Goal: Task Accomplishment & Management: Manage account settings

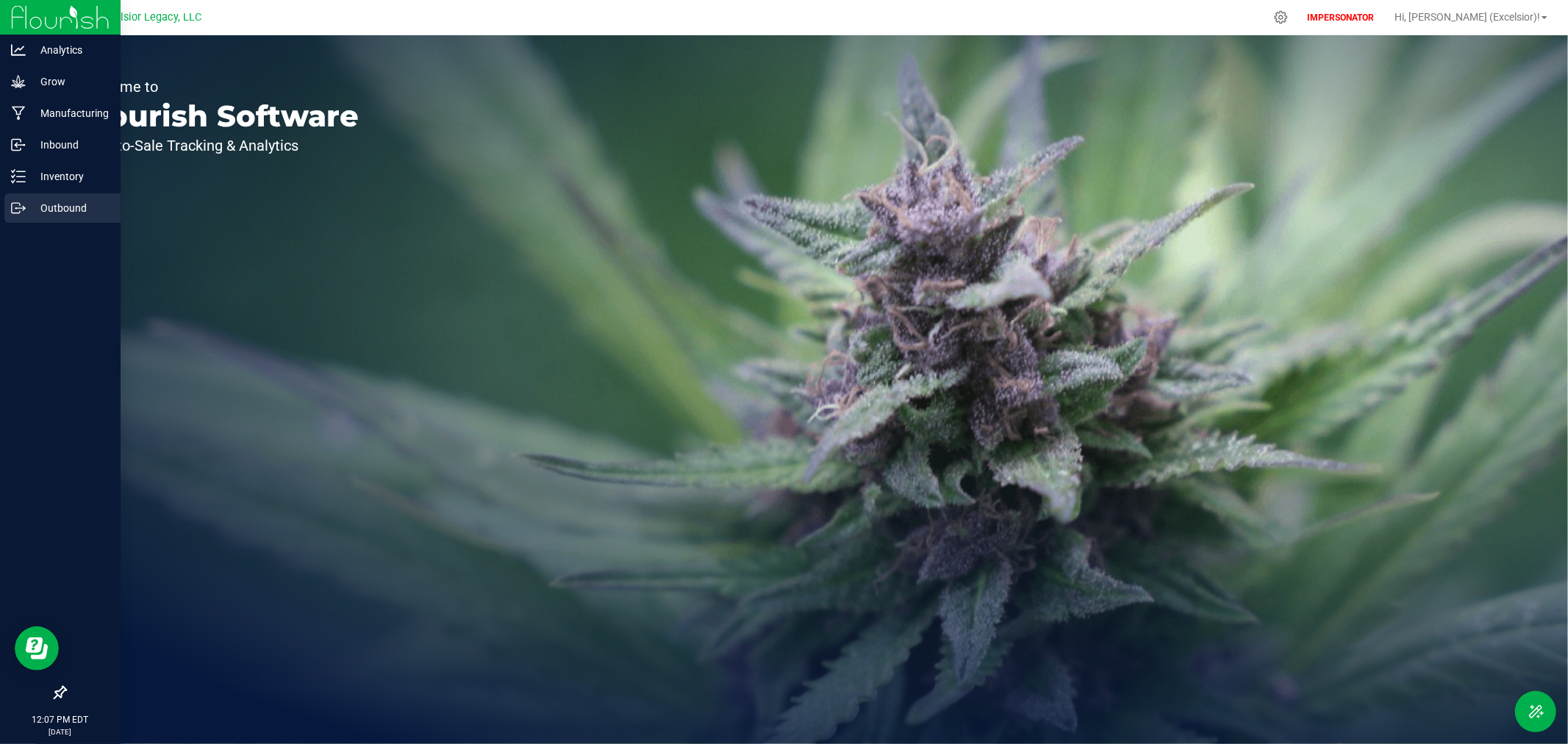
click at [39, 204] on p "Outbound" at bounding box center [69, 207] width 88 height 18
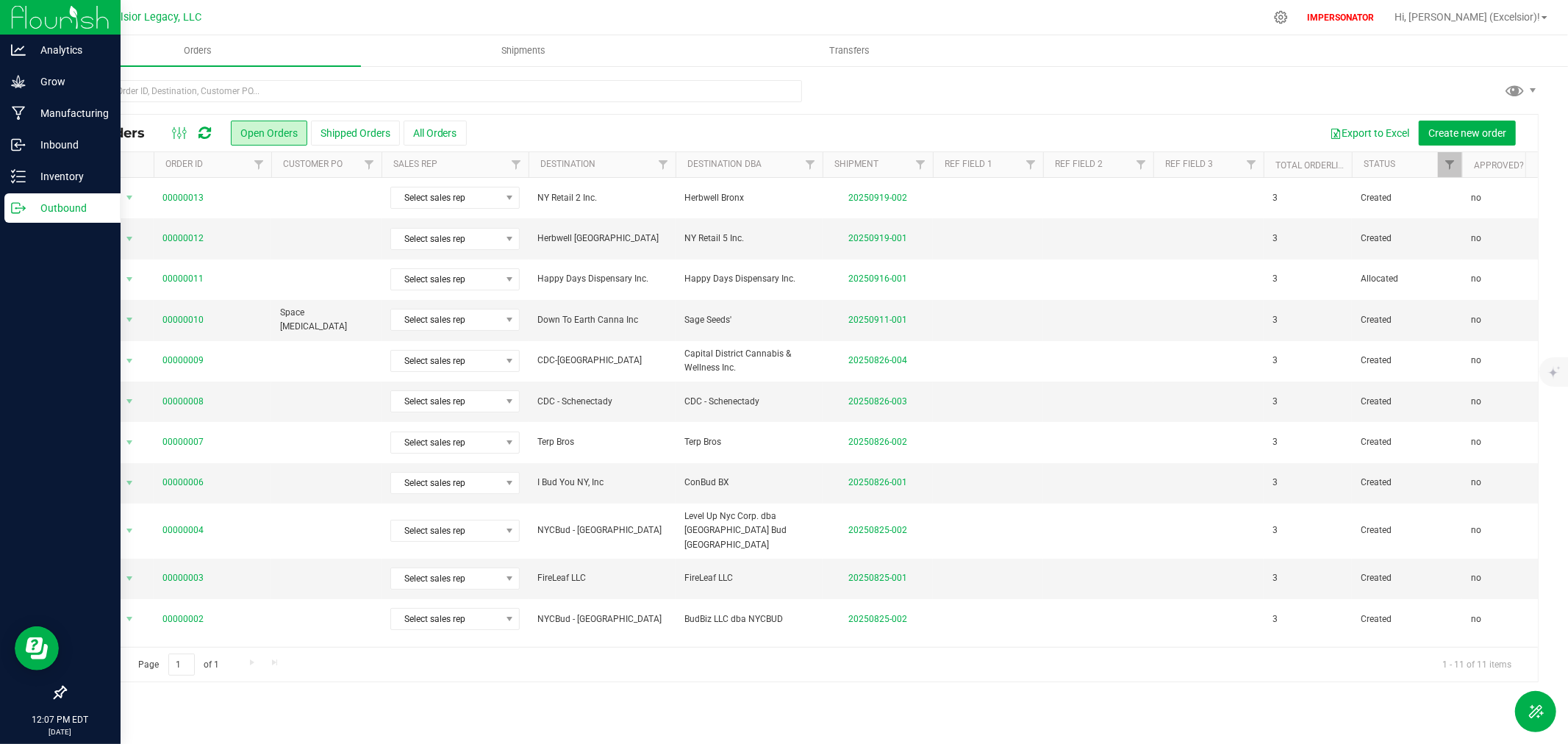
click at [24, 19] on img at bounding box center [60, 17] width 99 height 35
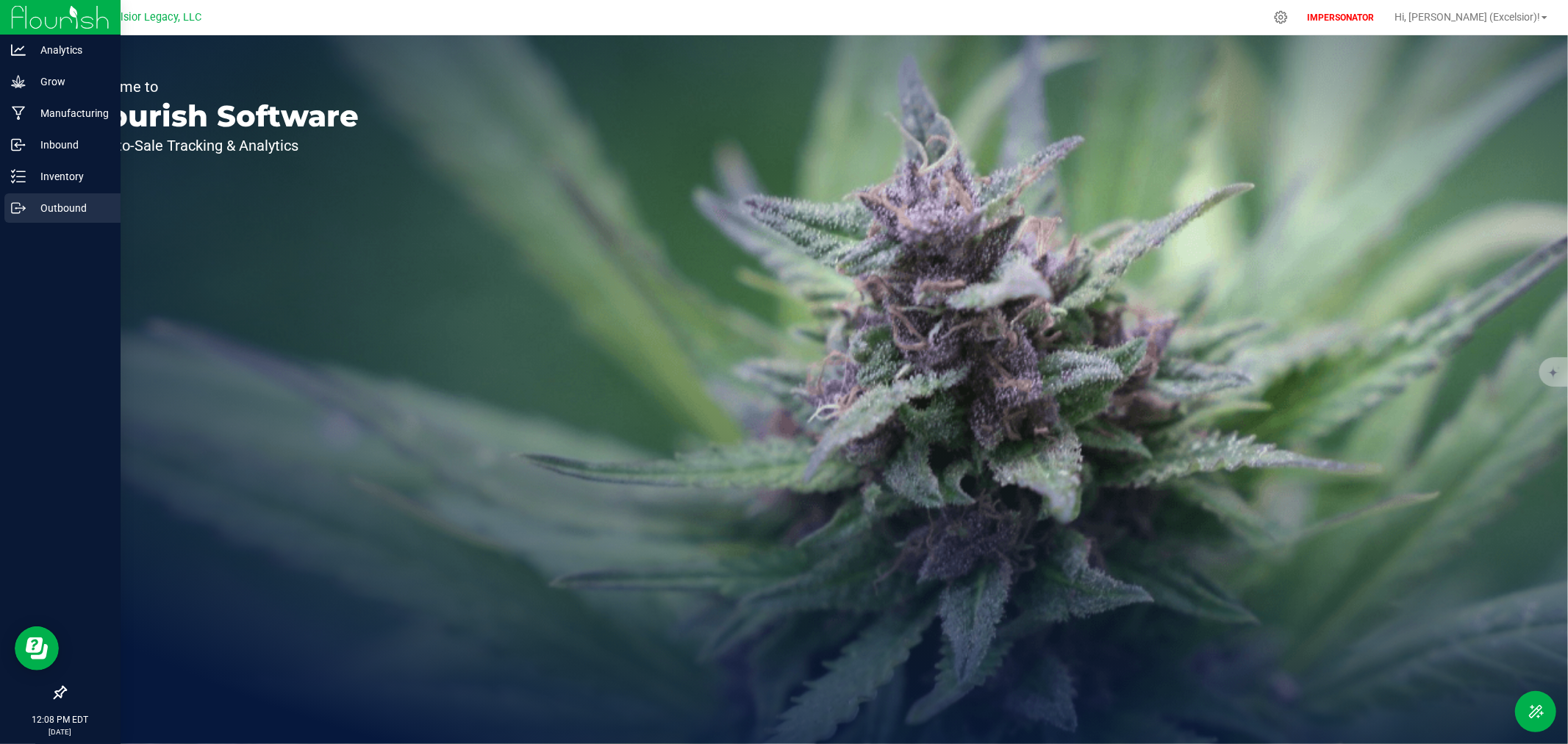
click at [23, 209] on icon at bounding box center [18, 207] width 15 height 15
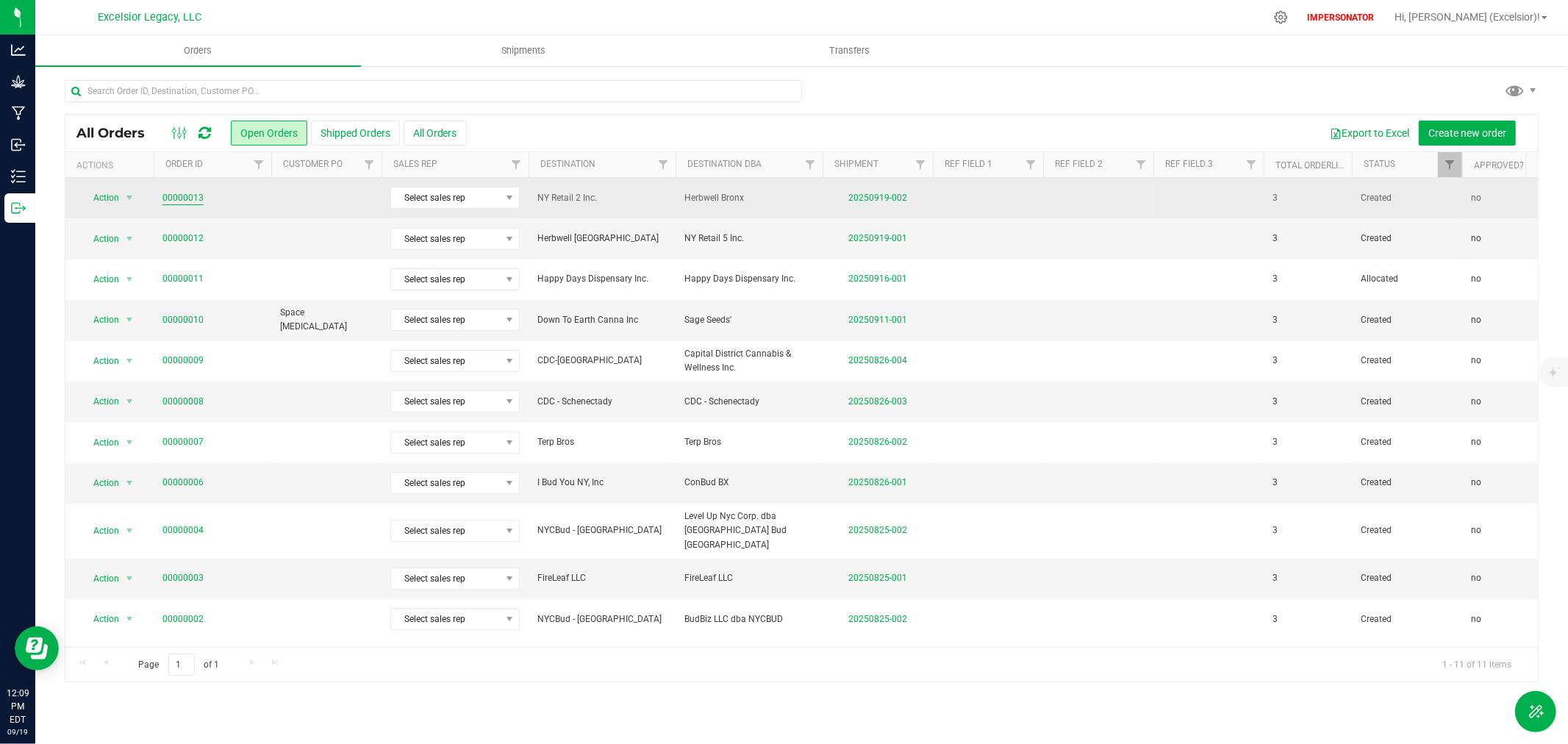
click at [194, 195] on link "00000013" at bounding box center [183, 198] width 41 height 14
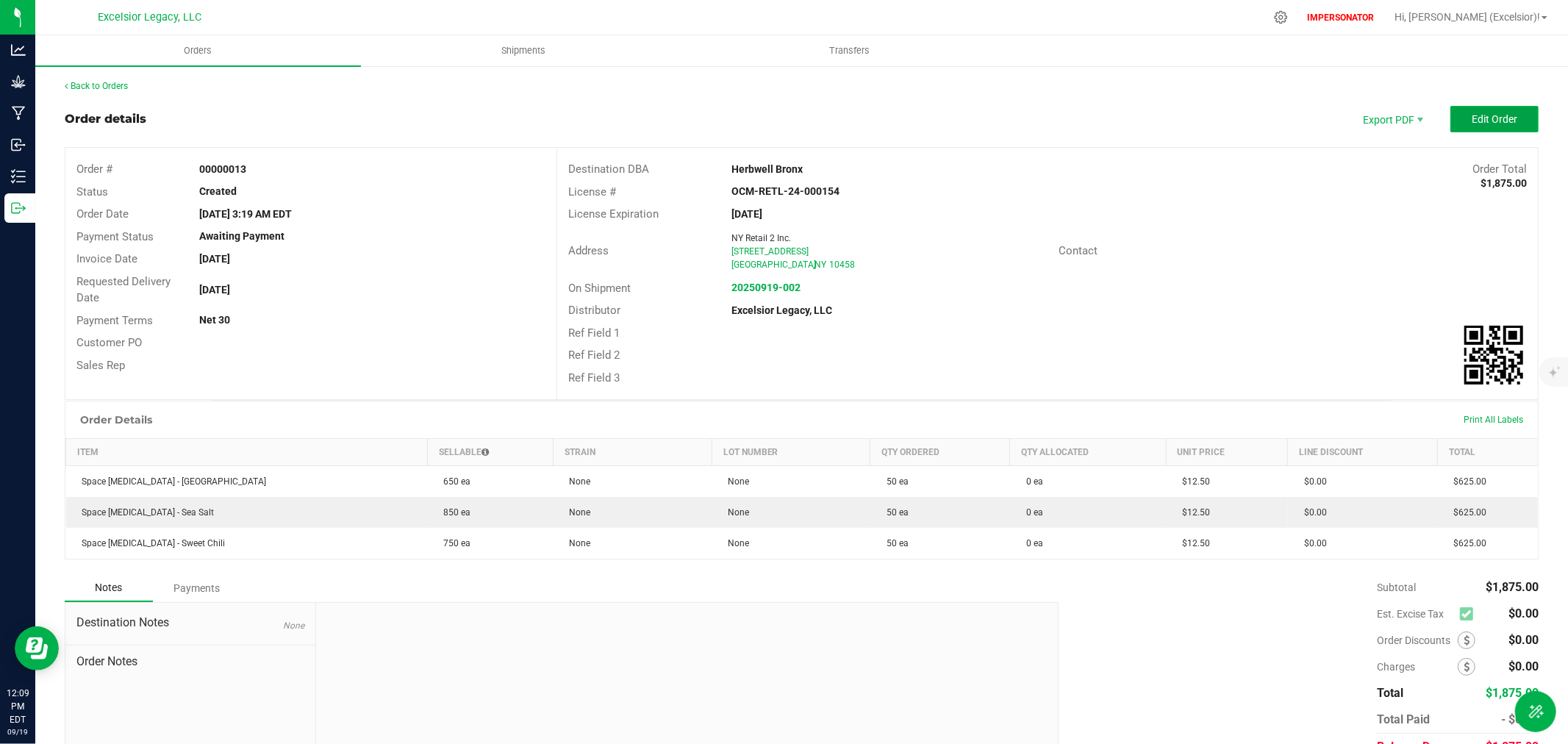
click at [1478, 119] on span "Edit Order" at bounding box center [1494, 119] width 46 height 12
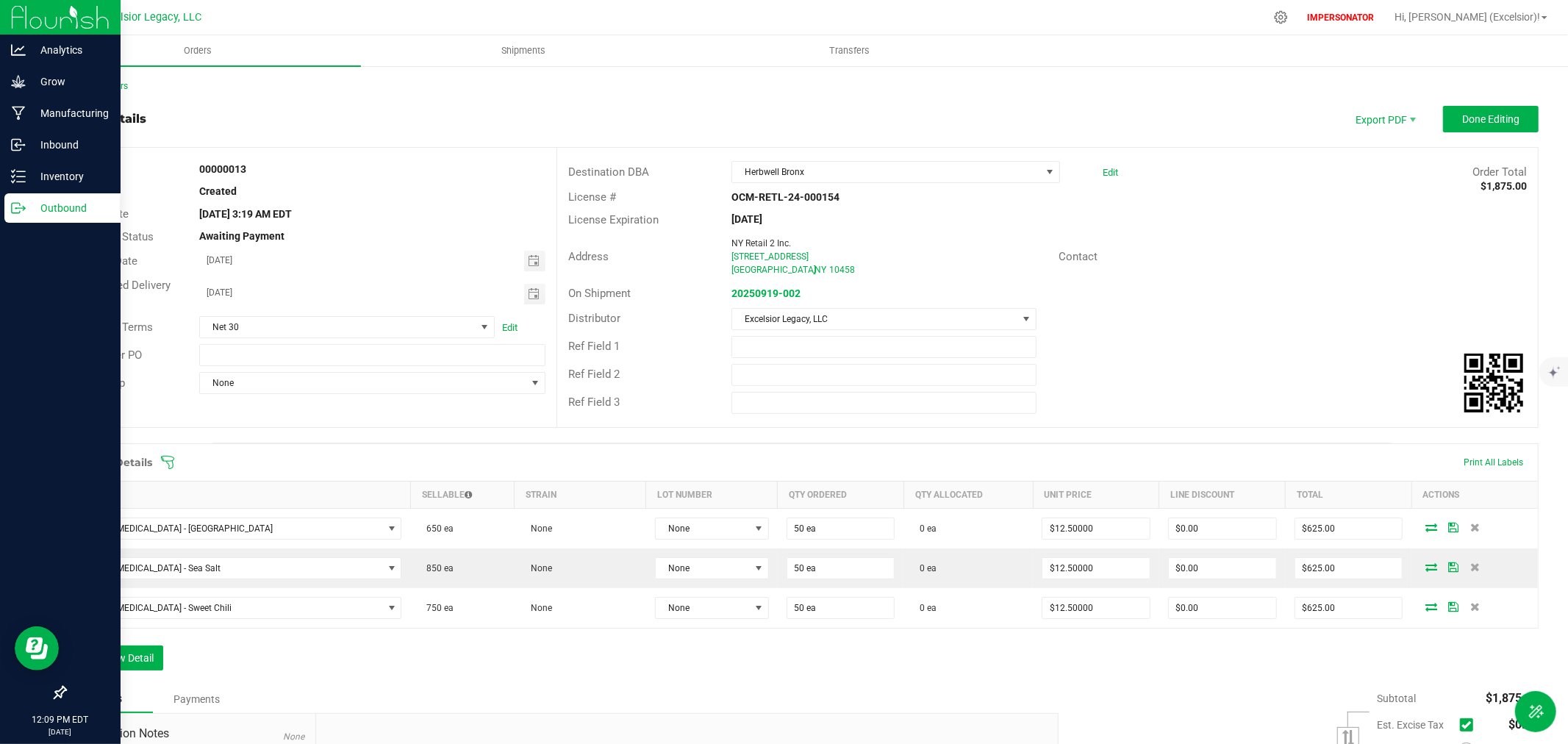
click at [54, 13] on img at bounding box center [60, 17] width 99 height 35
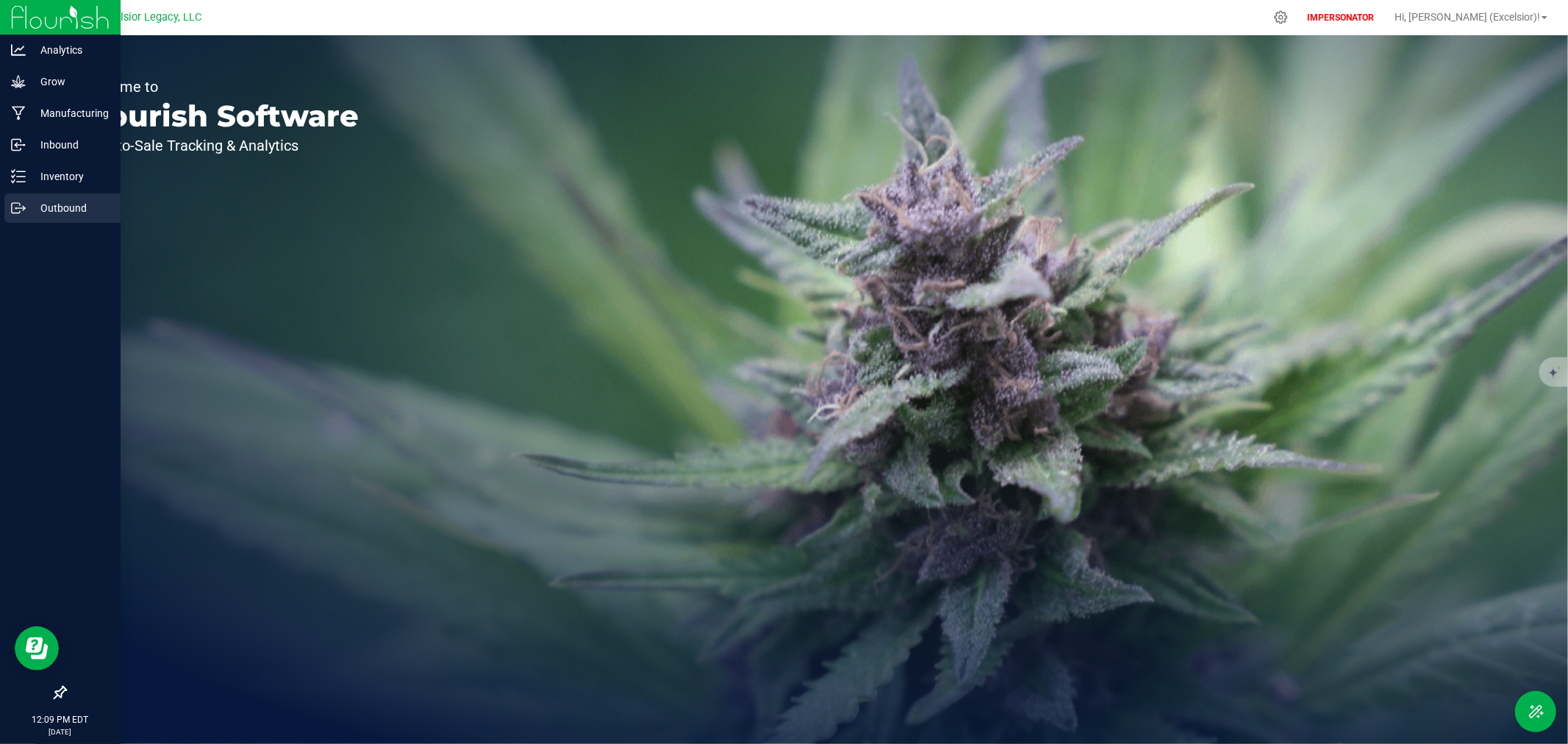
click at [39, 209] on p "Outbound" at bounding box center [69, 207] width 88 height 18
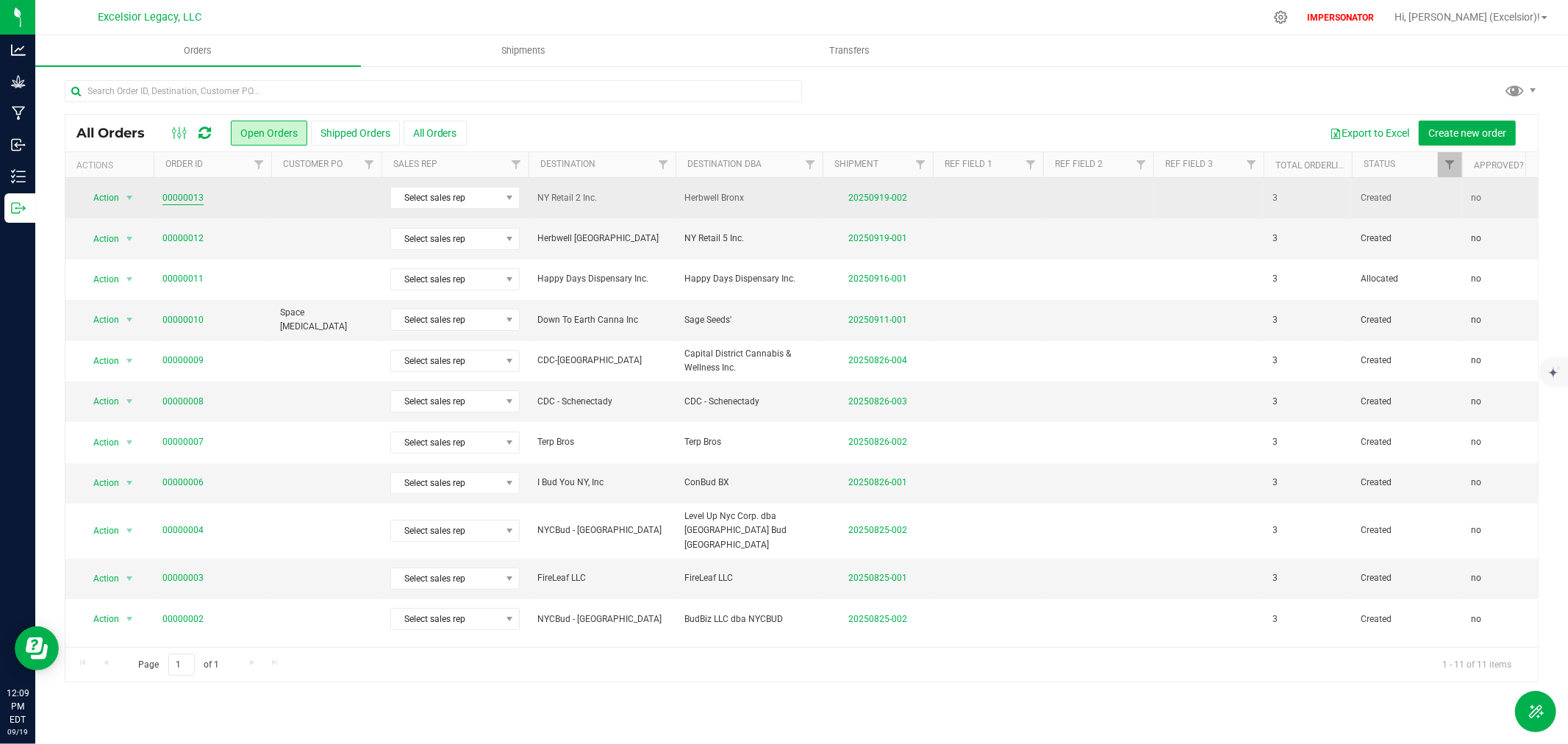
click at [178, 198] on link "00000013" at bounding box center [183, 198] width 41 height 14
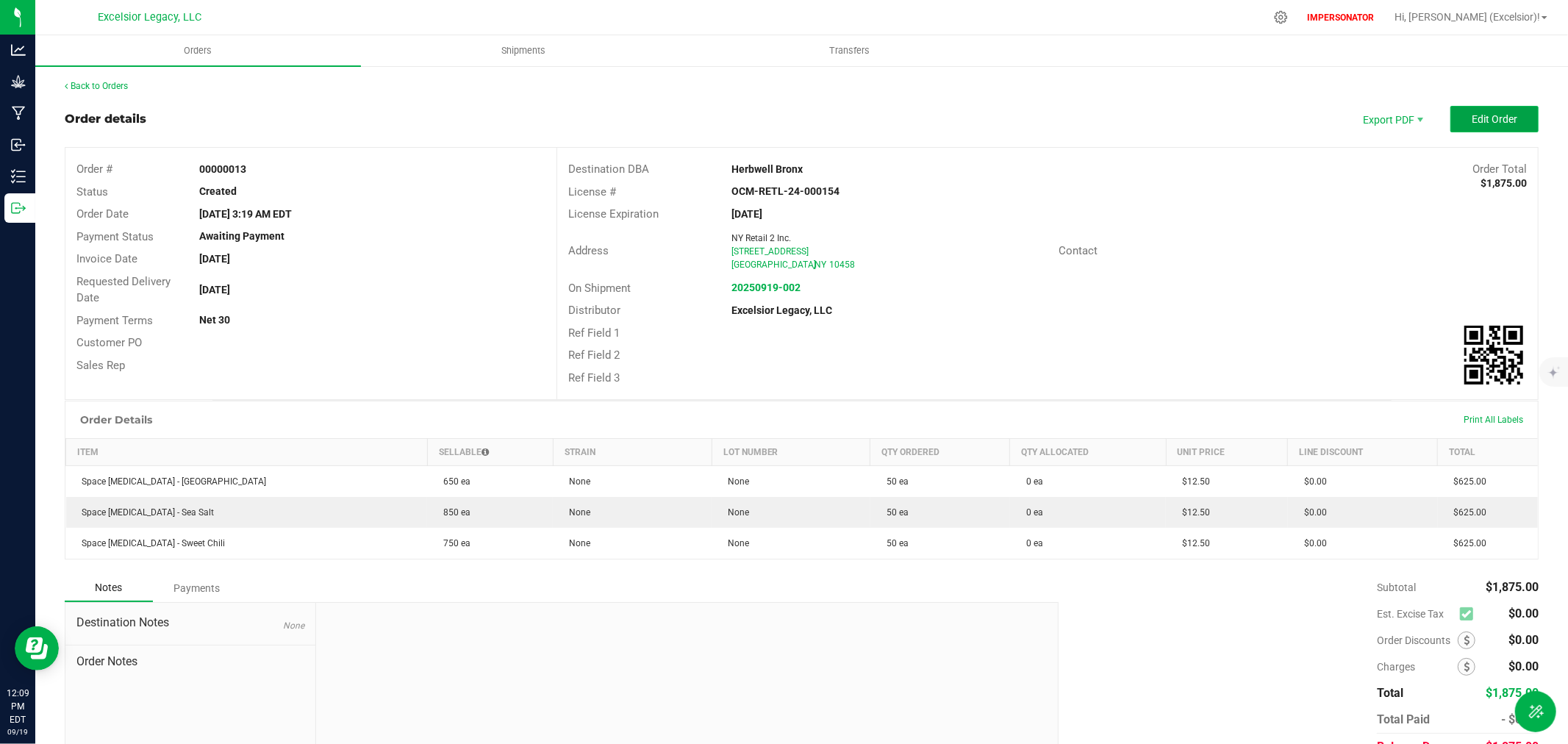
click at [1485, 125] on button "Edit Order" at bounding box center [1495, 119] width 88 height 26
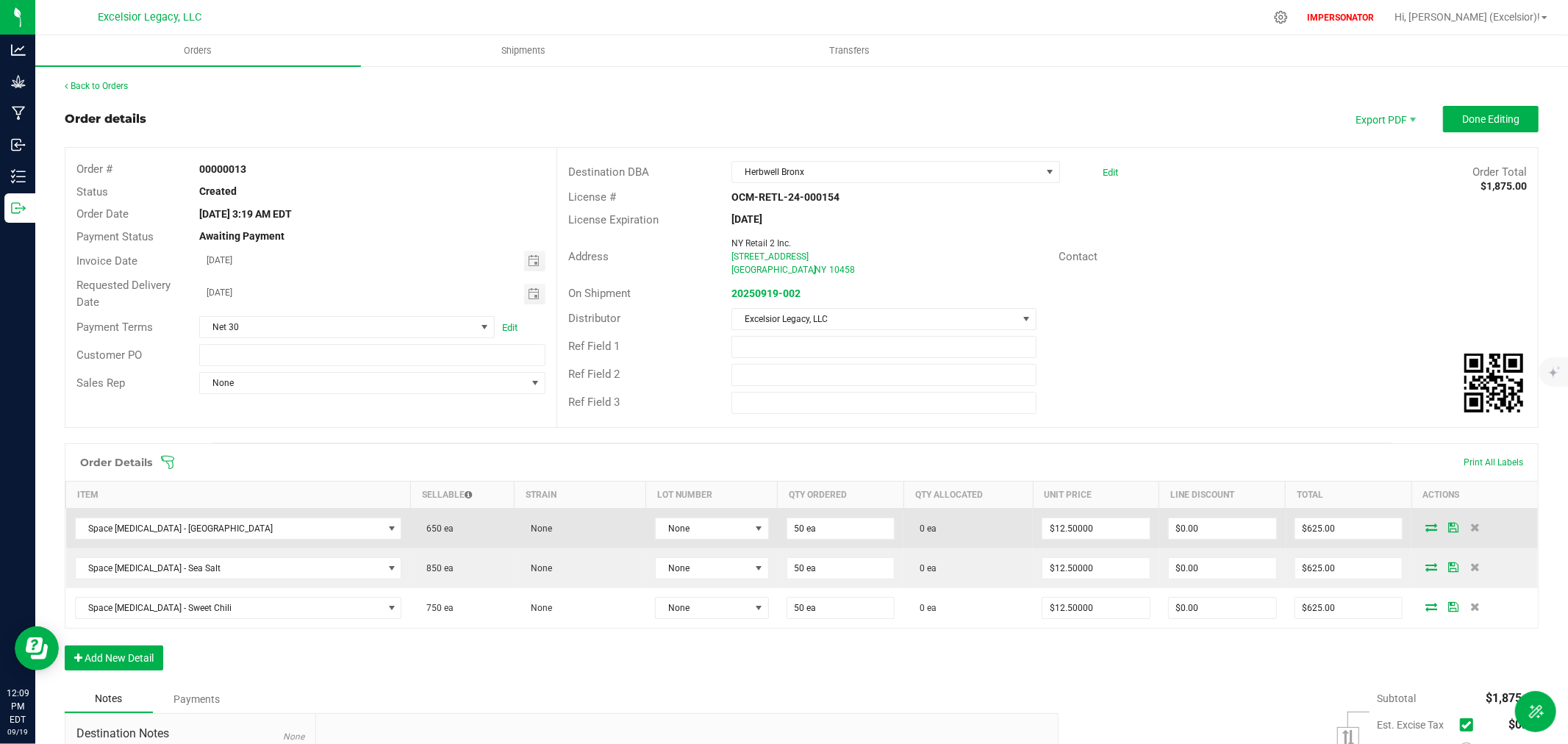
click at [1425, 525] on icon at bounding box center [1431, 527] width 12 height 8
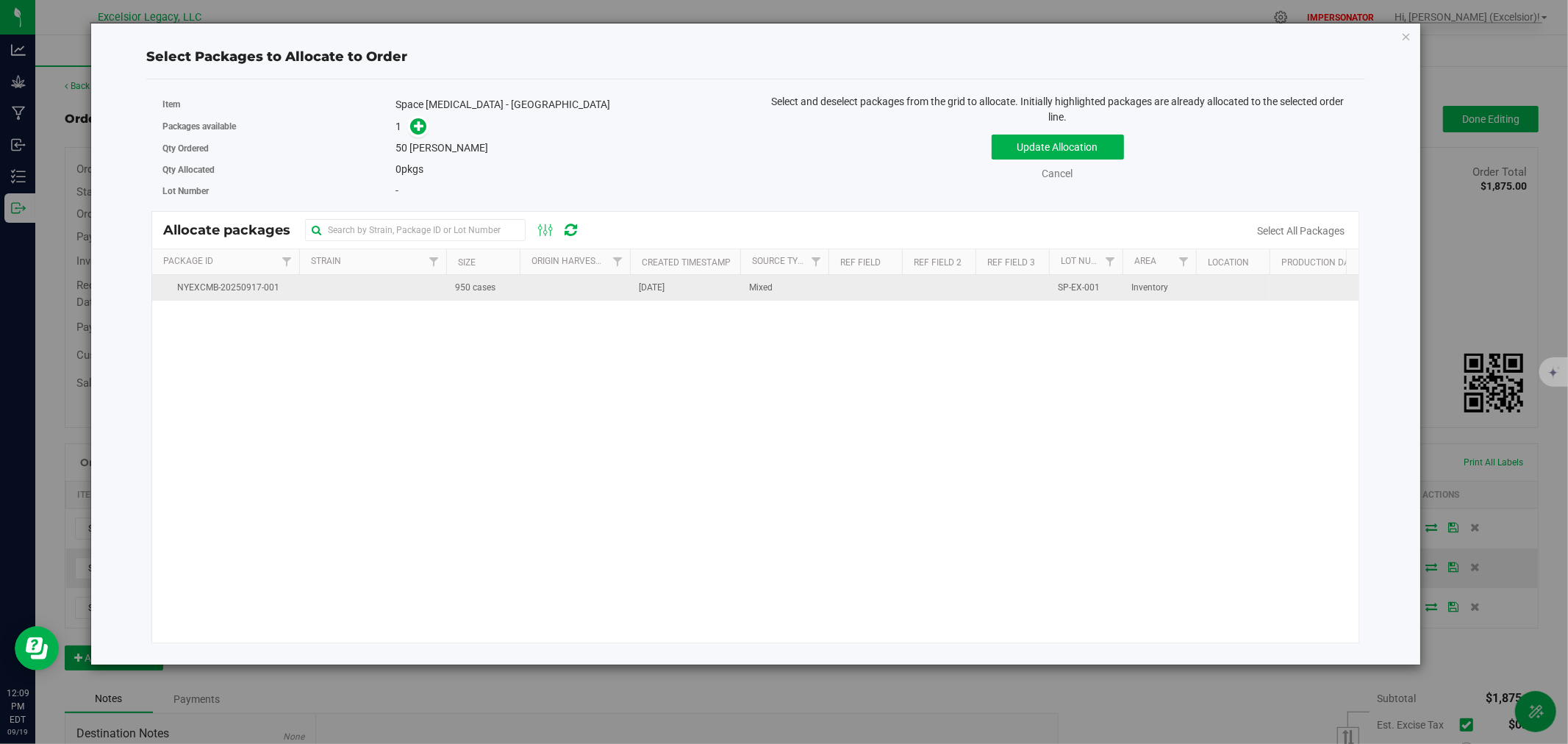
click at [496, 292] on td "950 cases" at bounding box center [483, 288] width 73 height 25
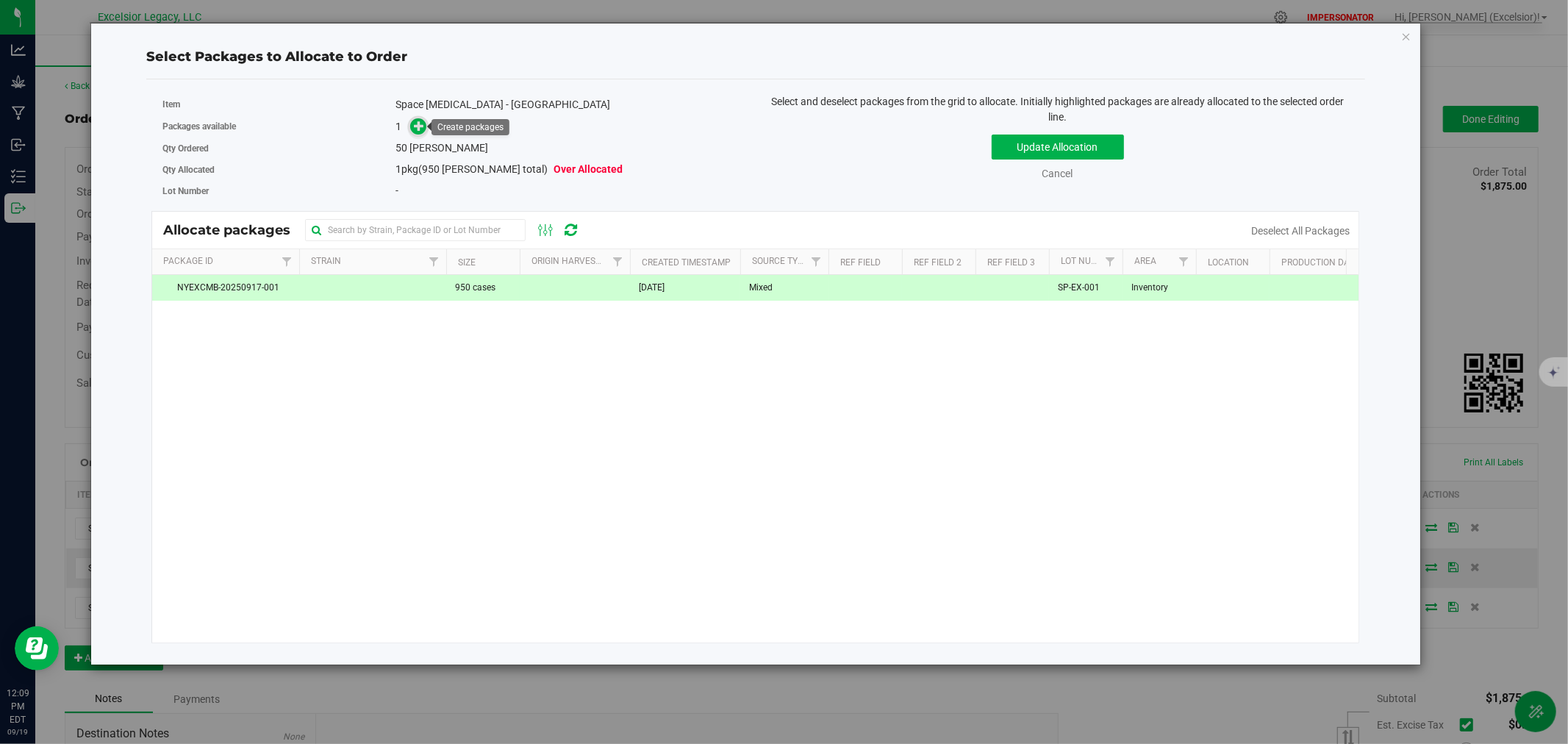
click at [417, 129] on icon at bounding box center [420, 125] width 11 height 11
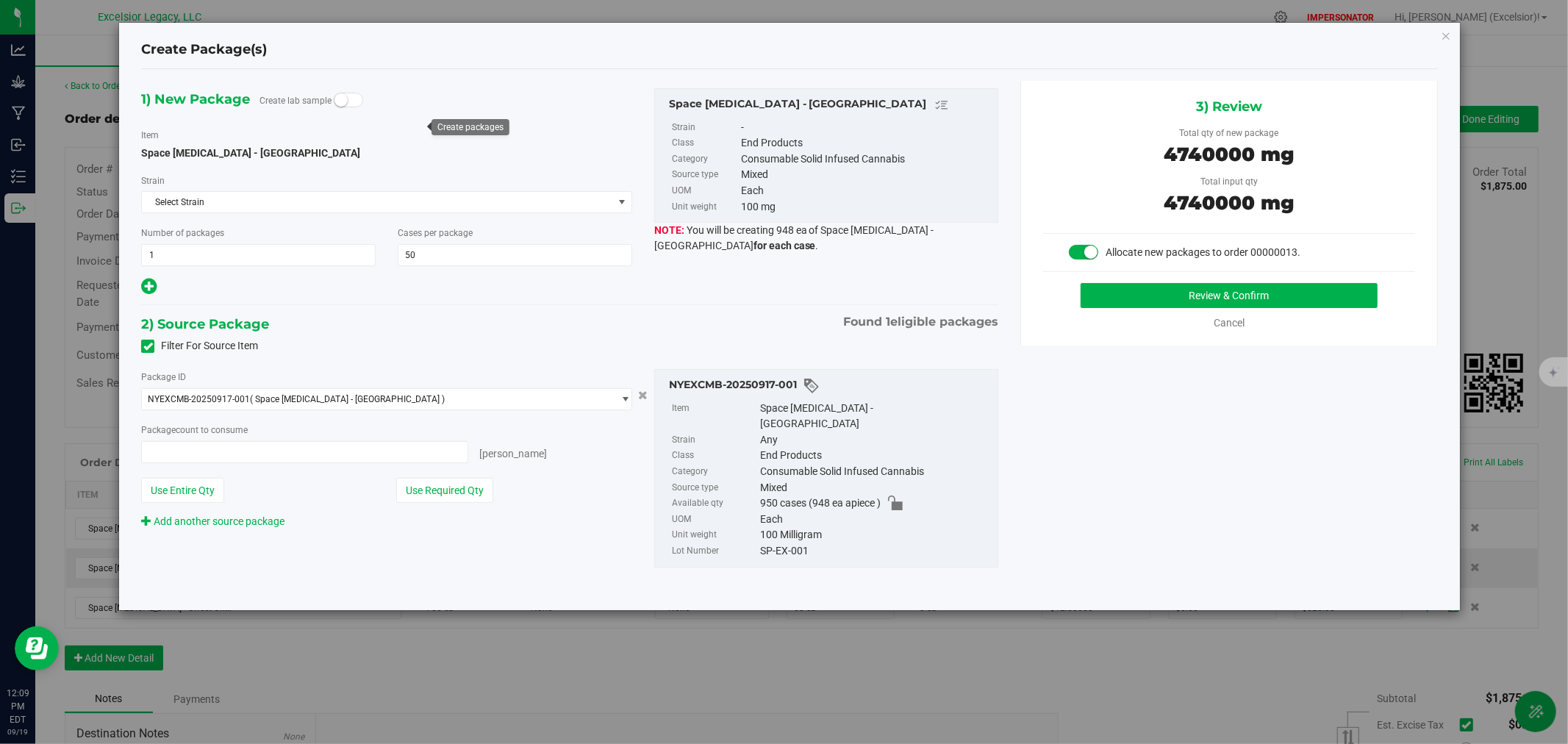
type input "50 ea"
drag, startPoint x: 1236, startPoint y: 291, endPoint x: 1217, endPoint y: 298, distance: 20.2
click at [1217, 298] on button "Review & Confirm" at bounding box center [1229, 295] width 298 height 25
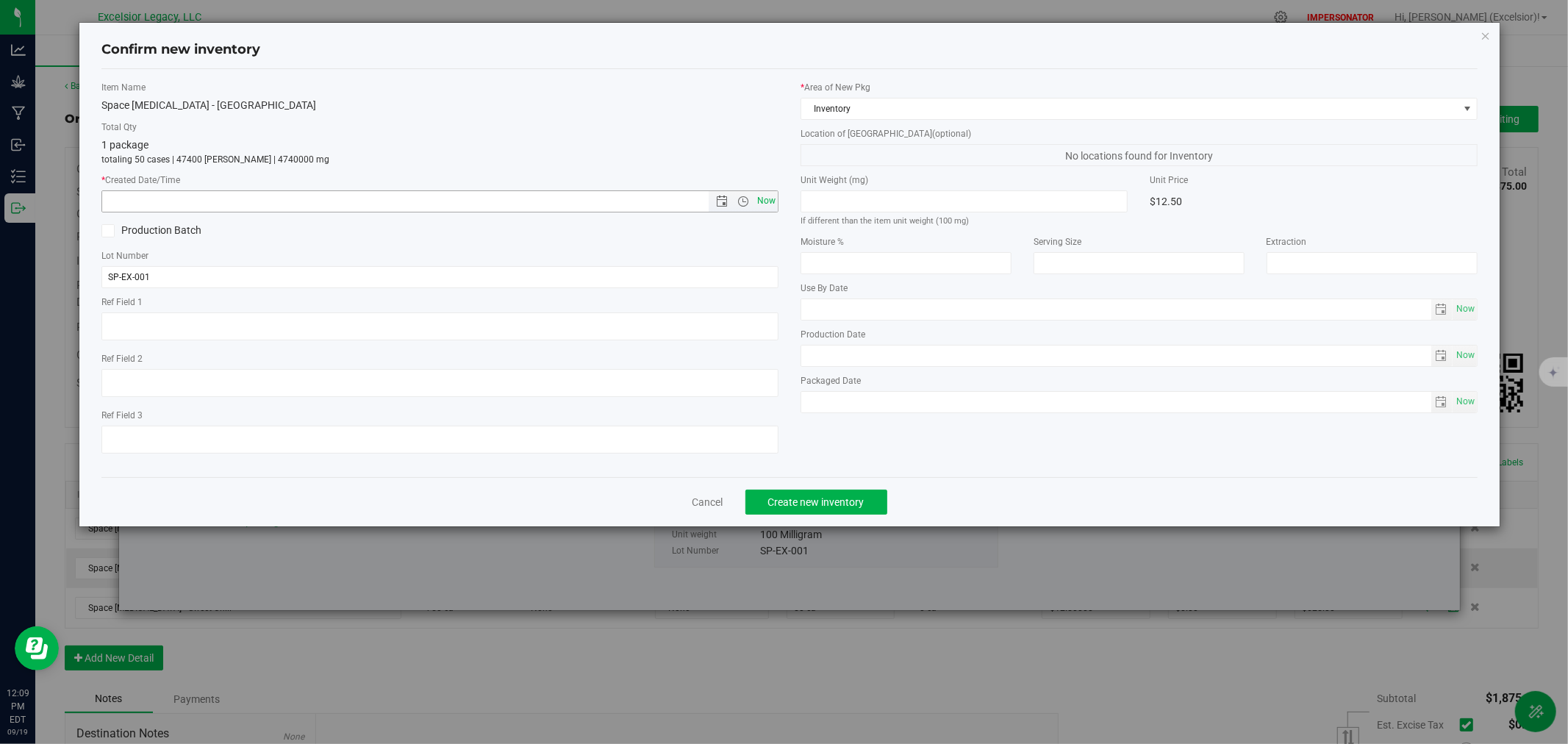
click at [763, 200] on span "Now" at bounding box center [767, 201] width 25 height 22
type input "[DATE] 12:09 PM"
click at [826, 503] on span "Create new inventory" at bounding box center [816, 501] width 96 height 12
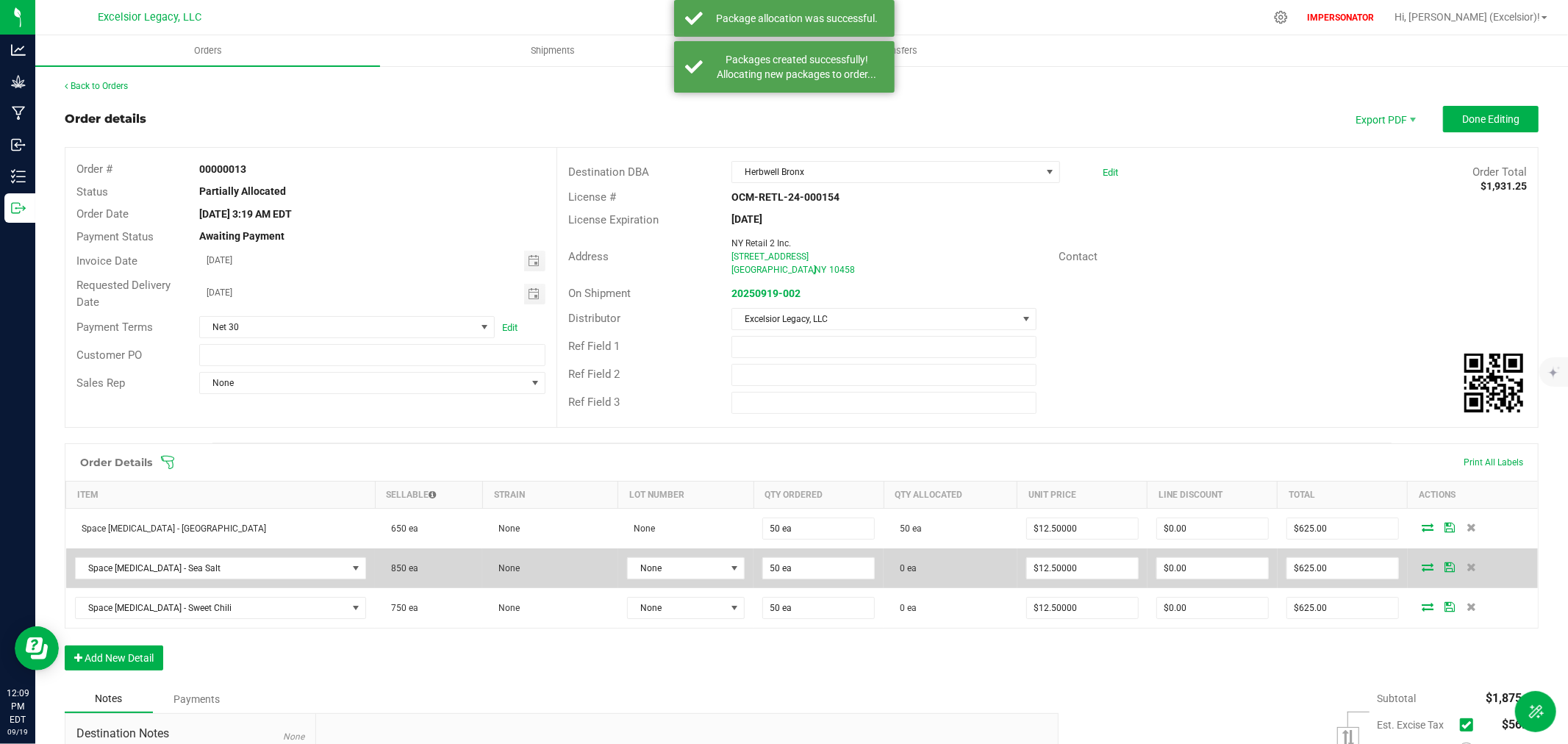
click at [1422, 567] on icon at bounding box center [1428, 566] width 12 height 8
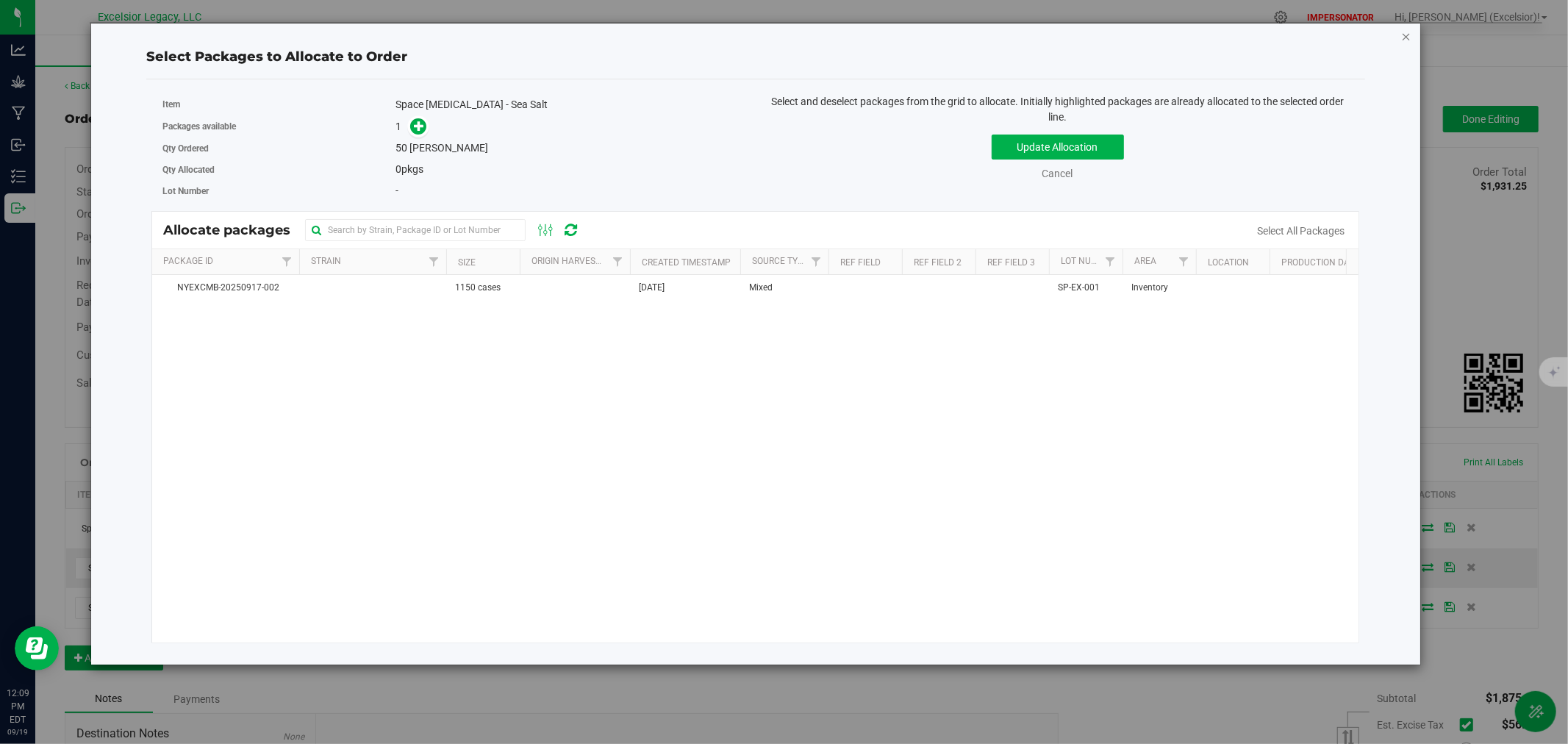
click at [1408, 37] on icon "button" at bounding box center [1406, 35] width 10 height 18
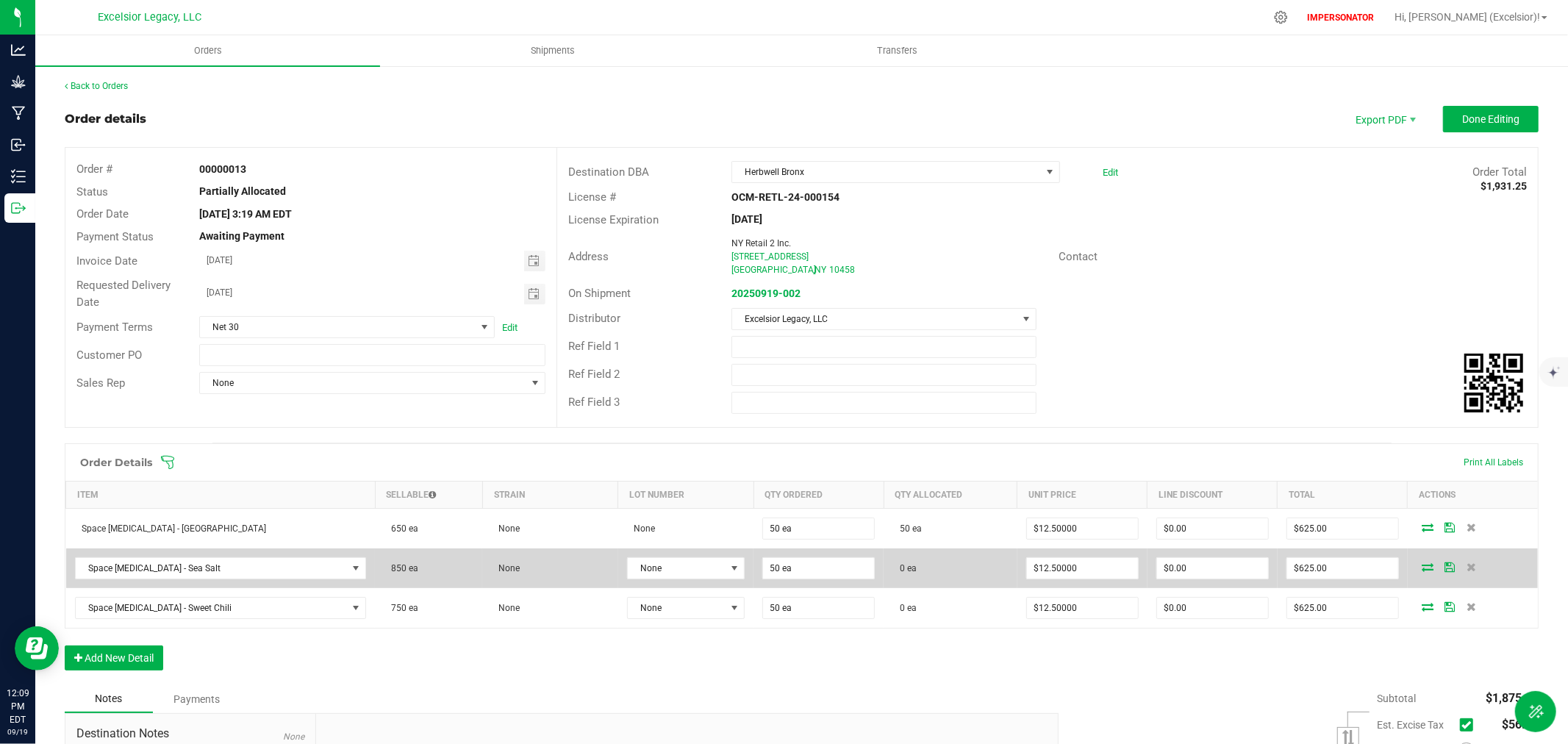
click at [1422, 568] on icon at bounding box center [1428, 566] width 12 height 8
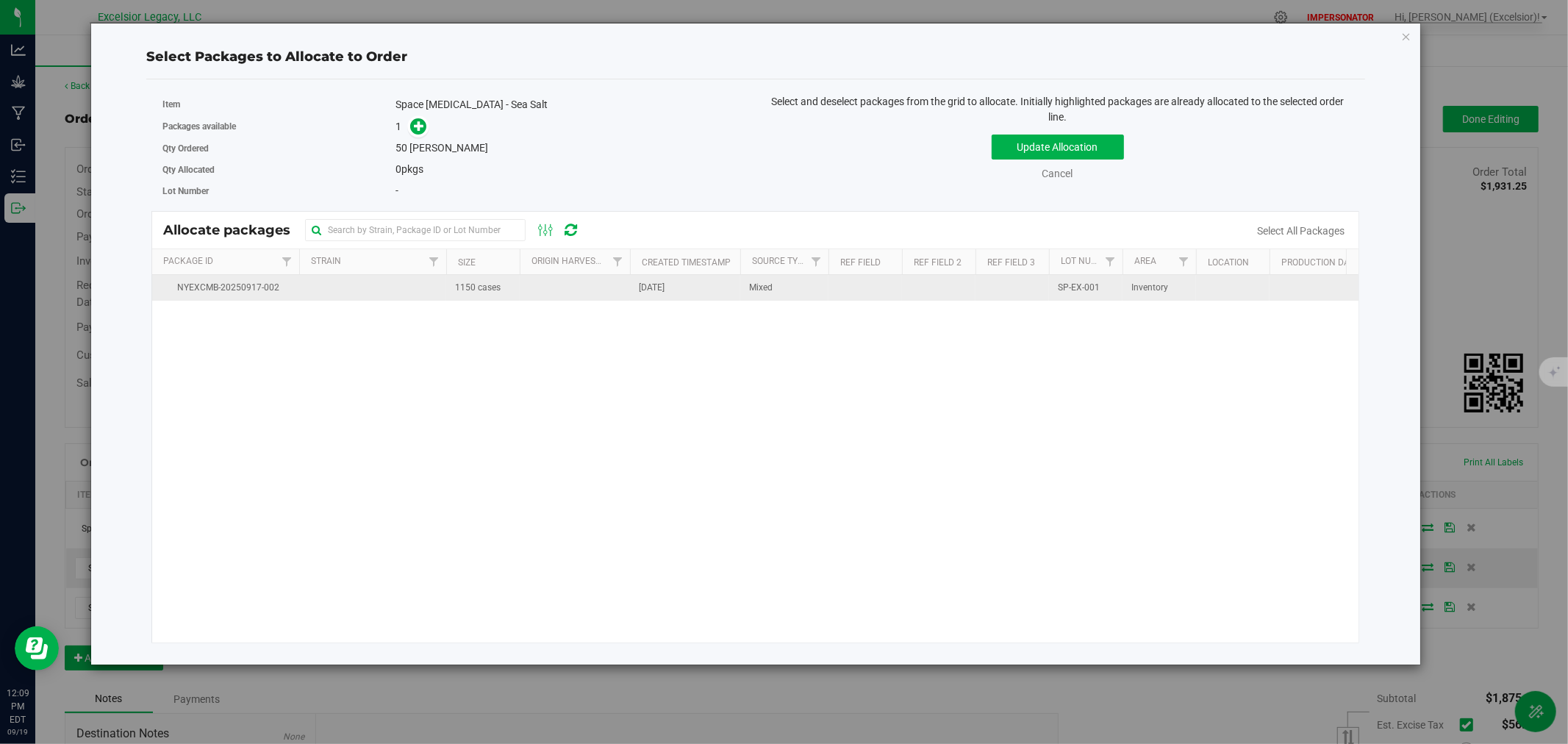
click at [518, 289] on td "1150 cases" at bounding box center [483, 288] width 73 height 25
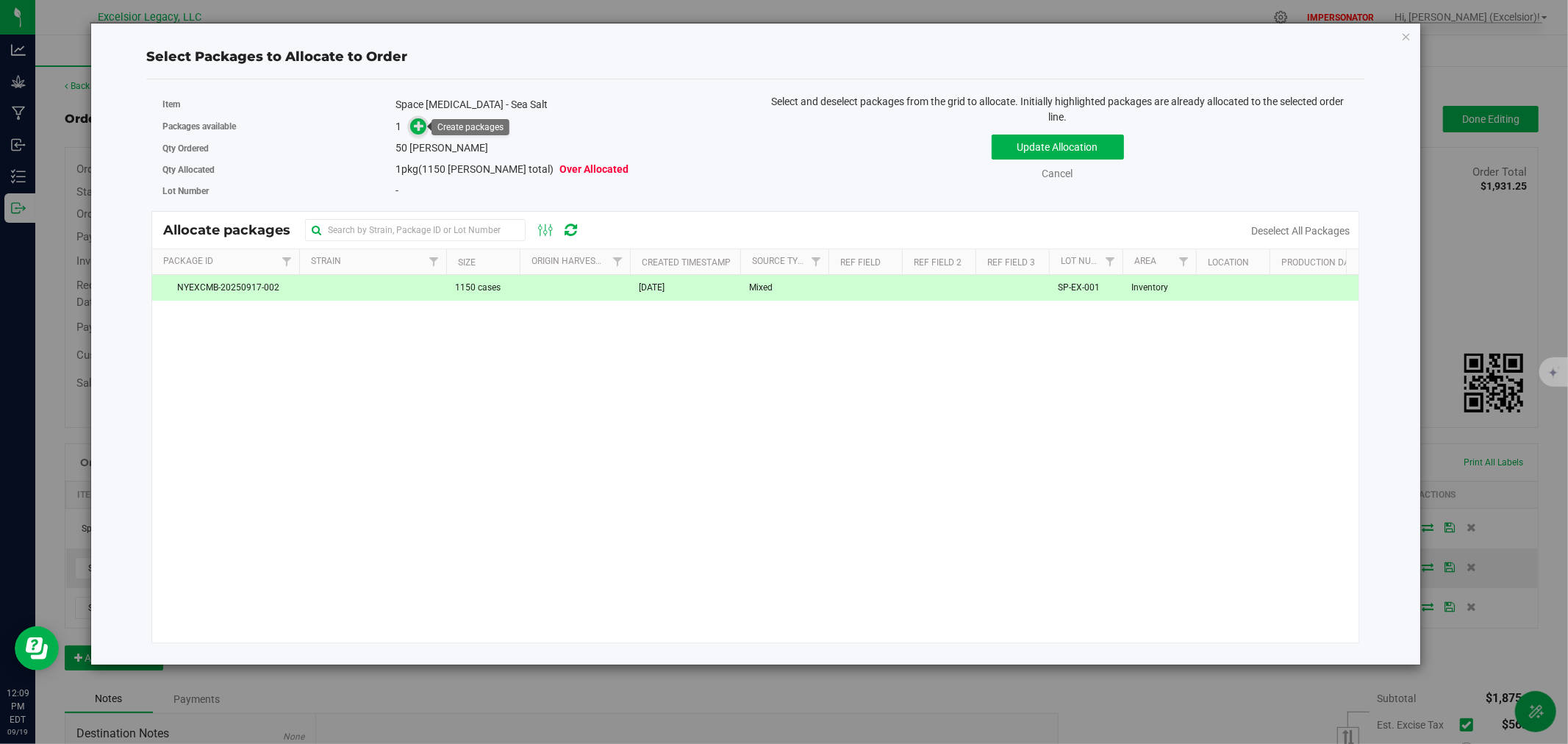
click at [420, 126] on icon at bounding box center [419, 125] width 10 height 10
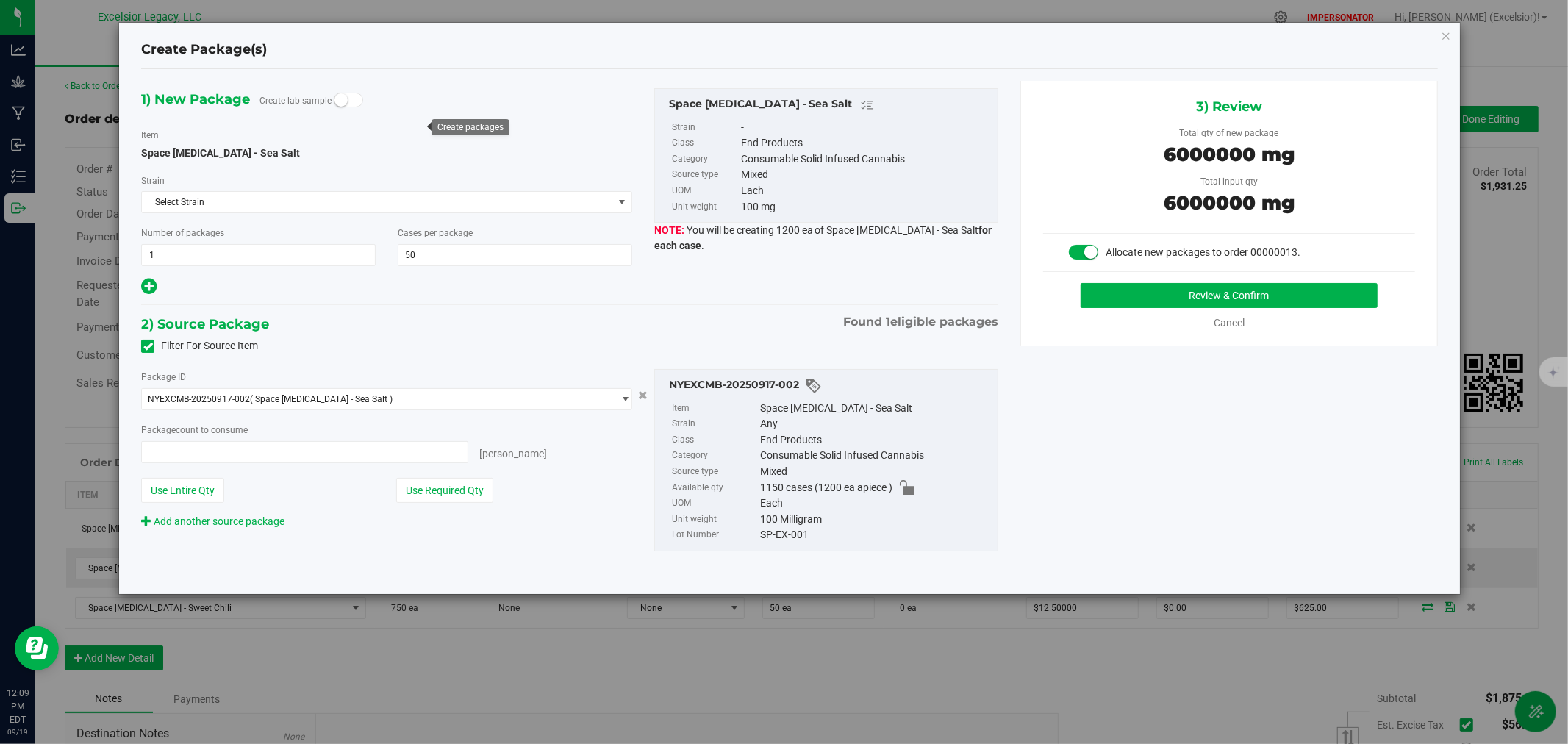
type input "50 ea"
click at [1209, 289] on button "Review & Confirm" at bounding box center [1229, 295] width 298 height 25
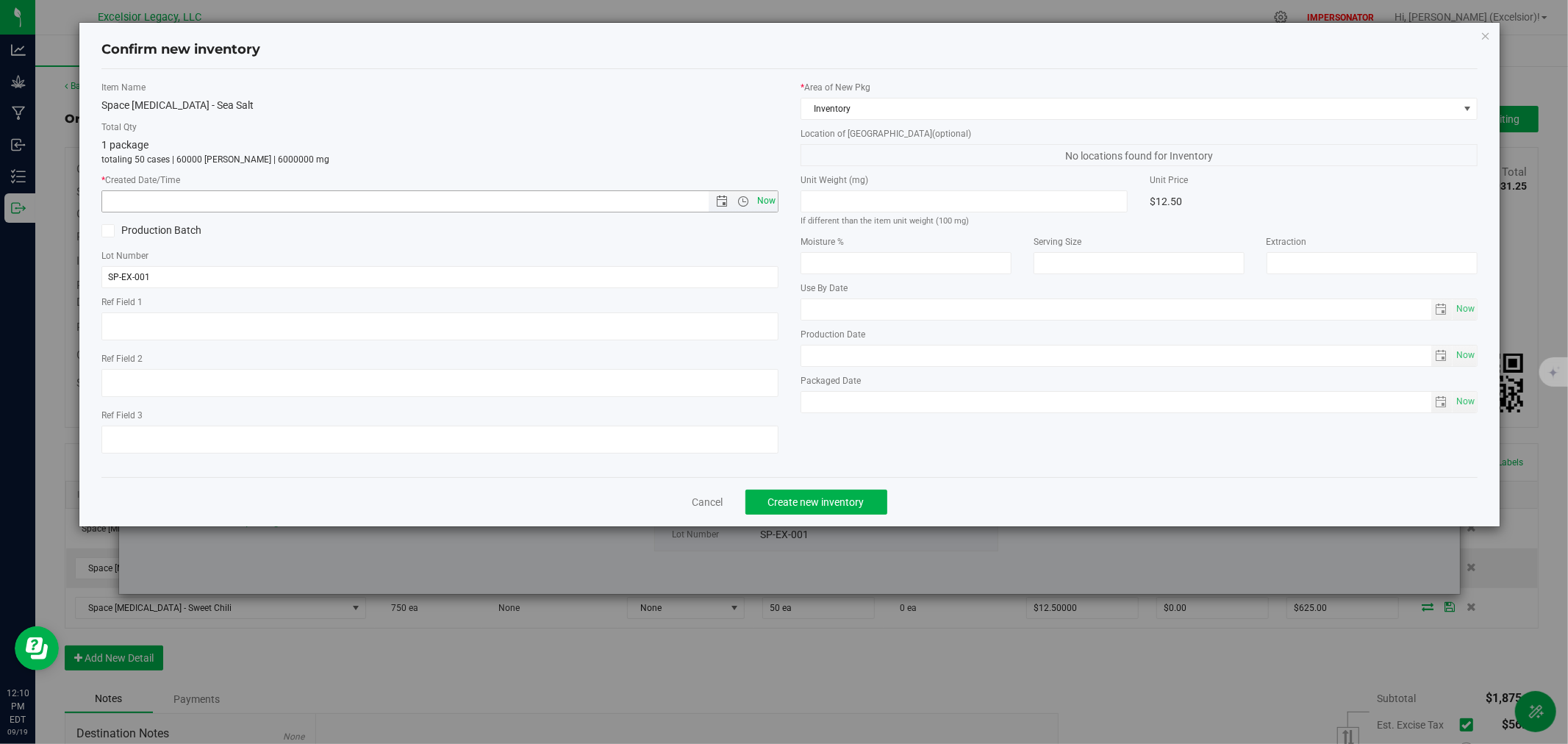
click at [767, 198] on span "Now" at bounding box center [767, 201] width 25 height 22
type input "[DATE] 12:10 PM"
click at [861, 500] on span "Create new inventory" at bounding box center [816, 501] width 96 height 12
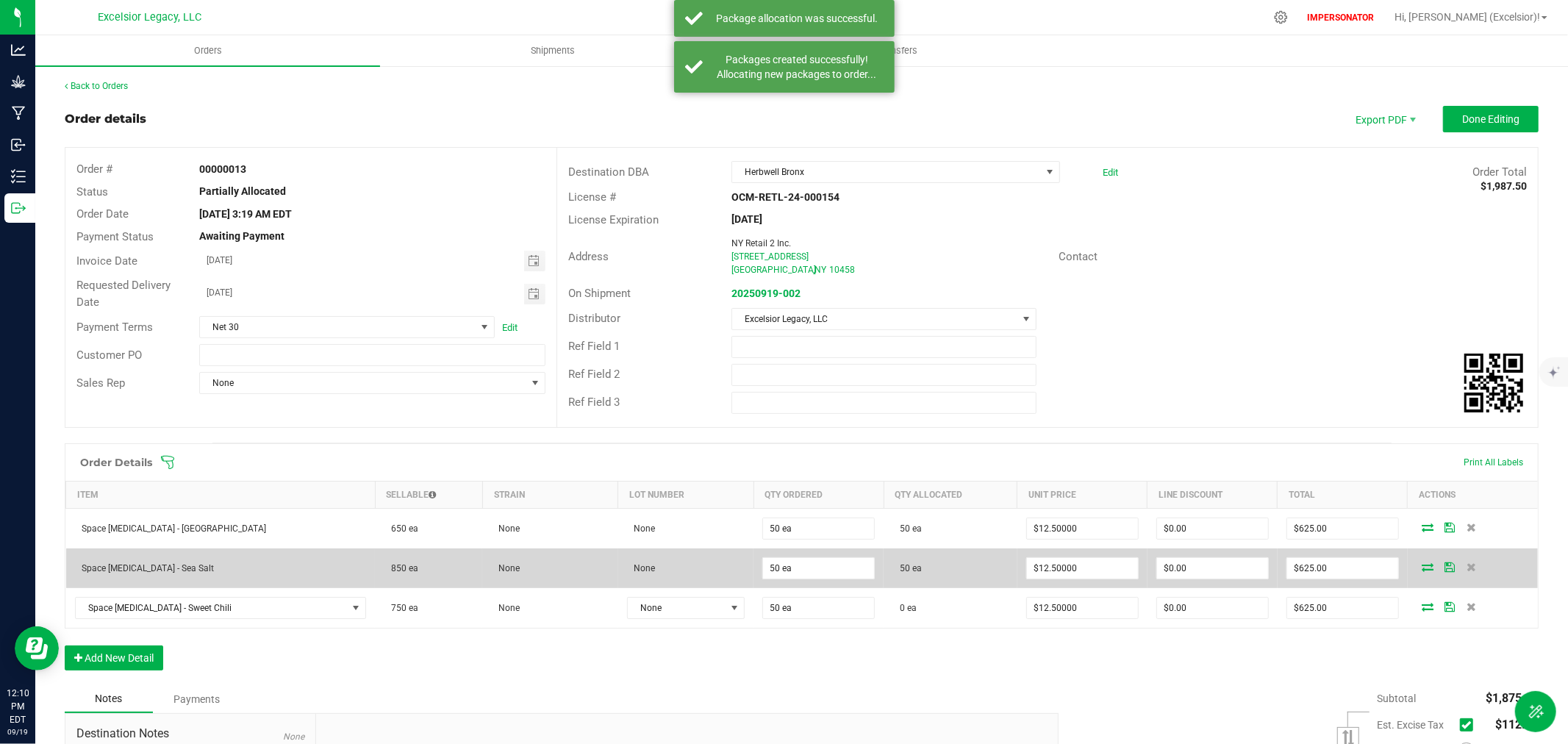
drag, startPoint x: 966, startPoint y: 566, endPoint x: 862, endPoint y: 570, distance: 104.1
click at [884, 570] on td "50 ea" at bounding box center [950, 567] width 133 height 39
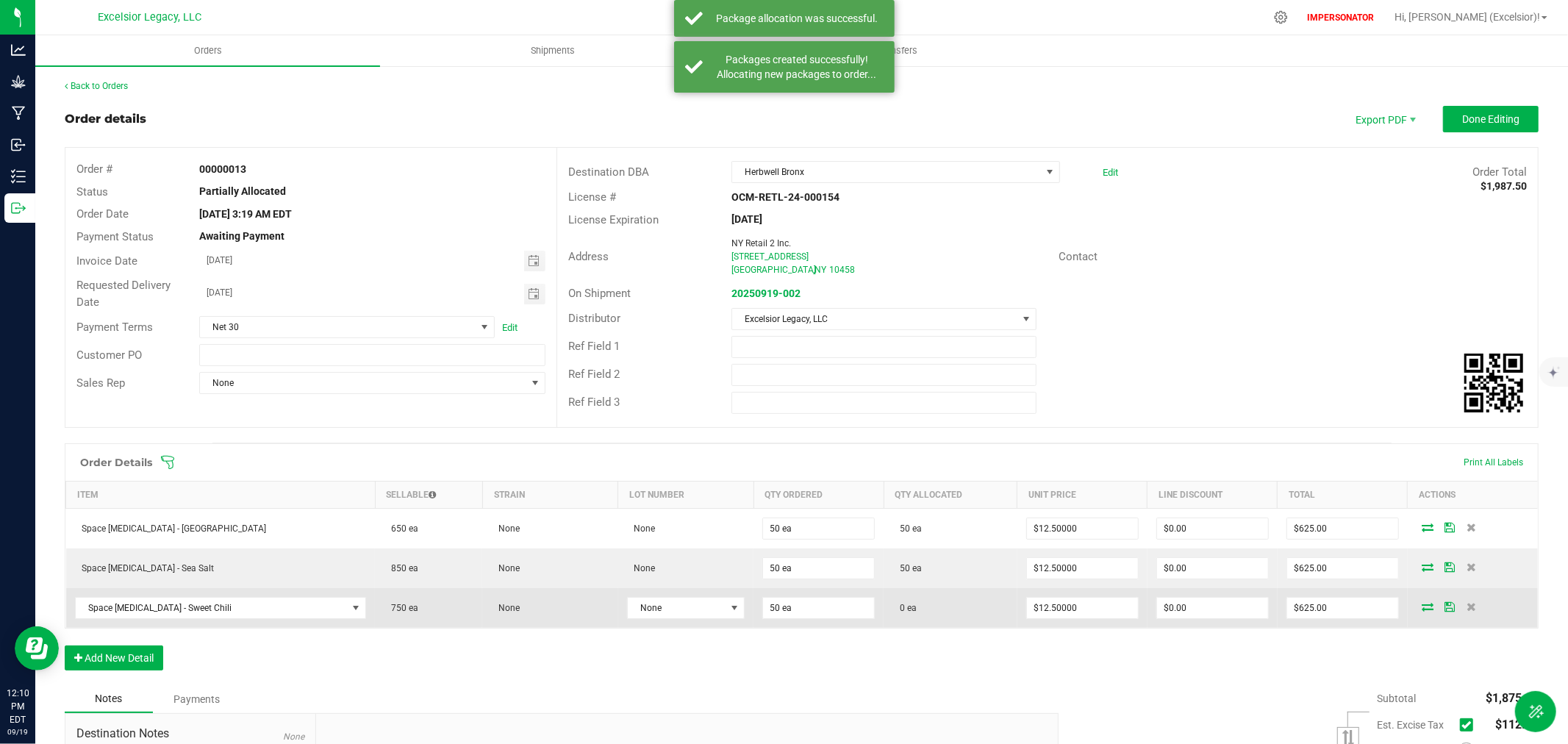
click at [1422, 610] on icon at bounding box center [1428, 606] width 12 height 8
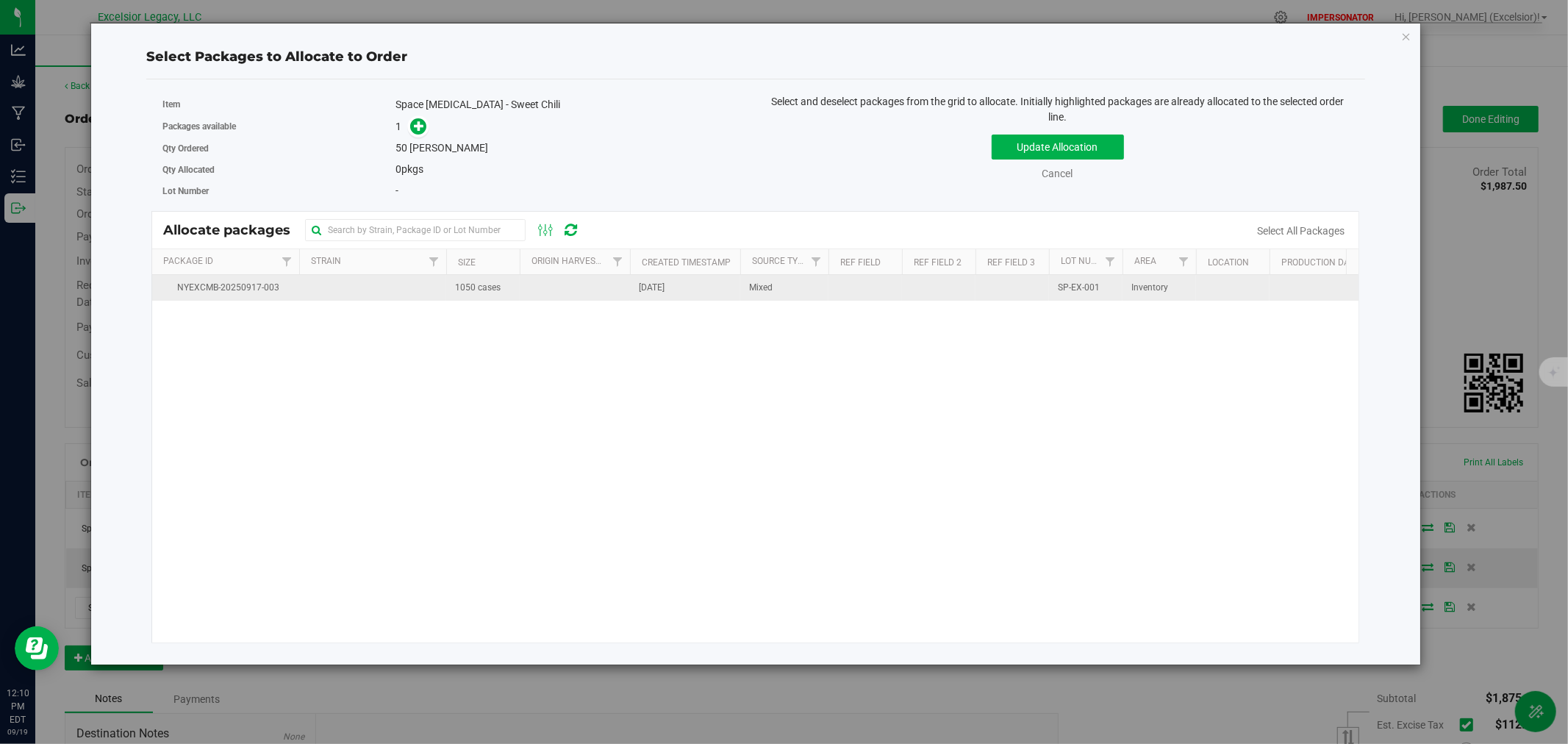
click at [558, 295] on td at bounding box center [575, 288] width 110 height 25
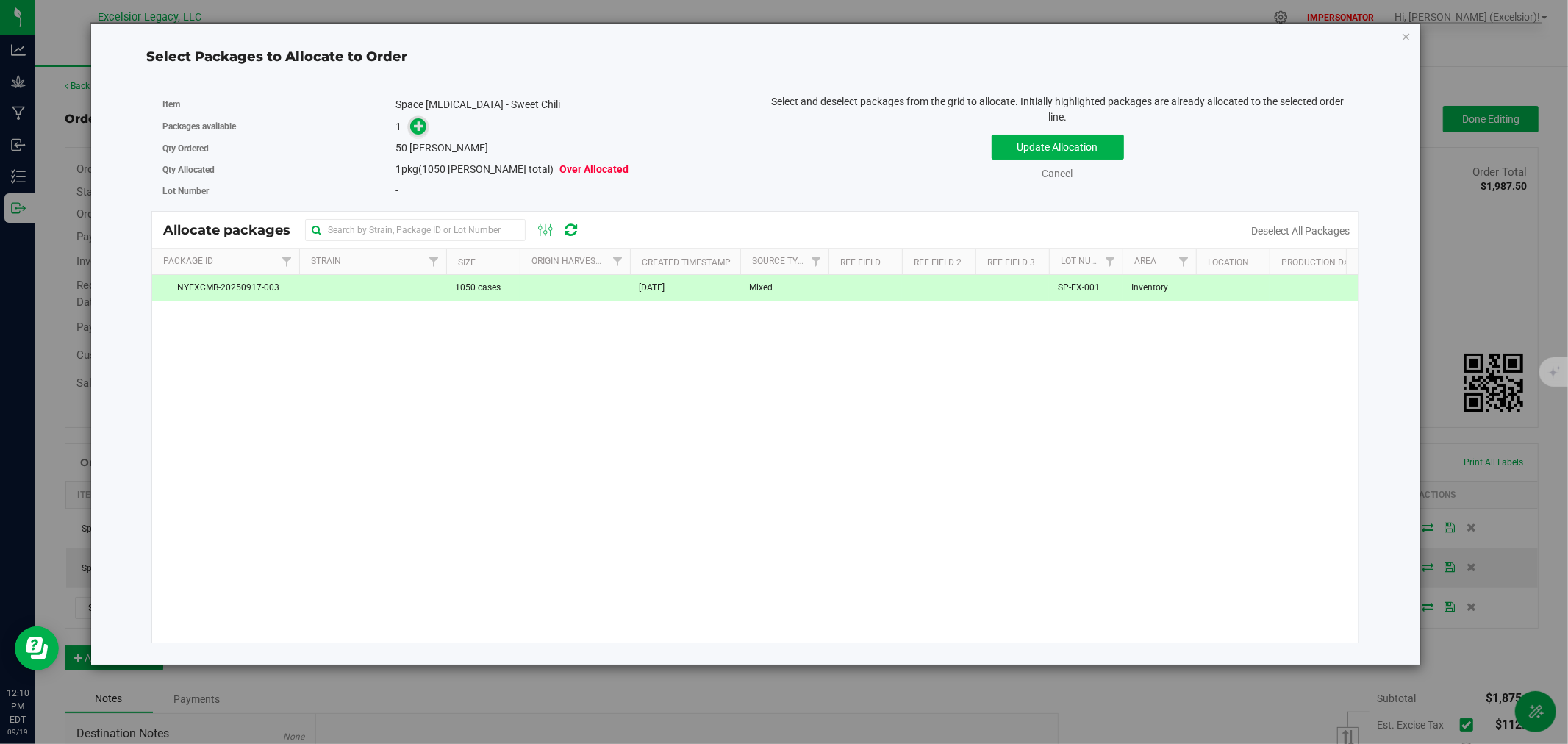
click at [416, 133] on span at bounding box center [418, 126] width 18 height 18
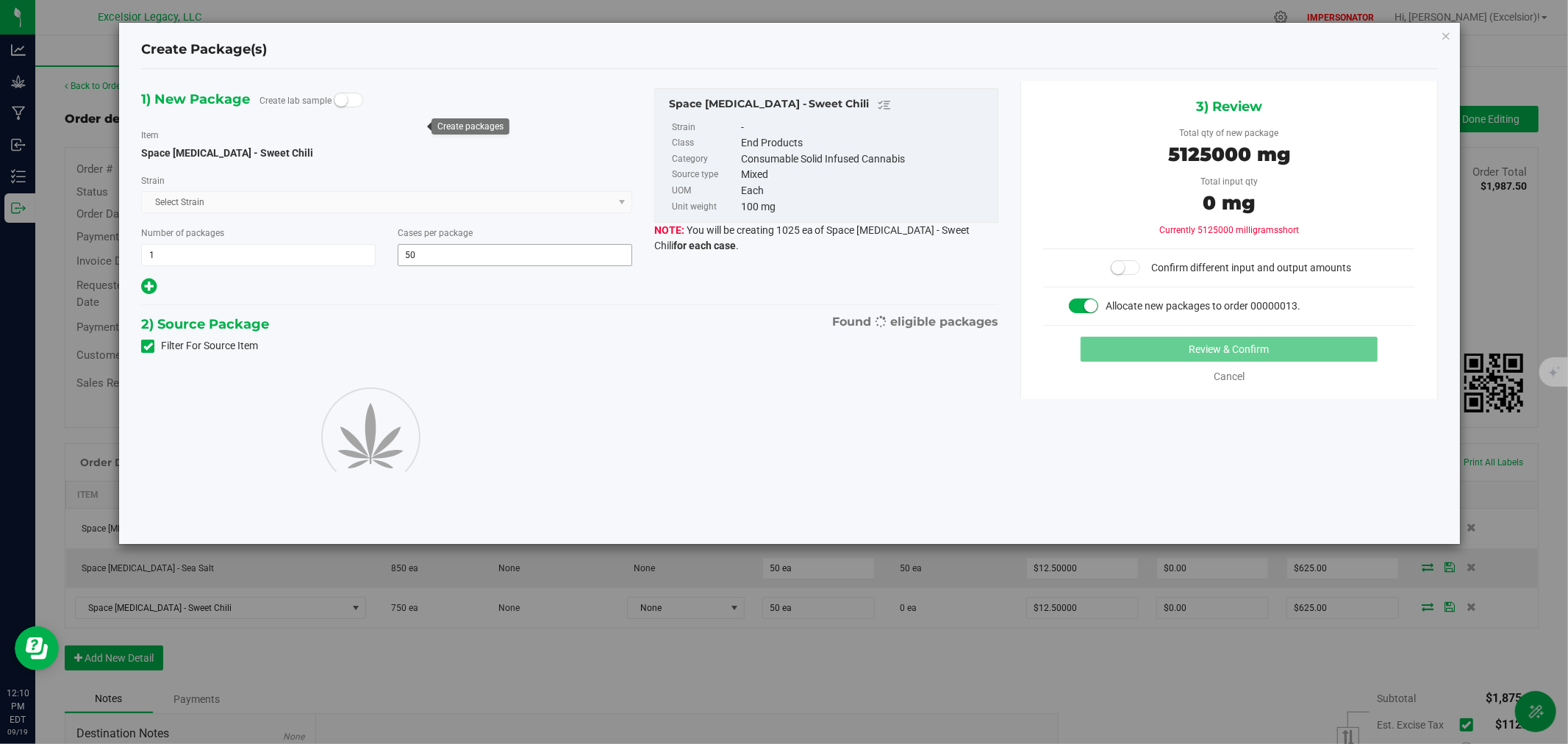
type input "50"
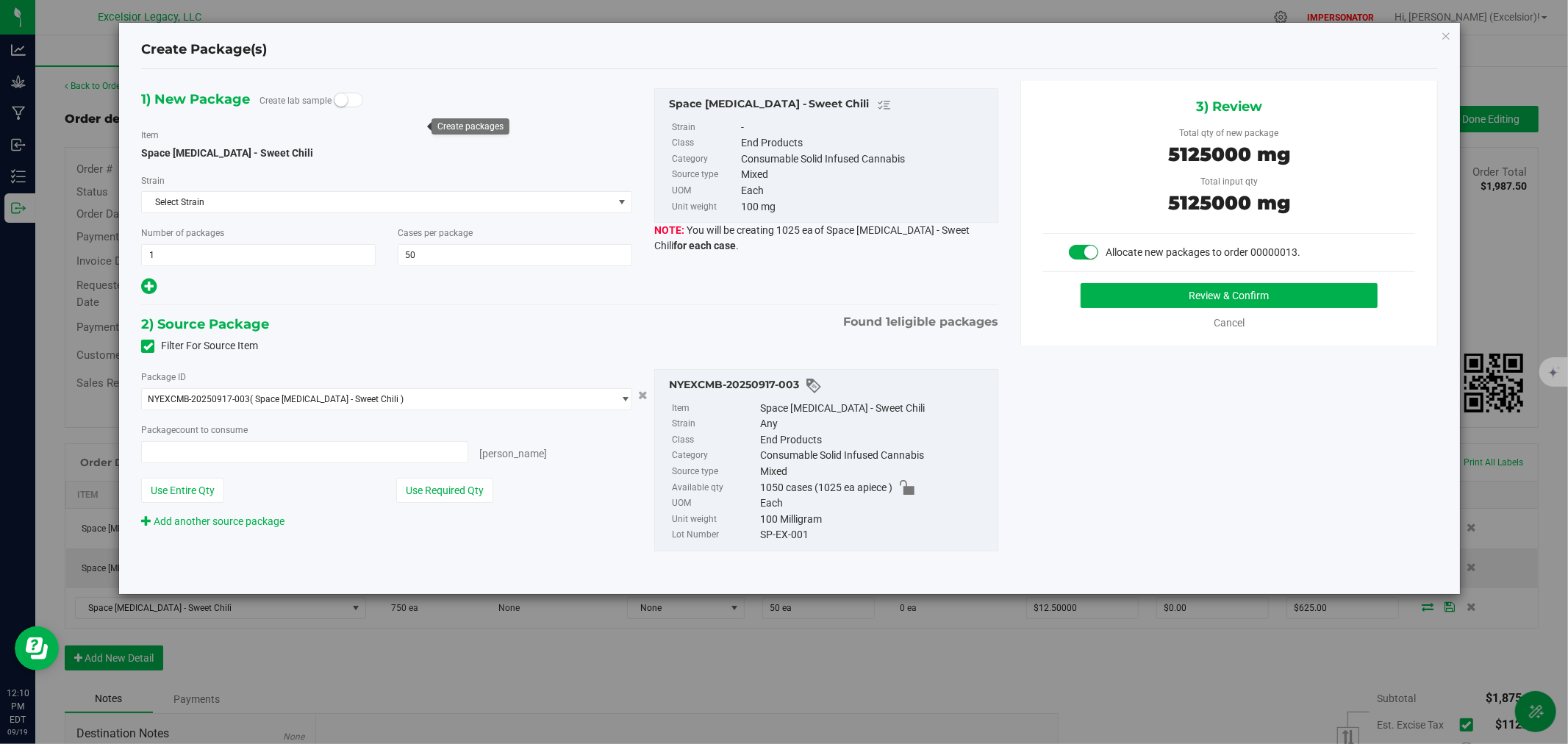
type input "50 ea"
click at [1216, 297] on button "Review & Confirm" at bounding box center [1229, 295] width 298 height 25
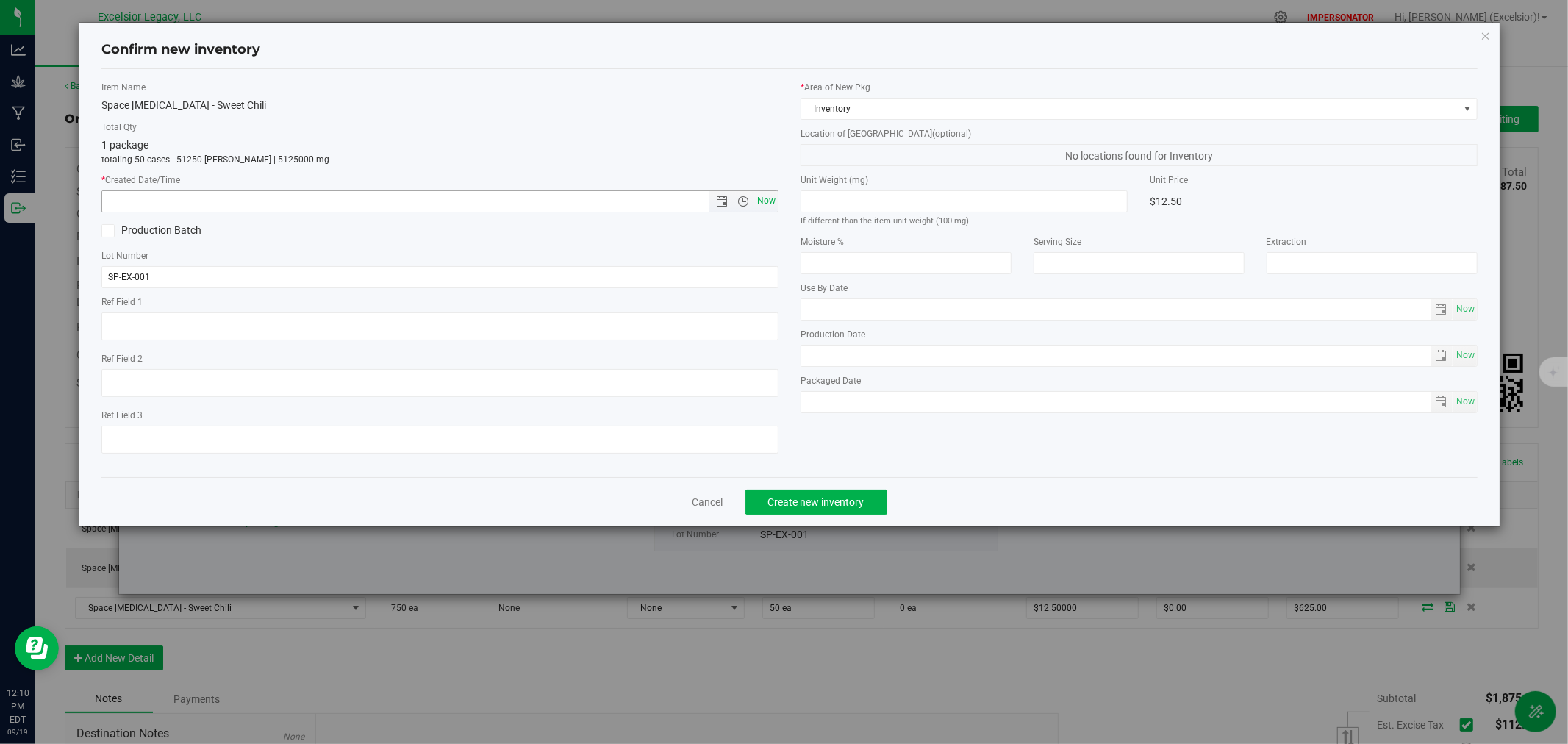
click at [761, 201] on span "Now" at bounding box center [767, 201] width 25 height 22
type input "[DATE] 12:10 PM"
click at [828, 502] on span "Create new inventory" at bounding box center [816, 501] width 96 height 12
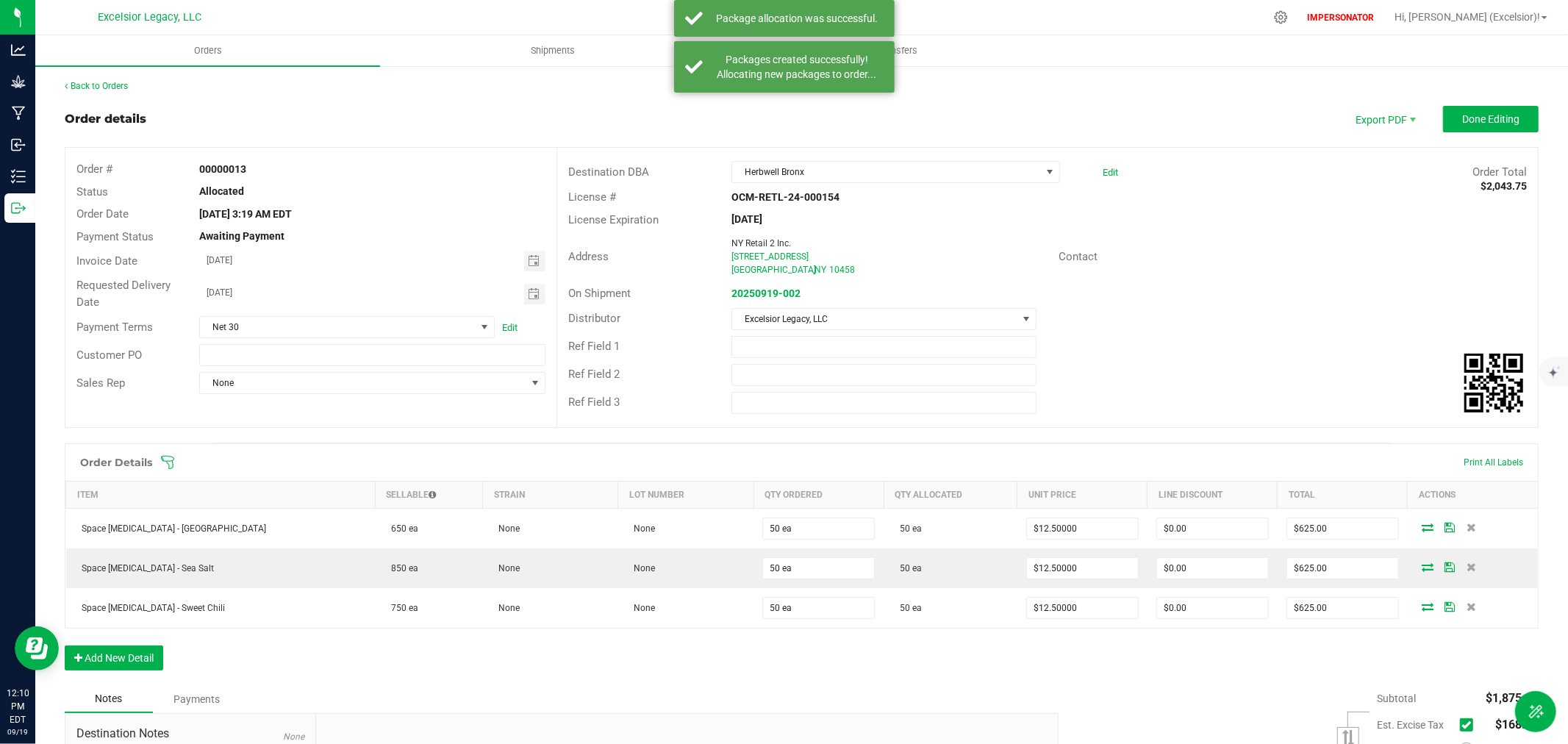
drag, startPoint x: 265, startPoint y: 193, endPoint x: 160, endPoint y: 193, distance: 105.0
click at [160, 193] on div "Status Allocated" at bounding box center [311, 192] width 491 height 23
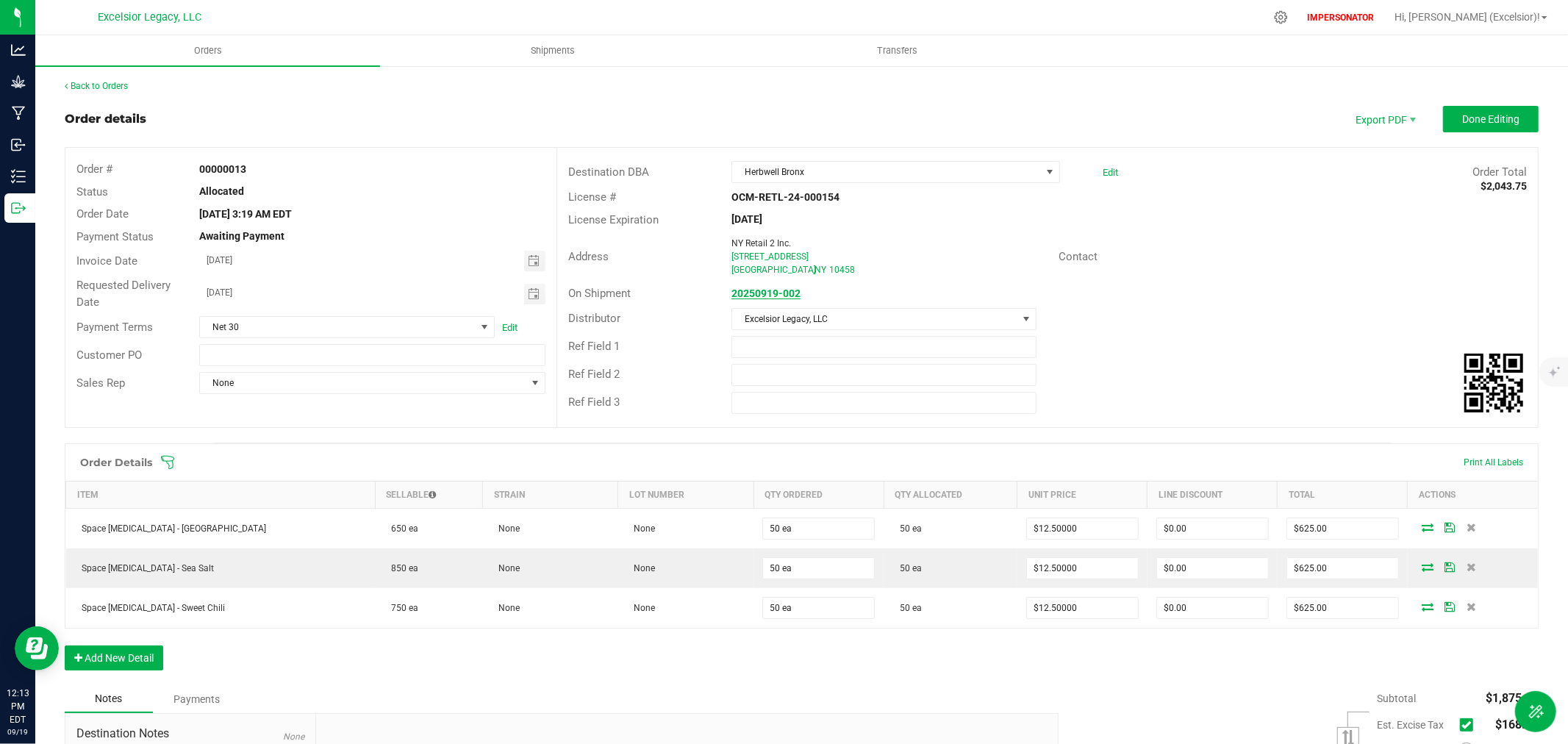
click at [752, 295] on strong "20250919-002" at bounding box center [766, 293] width 69 height 12
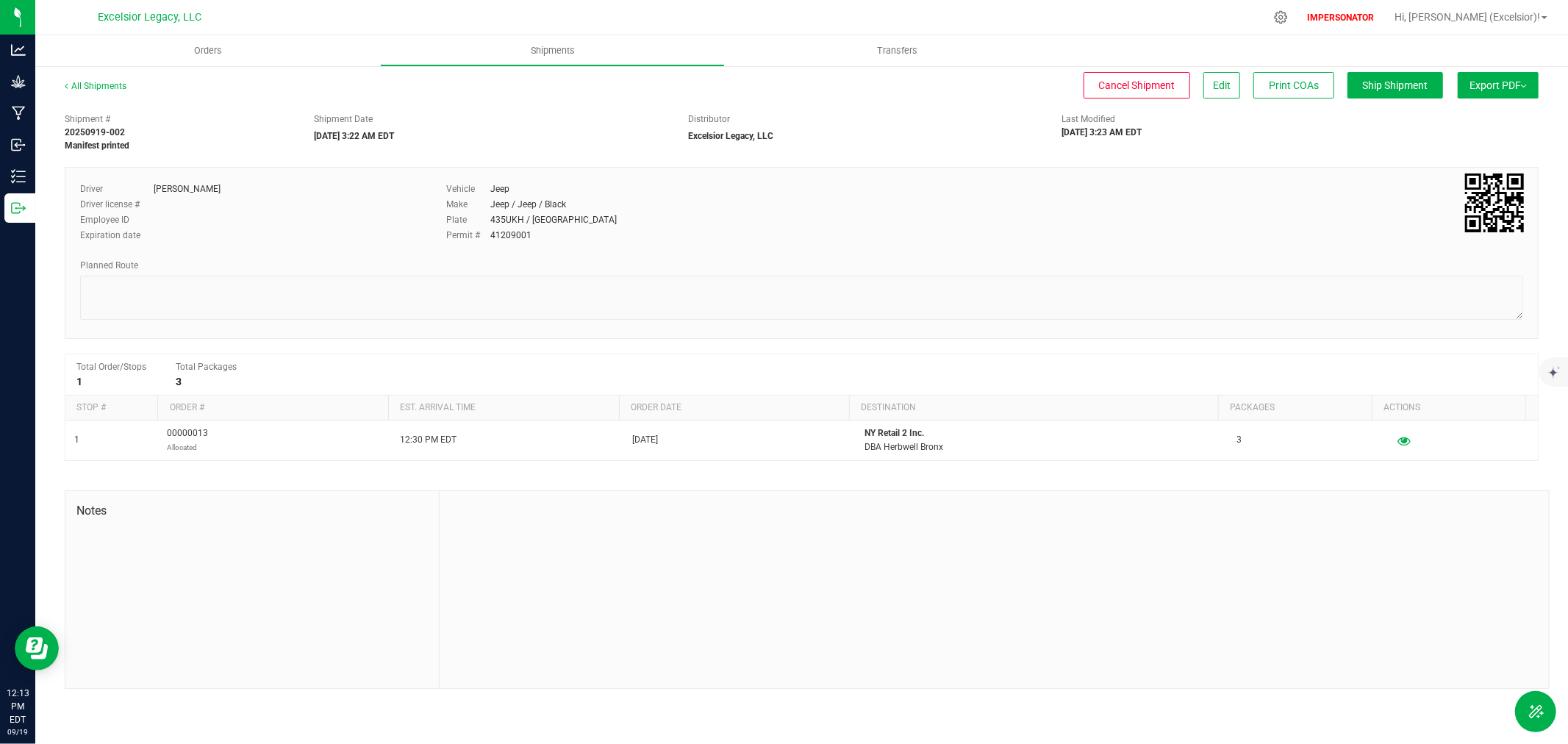
click at [1487, 86] on span "Export PDF" at bounding box center [1499, 85] width 57 height 12
click at [1475, 116] on span "Manifest by Package ID" at bounding box center [1476, 117] width 93 height 10
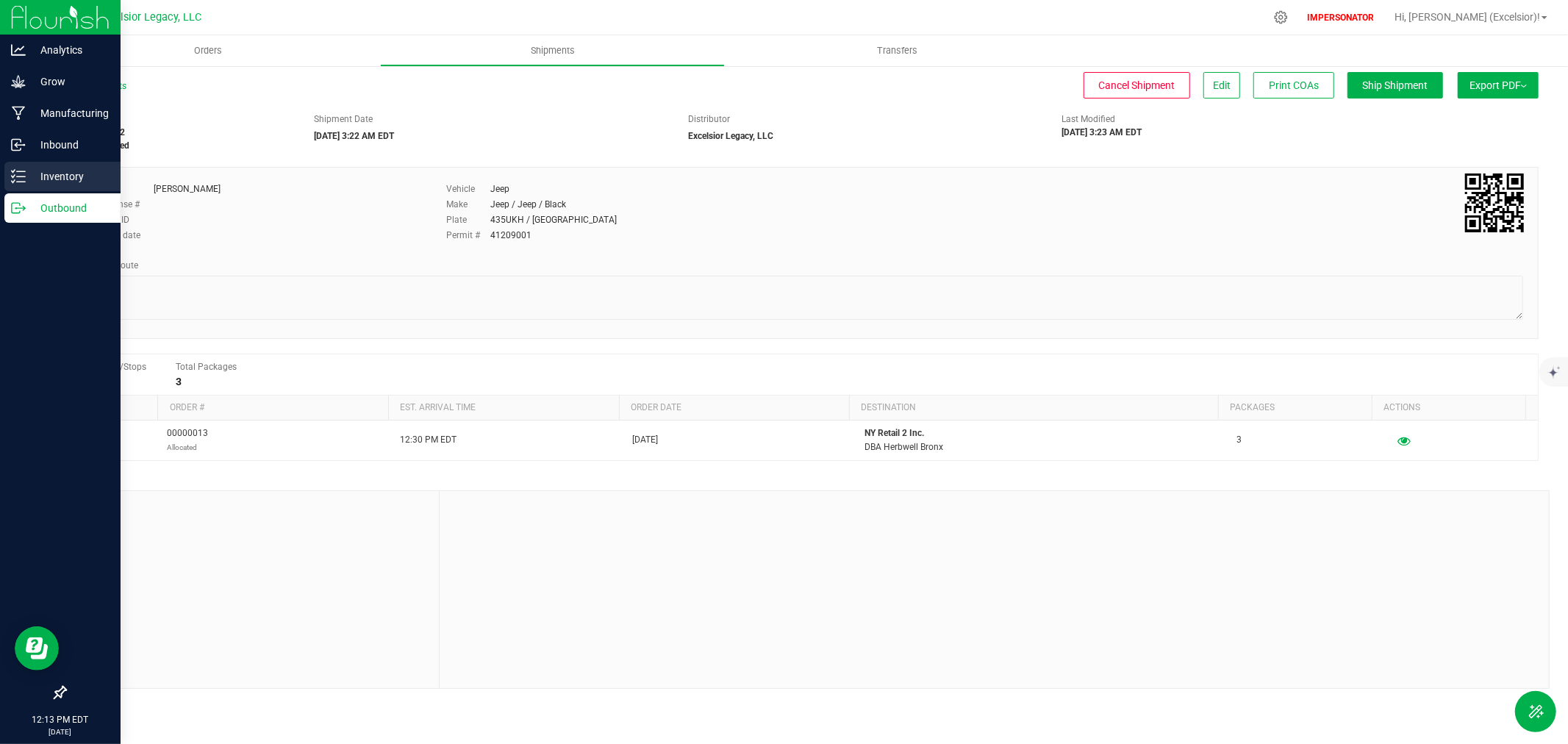
click at [24, 166] on div "Inventory" at bounding box center [62, 177] width 116 height 29
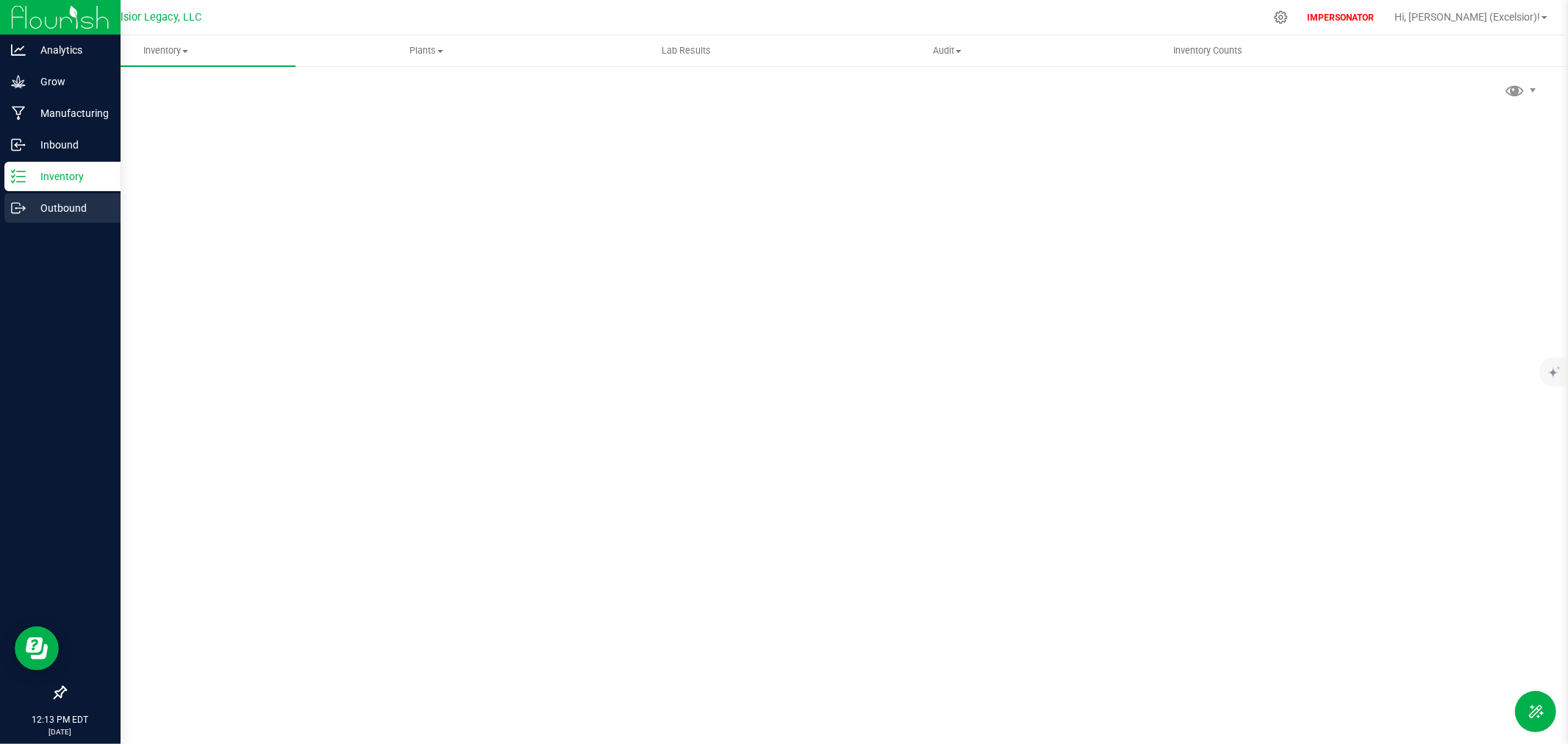
click at [23, 209] on icon at bounding box center [18, 207] width 15 height 15
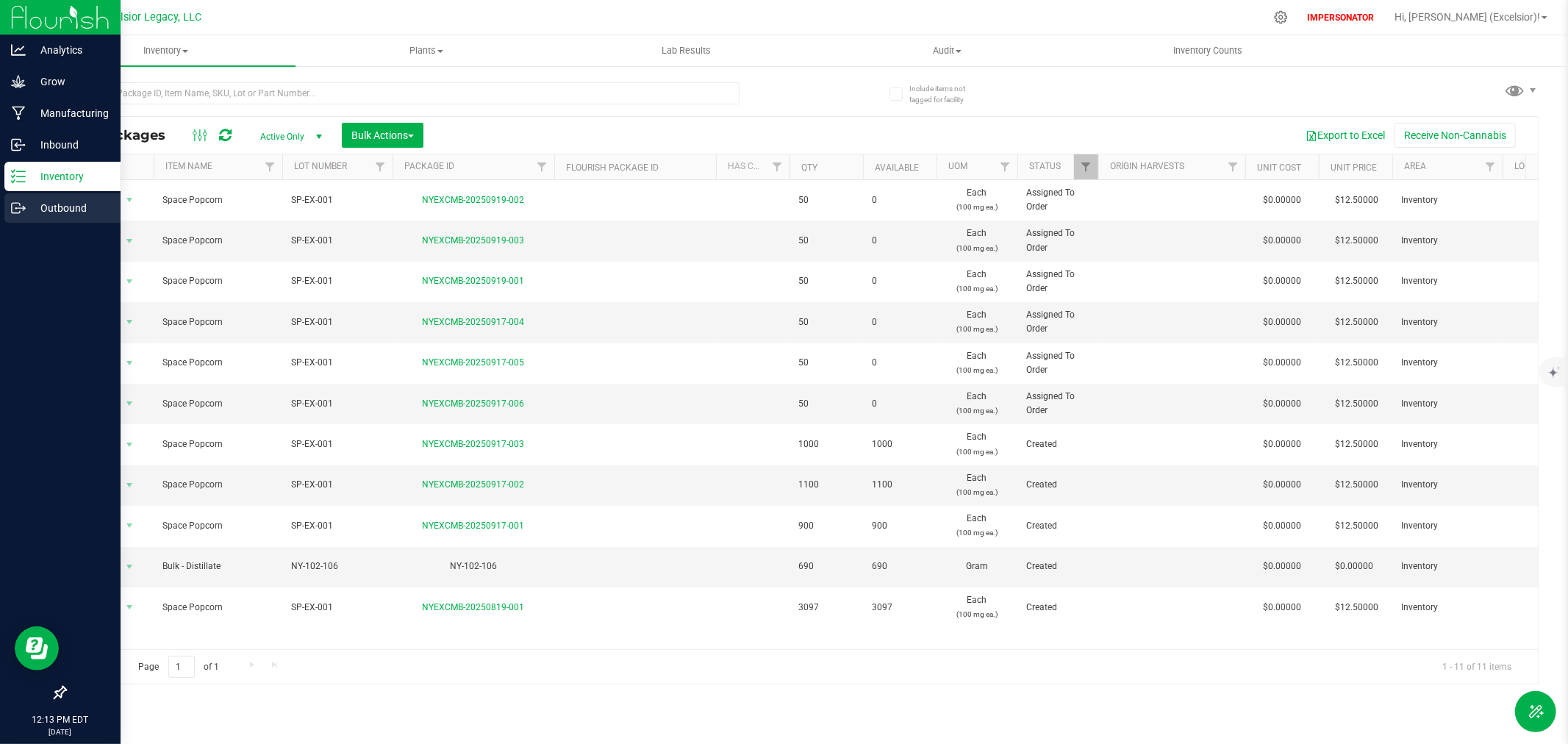
click at [55, 204] on p "Outbound" at bounding box center [69, 207] width 88 height 18
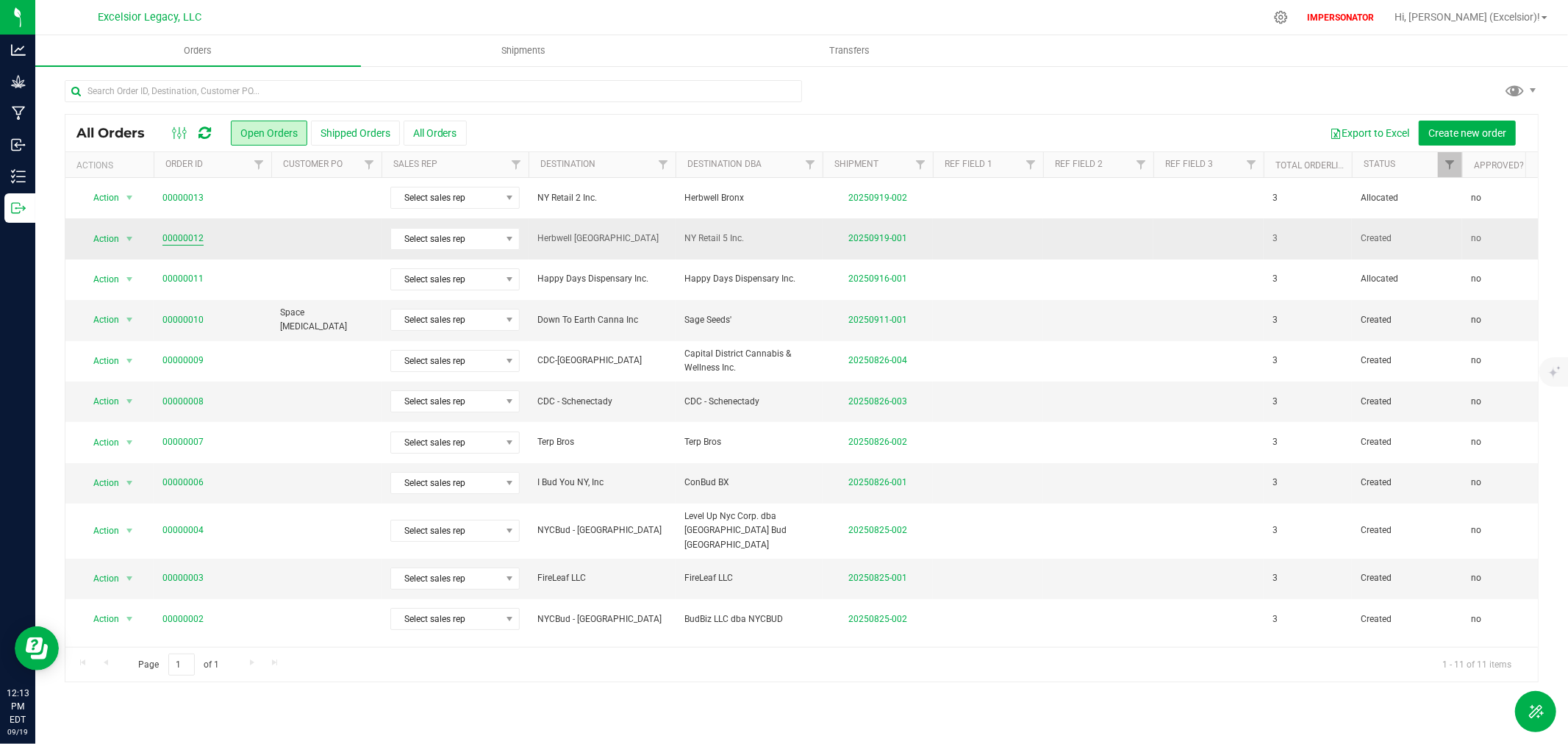
click at [186, 231] on link "00000012" at bounding box center [183, 238] width 41 height 14
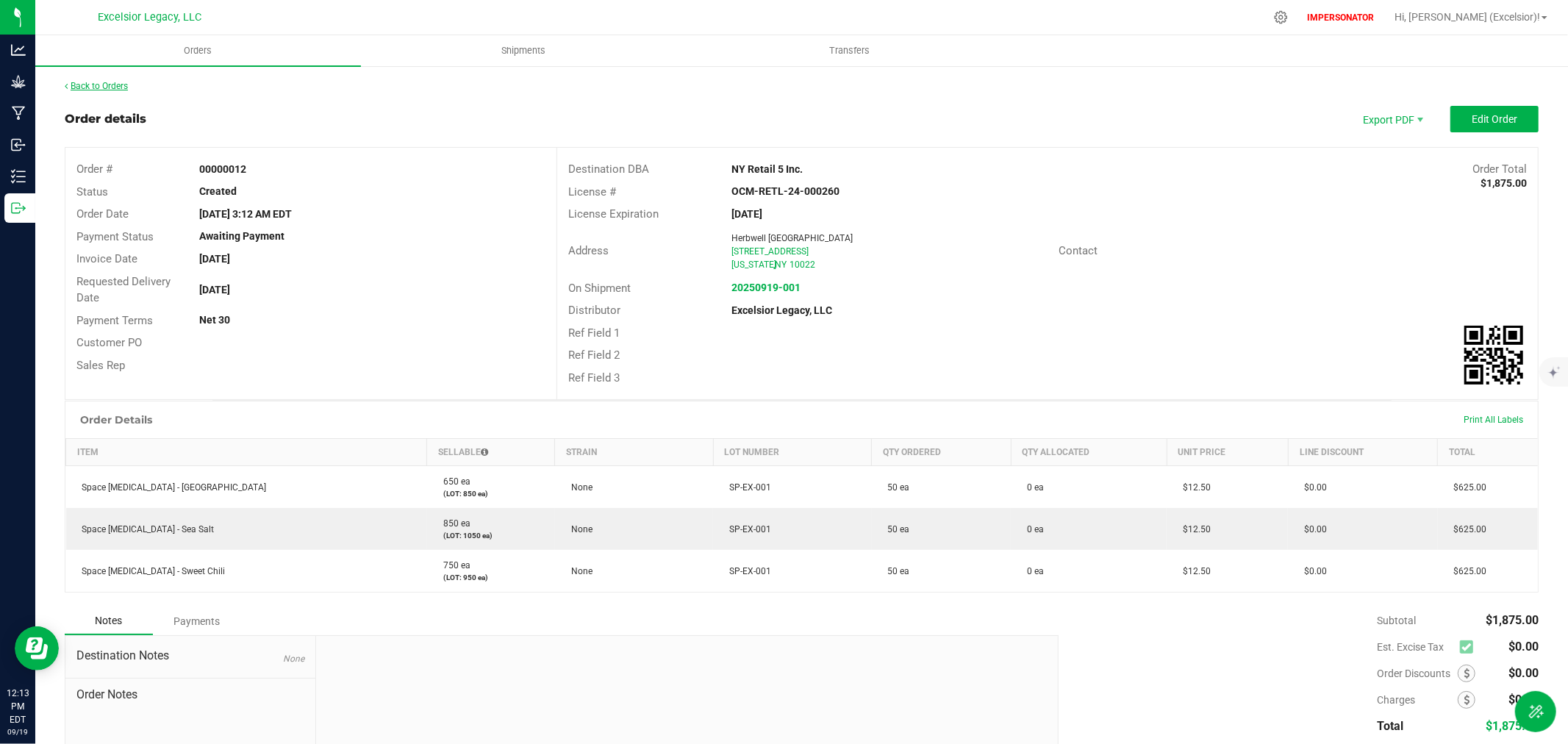
click at [101, 86] on link "Back to Orders" at bounding box center [96, 86] width 63 height 10
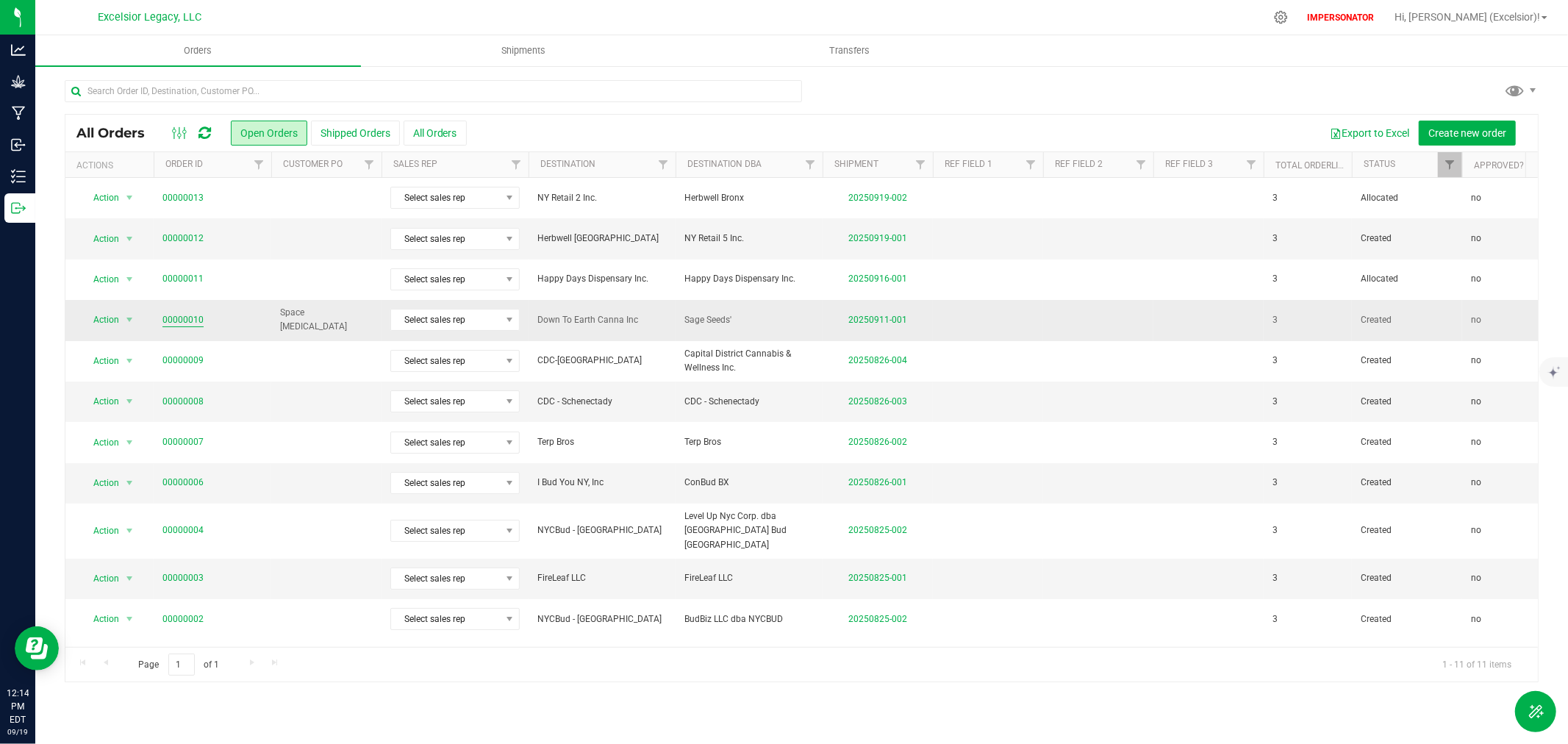
click at [187, 321] on link "00000010" at bounding box center [183, 320] width 41 height 14
click at [189, 236] on link "00000012" at bounding box center [183, 238] width 41 height 14
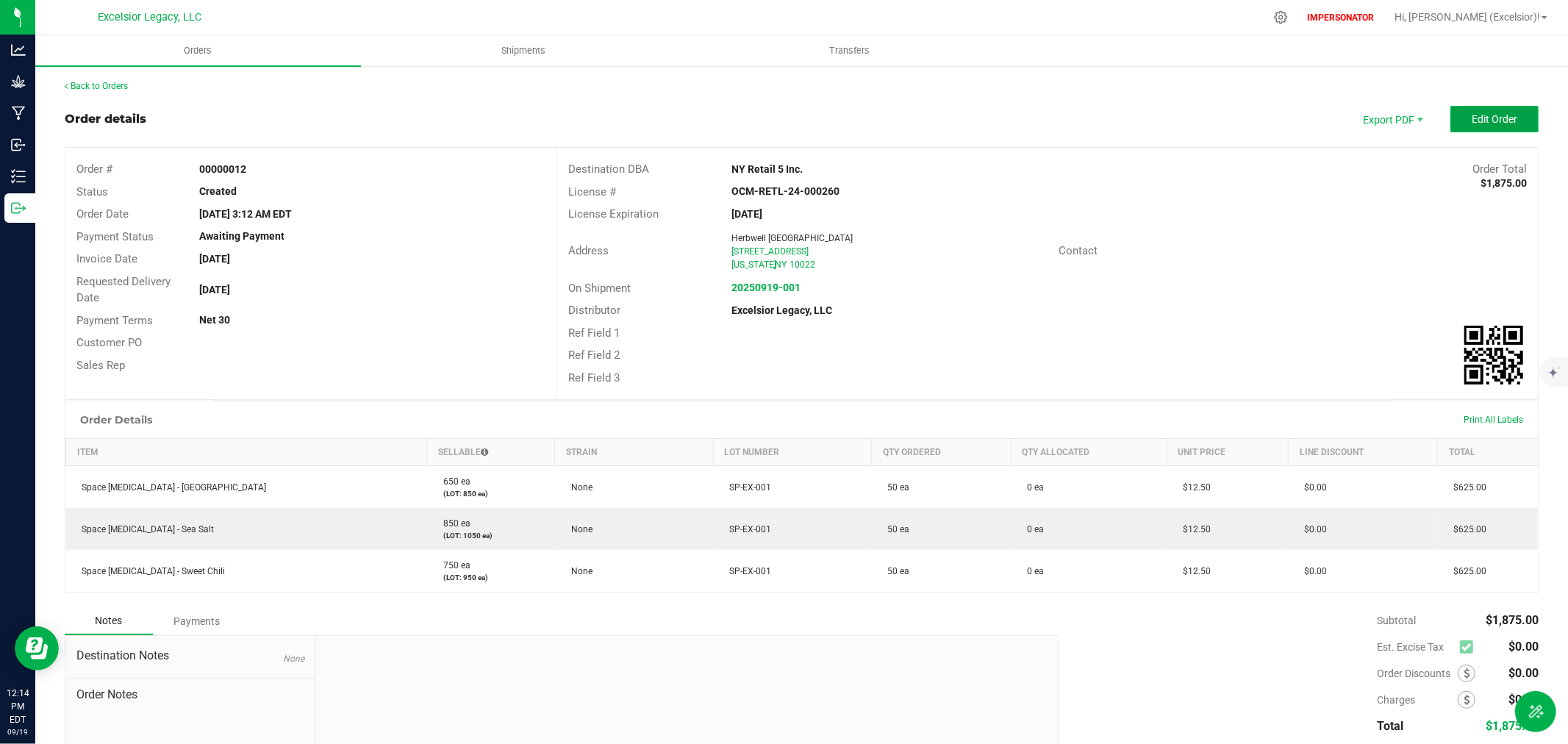
click at [1472, 123] on span "Edit Order" at bounding box center [1494, 119] width 46 height 12
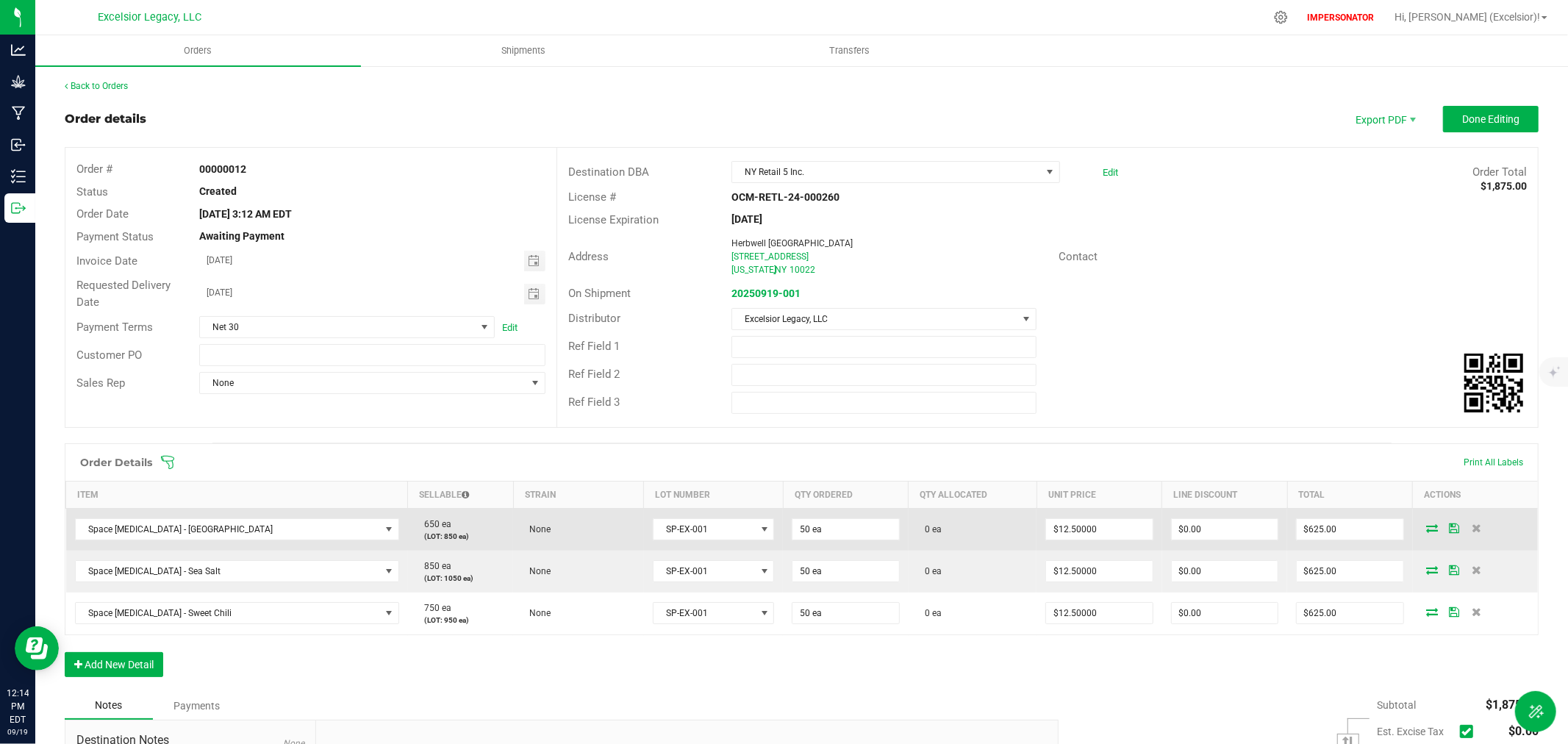
click at [1427, 531] on icon at bounding box center [1432, 527] width 12 height 8
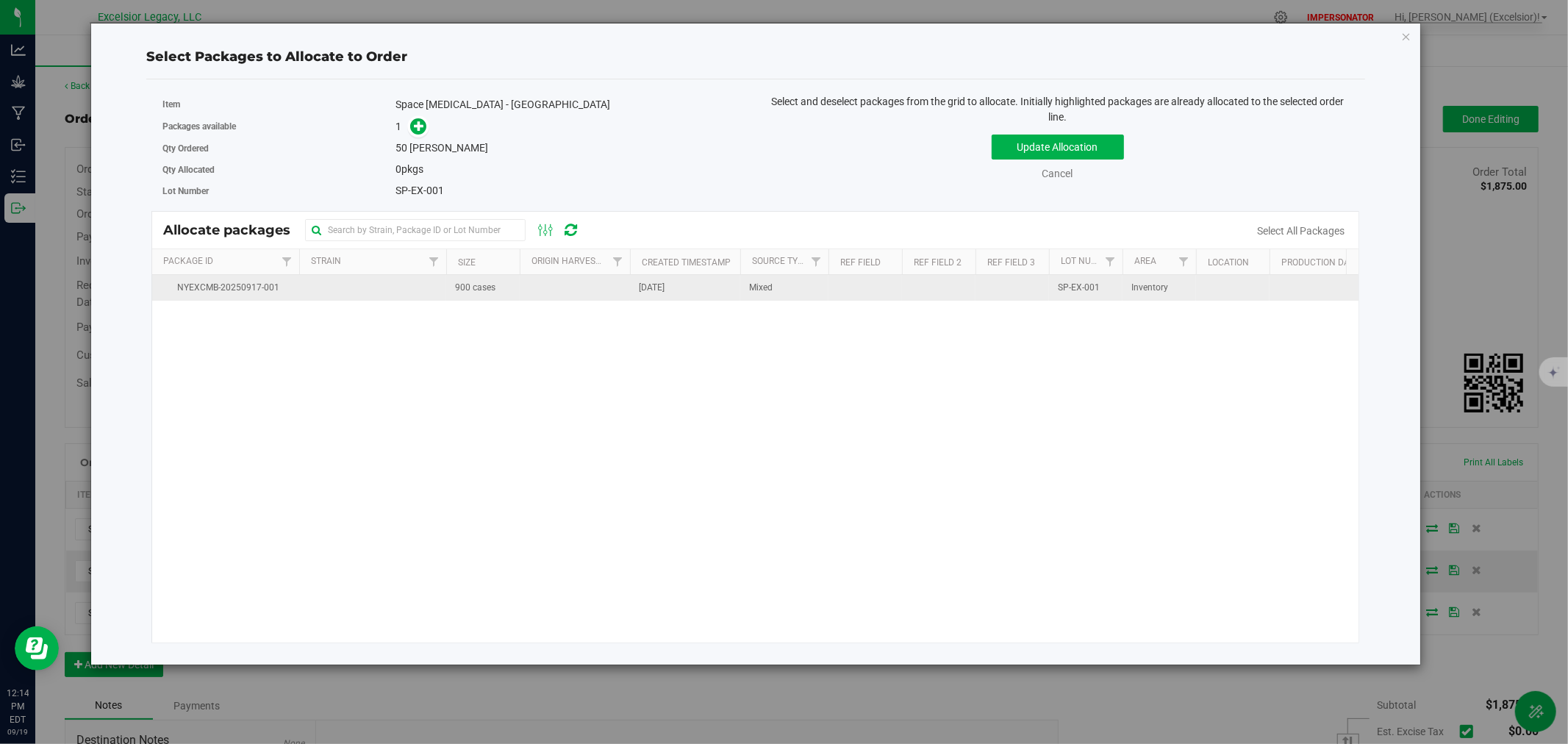
click at [563, 291] on td at bounding box center [575, 288] width 110 height 25
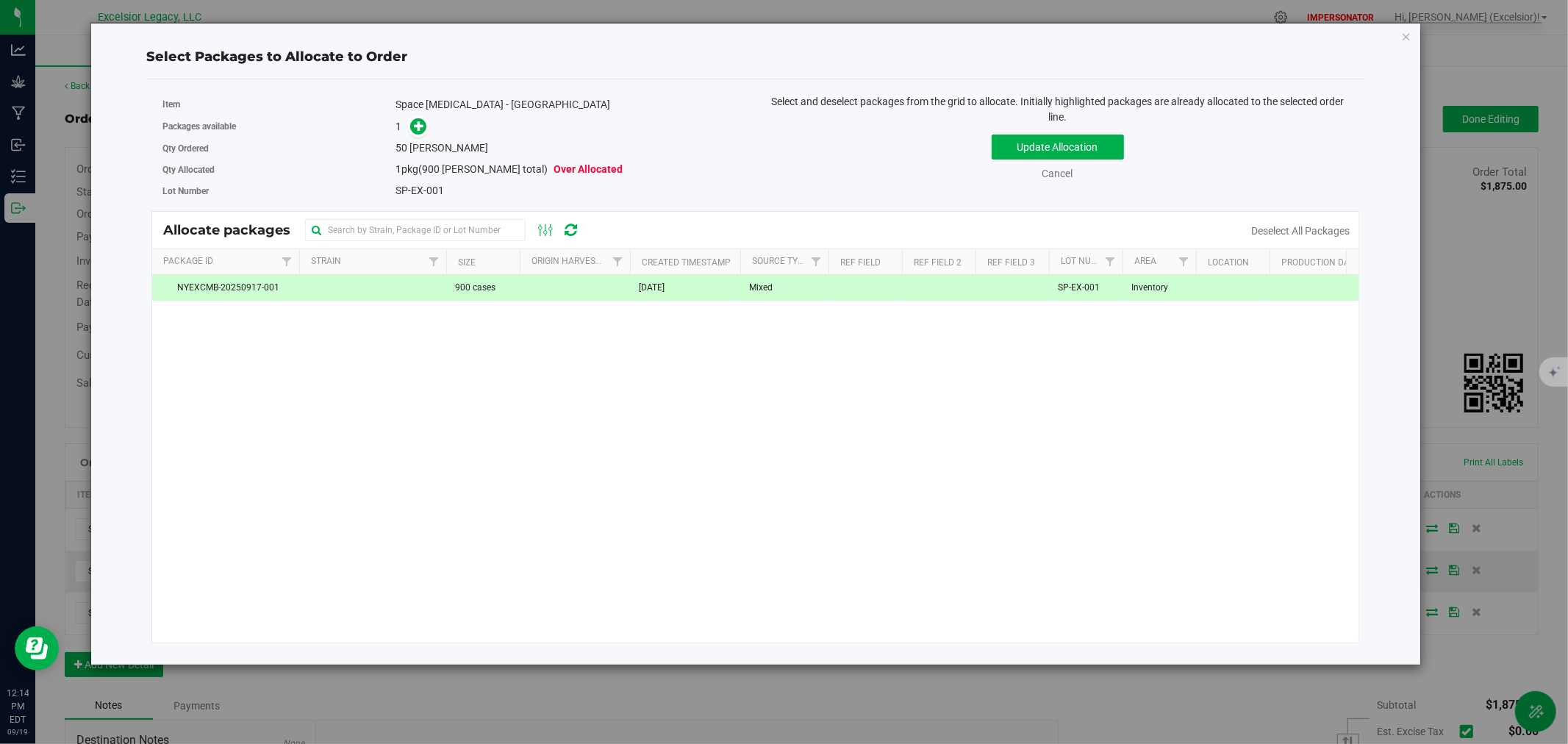
click at [427, 121] on link at bounding box center [419, 126] width 19 height 12
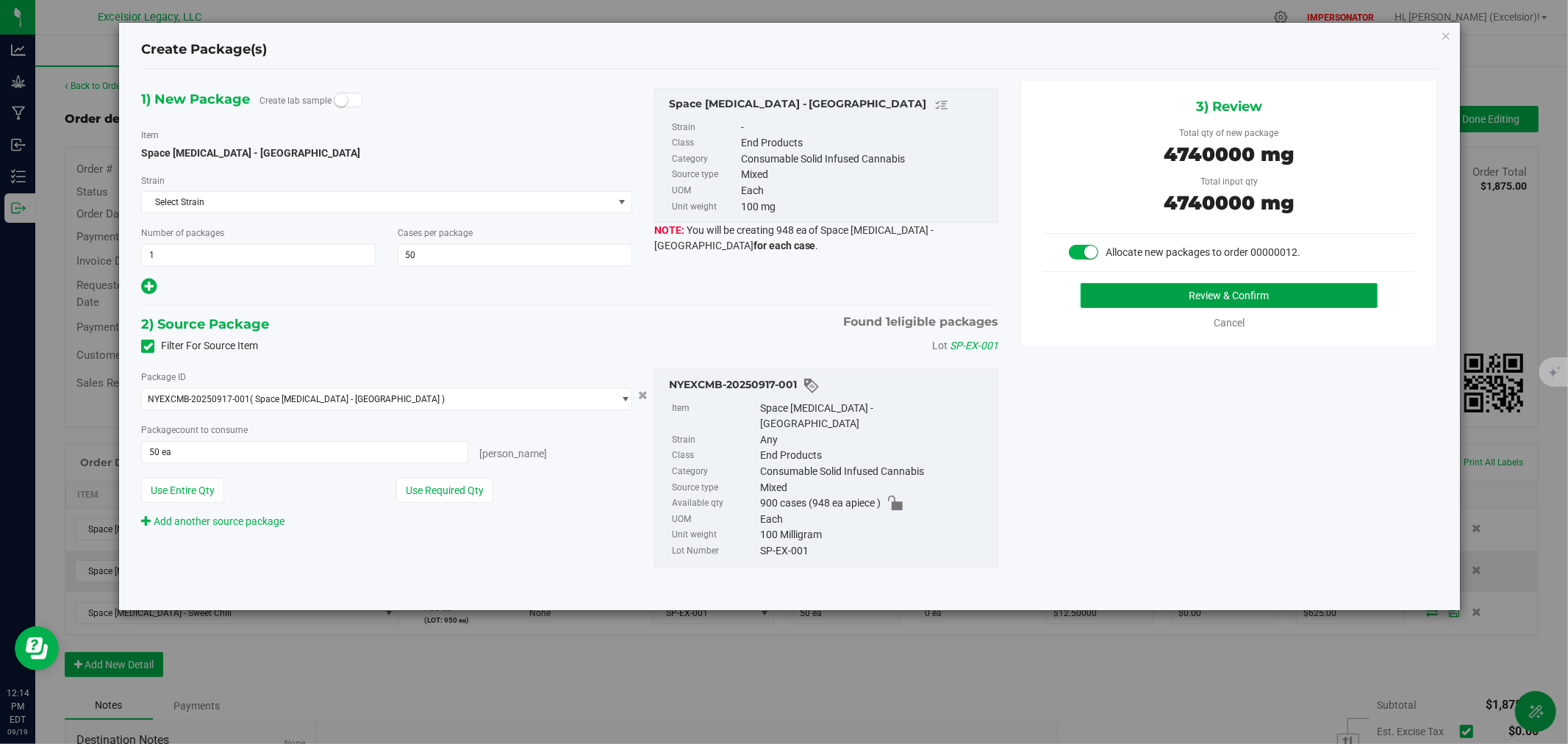
click at [1162, 296] on button "Review & Confirm" at bounding box center [1229, 295] width 298 height 25
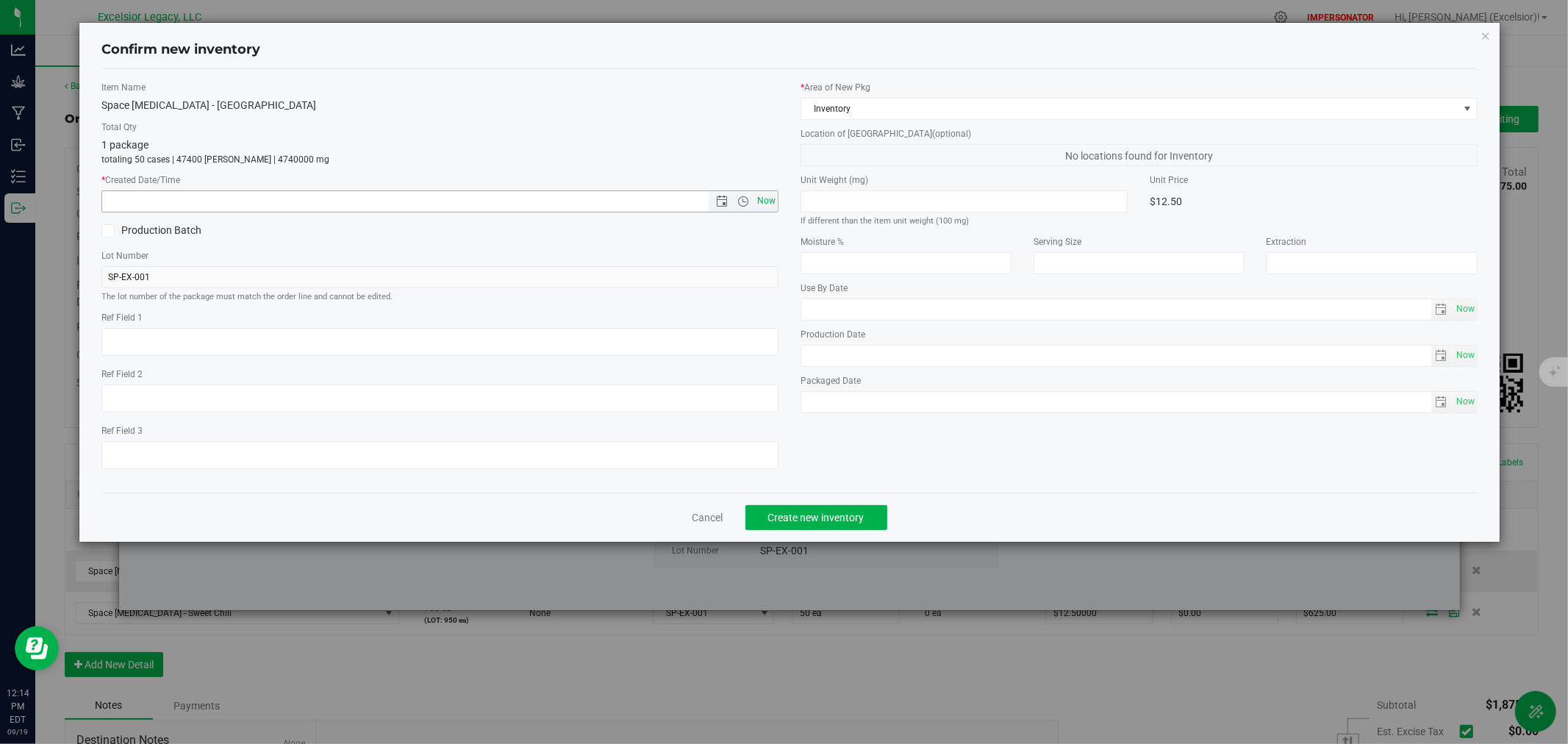
click at [772, 203] on span "Now" at bounding box center [767, 201] width 25 height 22
type input "[DATE] 12:14 PM"
click at [857, 519] on span "Create new inventory" at bounding box center [816, 517] width 96 height 12
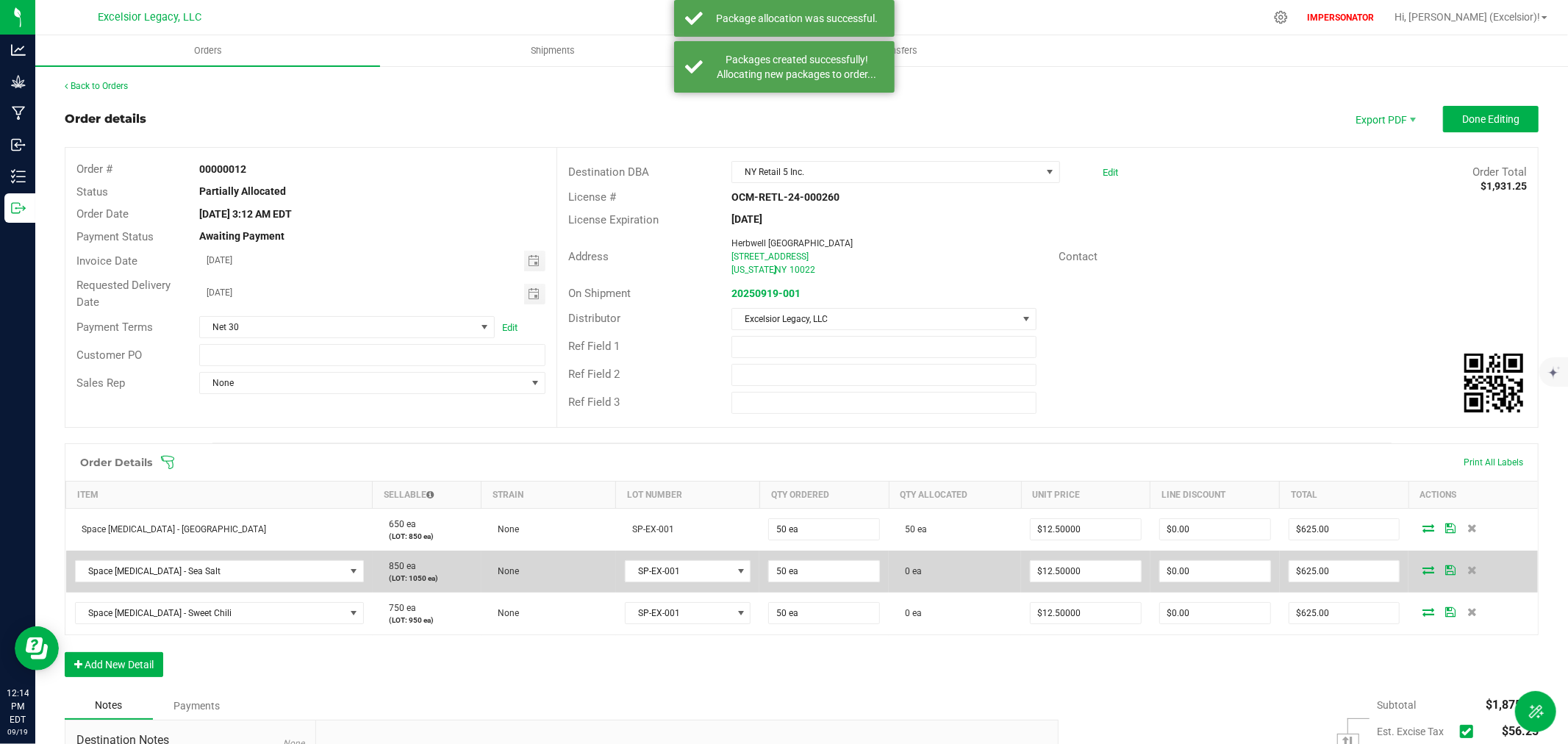
click at [1423, 566] on icon at bounding box center [1428, 569] width 12 height 8
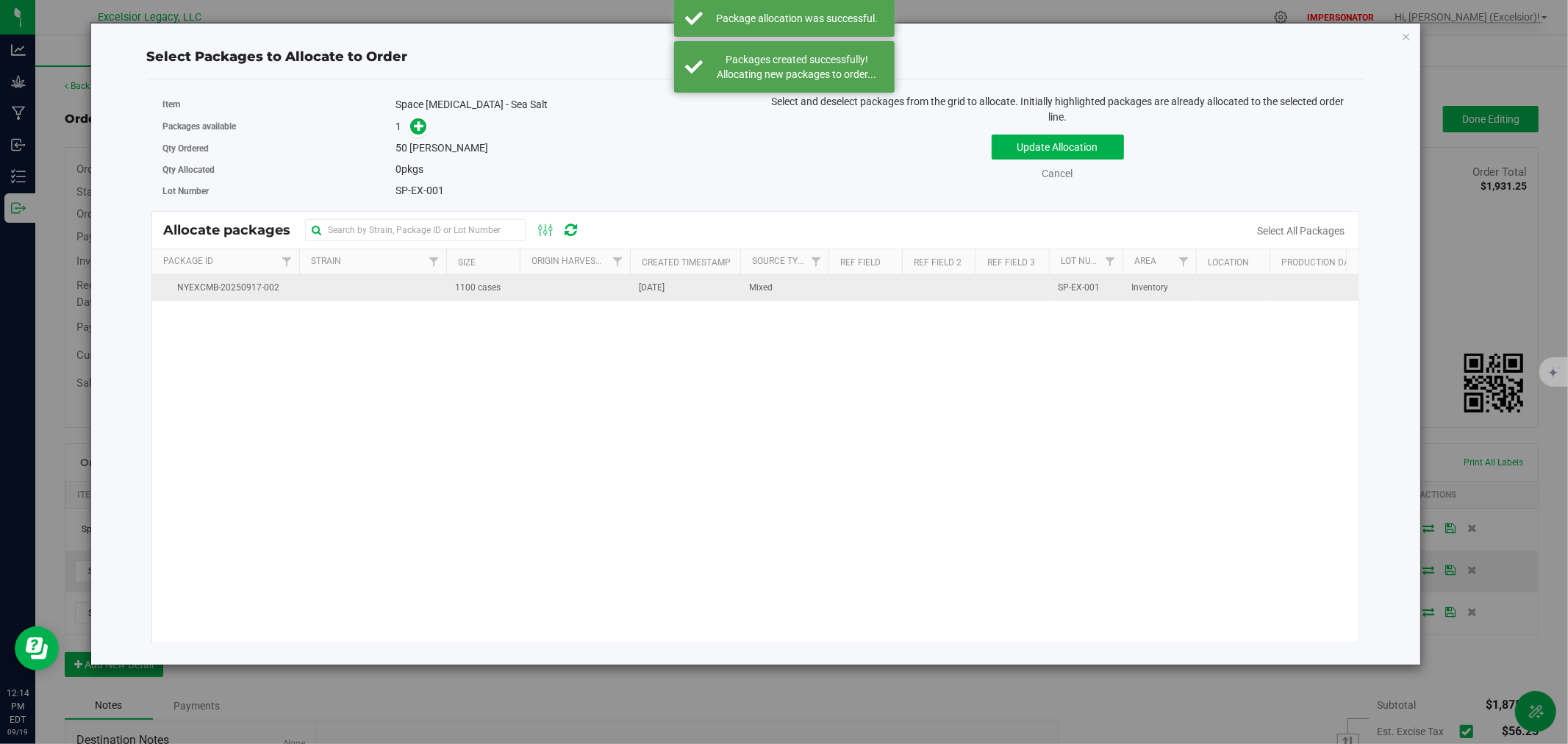
click at [537, 291] on td at bounding box center [575, 288] width 110 height 25
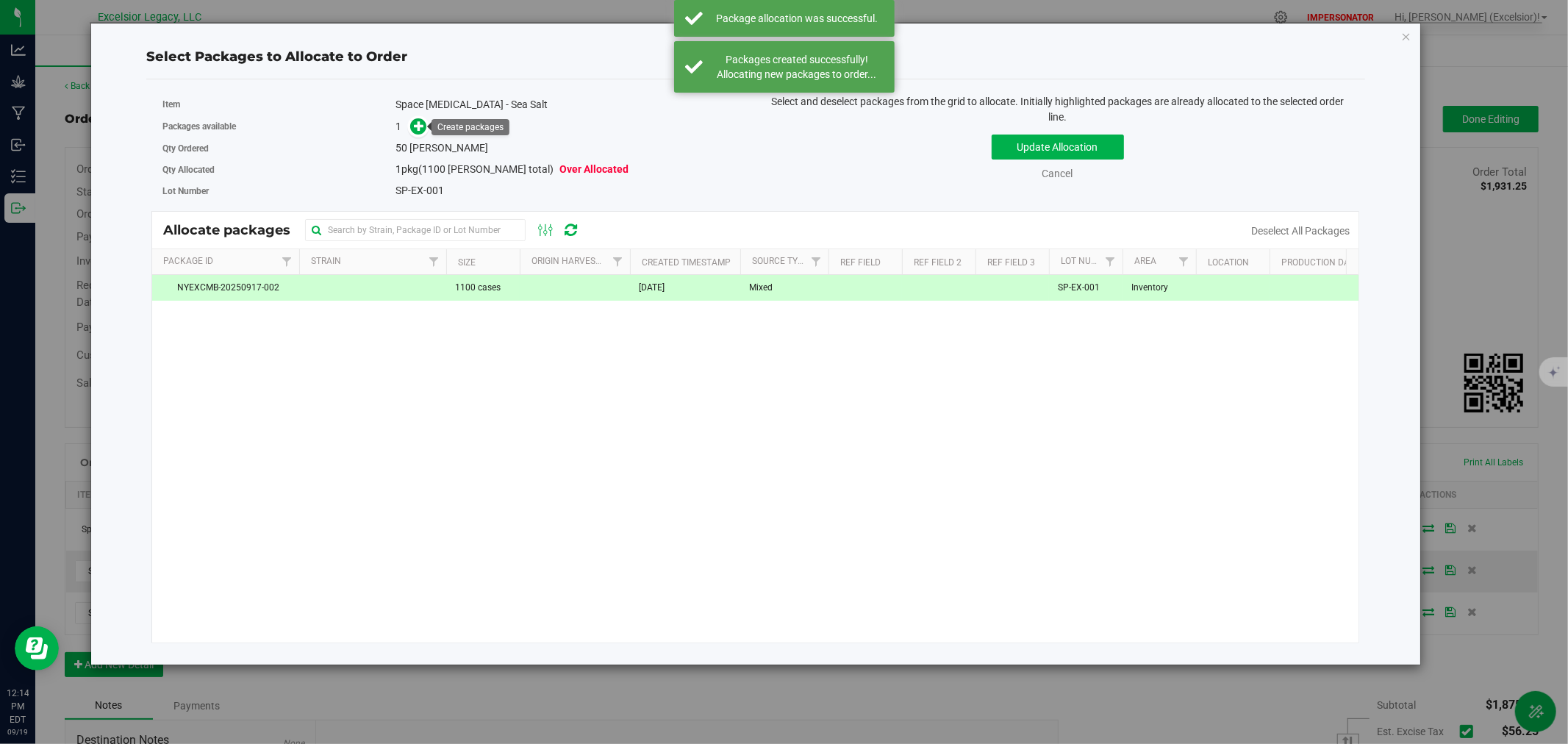
click at [427, 133] on link at bounding box center [418, 126] width 18 height 12
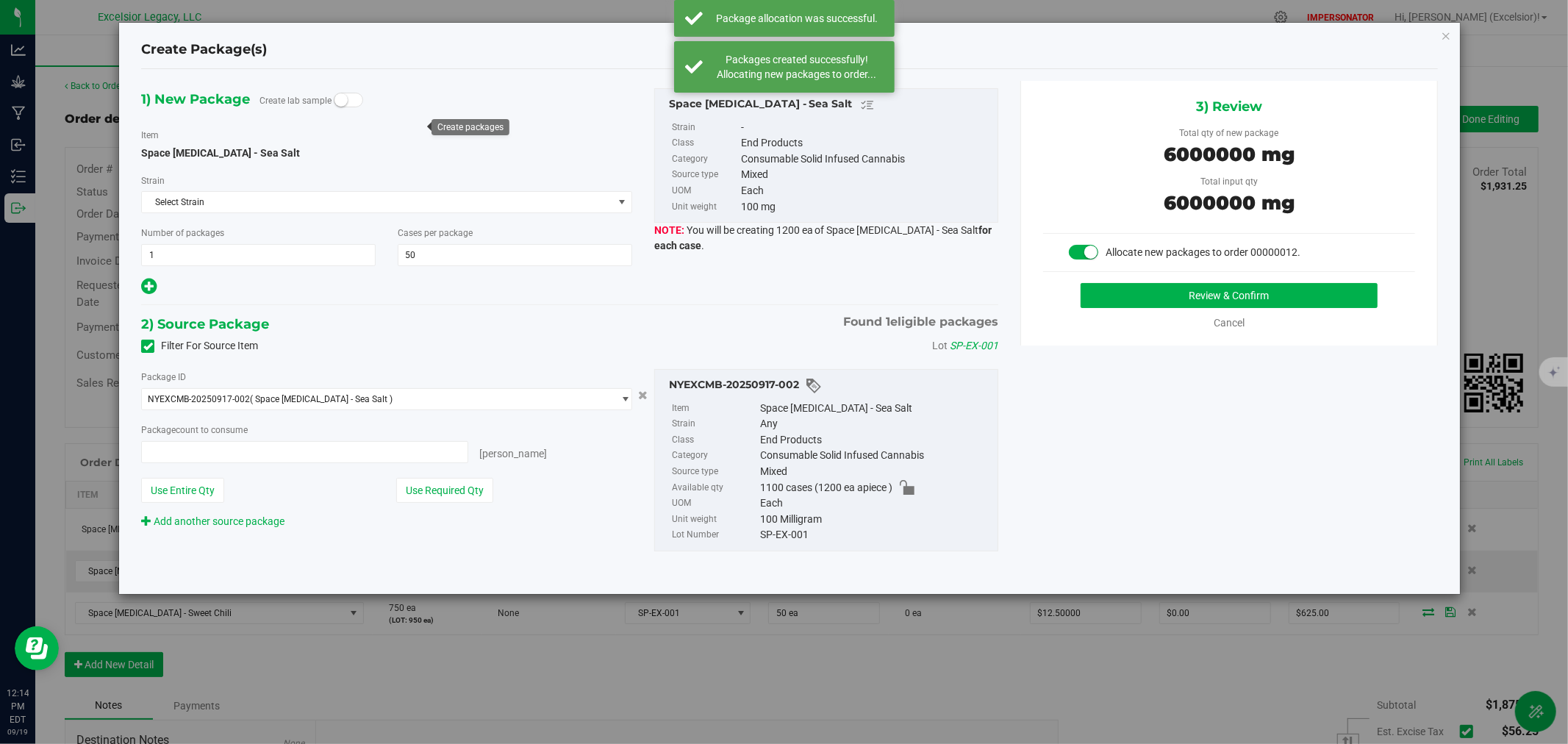
type input "50 ea"
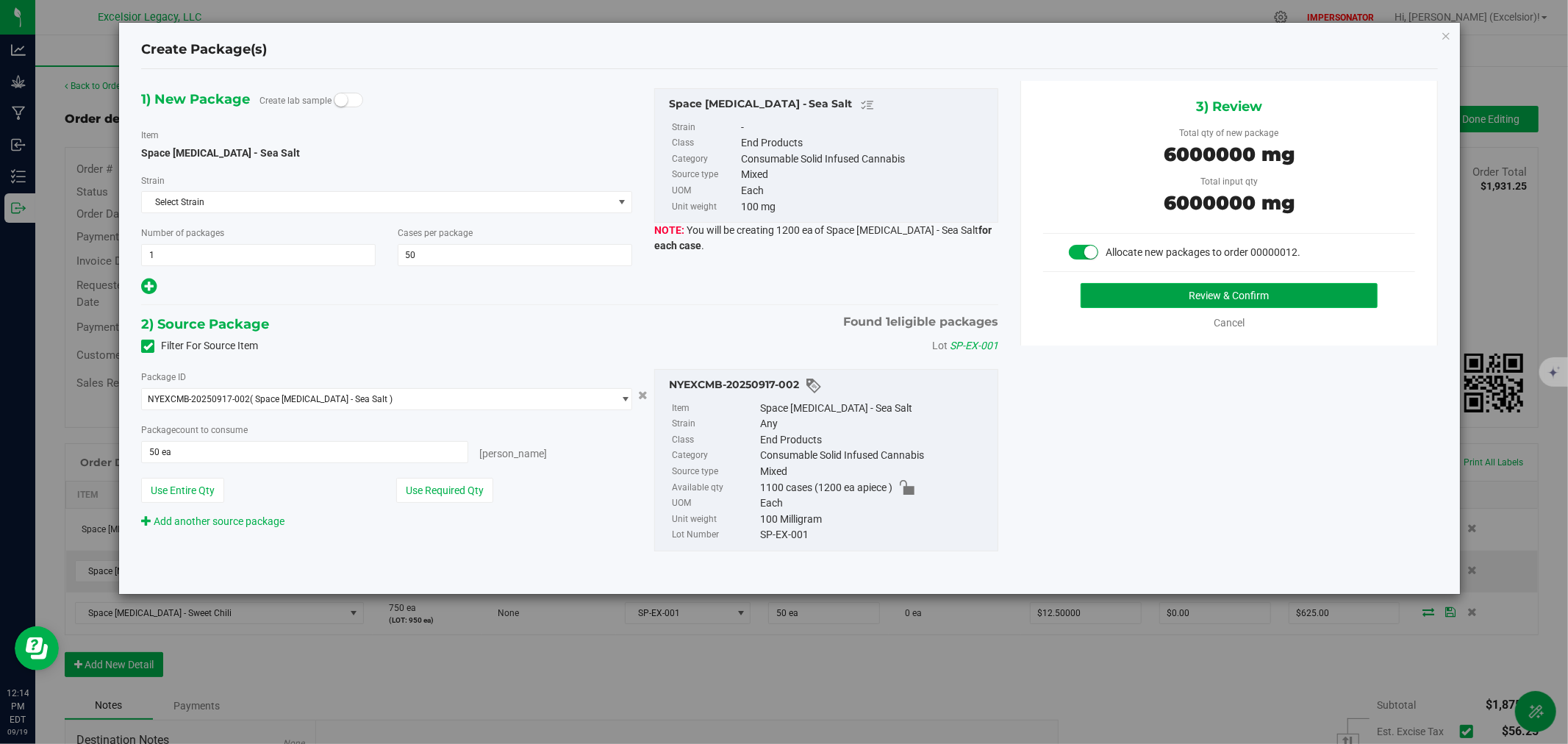
click at [1196, 296] on button "Review & Confirm" at bounding box center [1229, 295] width 298 height 25
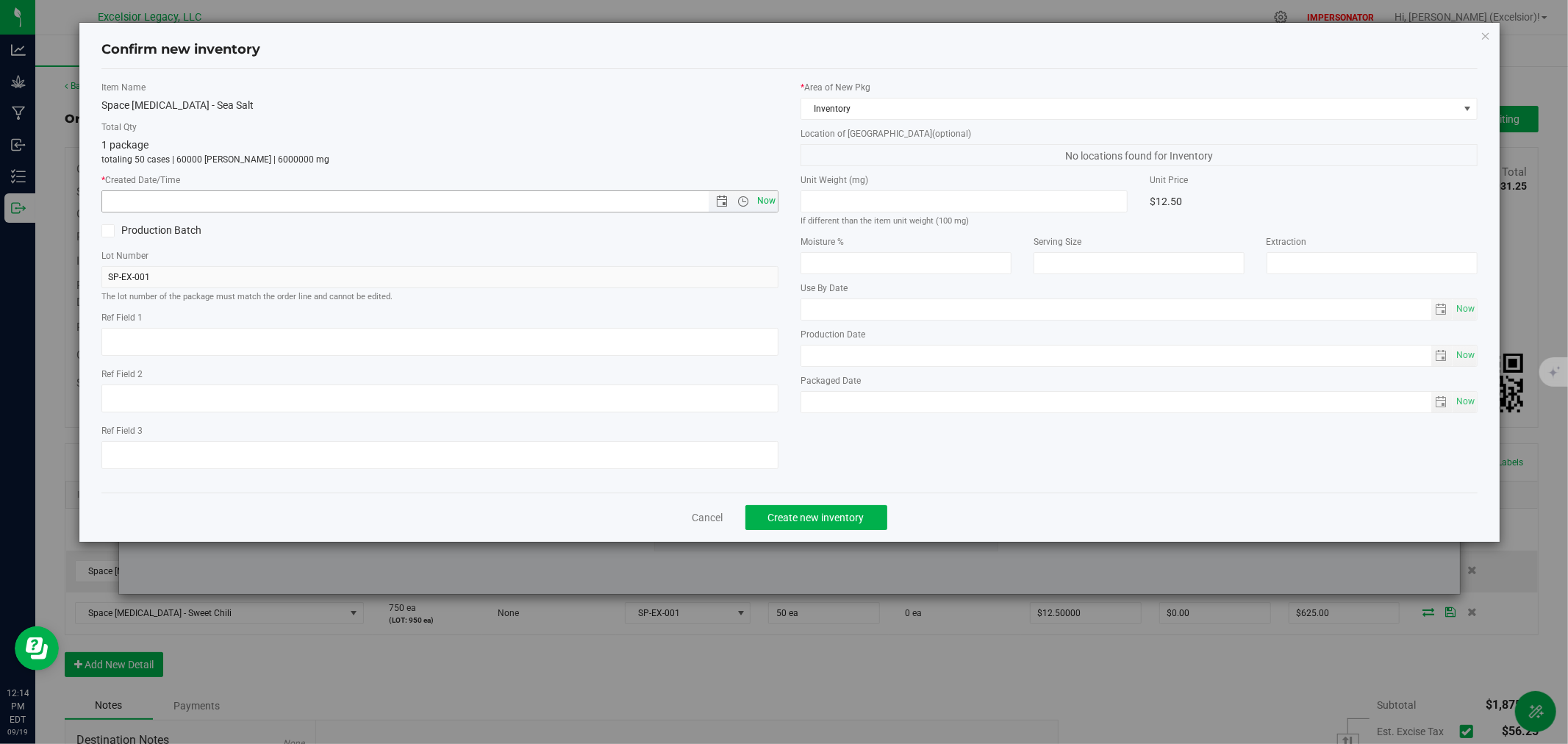
click at [777, 199] on span "Now" at bounding box center [767, 201] width 25 height 22
type input "[DATE] 12:14 PM"
click at [842, 506] on div "Cancel Create new inventory" at bounding box center [790, 517] width 1376 height 49
click at [842, 515] on button "Create new inventory" at bounding box center [817, 517] width 142 height 25
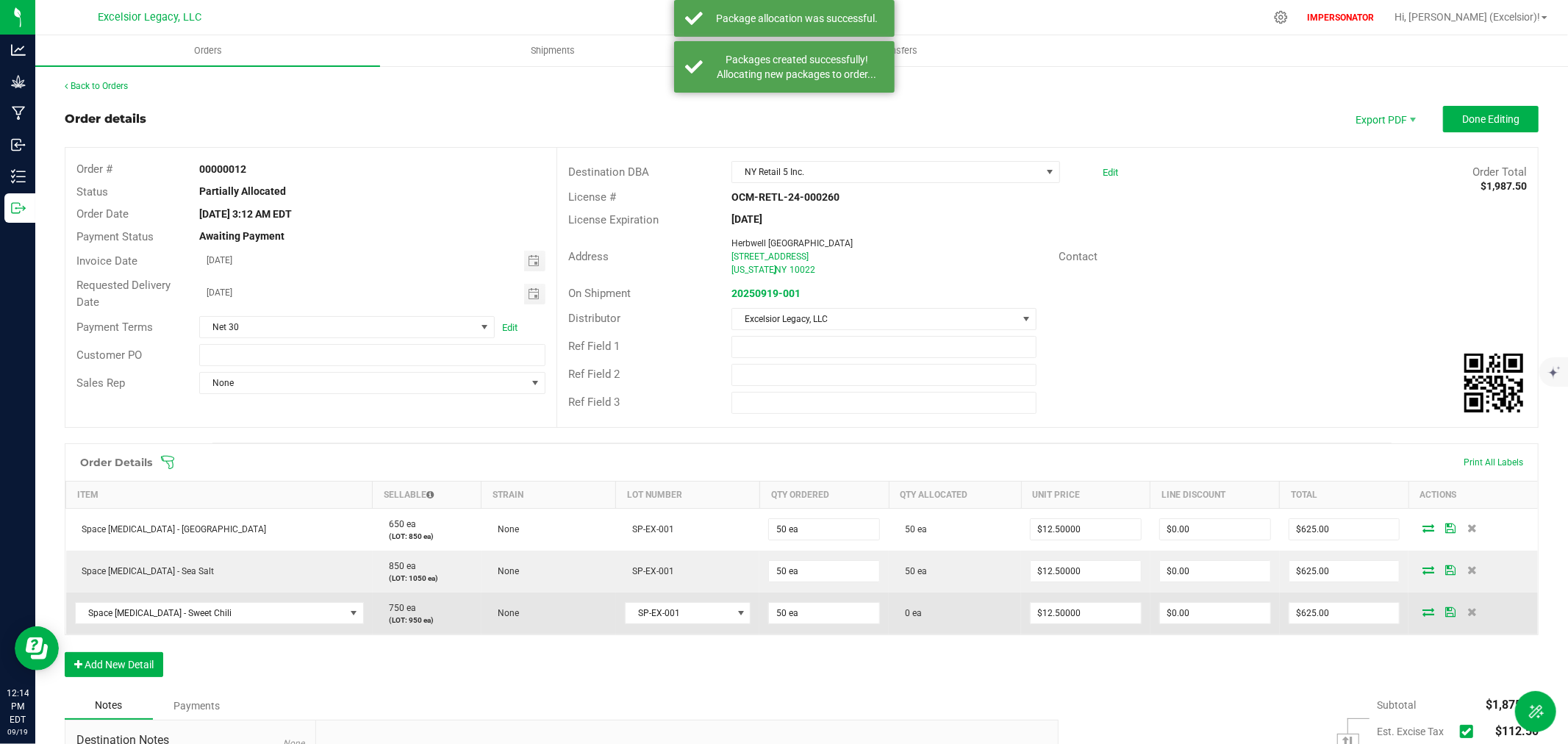
click at [1423, 608] on icon at bounding box center [1428, 611] width 12 height 8
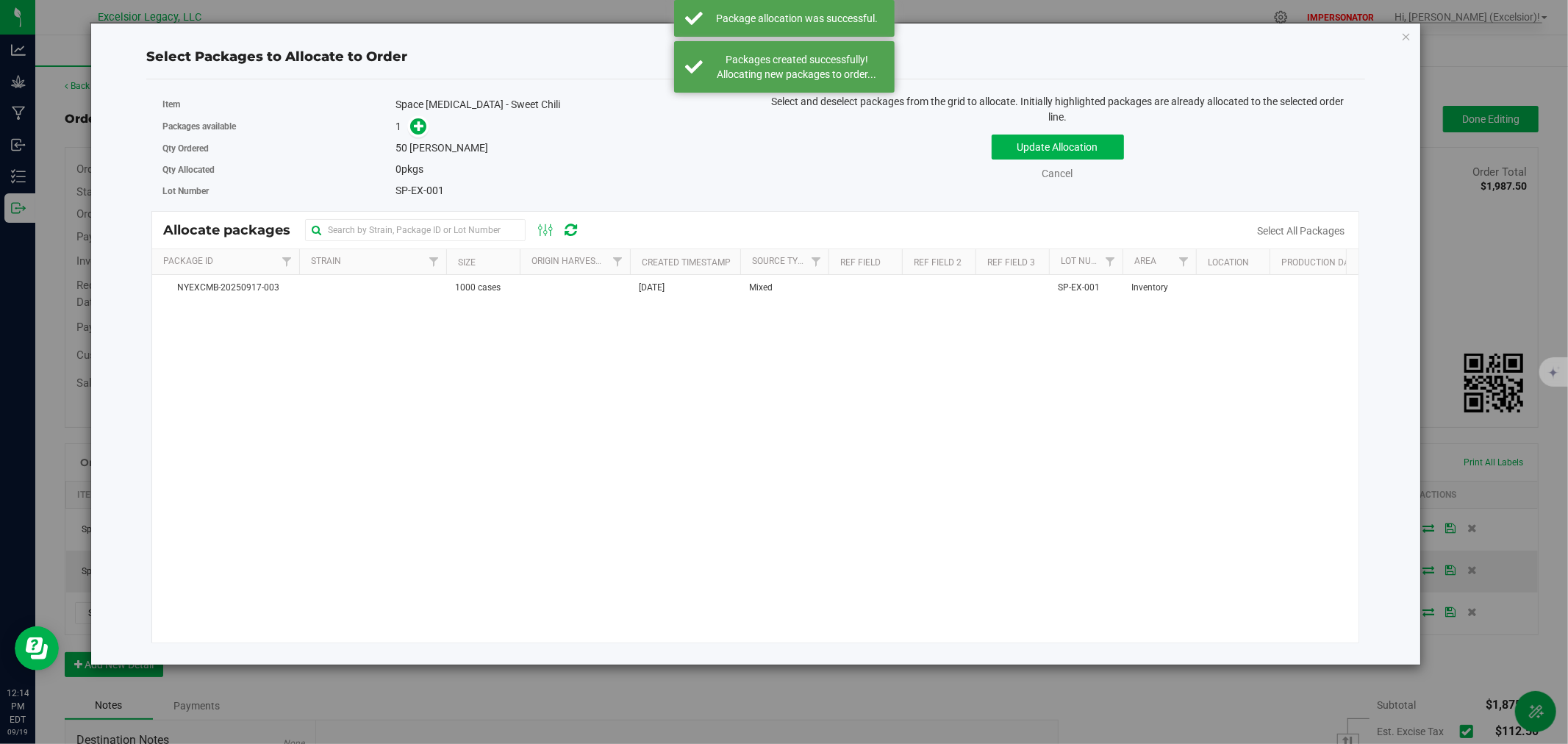
click at [637, 303] on div "NYEXCMB-20250917-003 1000 cases [DATE] Mixed SP-EX-001 Inventory $0.00 $0.00" at bounding box center [755, 459] width 1206 height 368
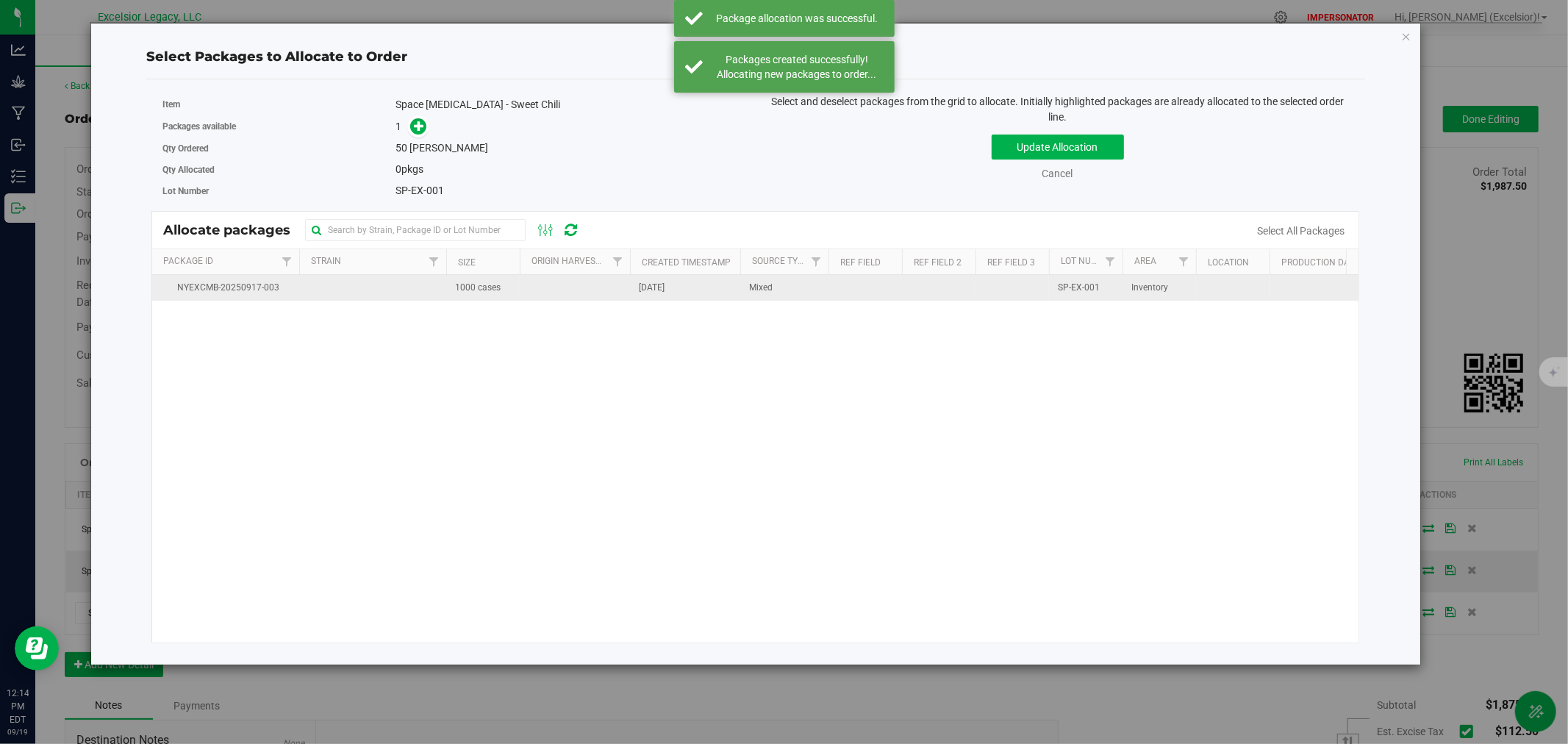
click at [636, 291] on td "[DATE]" at bounding box center [685, 288] width 110 height 25
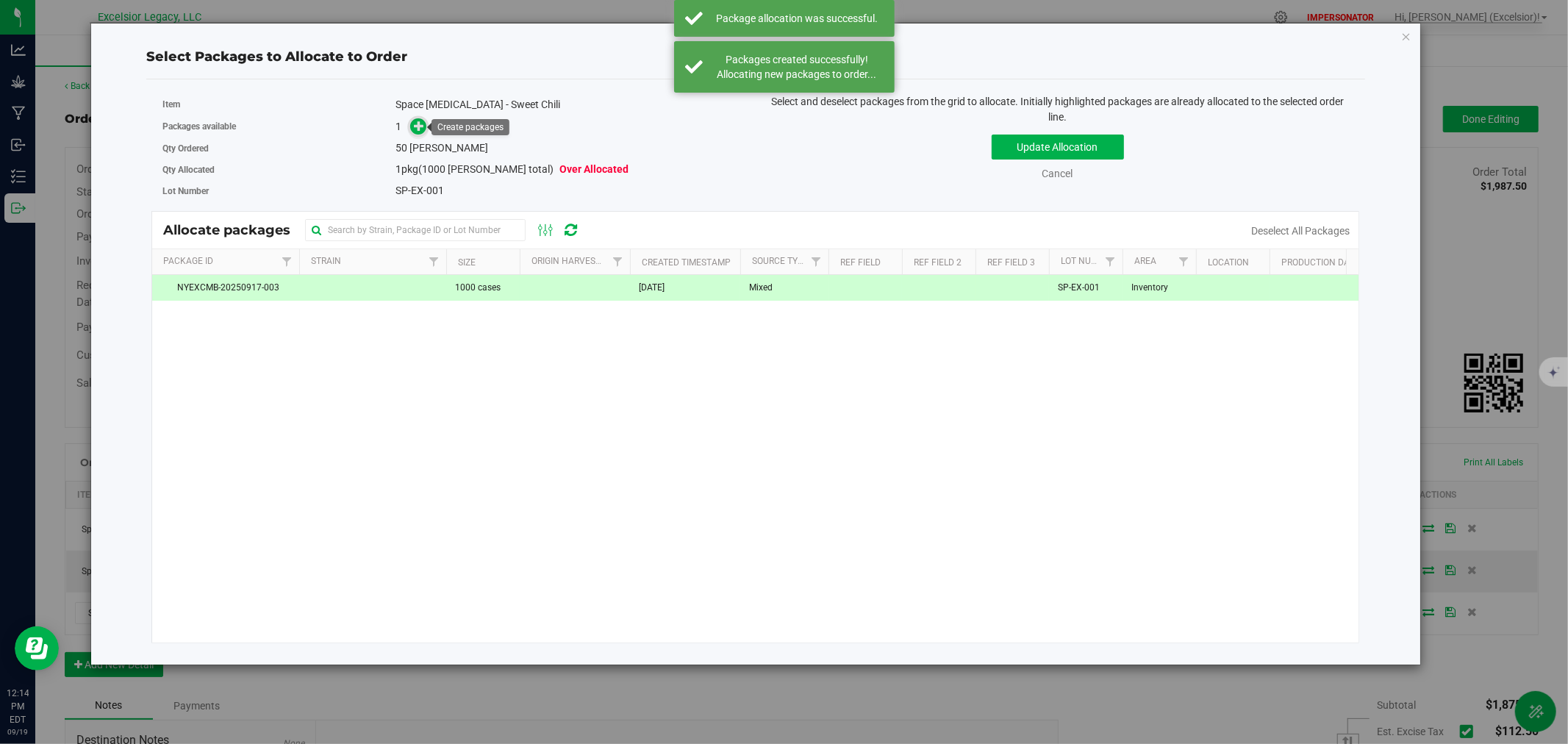
click at [417, 133] on span at bounding box center [419, 126] width 17 height 17
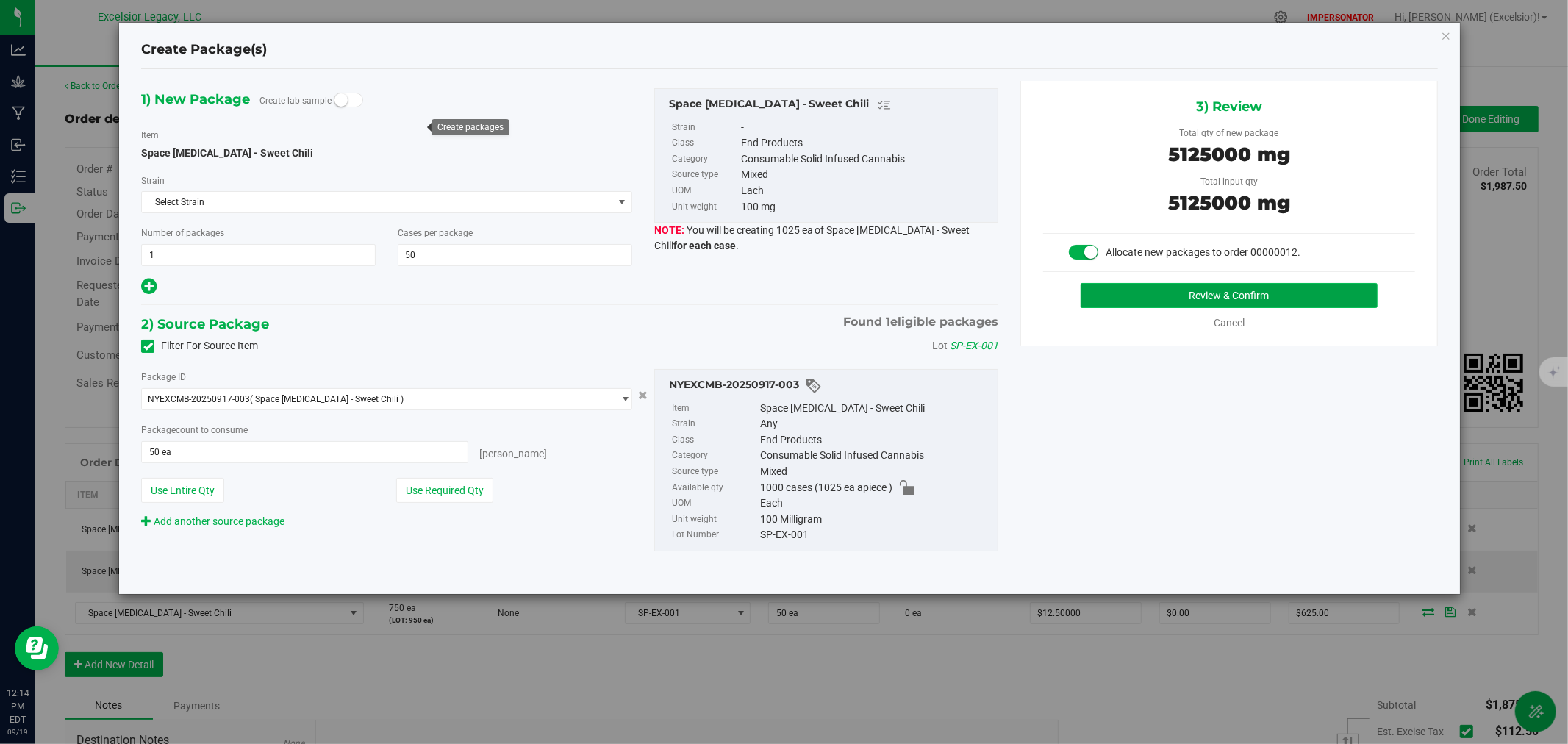
click at [1196, 300] on button "Review & Confirm" at bounding box center [1229, 295] width 298 height 25
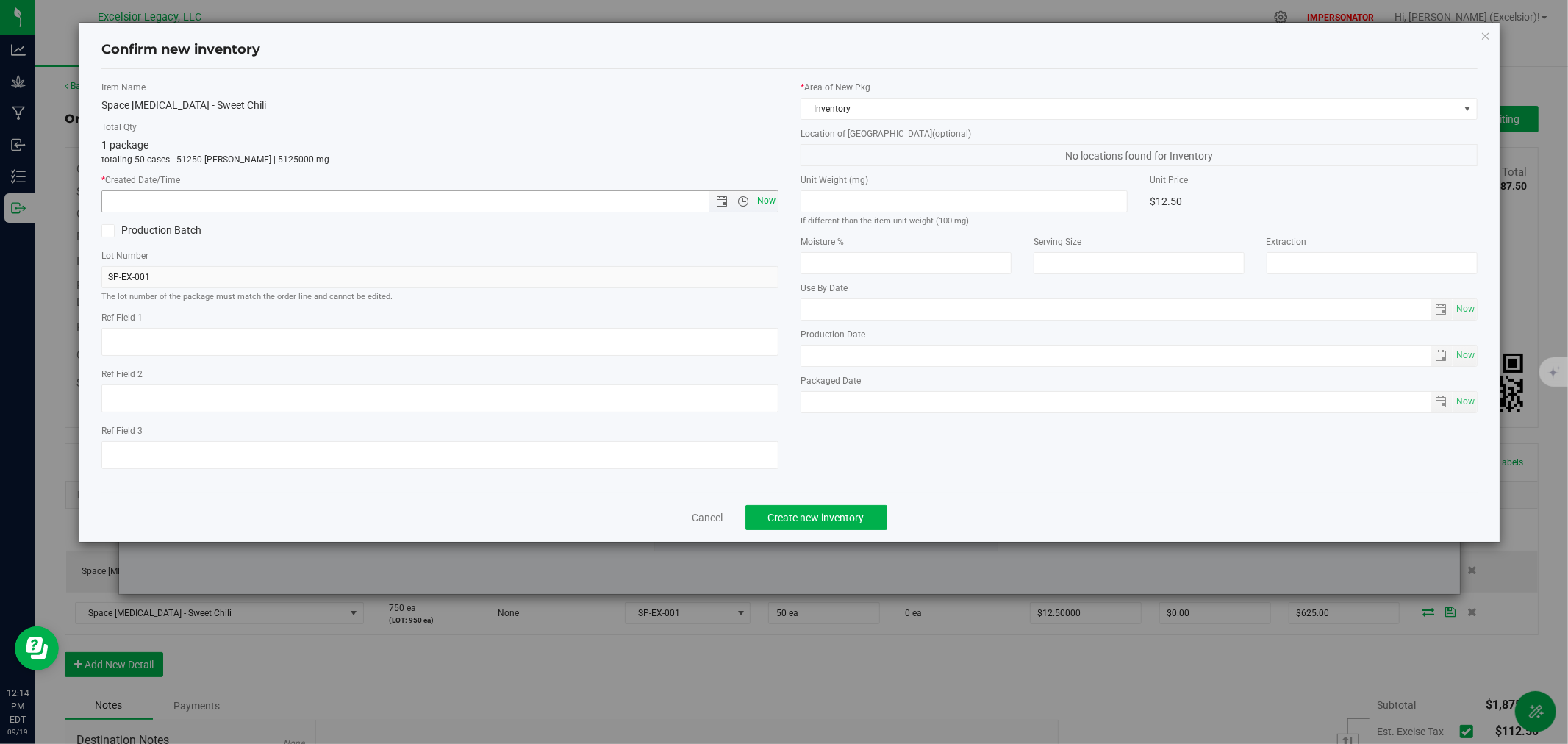
click at [770, 197] on span "Now" at bounding box center [767, 201] width 25 height 22
type input "[DATE] 12:14 PM"
click at [850, 523] on span "Create new inventory" at bounding box center [816, 517] width 96 height 12
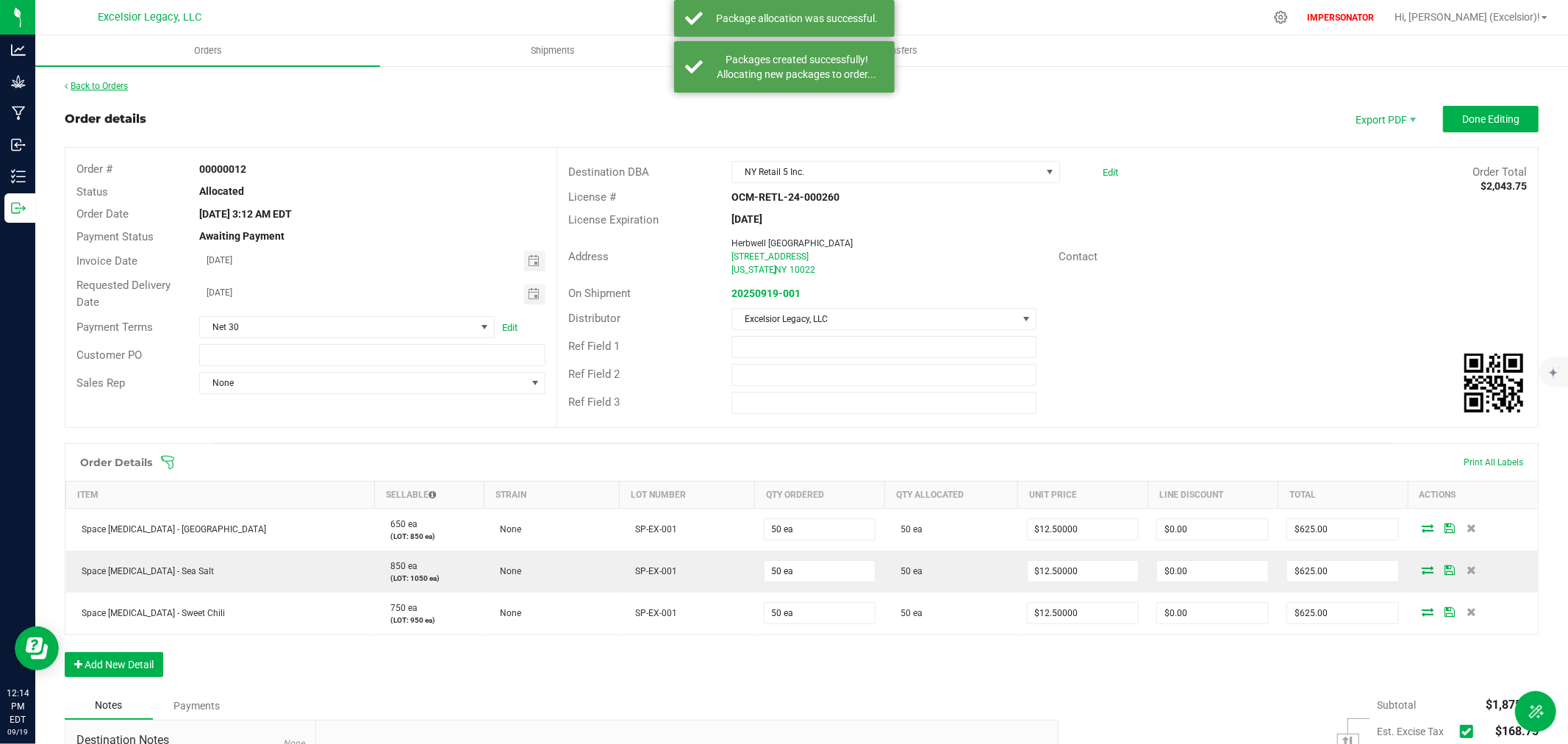
click at [103, 82] on link "Back to Orders" at bounding box center [96, 86] width 63 height 10
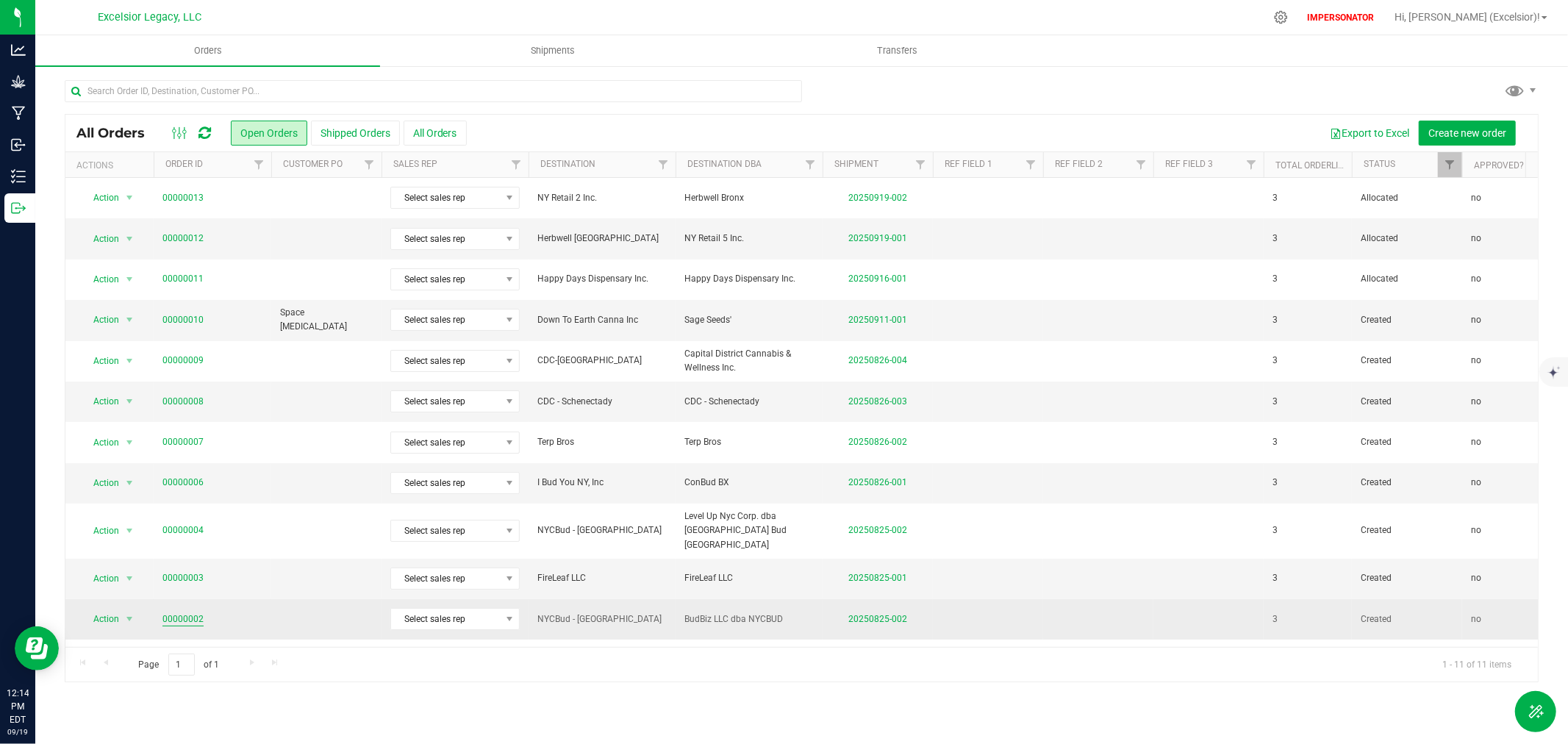
click at [175, 612] on link "00000002" at bounding box center [183, 619] width 41 height 14
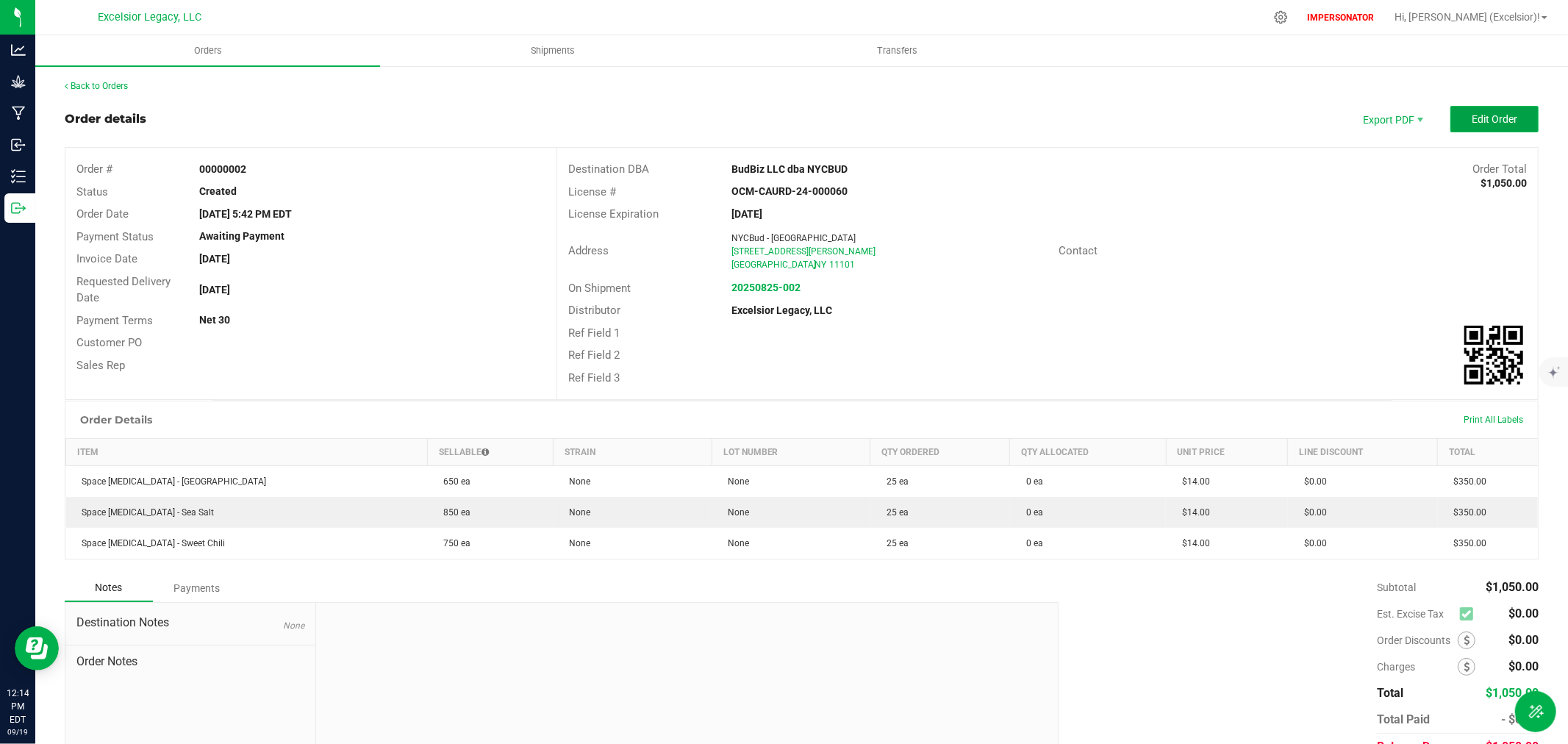
click at [1453, 128] on button "Edit Order" at bounding box center [1495, 119] width 88 height 26
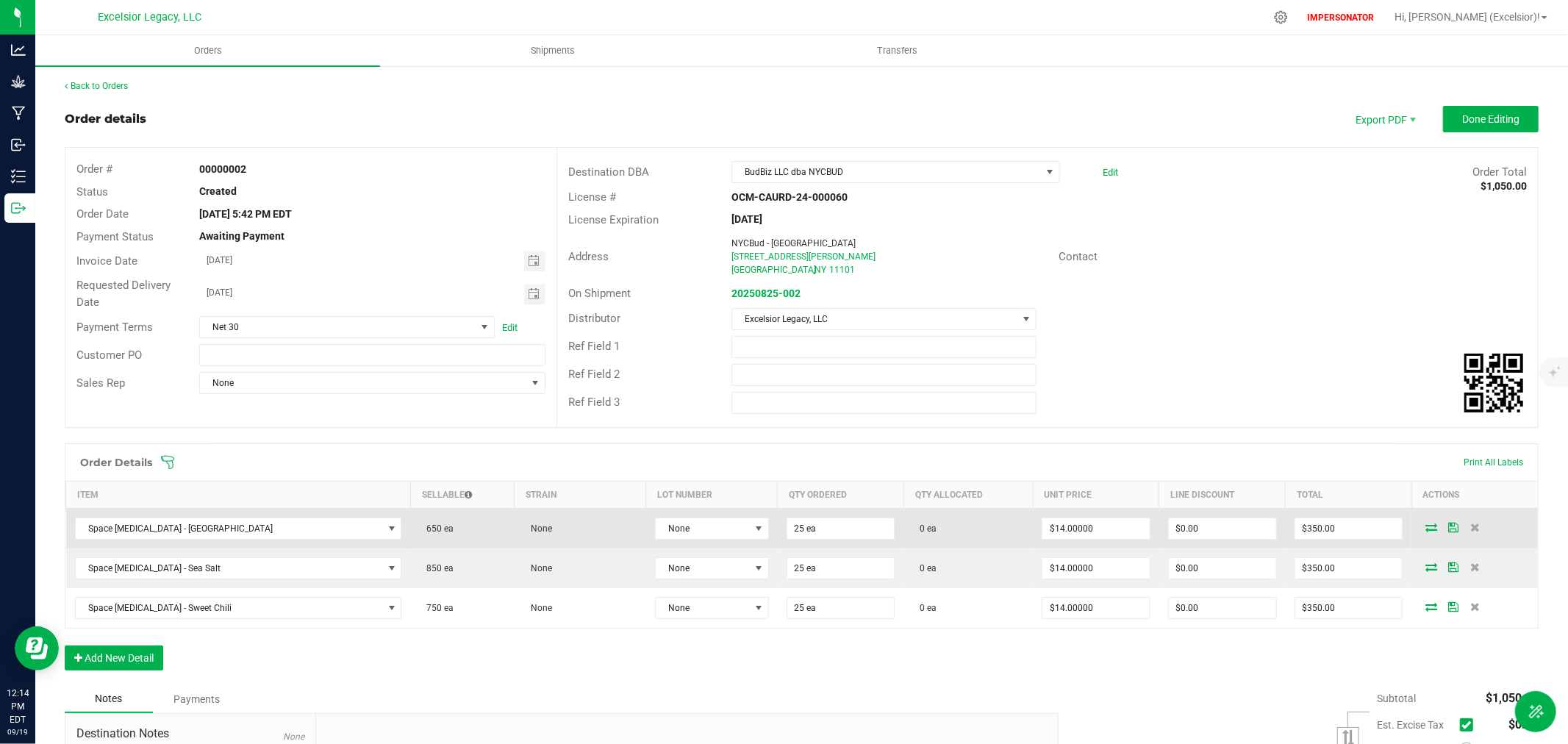
click at [1425, 527] on icon at bounding box center [1431, 527] width 12 height 8
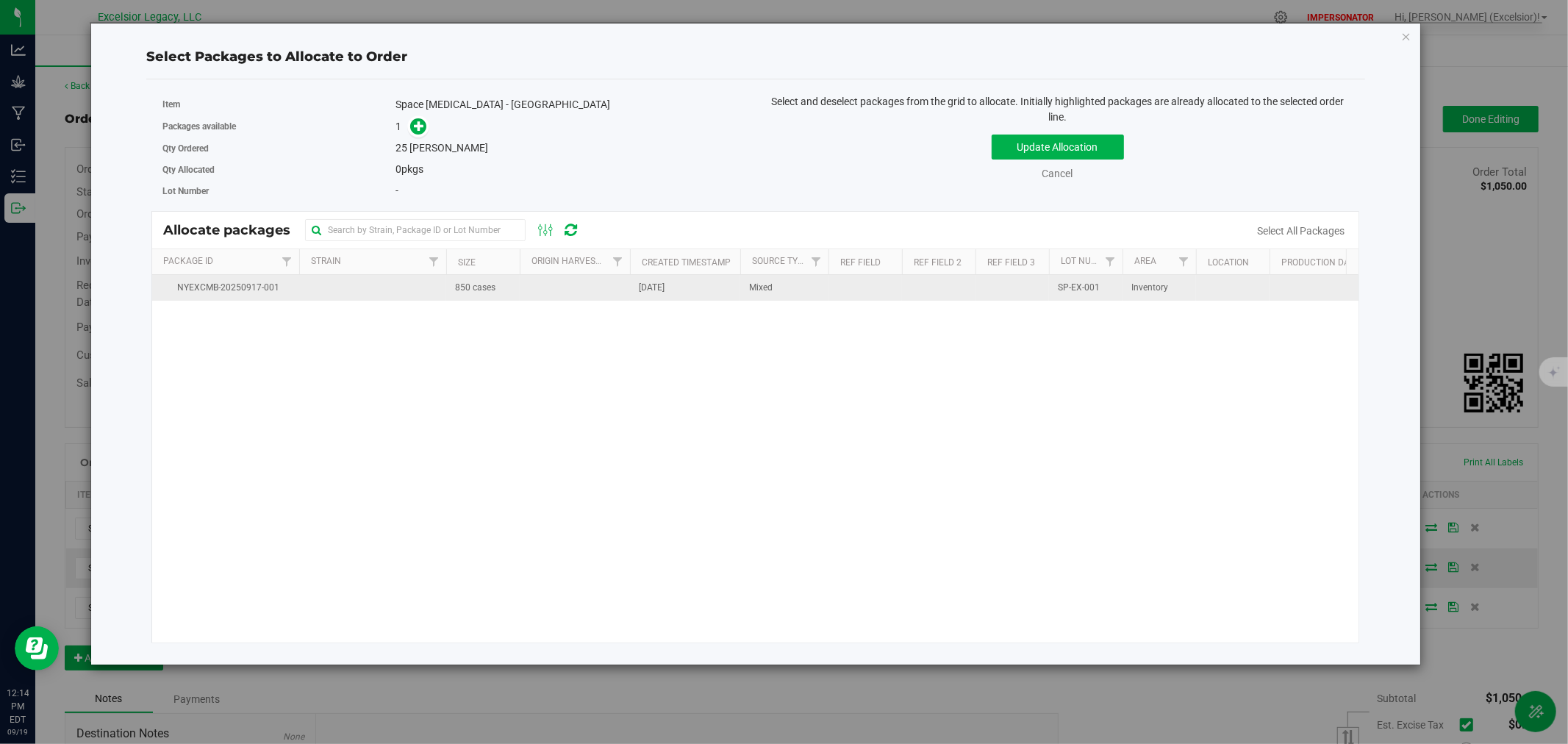
click at [544, 298] on td at bounding box center [575, 288] width 110 height 25
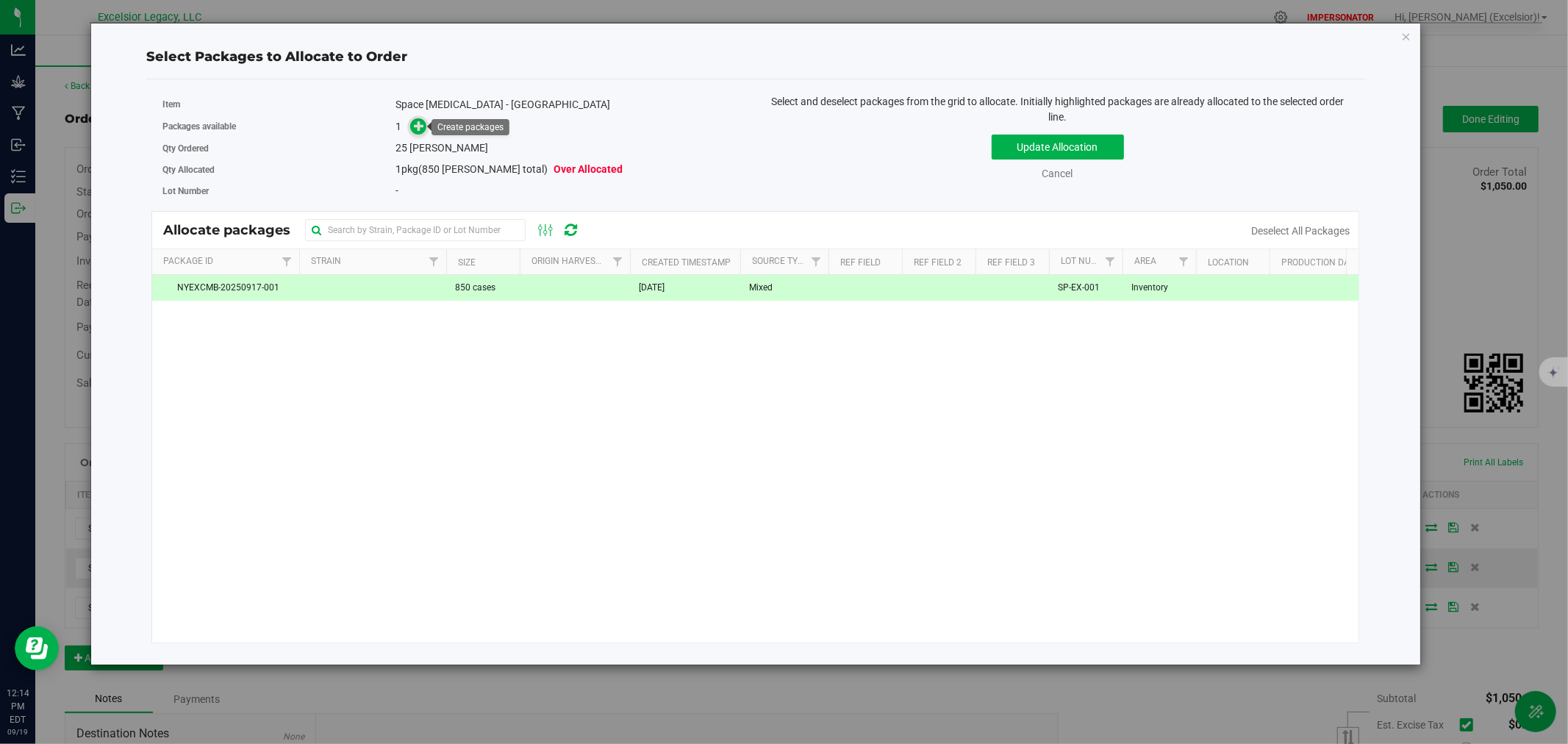
click at [412, 130] on span at bounding box center [419, 126] width 17 height 17
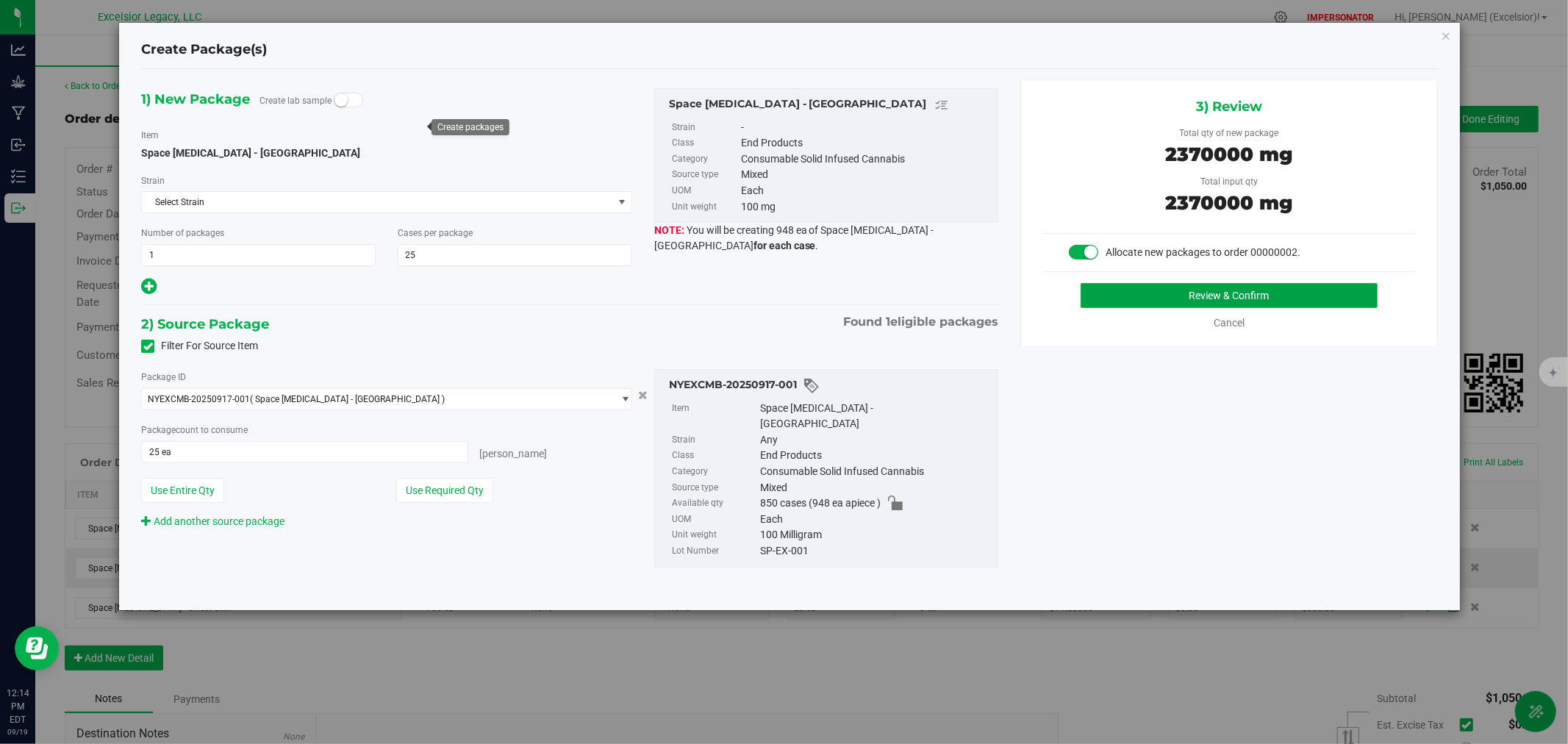
click at [1202, 305] on button "Review & Confirm" at bounding box center [1229, 295] width 298 height 25
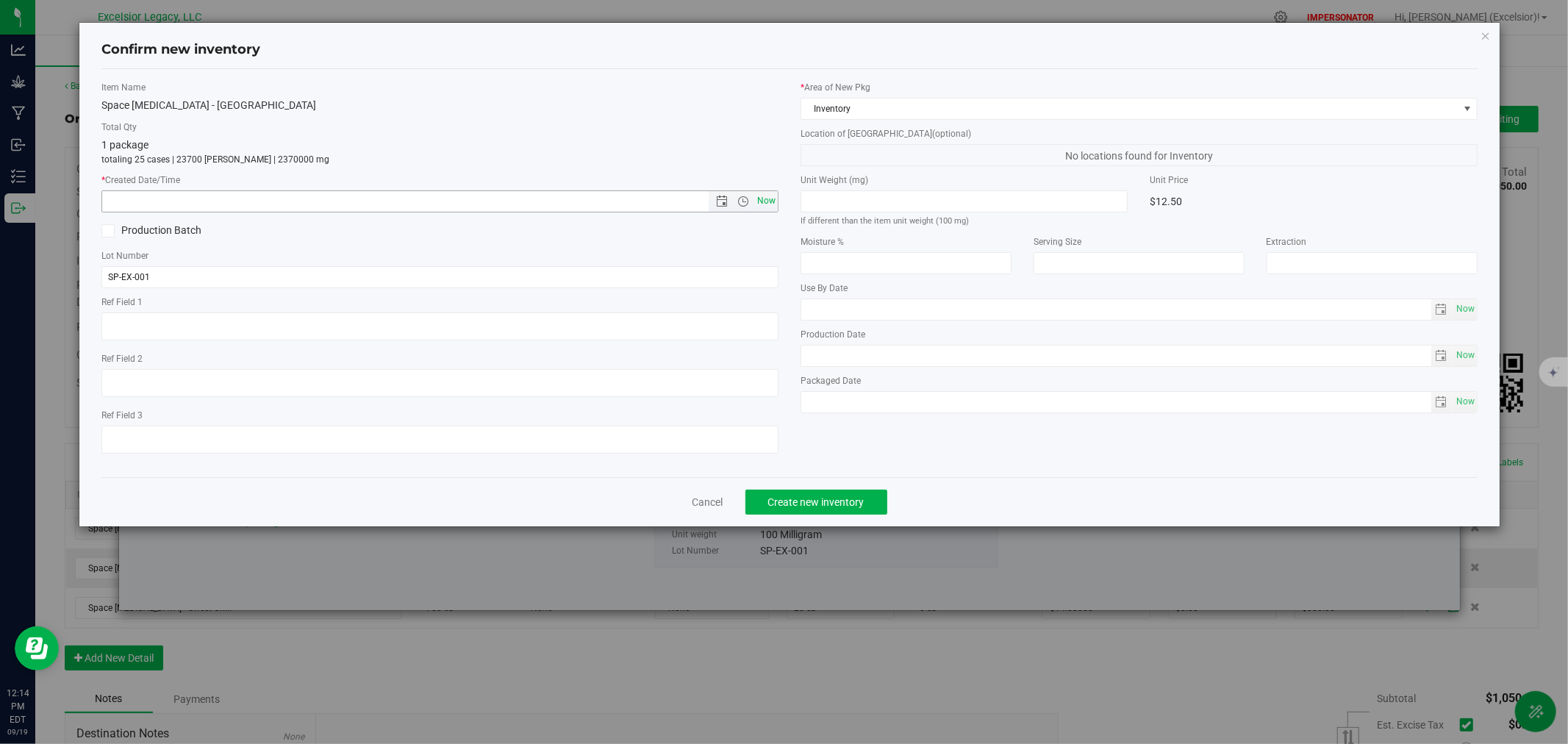
click at [762, 200] on span "Now" at bounding box center [767, 201] width 25 height 22
type input "[DATE] 12:14 PM"
click at [836, 511] on button "Create new inventory" at bounding box center [817, 502] width 142 height 25
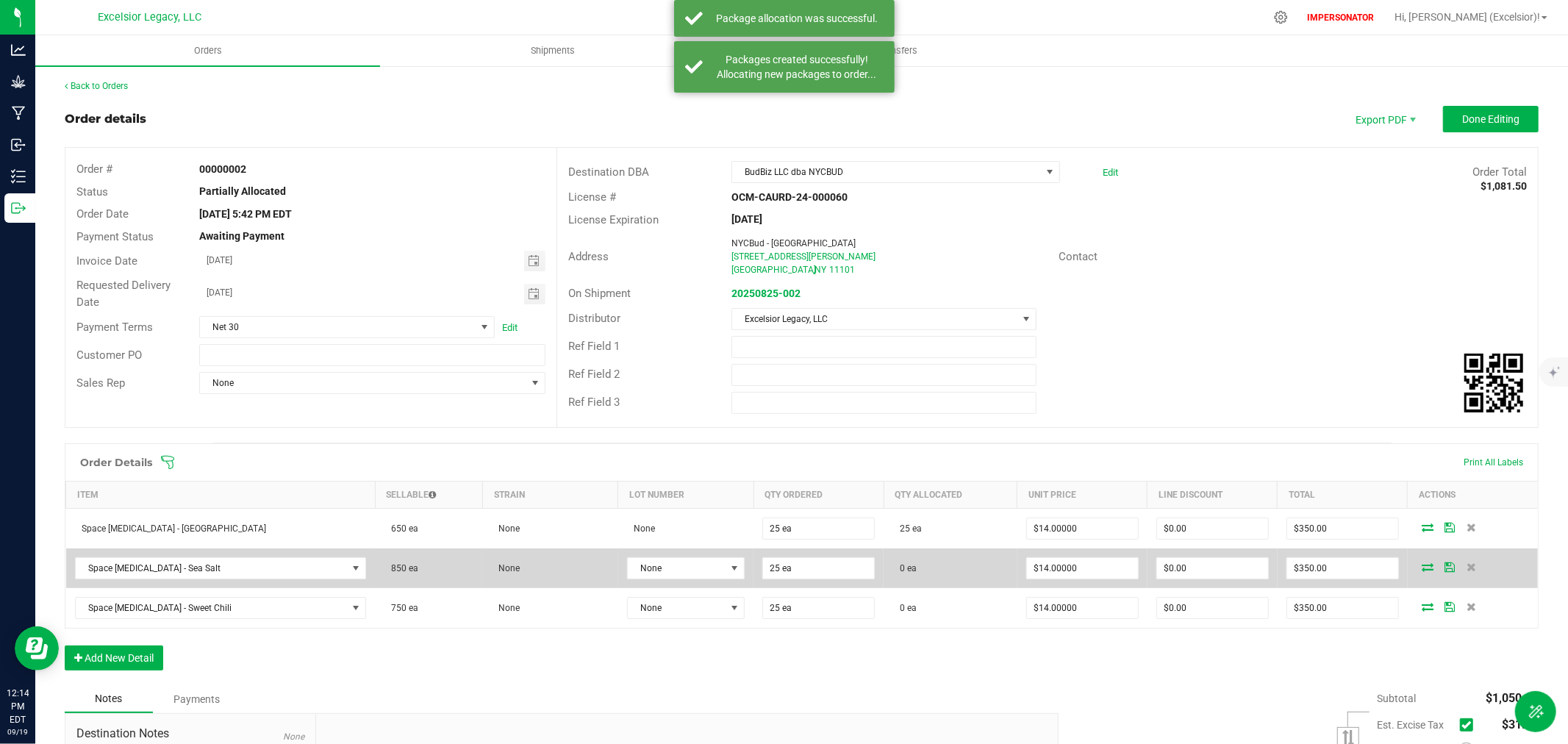
click at [1413, 574] on td at bounding box center [1472, 567] width 130 height 39
click at [1422, 569] on icon at bounding box center [1428, 566] width 12 height 8
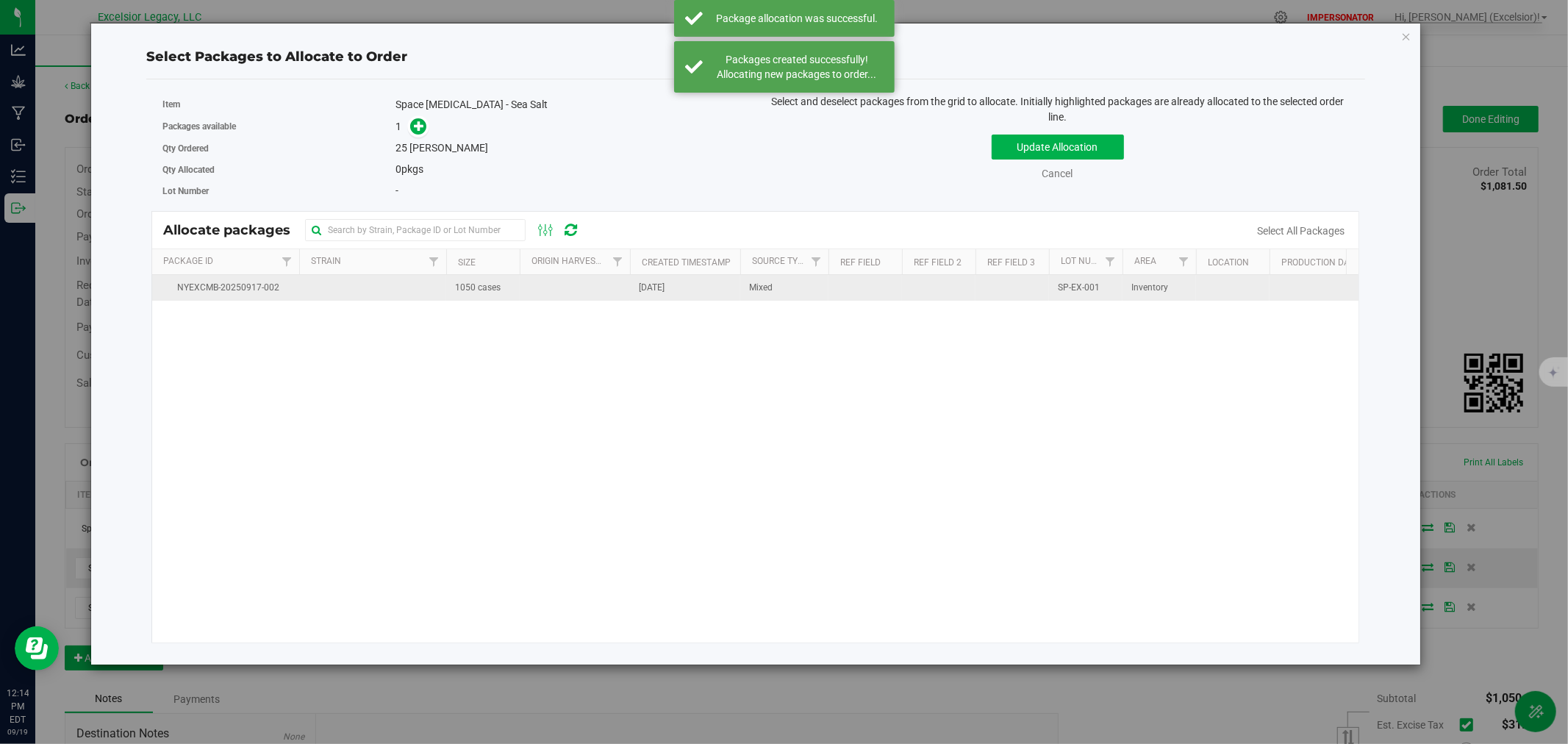
click at [737, 294] on td "[DATE]" at bounding box center [685, 288] width 110 height 25
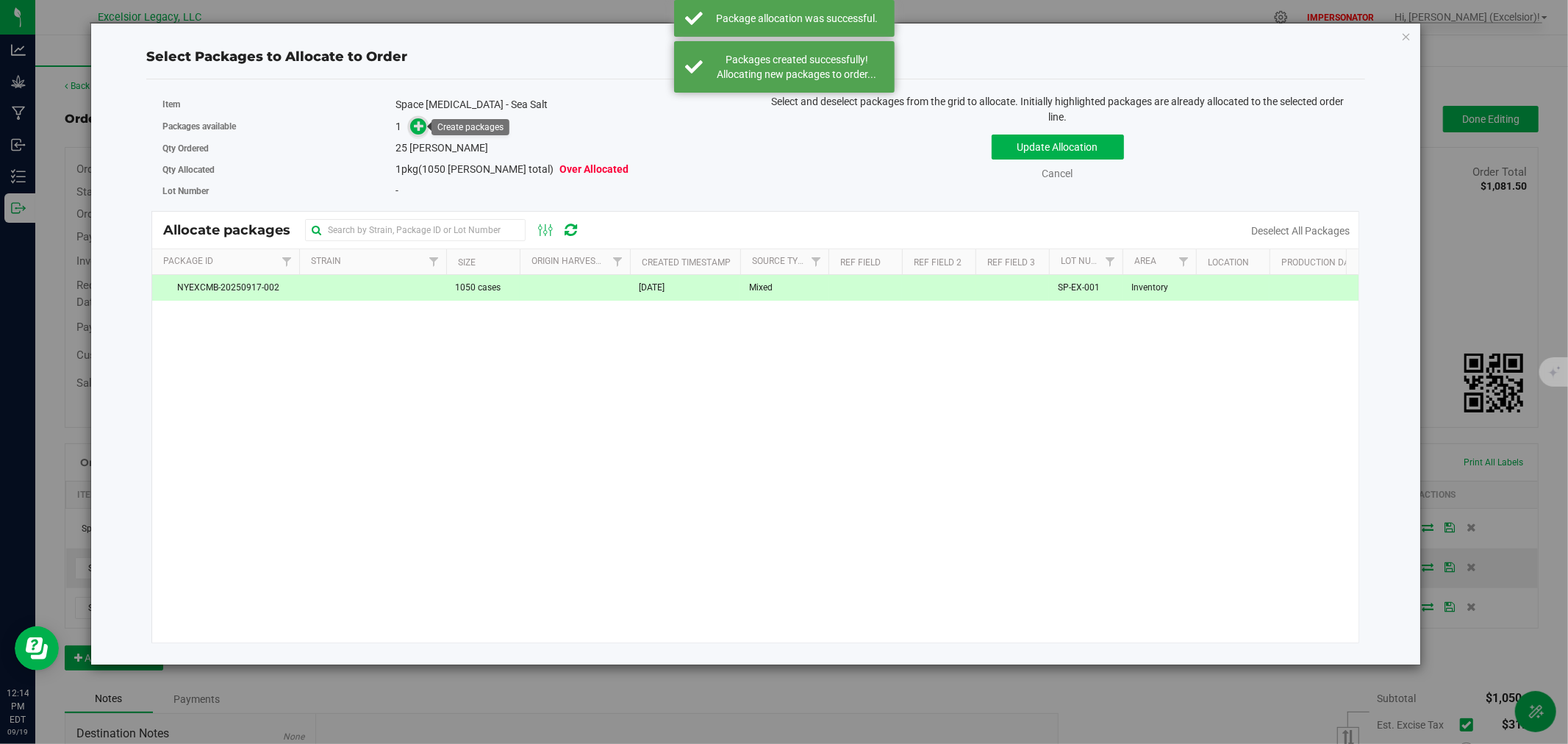
click at [422, 131] on icon at bounding box center [419, 125] width 10 height 10
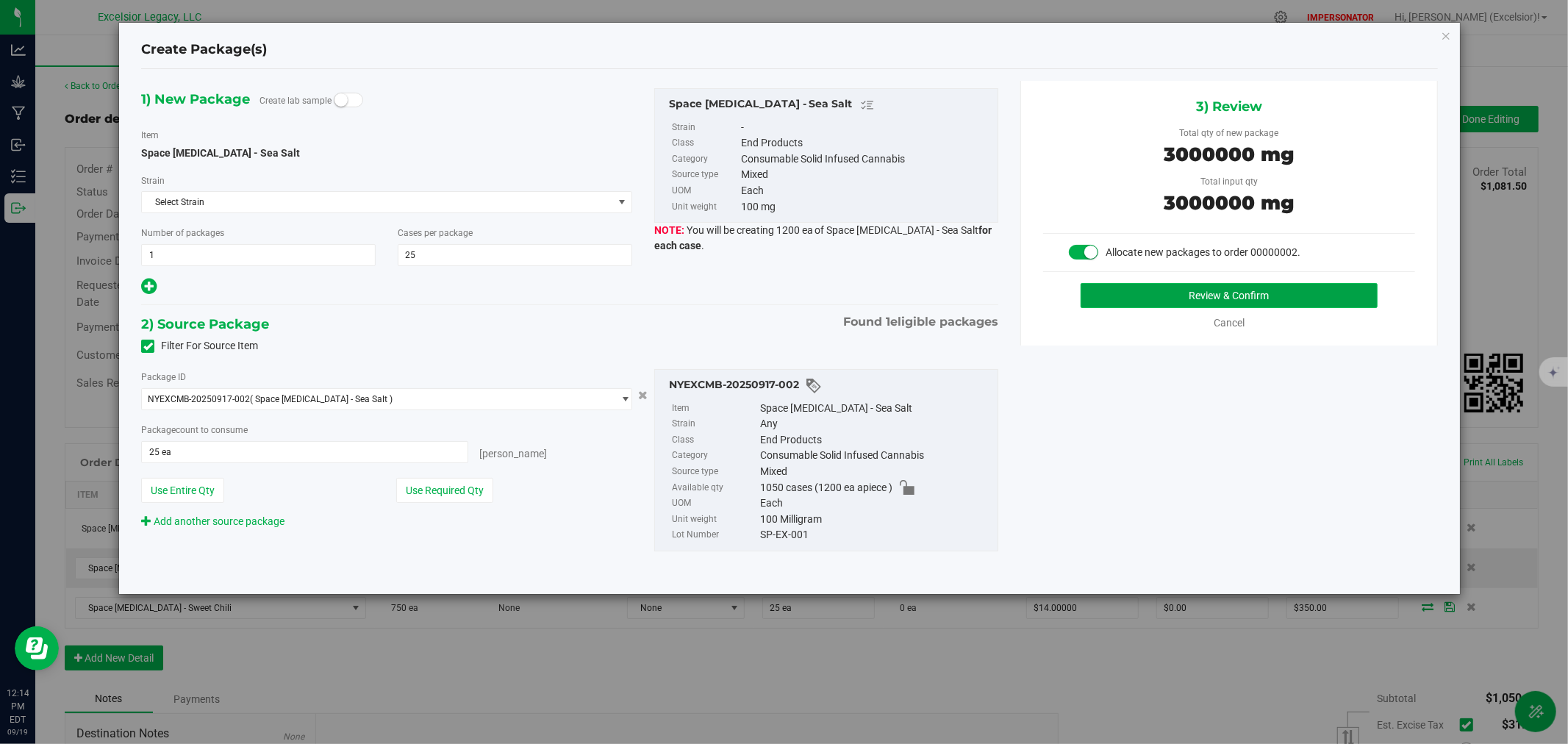
click at [1192, 285] on button "Review & Confirm" at bounding box center [1229, 295] width 298 height 25
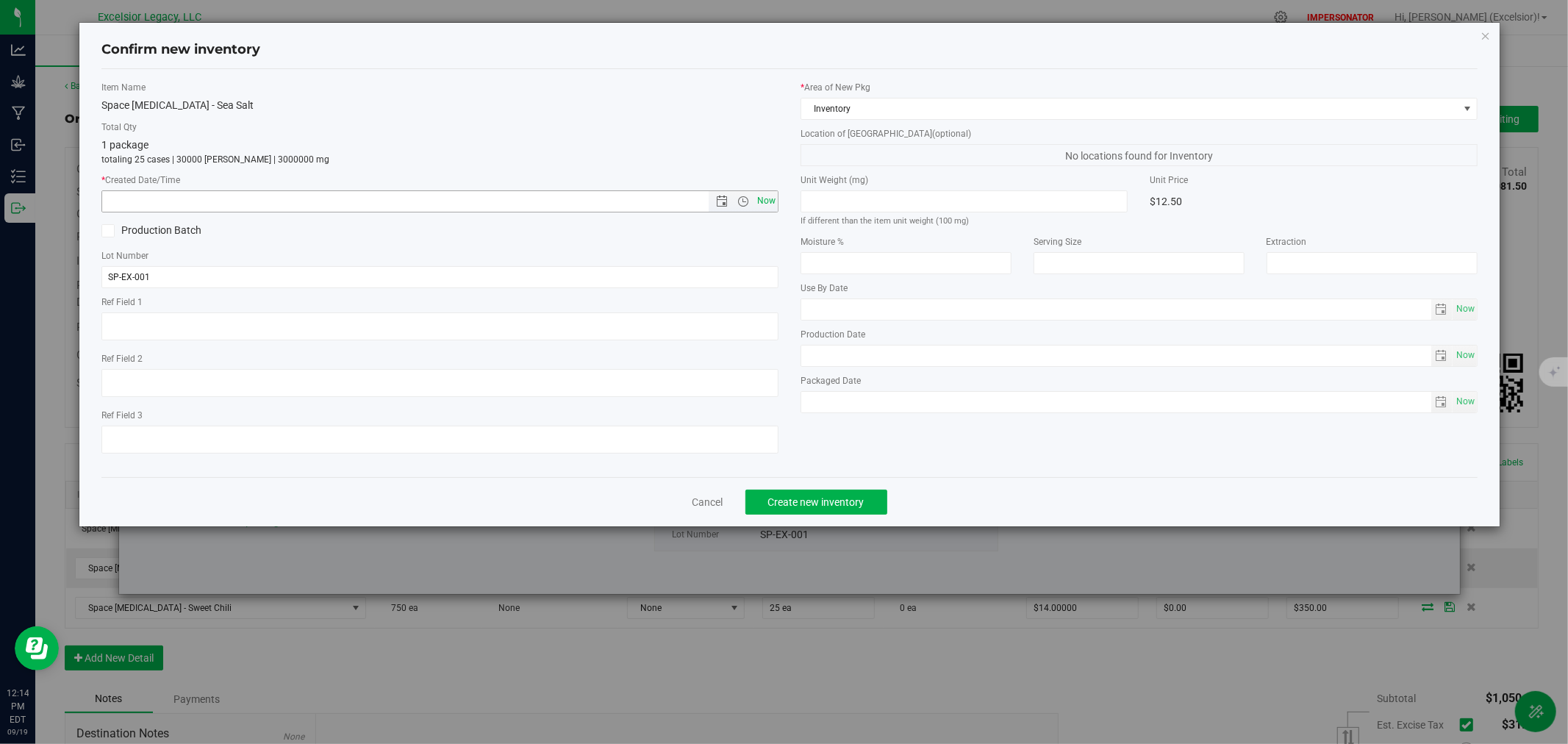
click at [767, 198] on span "Now" at bounding box center [767, 201] width 25 height 22
type input "[DATE] 12:15 PM"
click at [861, 497] on button "Create new inventory" at bounding box center [817, 502] width 142 height 25
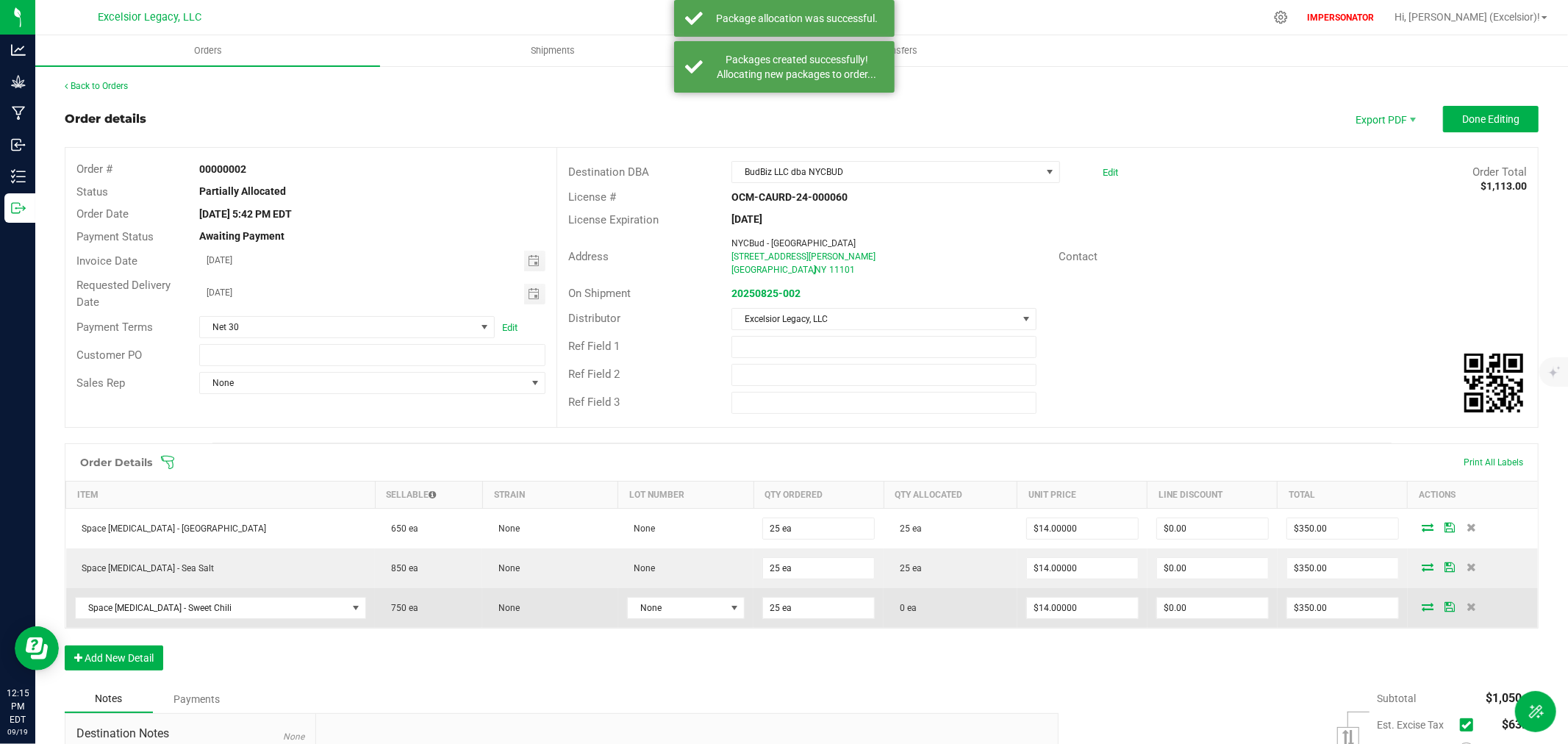
click at [1422, 610] on icon at bounding box center [1428, 606] width 12 height 8
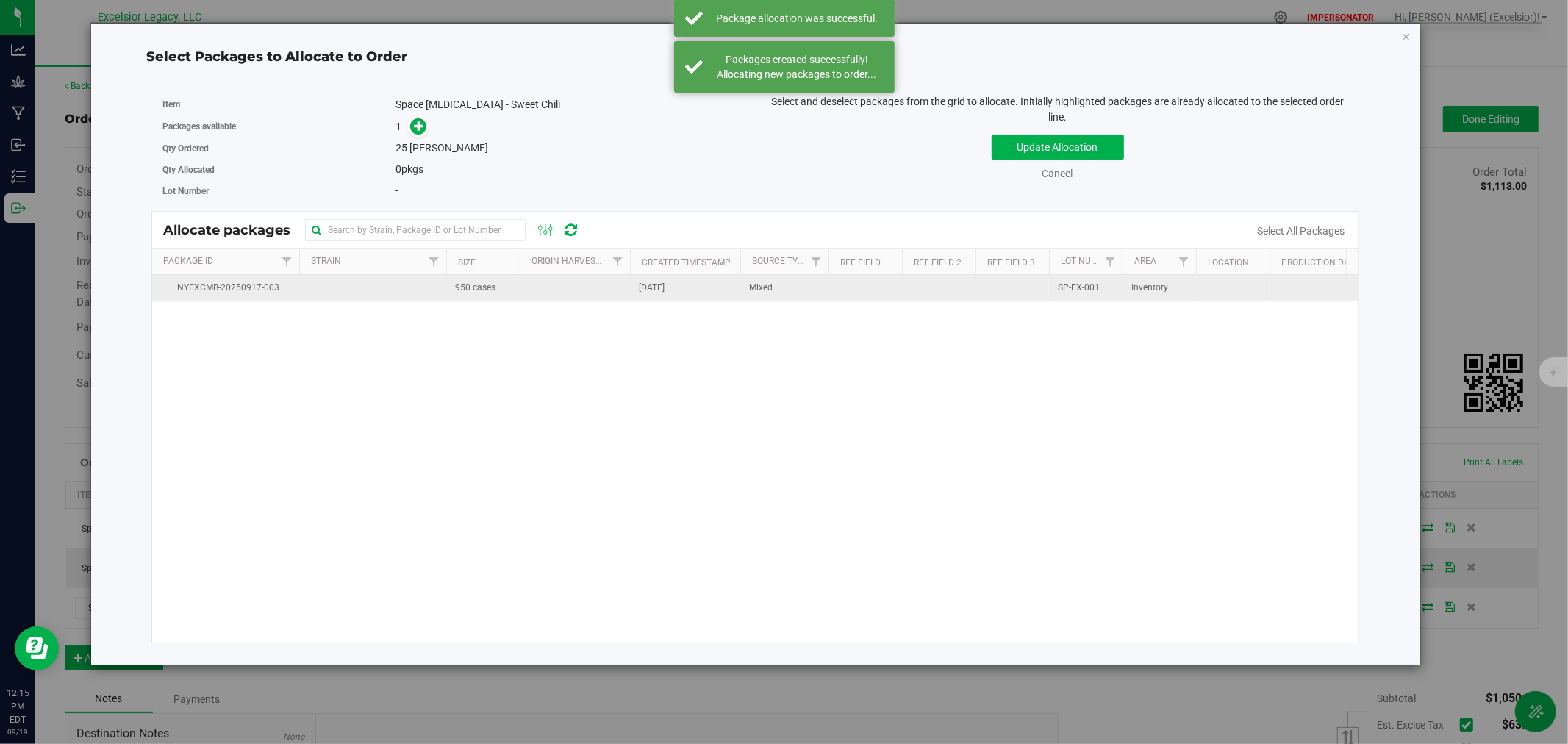
click at [459, 288] on span "950 cases" at bounding box center [475, 288] width 40 height 14
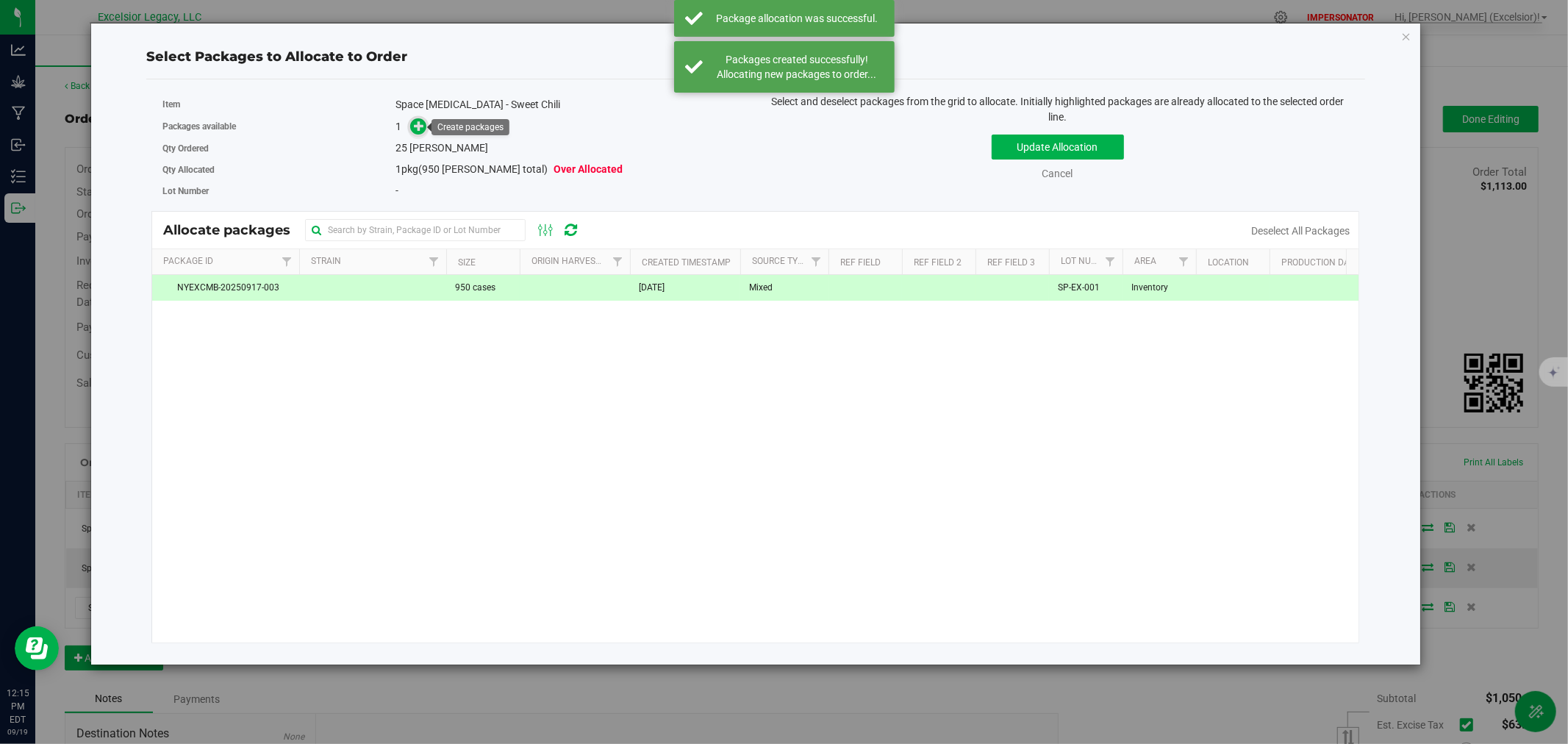
click at [416, 130] on icon at bounding box center [419, 125] width 10 height 10
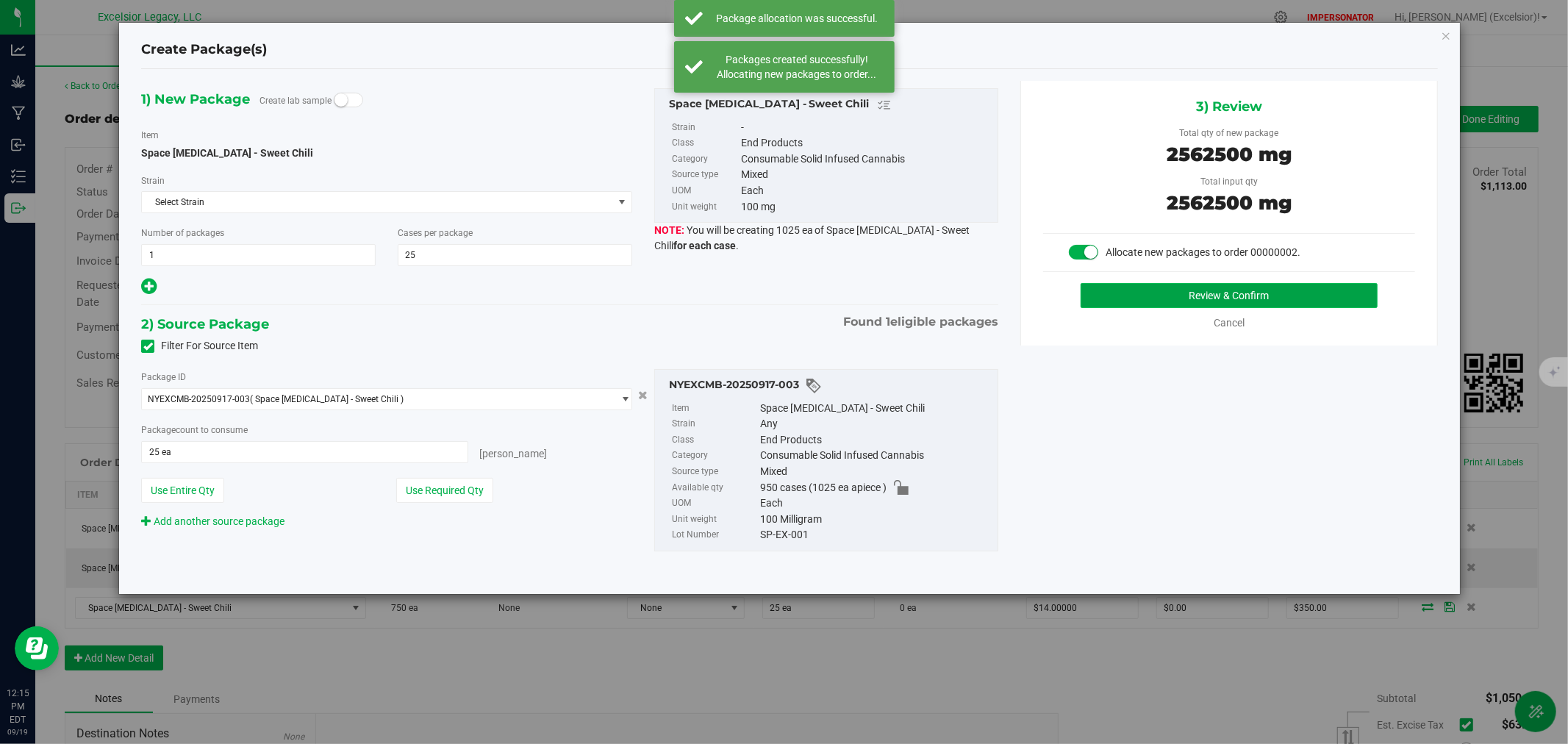
click at [1172, 300] on button "Review & Confirm" at bounding box center [1229, 295] width 298 height 25
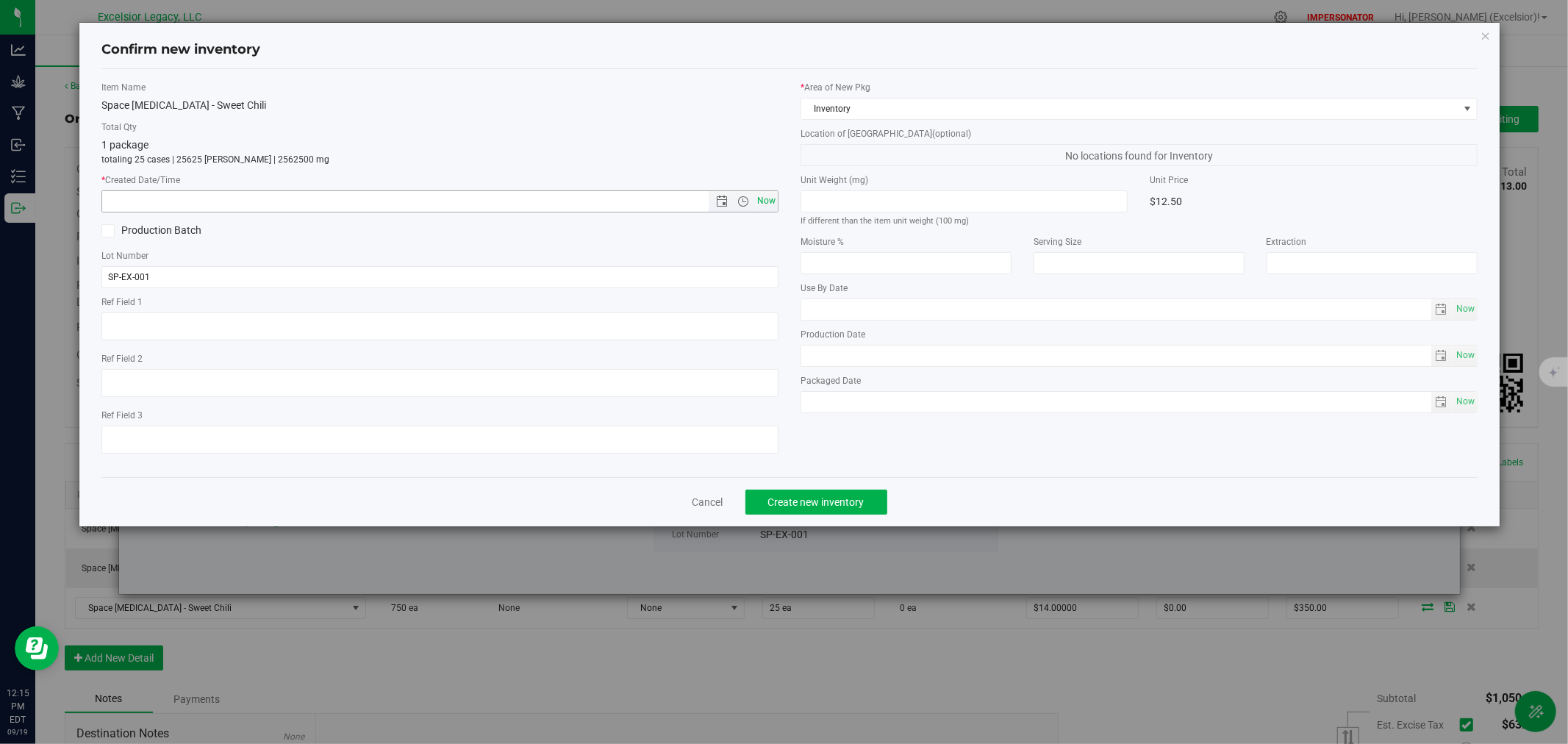
click at [759, 195] on span "Now" at bounding box center [767, 201] width 25 height 22
type input "[DATE] 12:15 PM"
click at [821, 523] on div "Cancel Create new inventory" at bounding box center [790, 502] width 1376 height 49
click at [818, 508] on span "Create new inventory" at bounding box center [816, 501] width 96 height 12
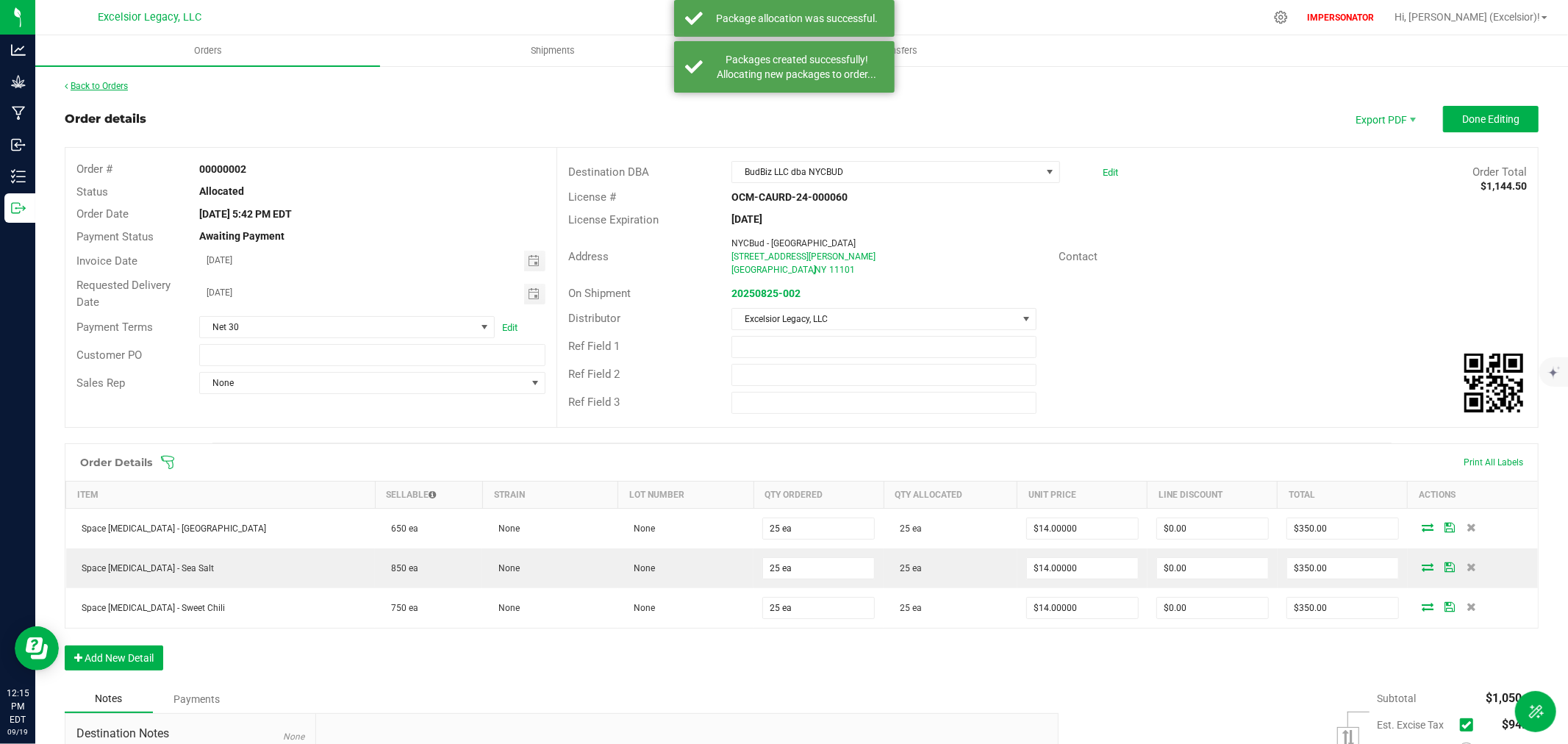
click at [75, 81] on link "Back to Orders" at bounding box center [96, 86] width 63 height 10
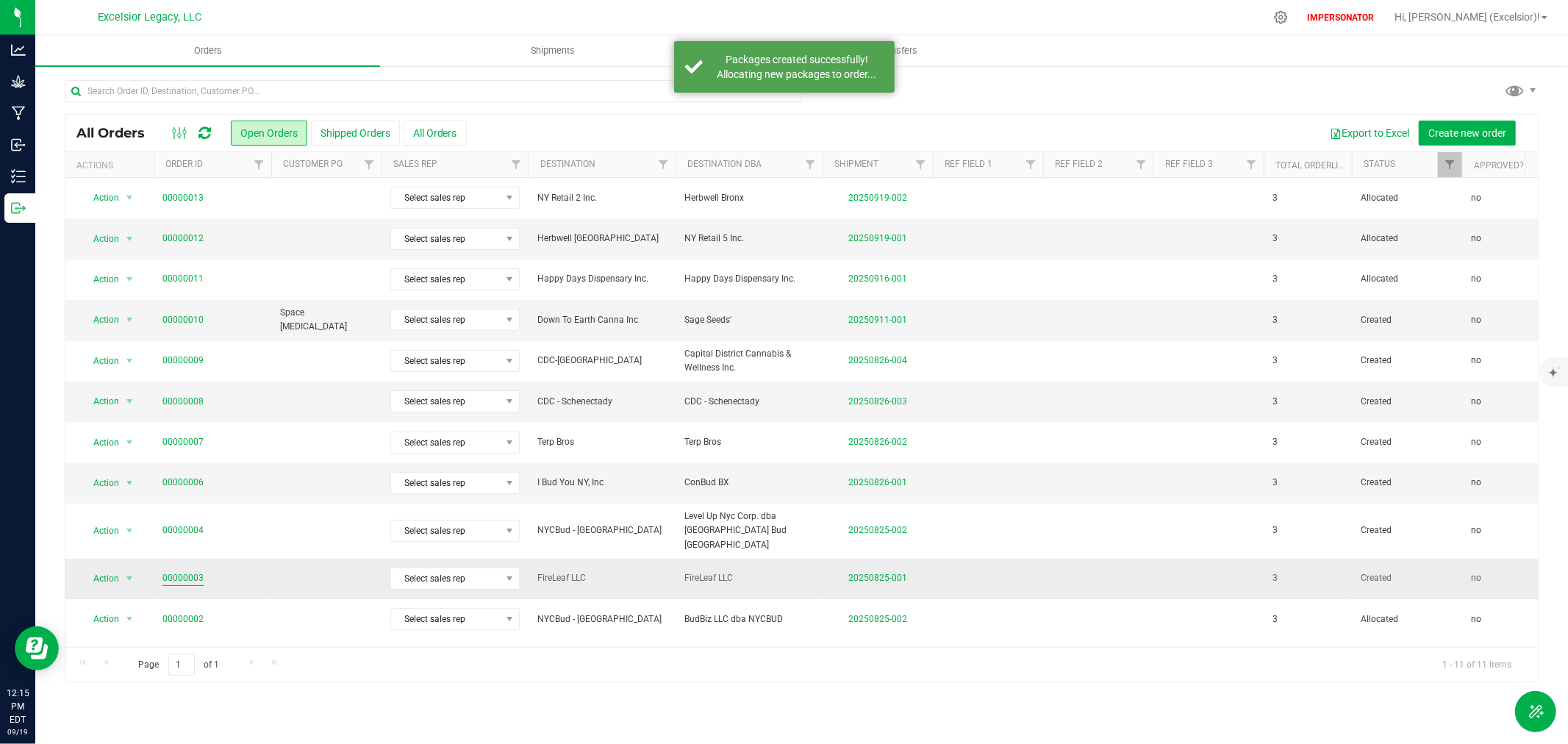
click at [186, 571] on link "00000003" at bounding box center [183, 578] width 41 height 14
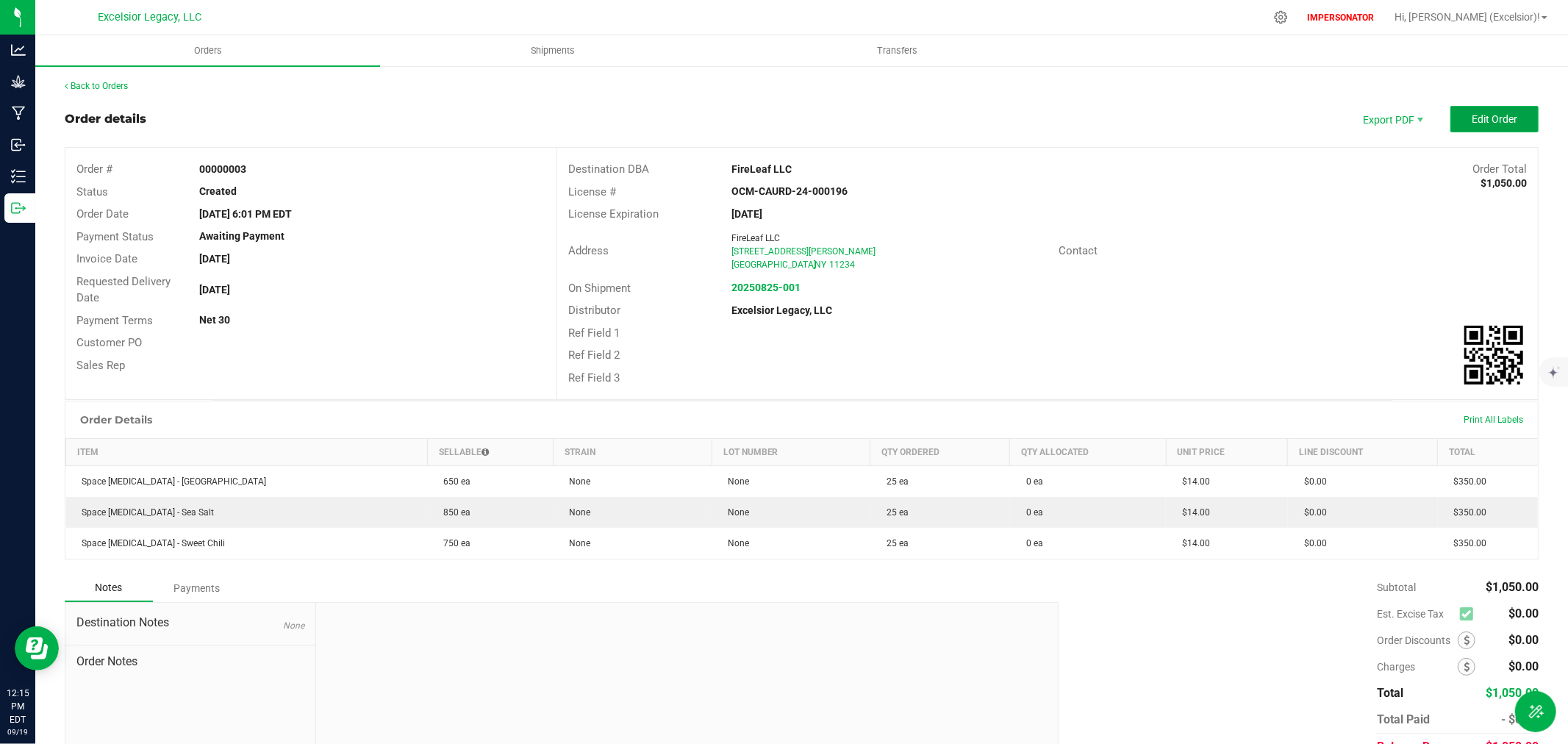
click at [1475, 118] on span "Edit Order" at bounding box center [1494, 119] width 46 height 12
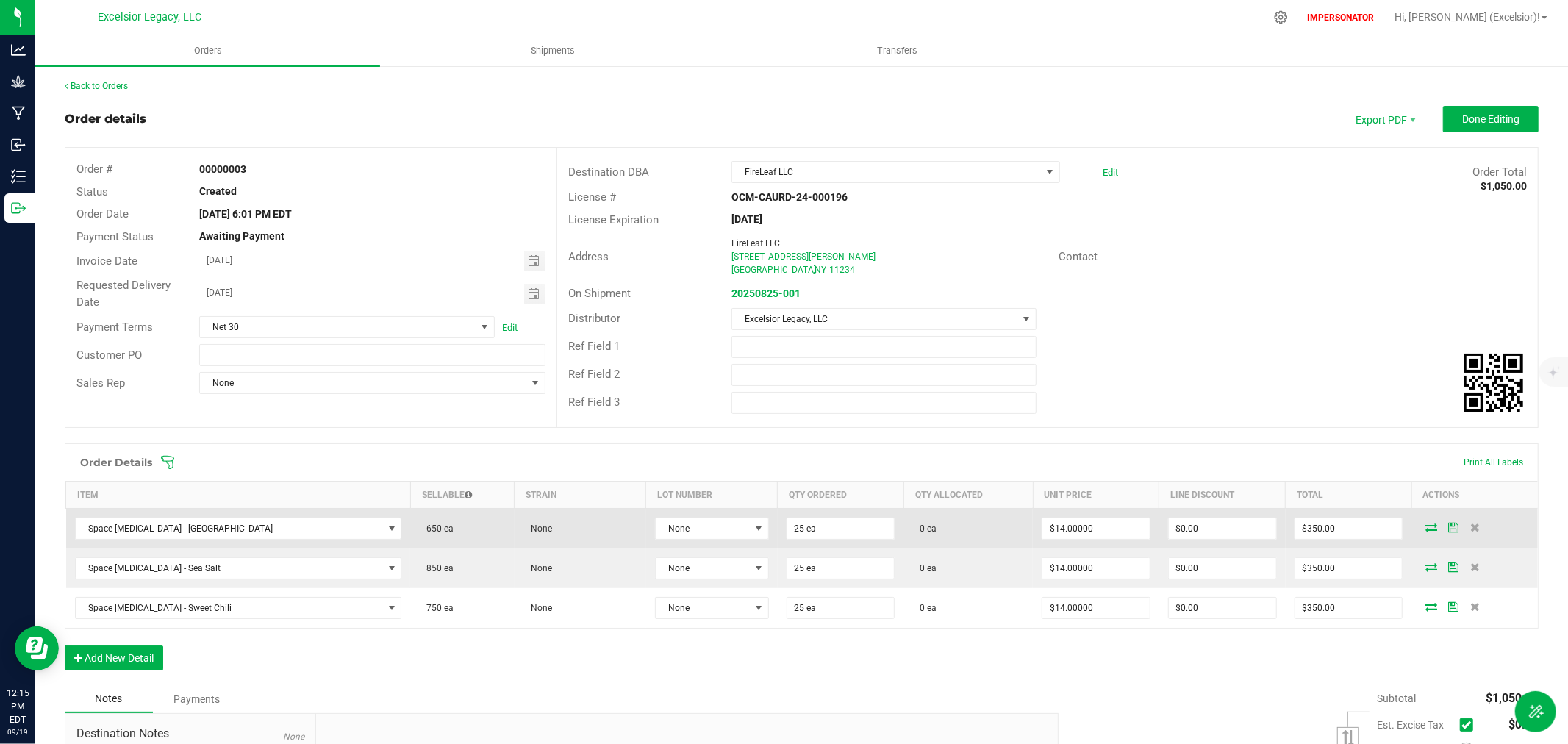
click at [1425, 525] on icon at bounding box center [1431, 527] width 12 height 8
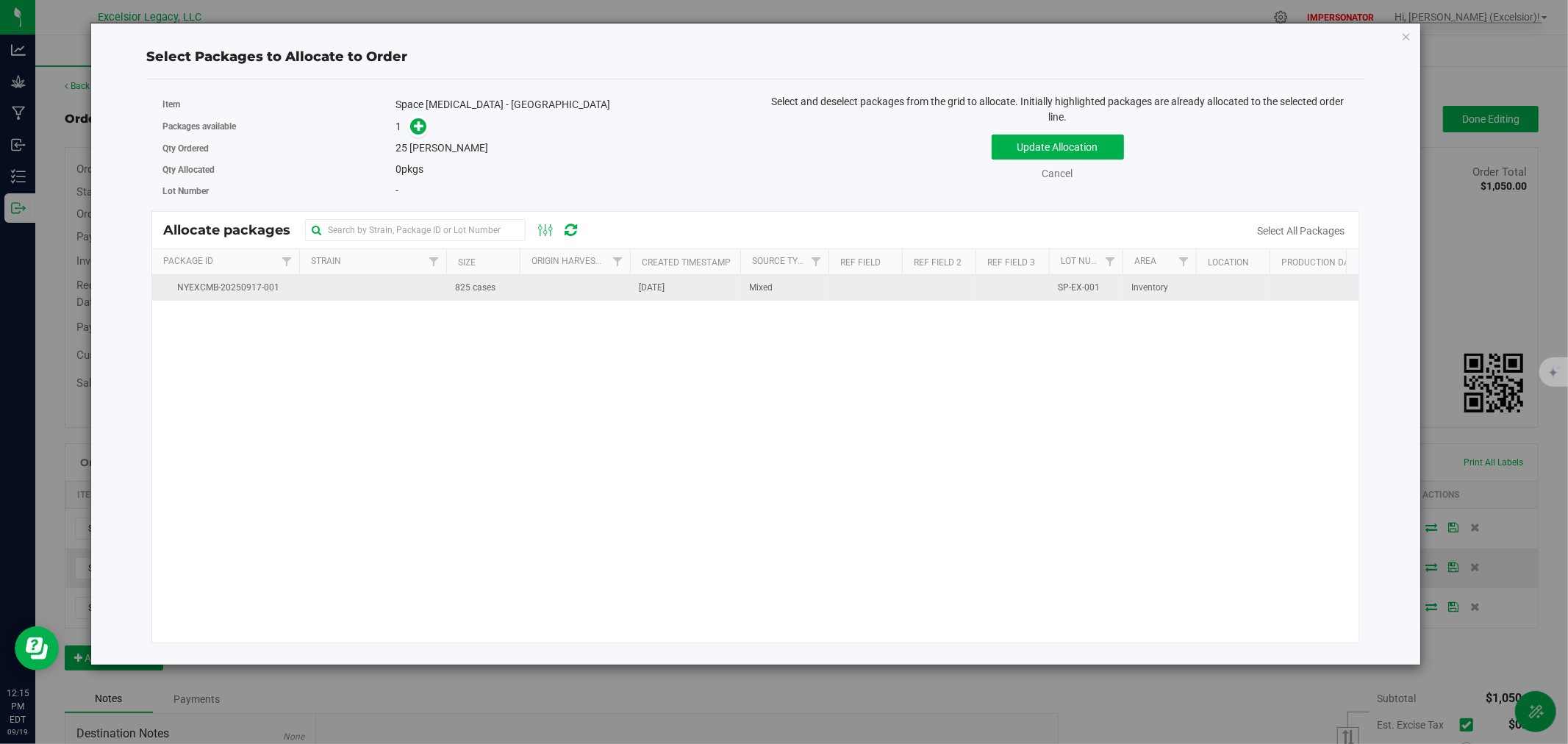
click at [663, 291] on span "[DATE]" at bounding box center [651, 288] width 25 height 14
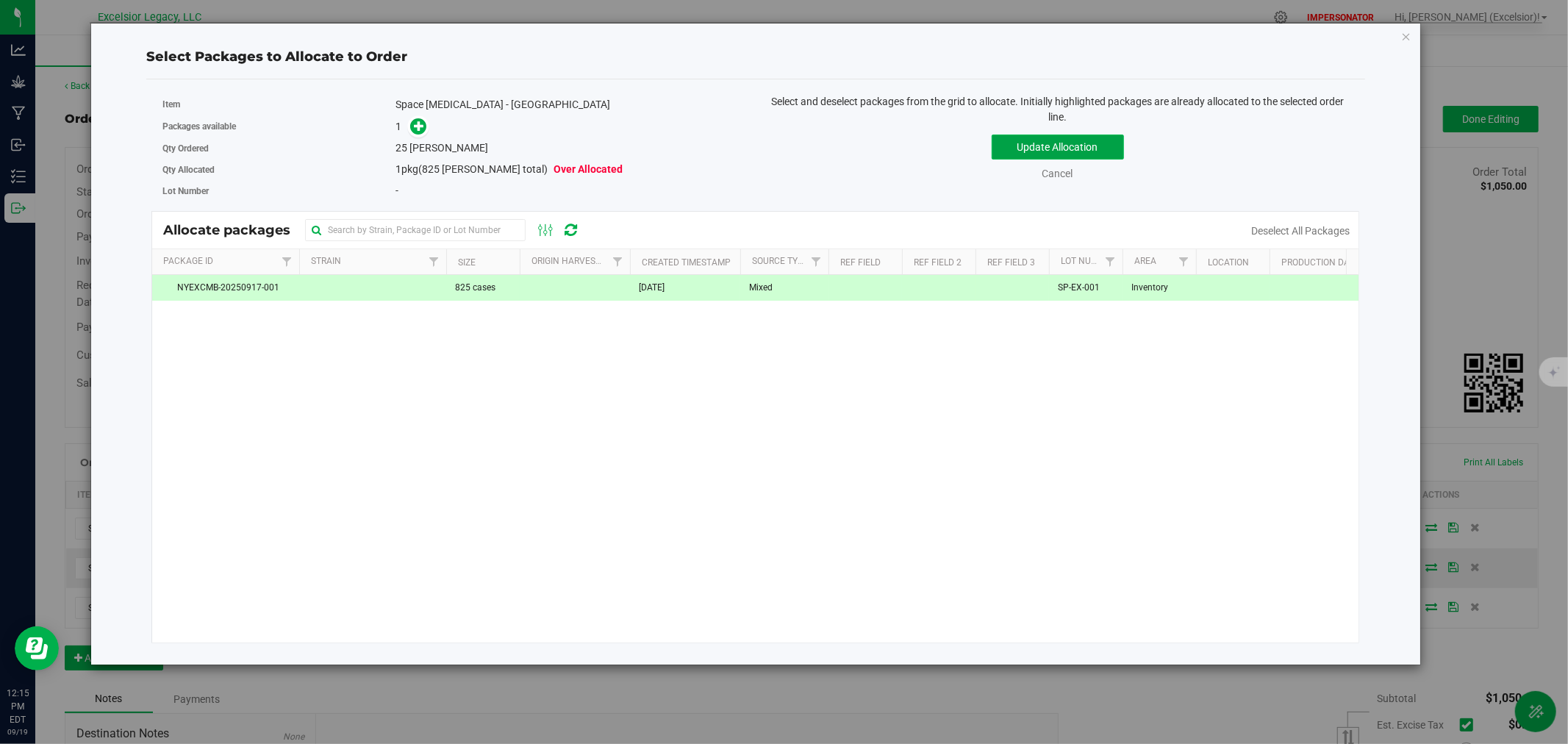
click at [1048, 147] on button "Update Allocation" at bounding box center [1058, 146] width 133 height 25
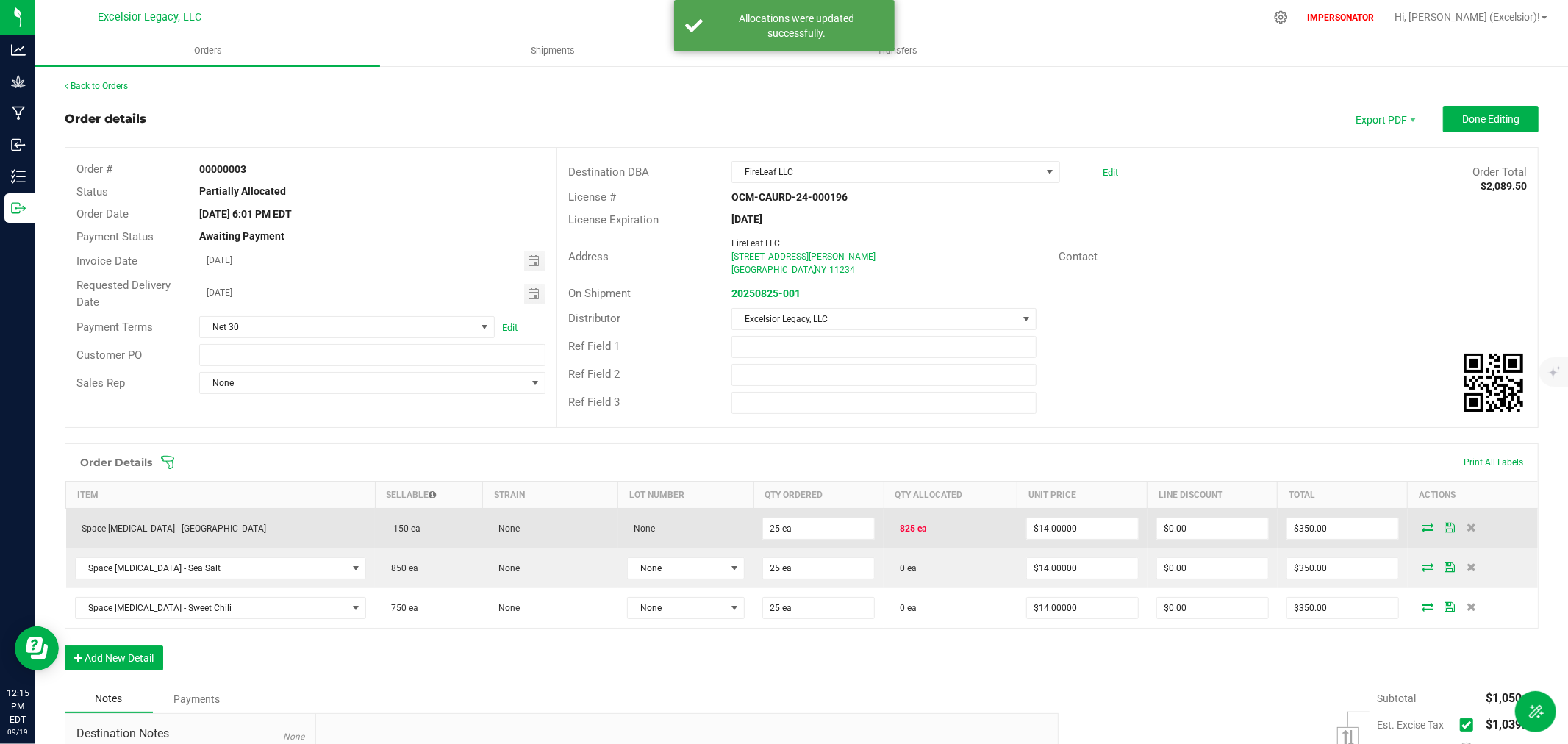
click at [1422, 527] on icon at bounding box center [1428, 527] width 12 height 8
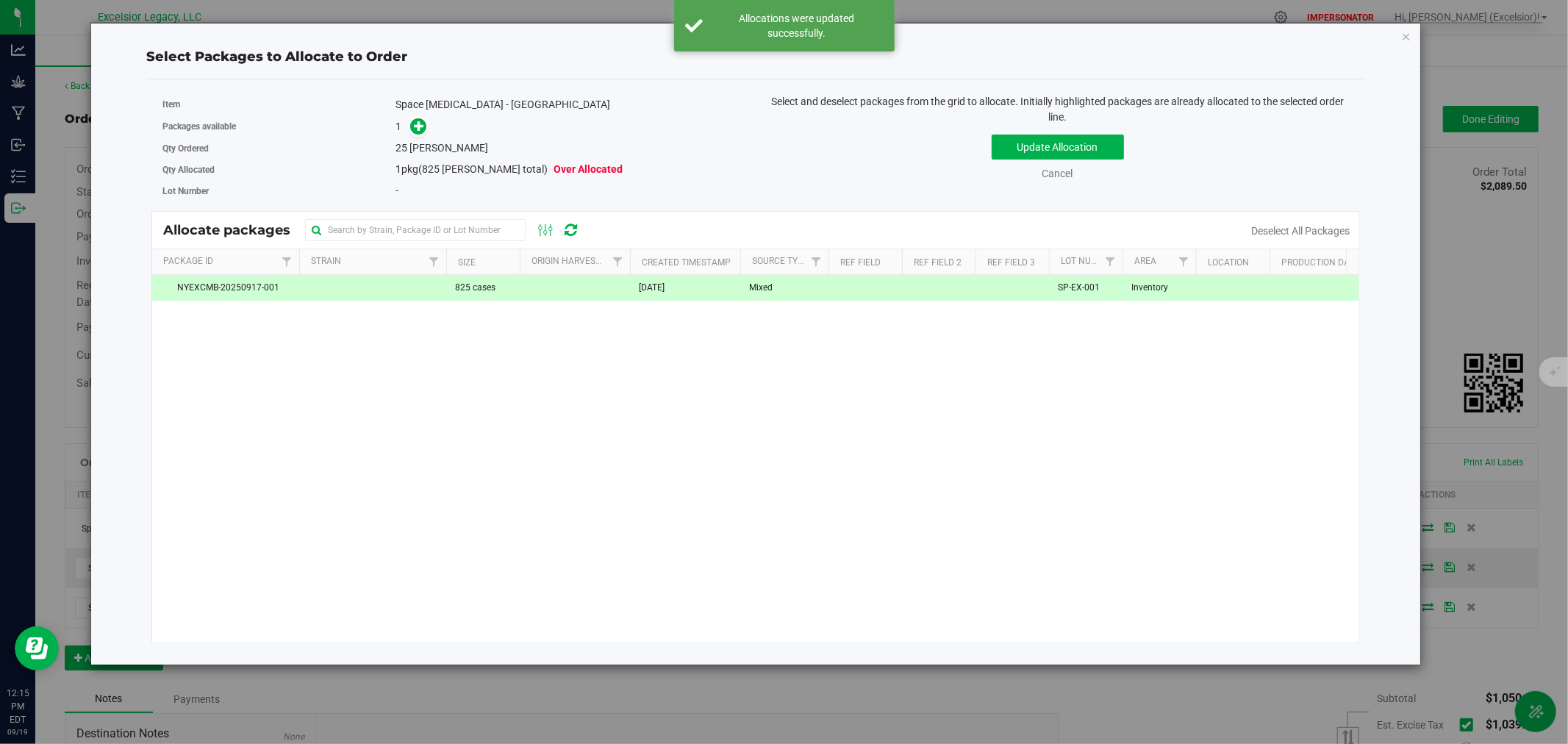
click at [676, 298] on td "[DATE]" at bounding box center [685, 288] width 110 height 25
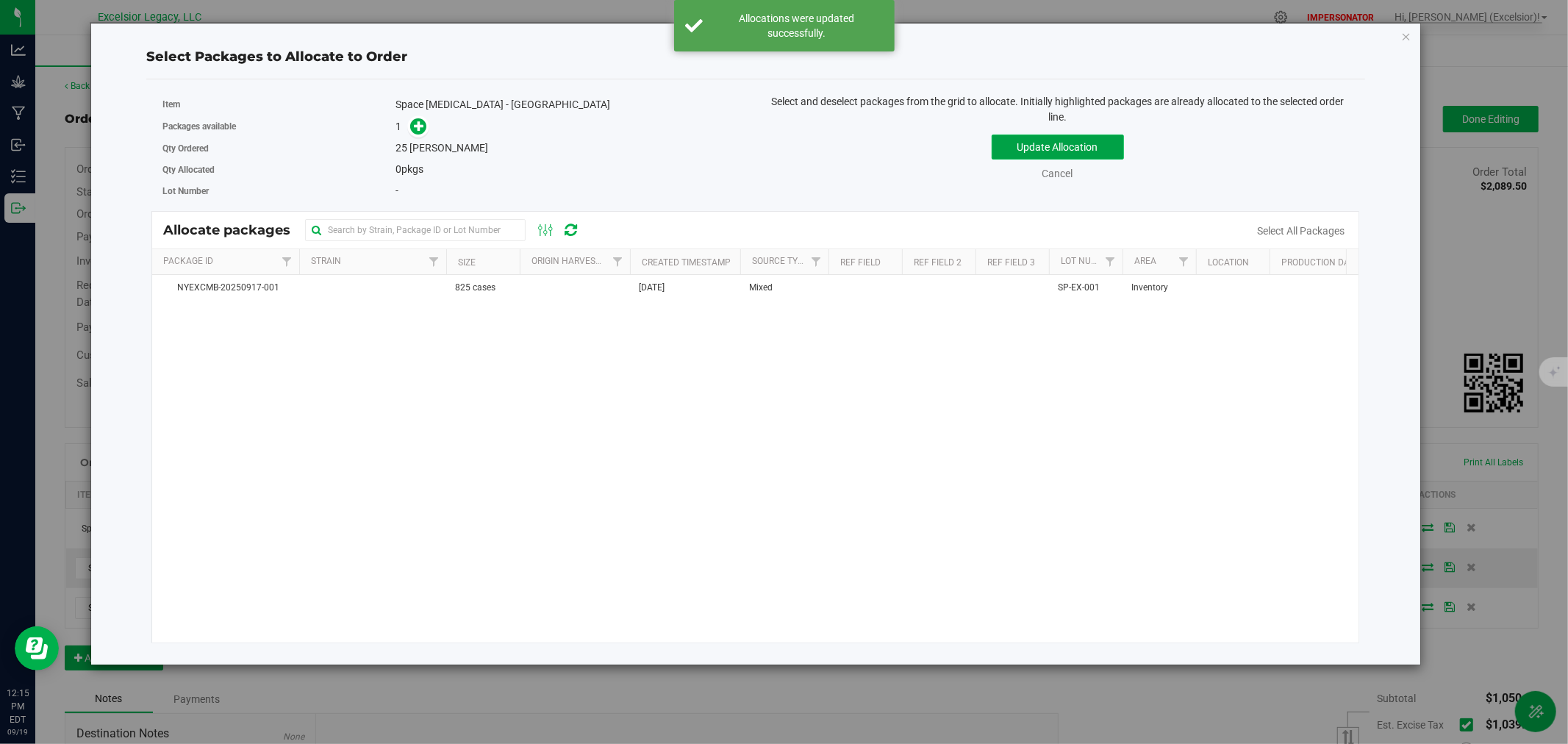
click at [1051, 154] on button "Update Allocation" at bounding box center [1058, 146] width 133 height 25
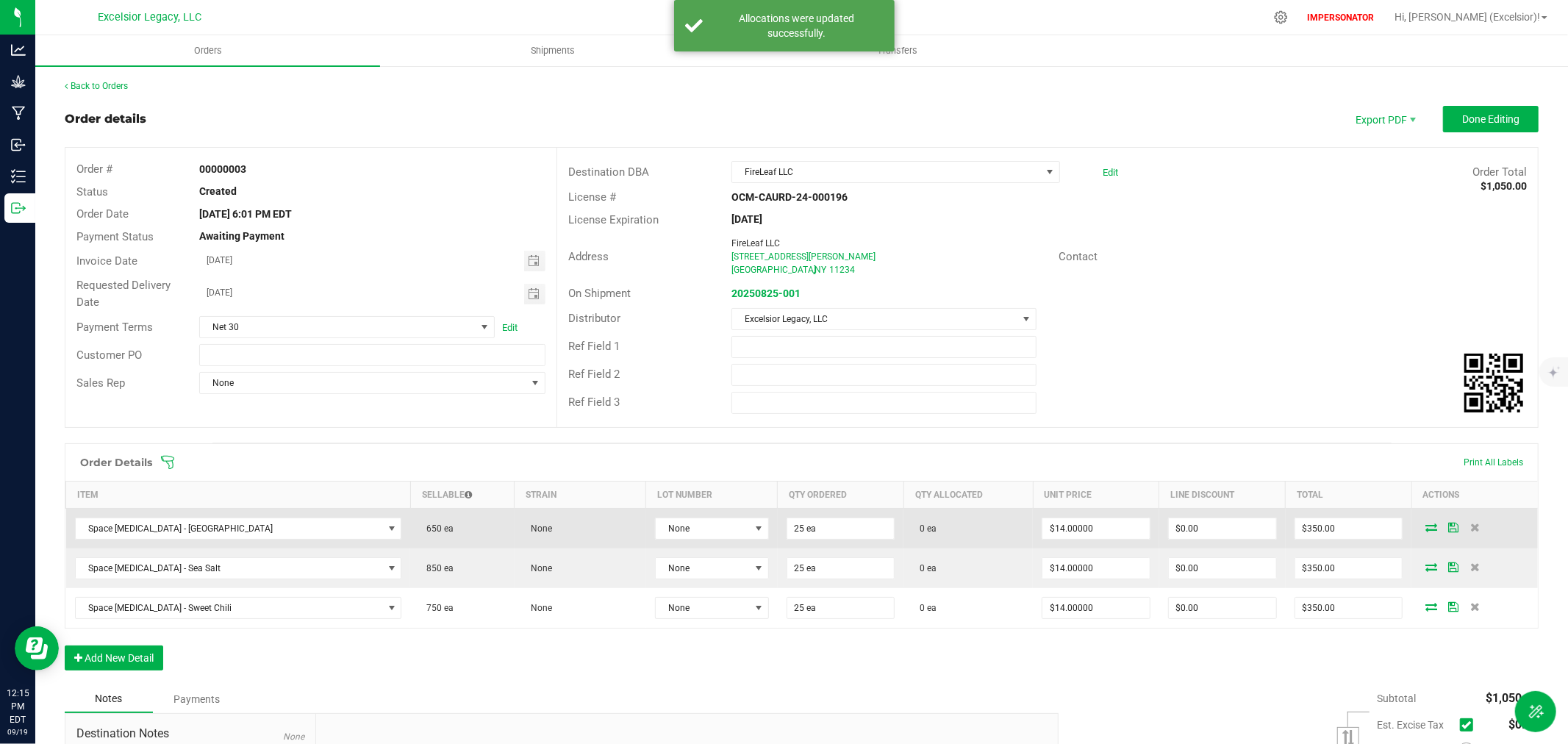
click at [1414, 517] on td at bounding box center [1475, 528] width 126 height 40
click at [1425, 525] on icon at bounding box center [1431, 527] width 12 height 8
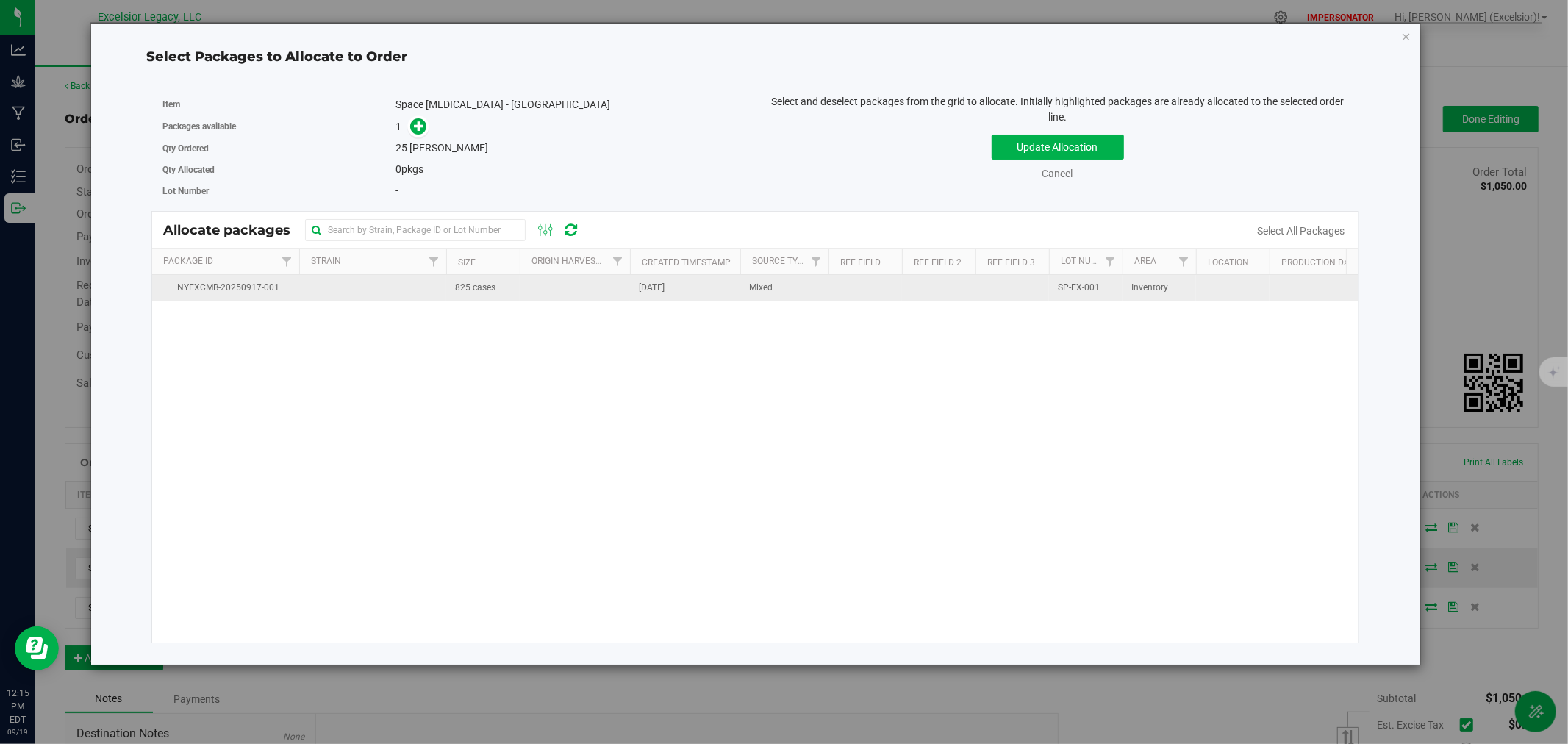
click at [671, 298] on td "[DATE]" at bounding box center [685, 288] width 110 height 25
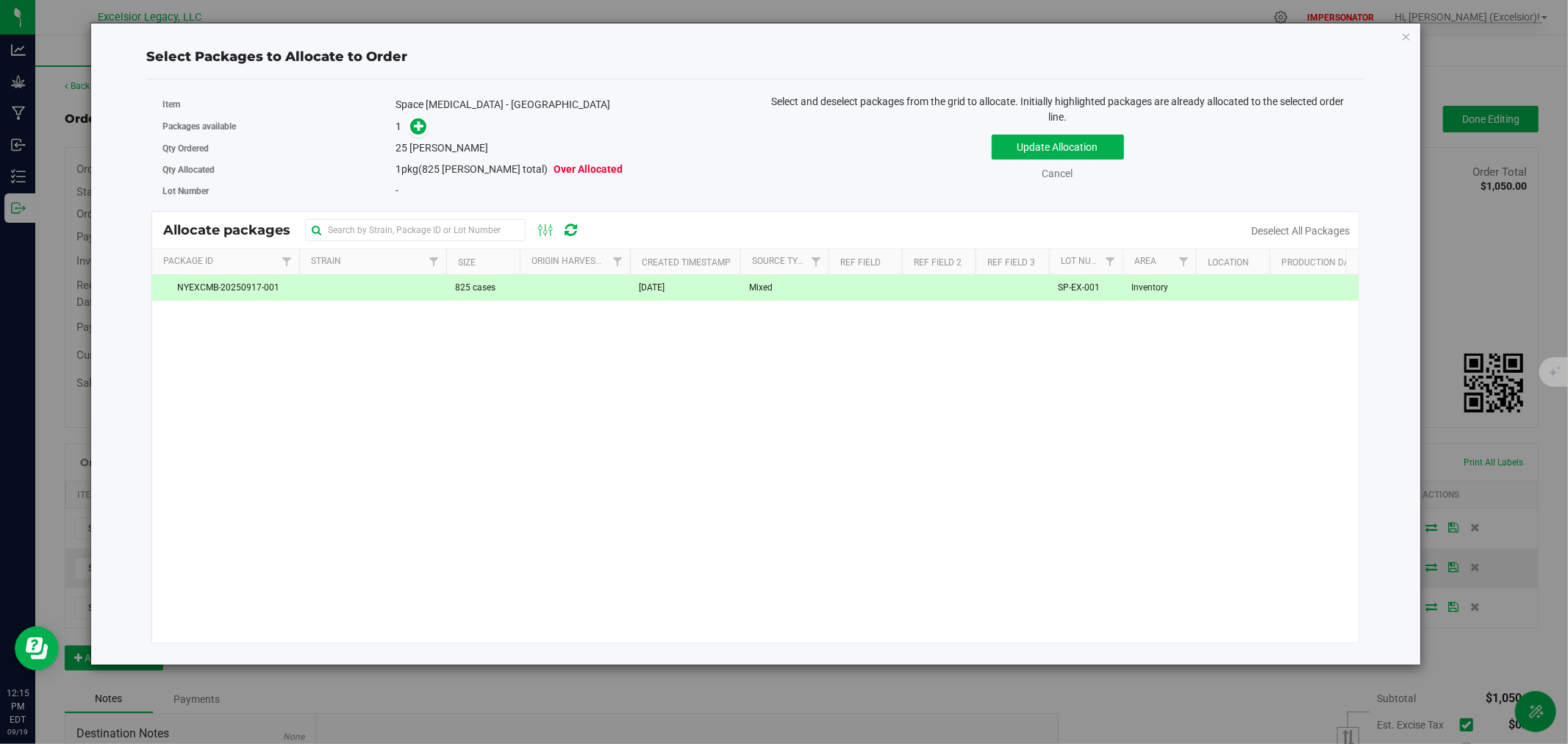
click at [416, 136] on div "Packages available 1" at bounding box center [454, 127] width 582 height 23
click at [416, 130] on icon at bounding box center [419, 125] width 10 height 10
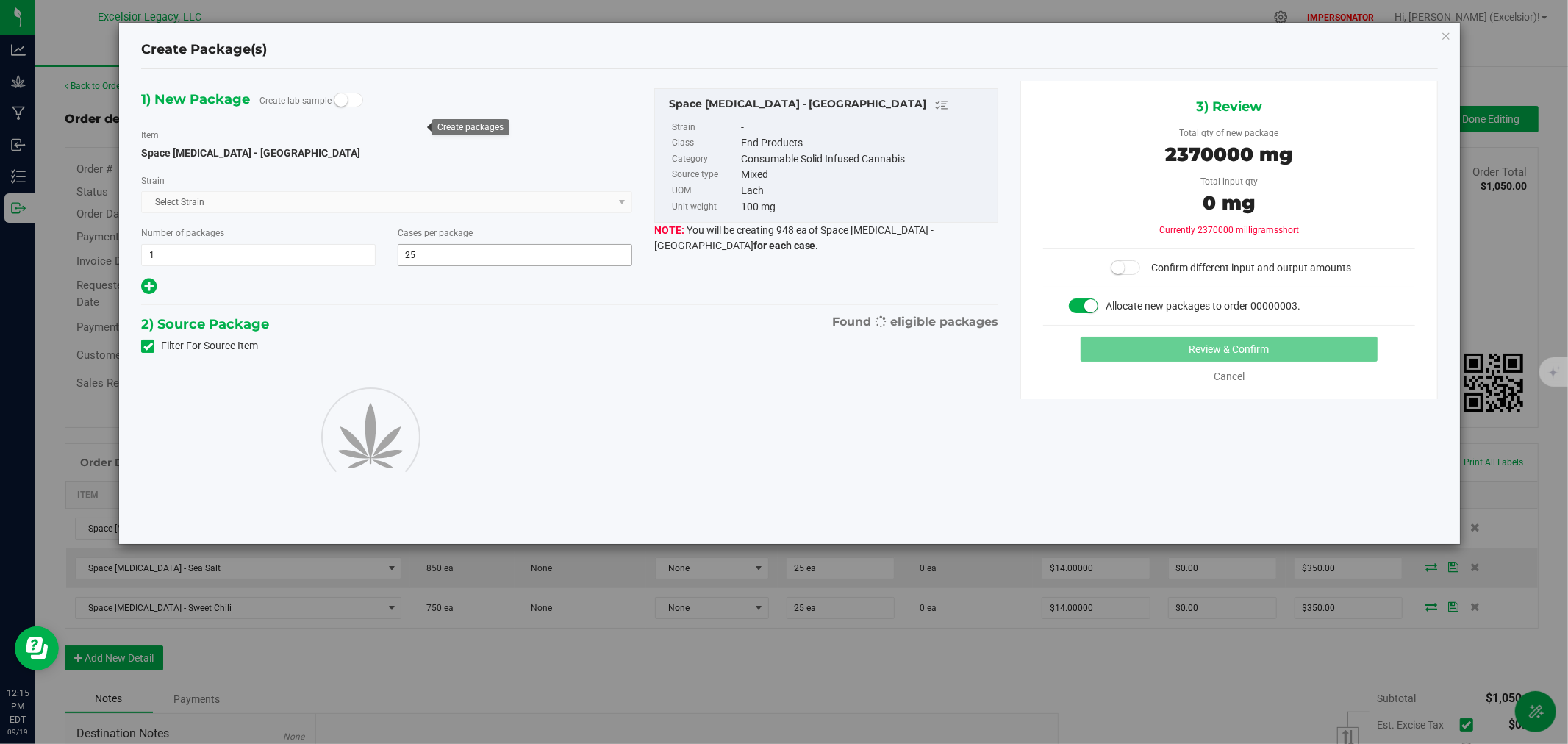
type input "25"
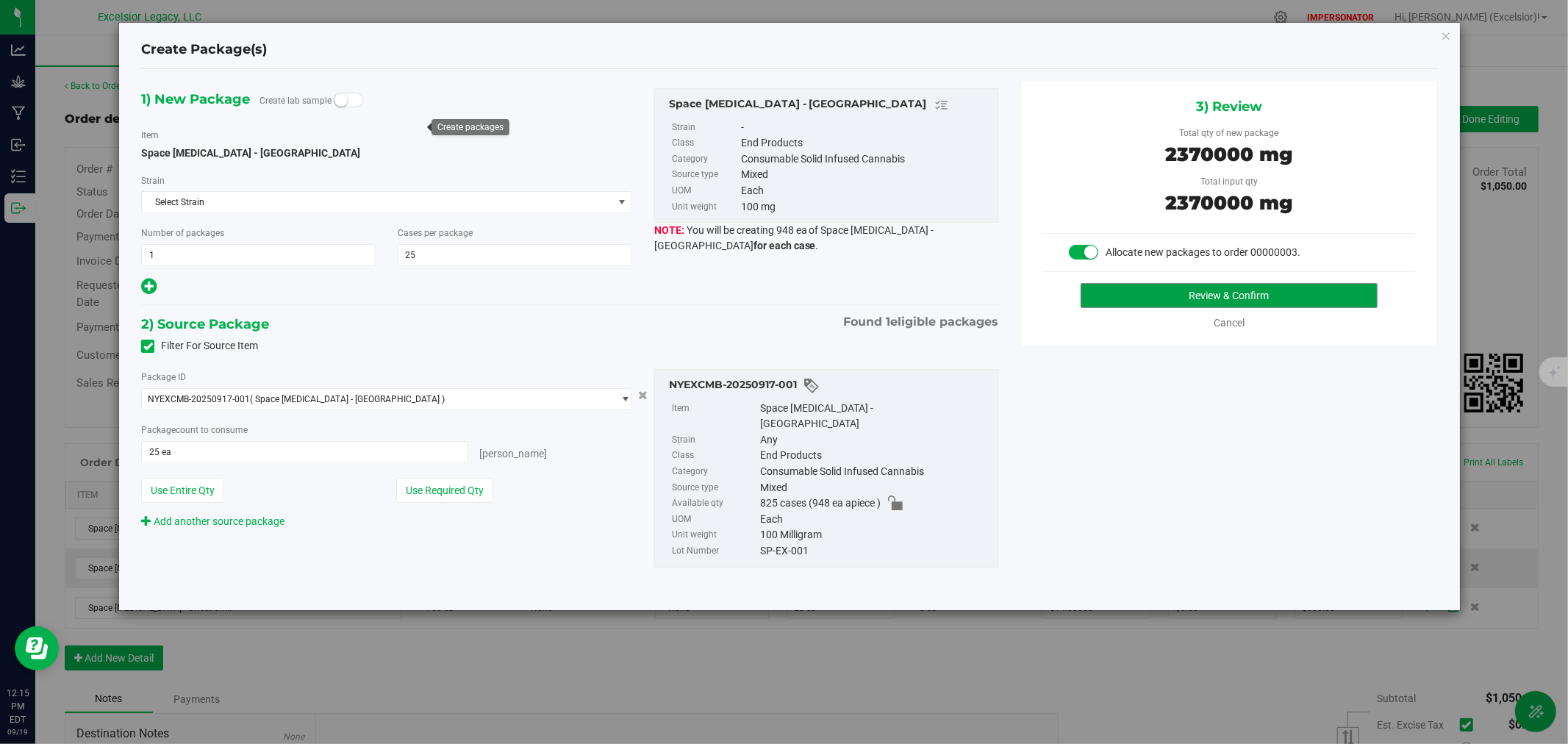
drag, startPoint x: 1191, startPoint y: 304, endPoint x: 1179, endPoint y: 318, distance: 18.4
click at [1185, 312] on div "Review & Confirm Cancel" at bounding box center [1229, 307] width 372 height 48
drag, startPoint x: 427, startPoint y: 495, endPoint x: 252, endPoint y: 237, distance: 311.8
click at [255, 238] on div "1) New Package Create lab sample Item Space [MEDICAL_DATA] - [GEOGRAPHIC_DATA] …" at bounding box center [570, 339] width 879 height 517
click at [422, 493] on button "Use Required Qty" at bounding box center [445, 490] width 97 height 25
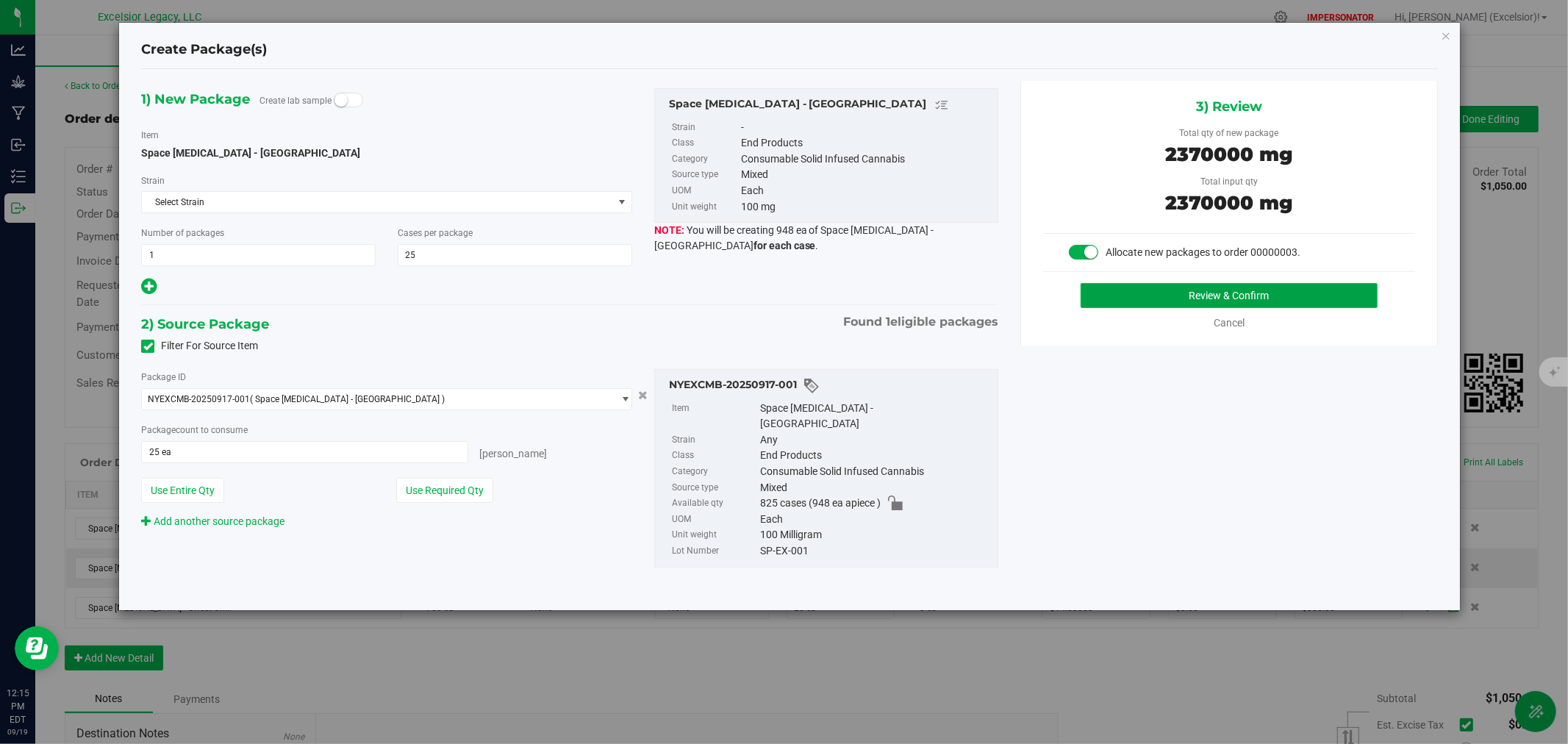
click at [1151, 302] on button "Review & Confirm" at bounding box center [1229, 295] width 298 height 25
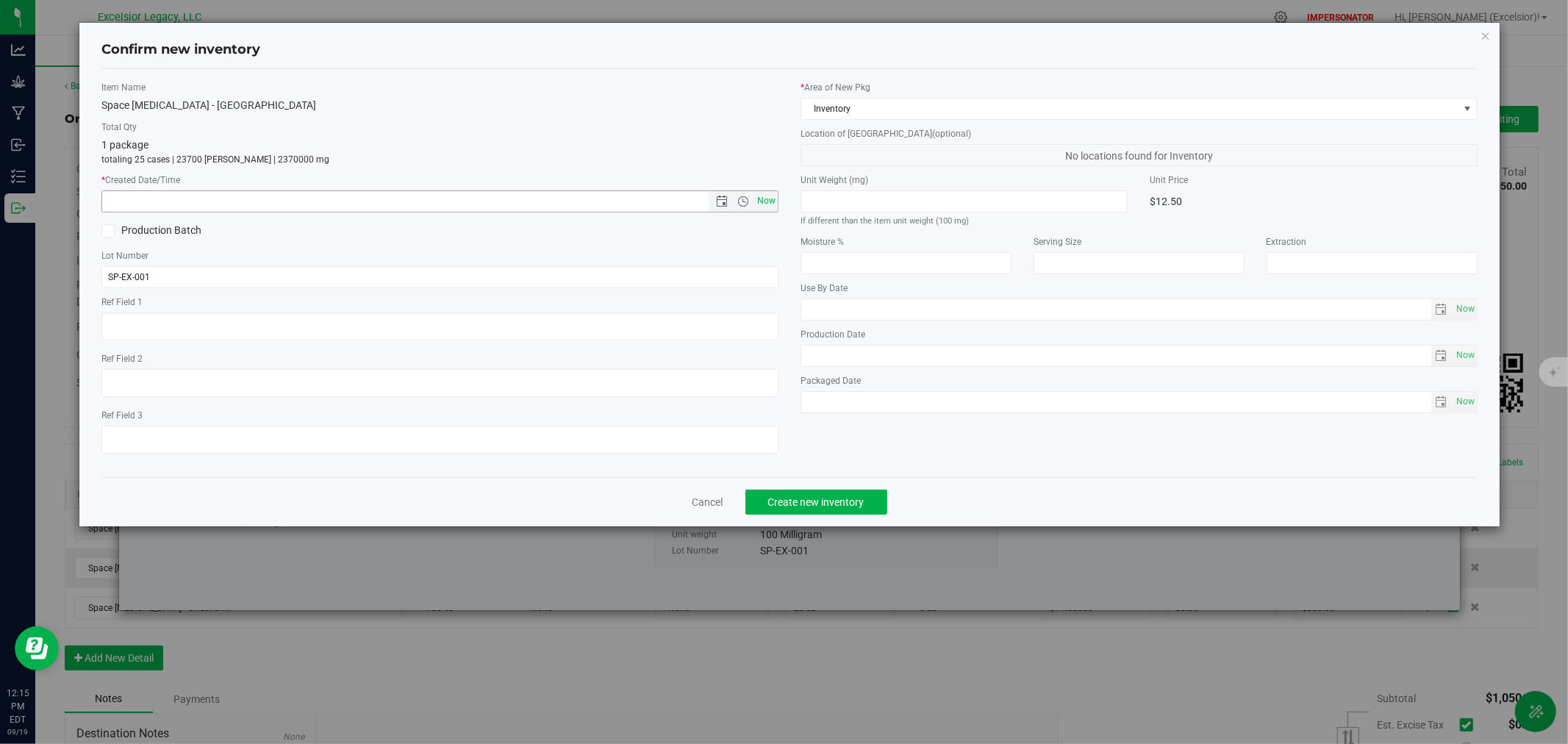
click at [764, 202] on span "Now" at bounding box center [767, 201] width 25 height 22
type input "[DATE] 12:15 PM"
click at [791, 490] on div "Cancel Create new inventory" at bounding box center [790, 502] width 1376 height 49
click at [781, 508] on span "Create new inventory" at bounding box center [816, 501] width 96 height 12
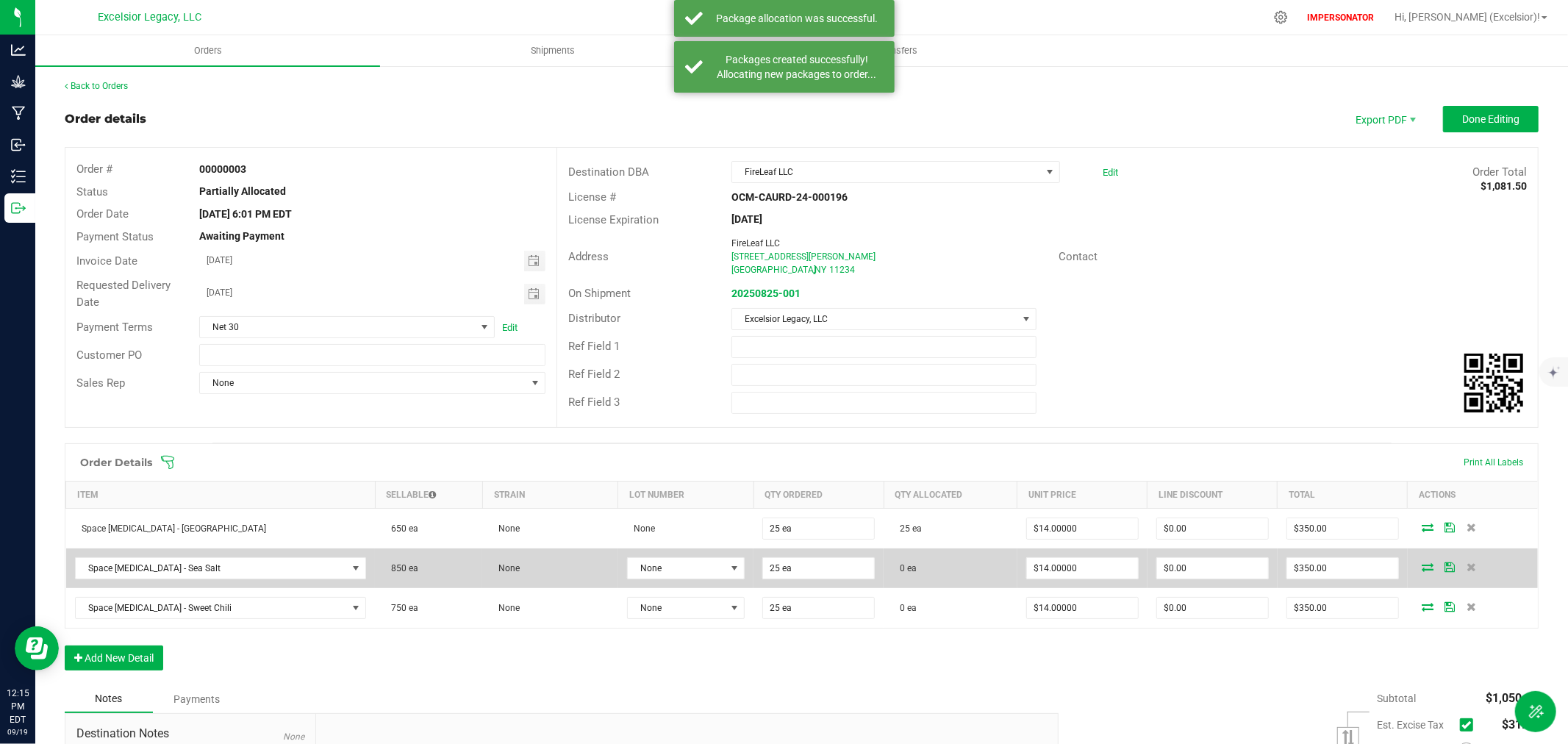
click at [1422, 569] on icon at bounding box center [1428, 566] width 12 height 8
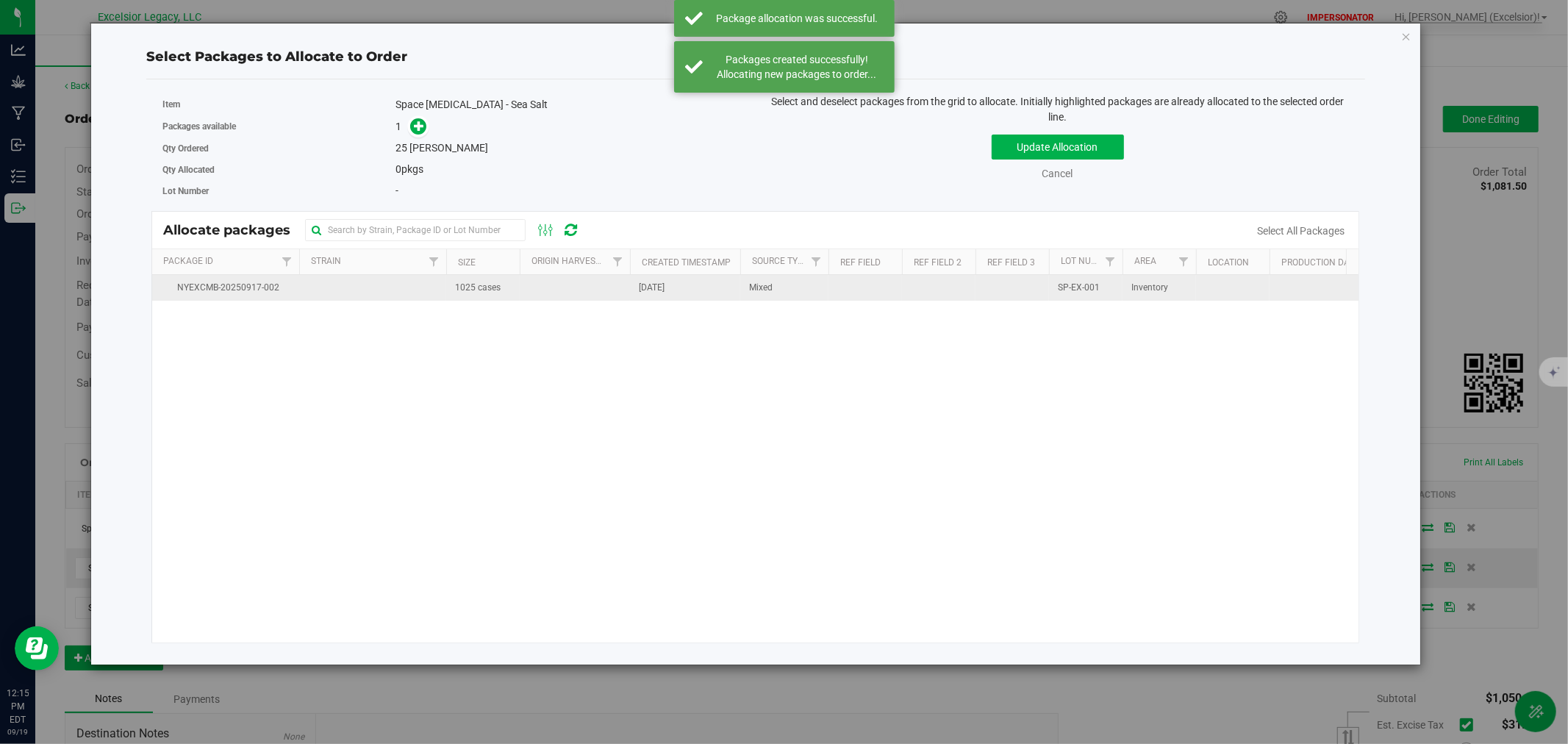
click at [442, 289] on td at bounding box center [373, 288] width 147 height 25
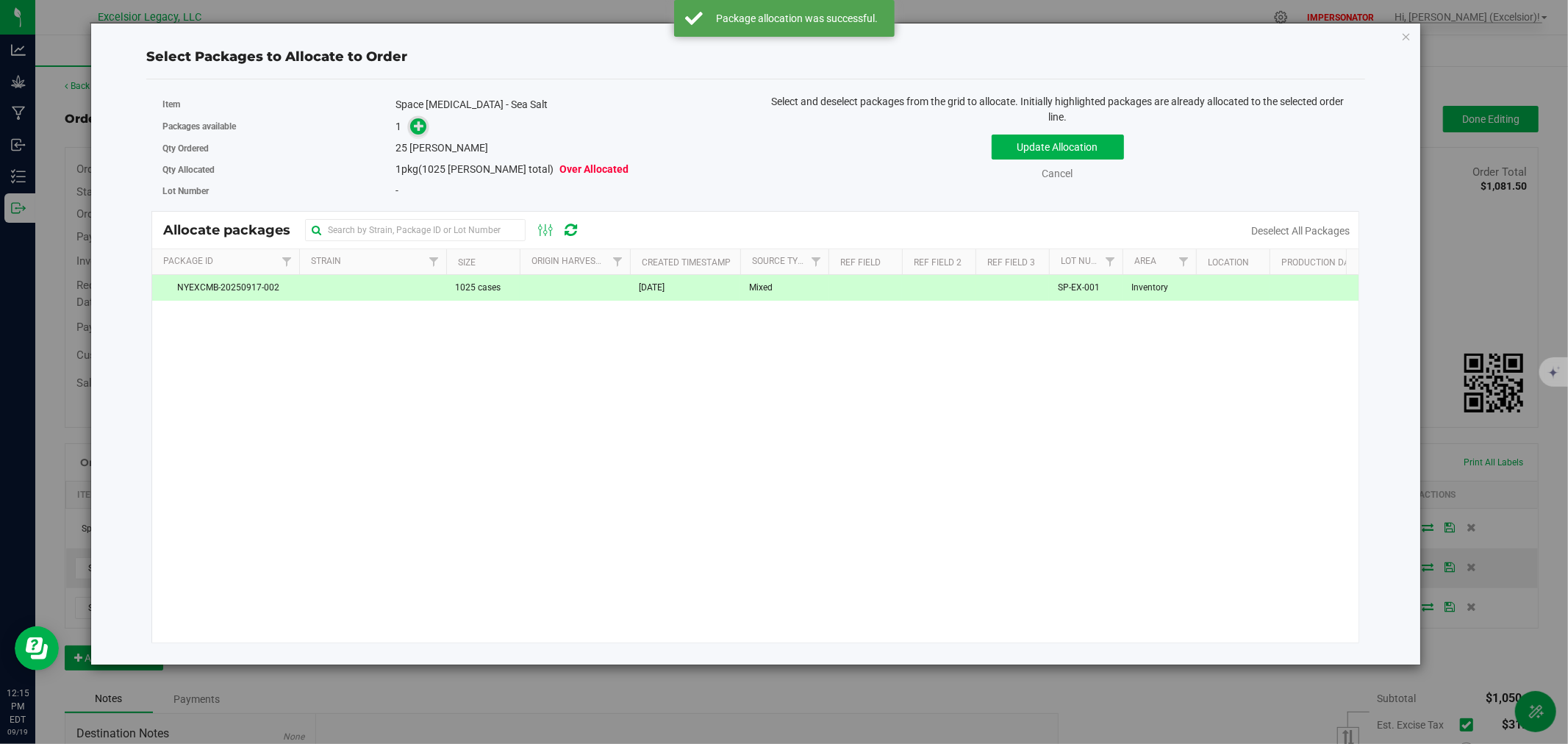
click at [414, 126] on icon at bounding box center [419, 125] width 10 height 10
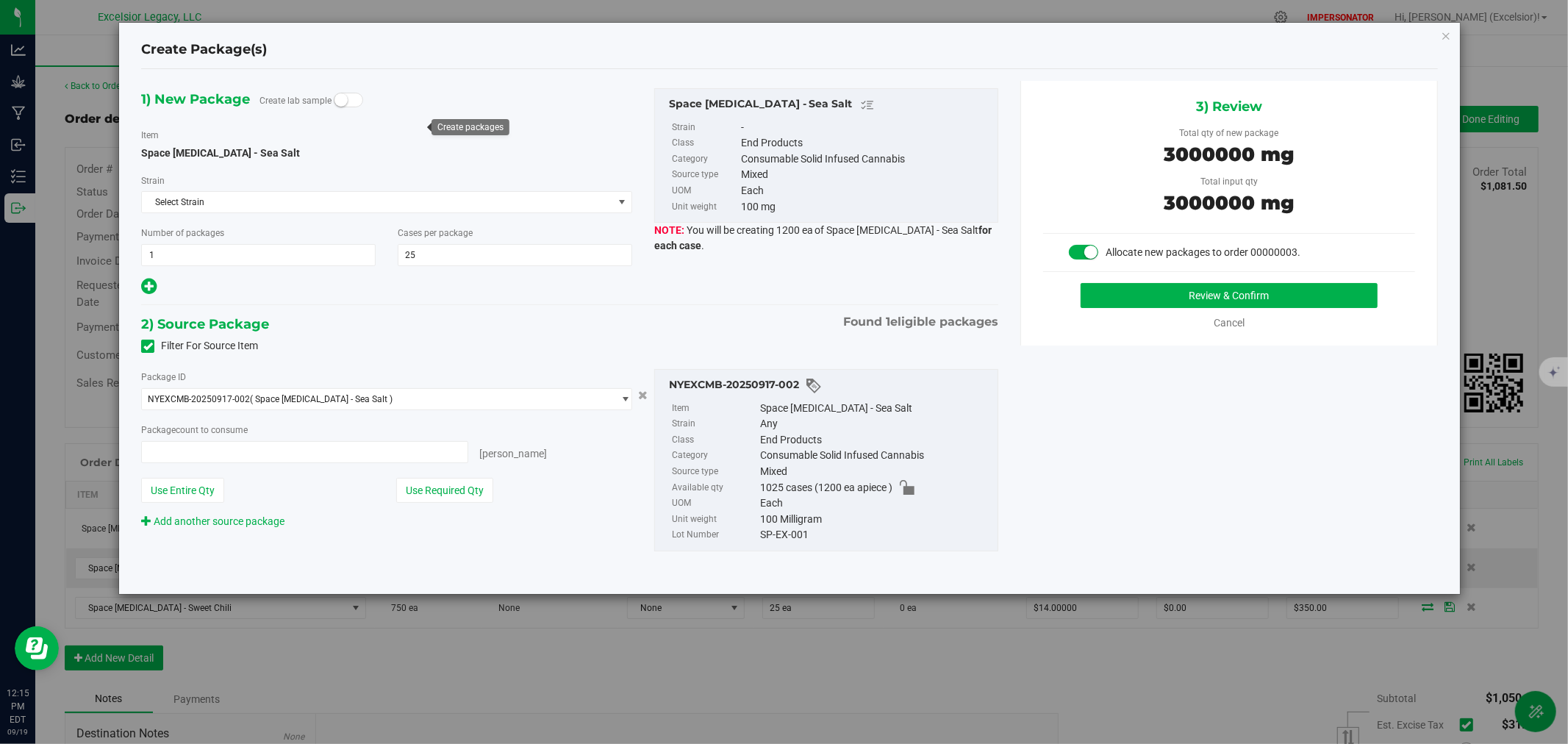
type input "25 ea"
click at [1278, 295] on button "Review & Confirm" at bounding box center [1229, 295] width 298 height 25
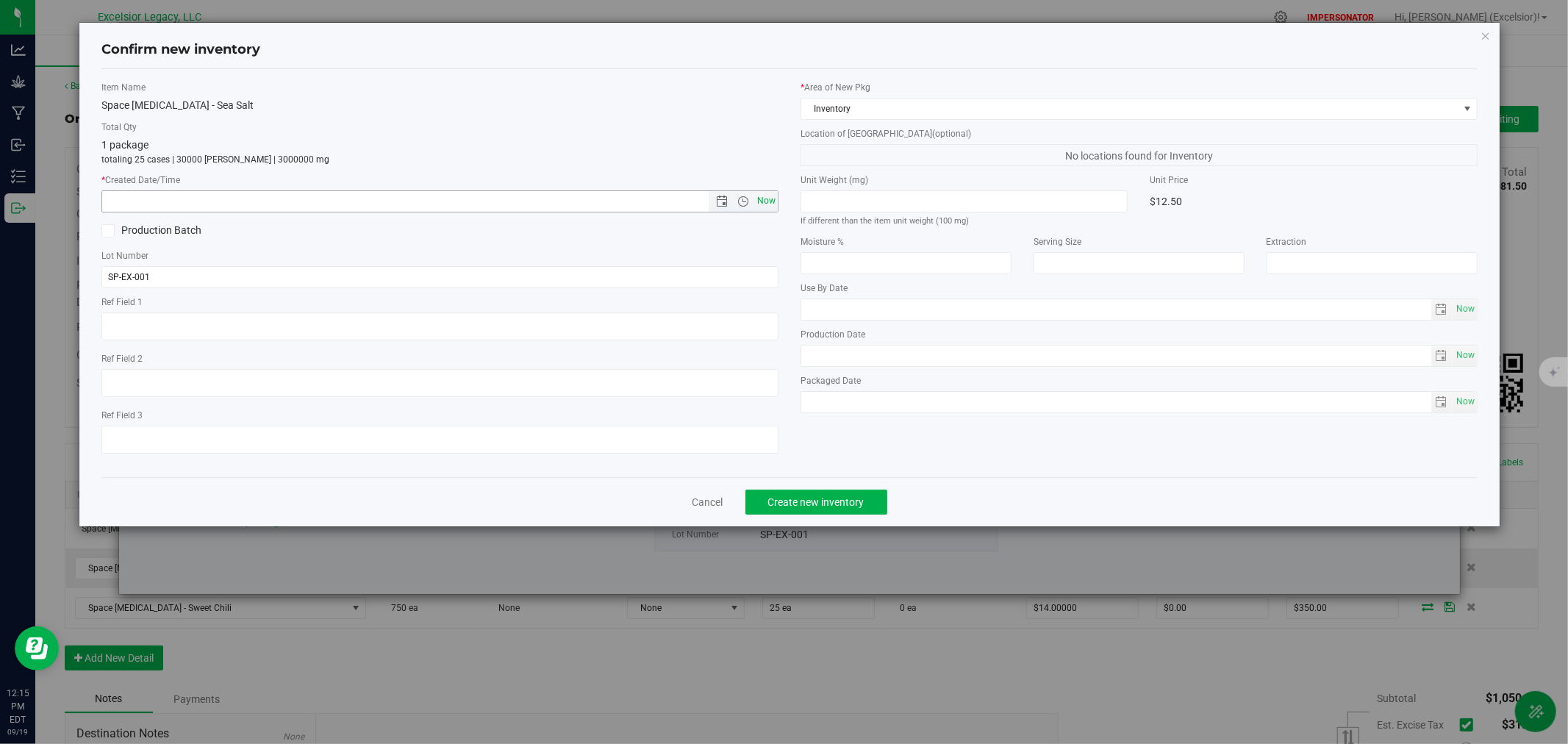
click at [771, 203] on span "Now" at bounding box center [767, 201] width 25 height 22
type input "[DATE] 12:15 PM"
click at [845, 503] on span "Create new inventory" at bounding box center [816, 501] width 96 height 12
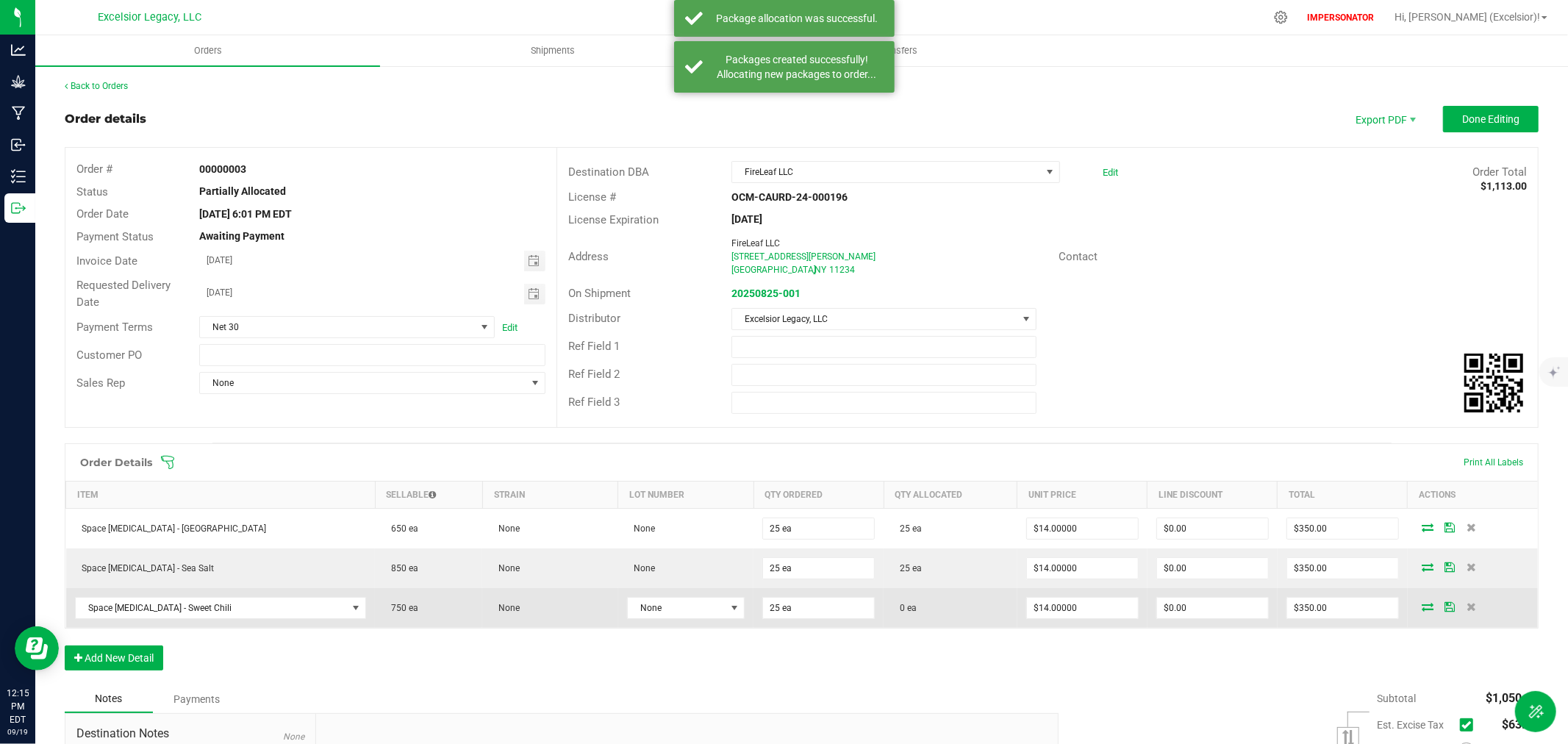
click at [1422, 607] on icon at bounding box center [1428, 606] width 12 height 8
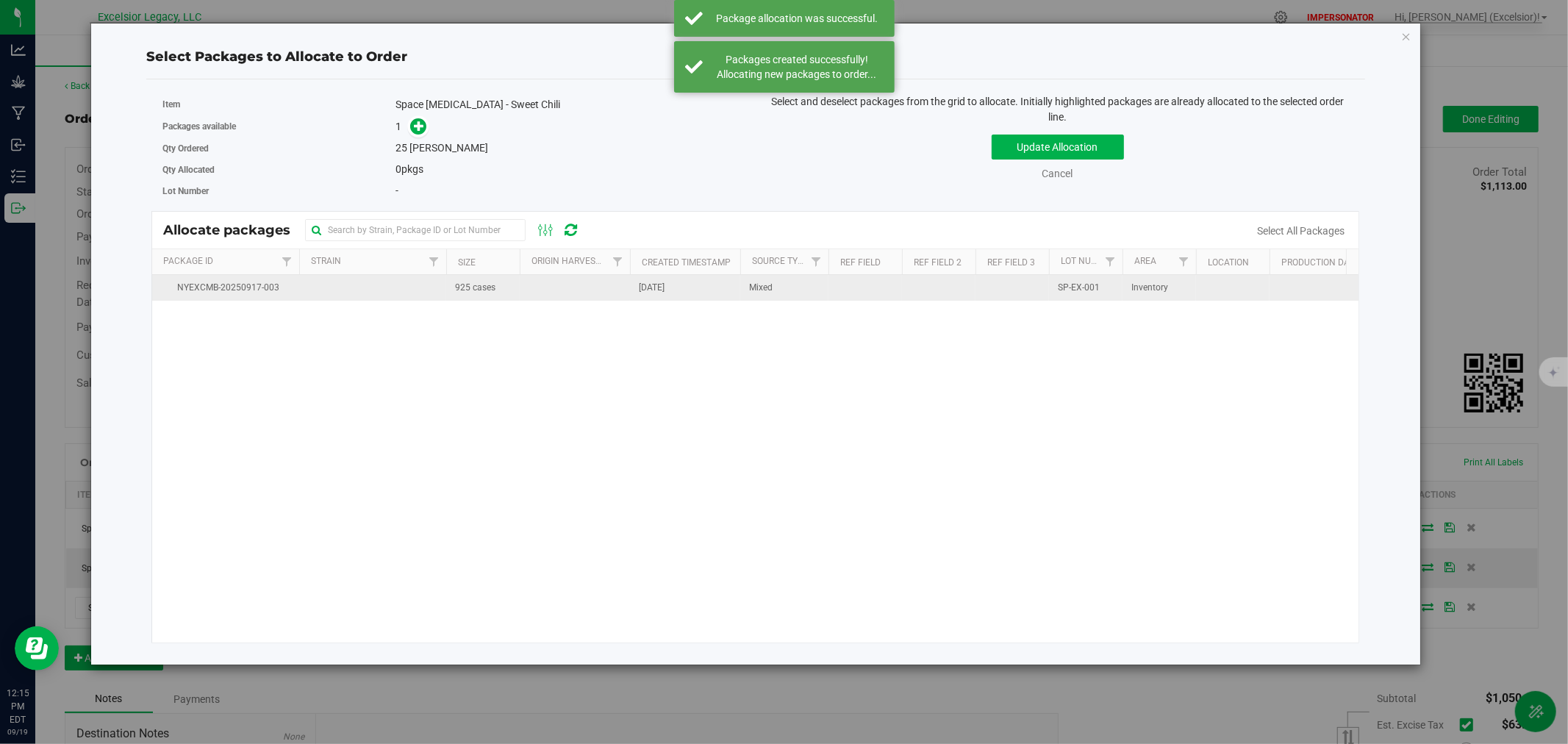
click at [456, 281] on span "925 cases" at bounding box center [475, 288] width 40 height 14
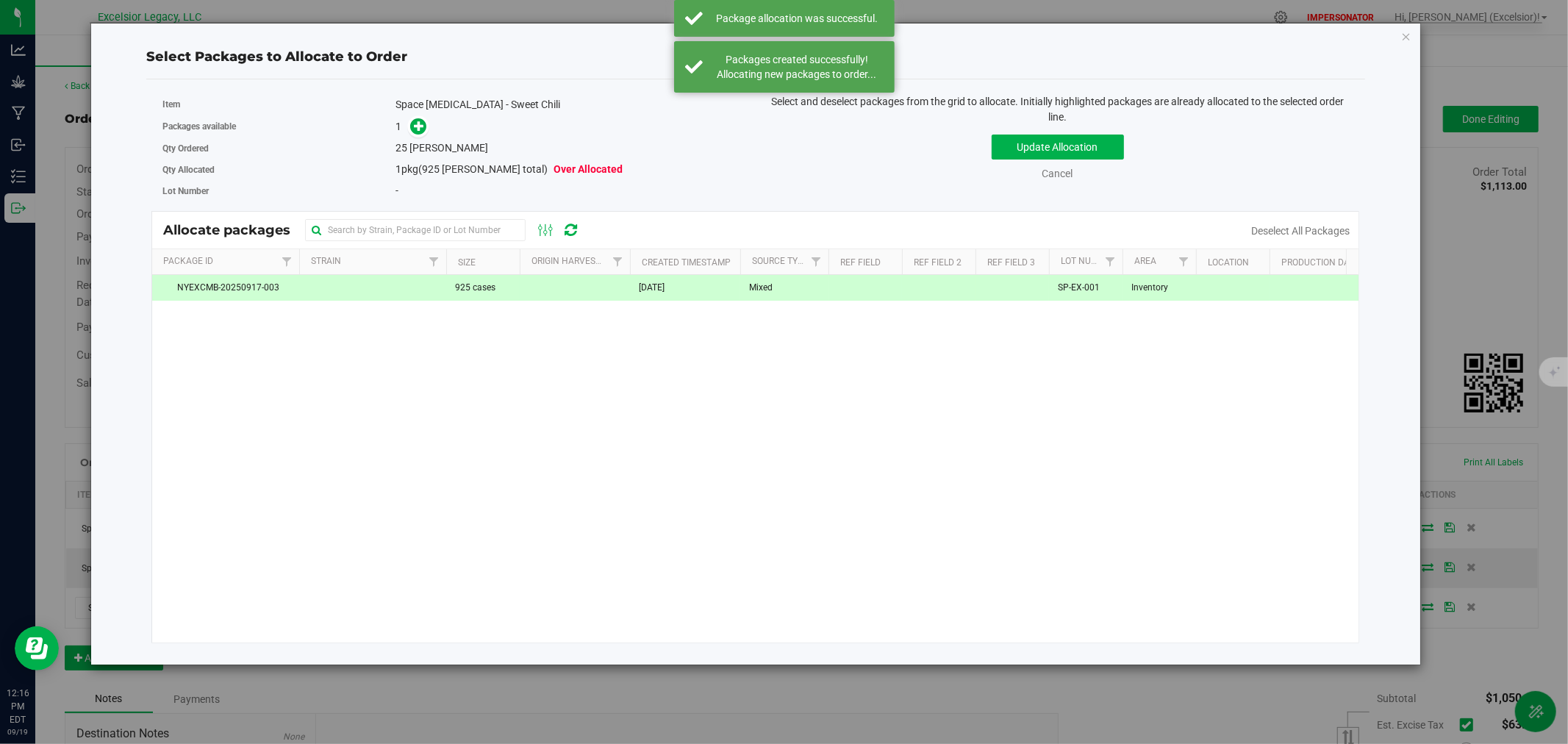
click at [424, 136] on div "Packages available 1" at bounding box center [454, 127] width 582 height 23
click at [413, 133] on span at bounding box center [419, 126] width 17 height 17
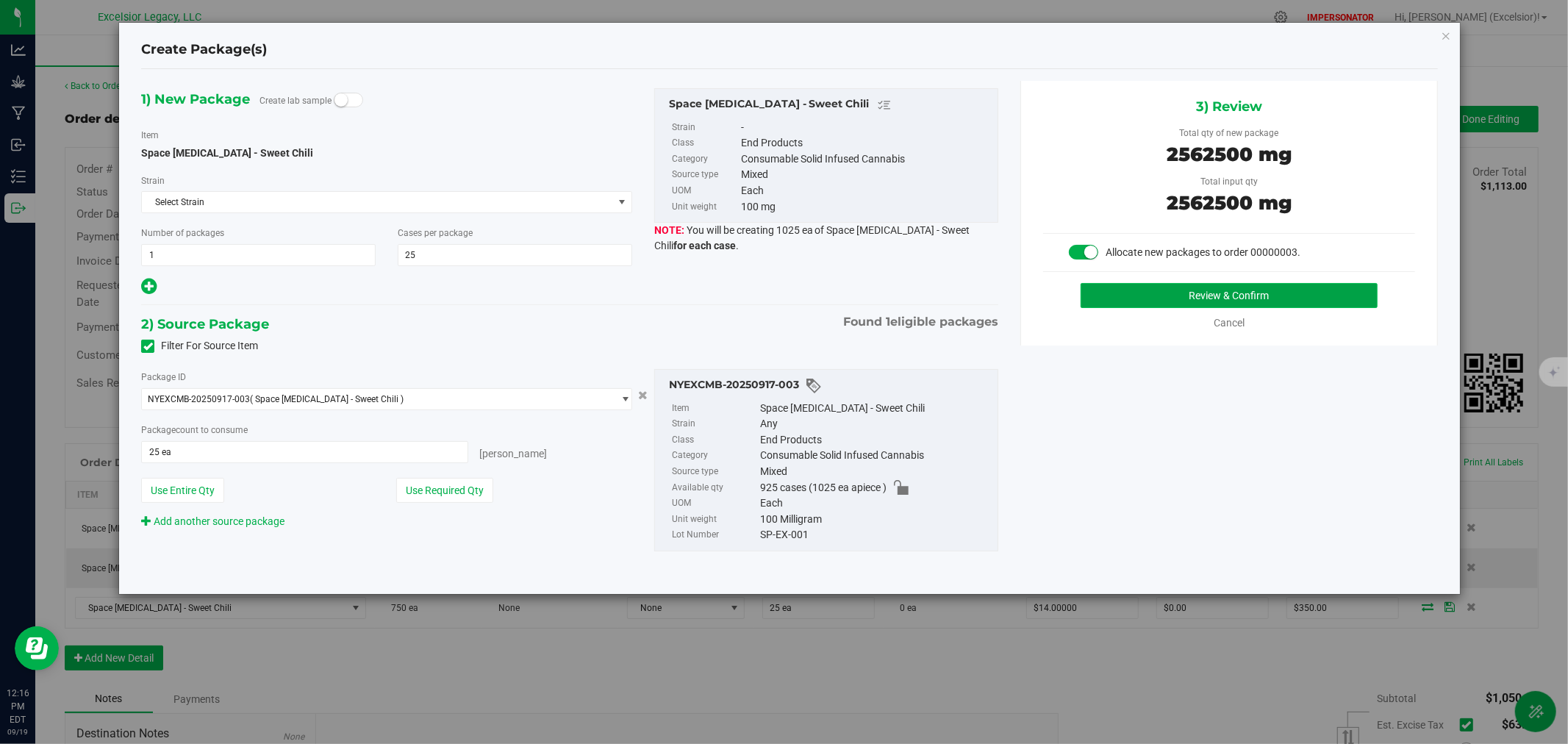
click at [1192, 306] on button "Review & Confirm" at bounding box center [1229, 295] width 298 height 25
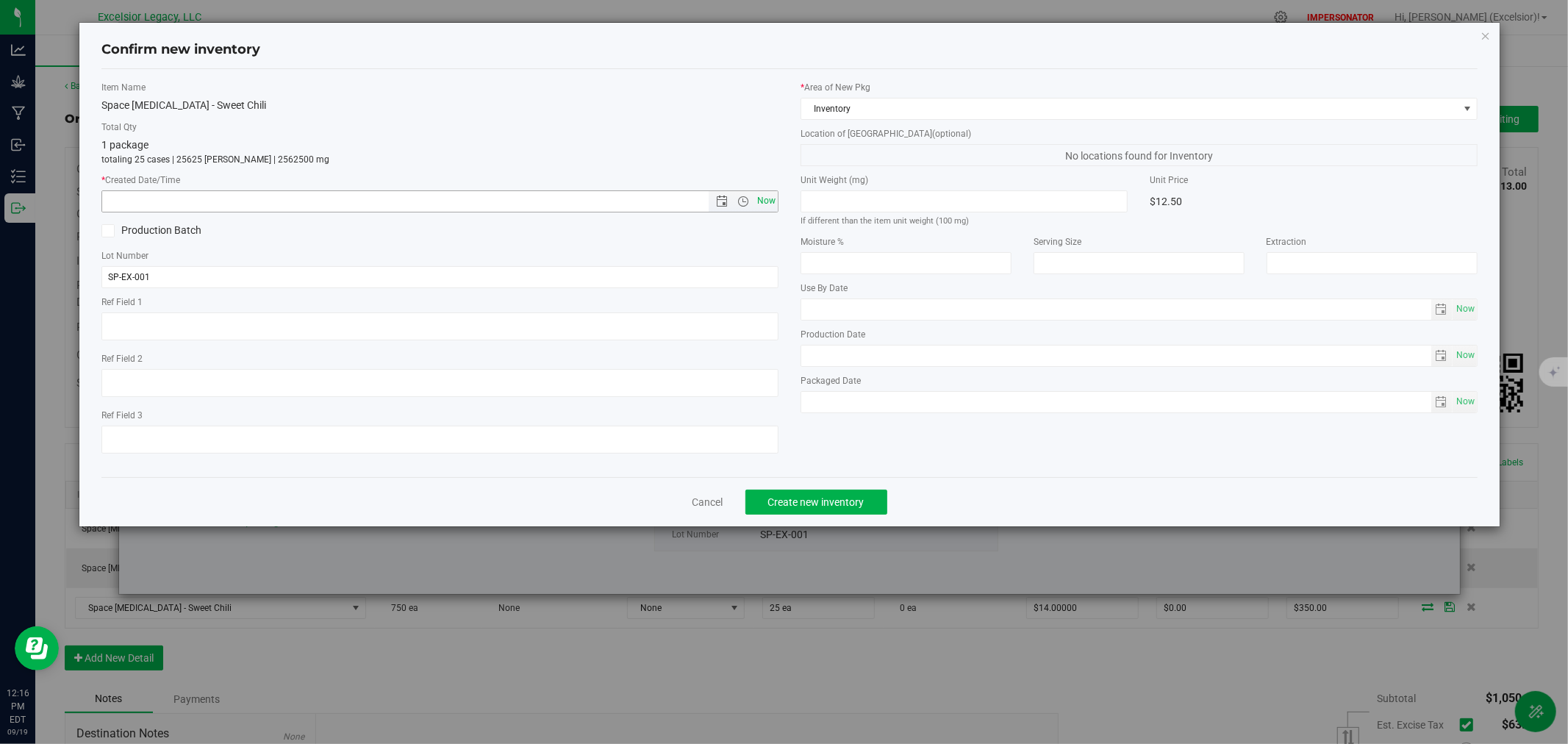
click at [773, 197] on span "Now" at bounding box center [767, 201] width 25 height 22
type input "[DATE] 12:16 PM"
click at [819, 507] on span "Create new inventory" at bounding box center [816, 501] width 96 height 12
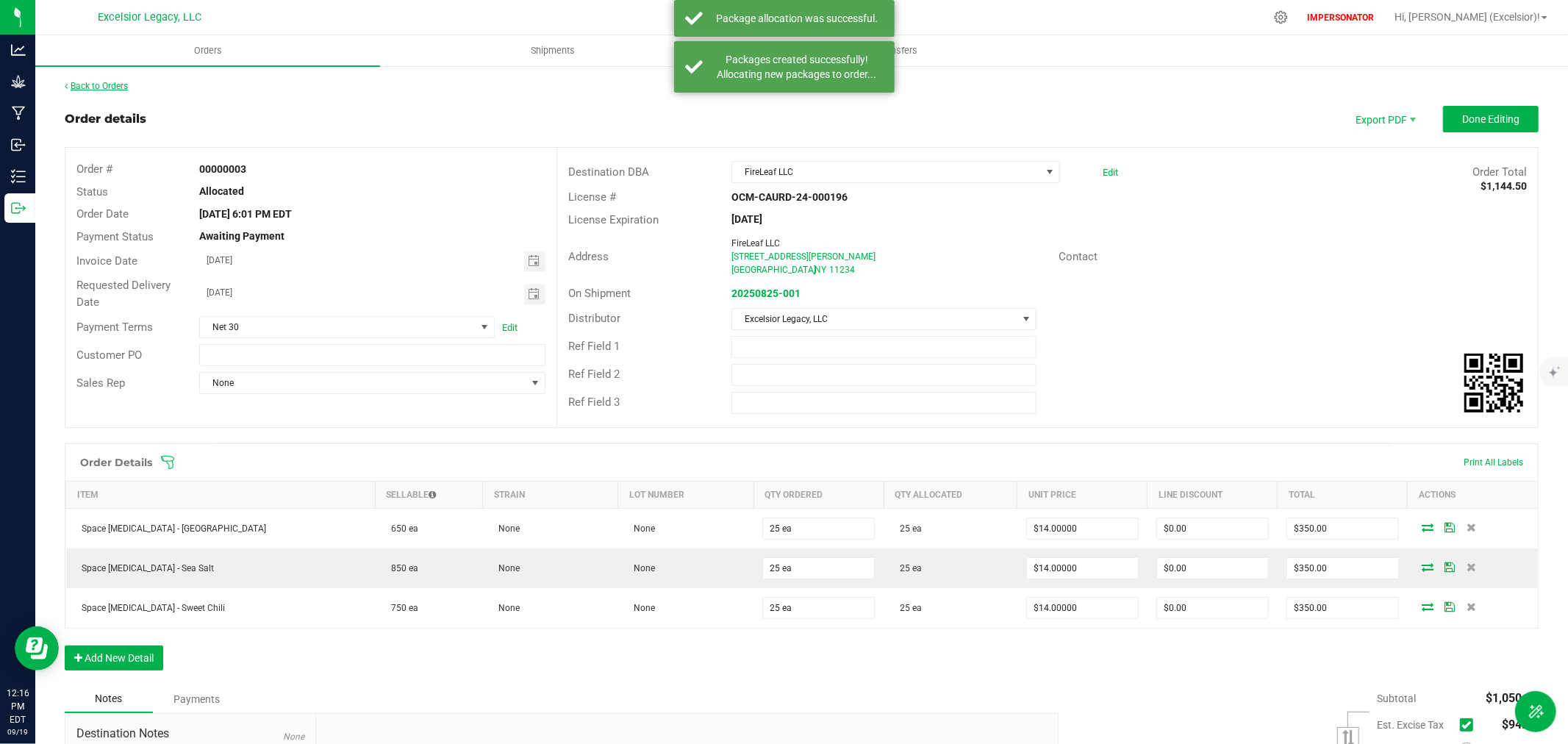
click at [74, 89] on link "Back to Orders" at bounding box center [96, 86] width 63 height 10
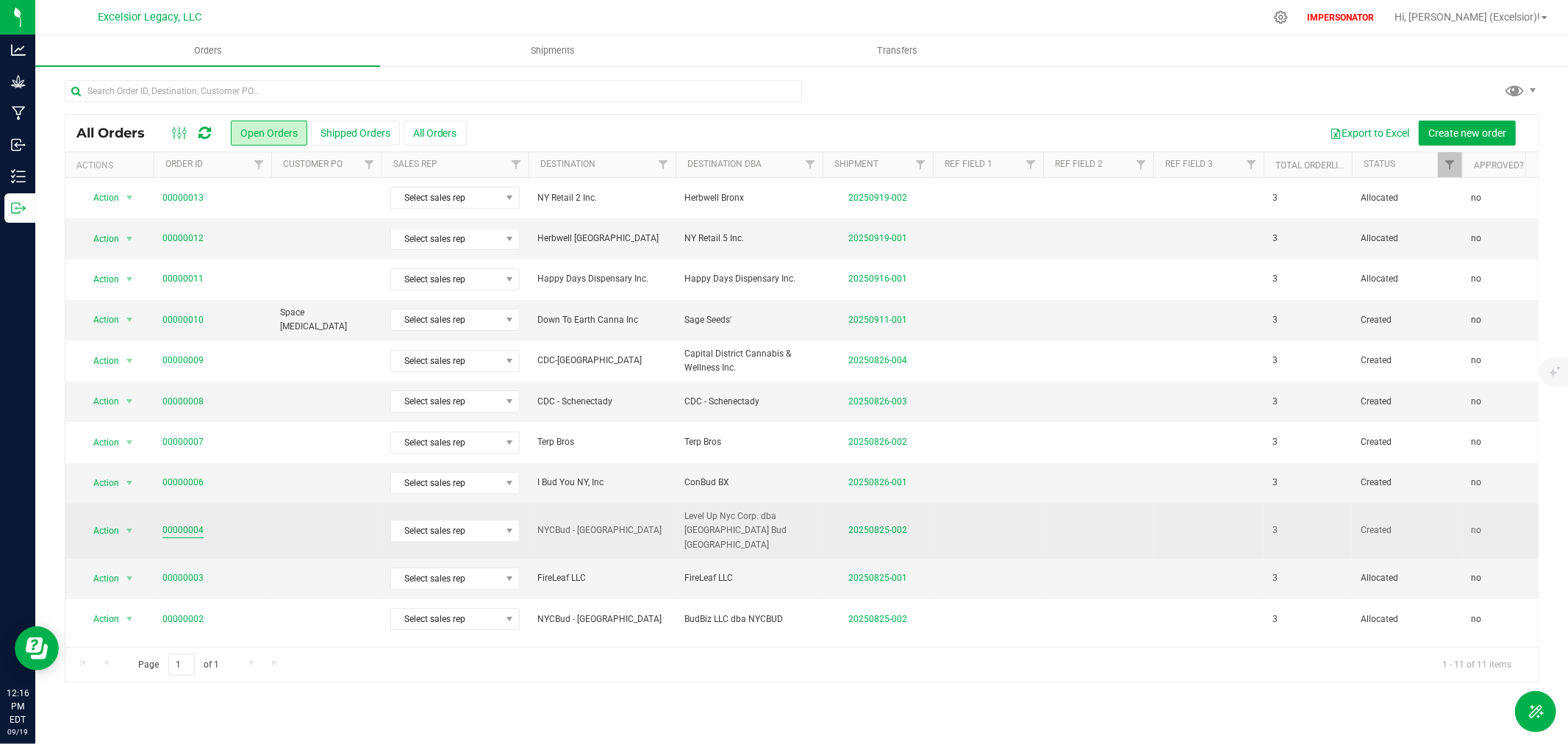
click at [187, 526] on link "00000004" at bounding box center [183, 530] width 41 height 14
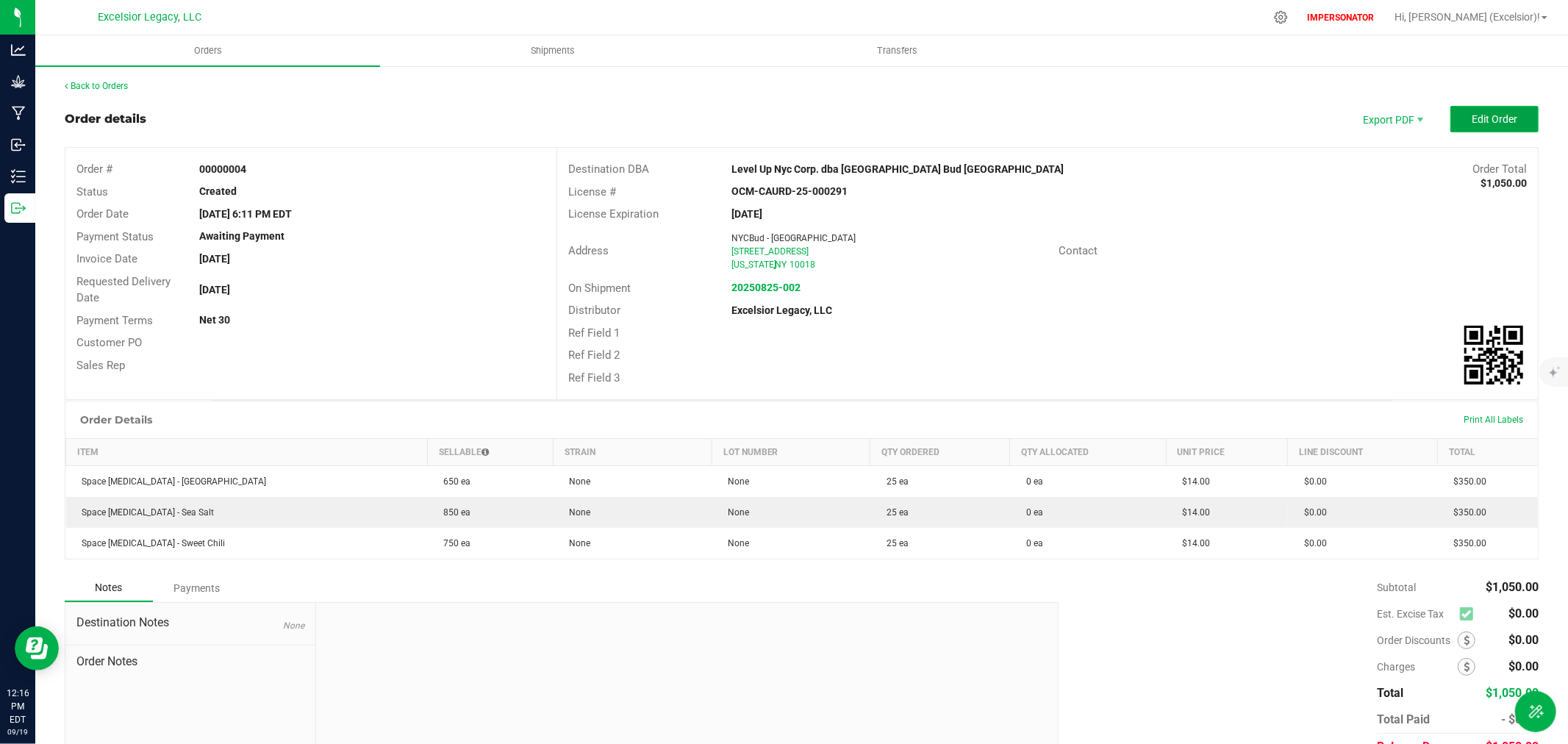
click at [1472, 120] on span "Edit Order" at bounding box center [1494, 119] width 46 height 12
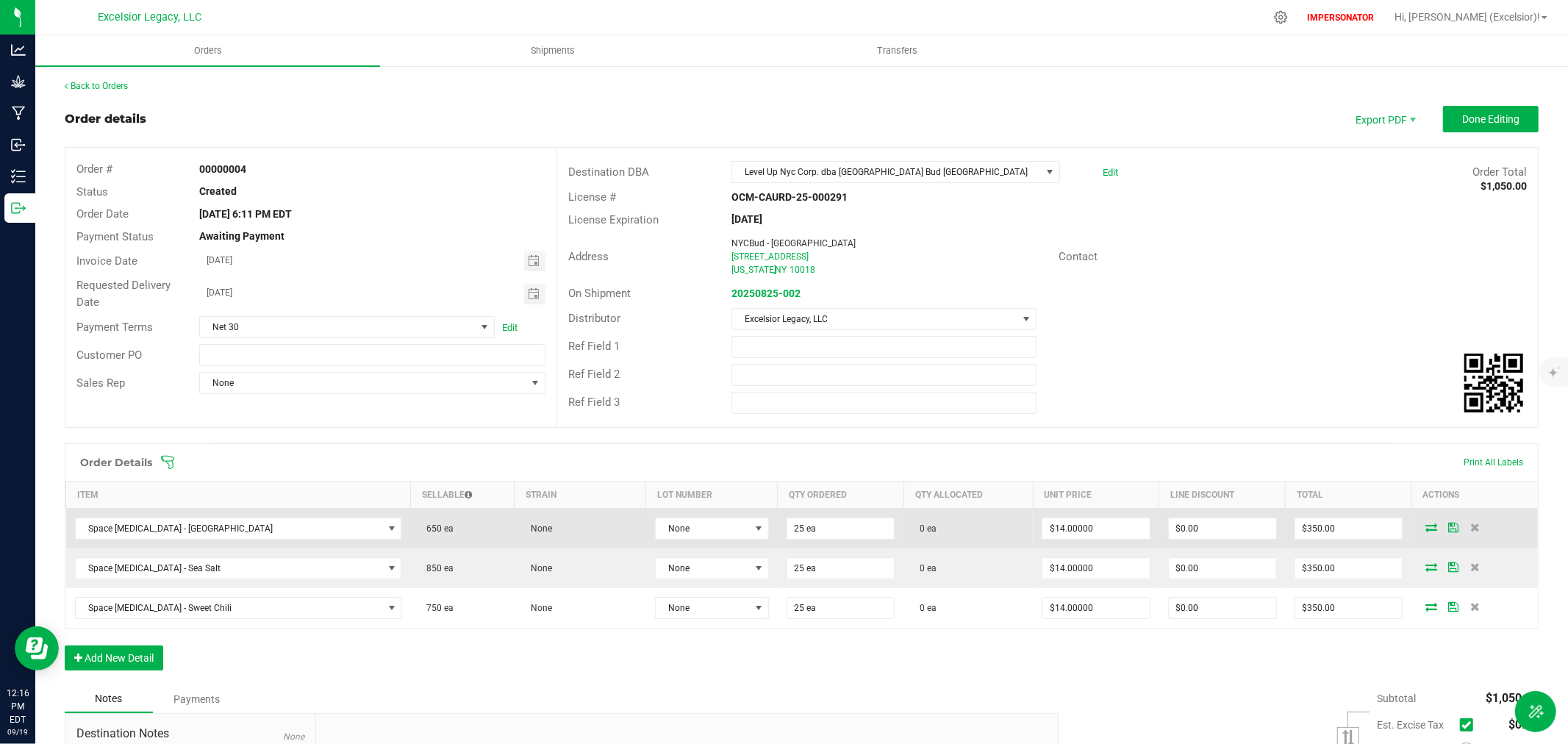
click at [1425, 525] on icon at bounding box center [1431, 527] width 12 height 8
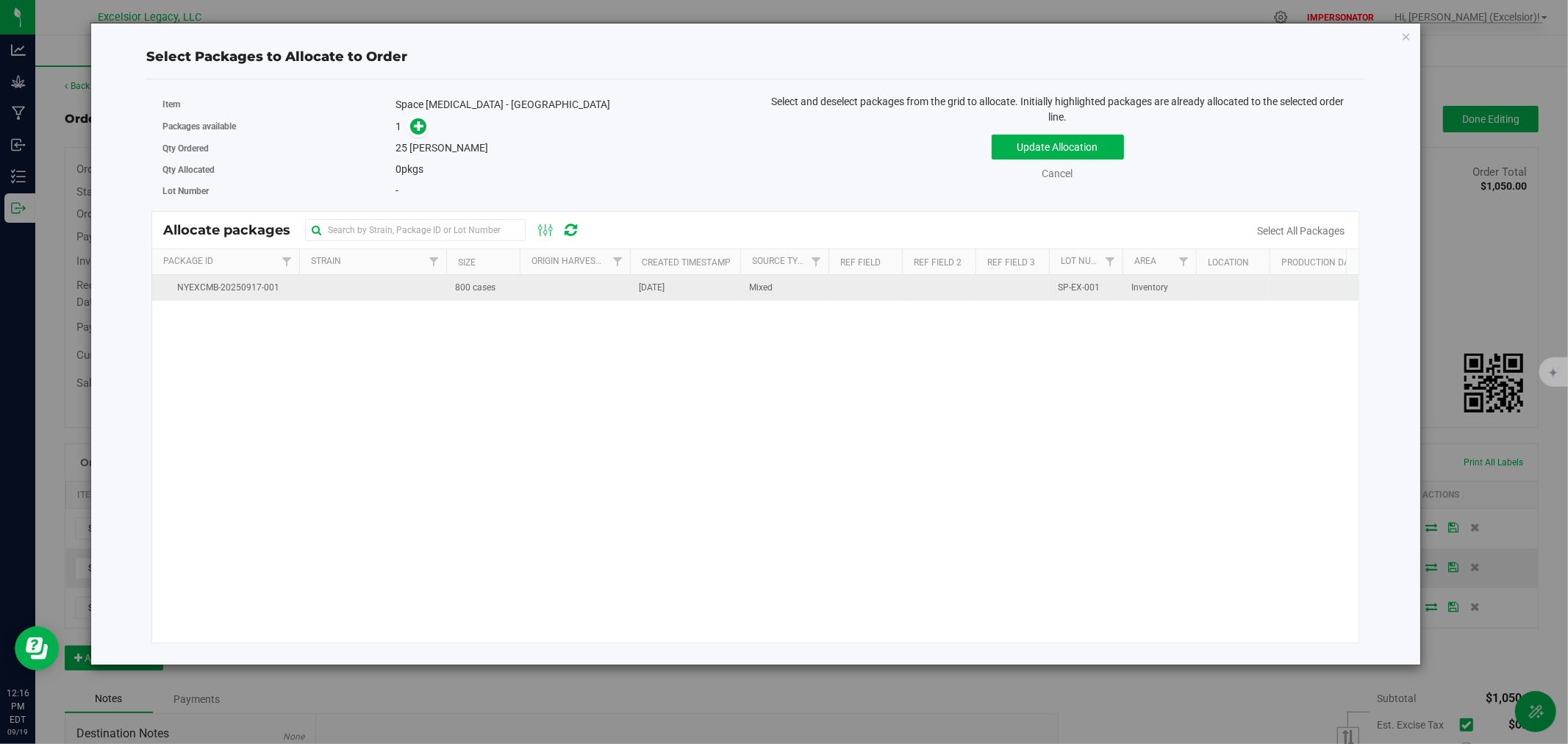
click at [640, 288] on span "[DATE]" at bounding box center [651, 288] width 25 height 14
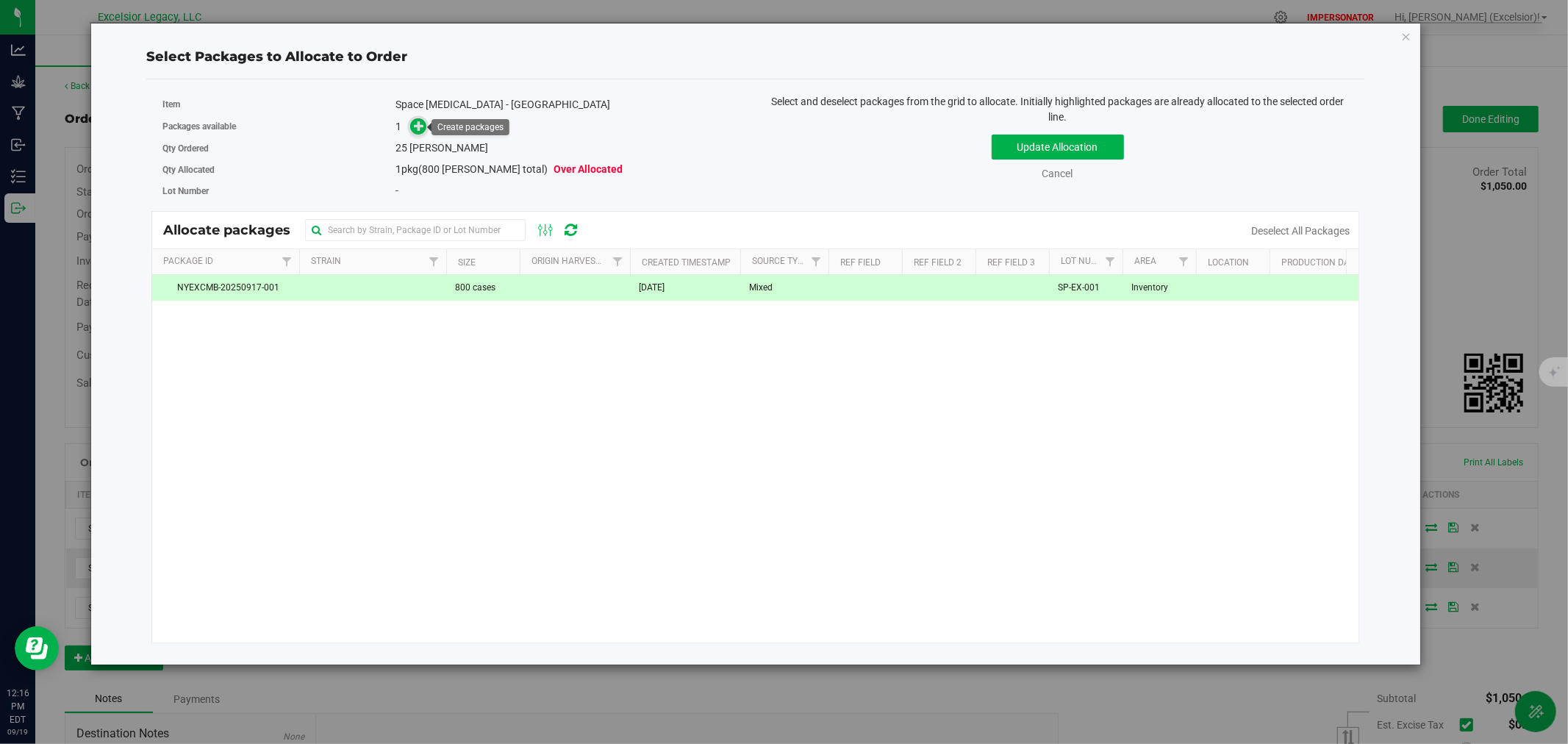
click at [416, 121] on icon at bounding box center [419, 125] width 10 height 10
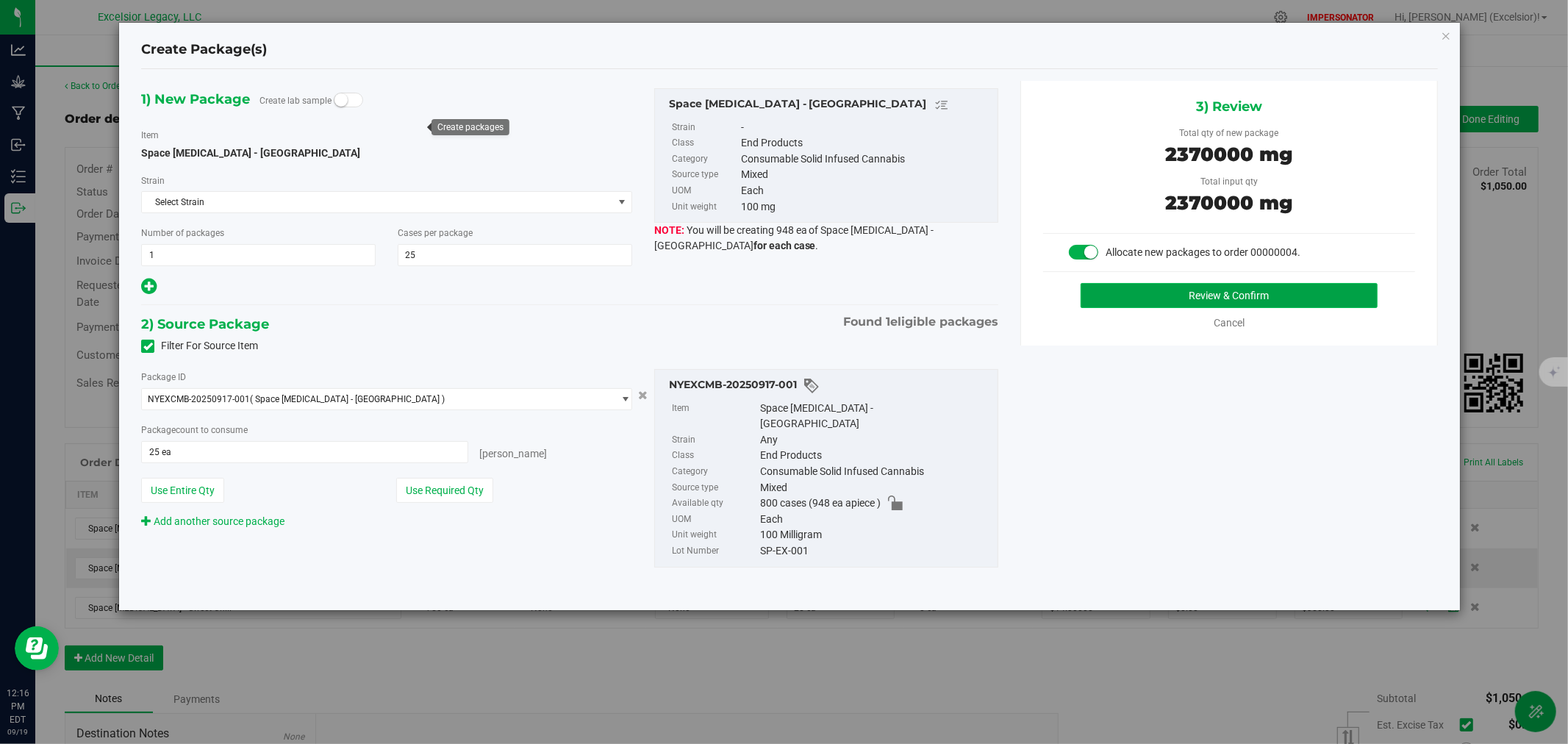
click at [1276, 301] on button "Review & Confirm" at bounding box center [1229, 295] width 298 height 25
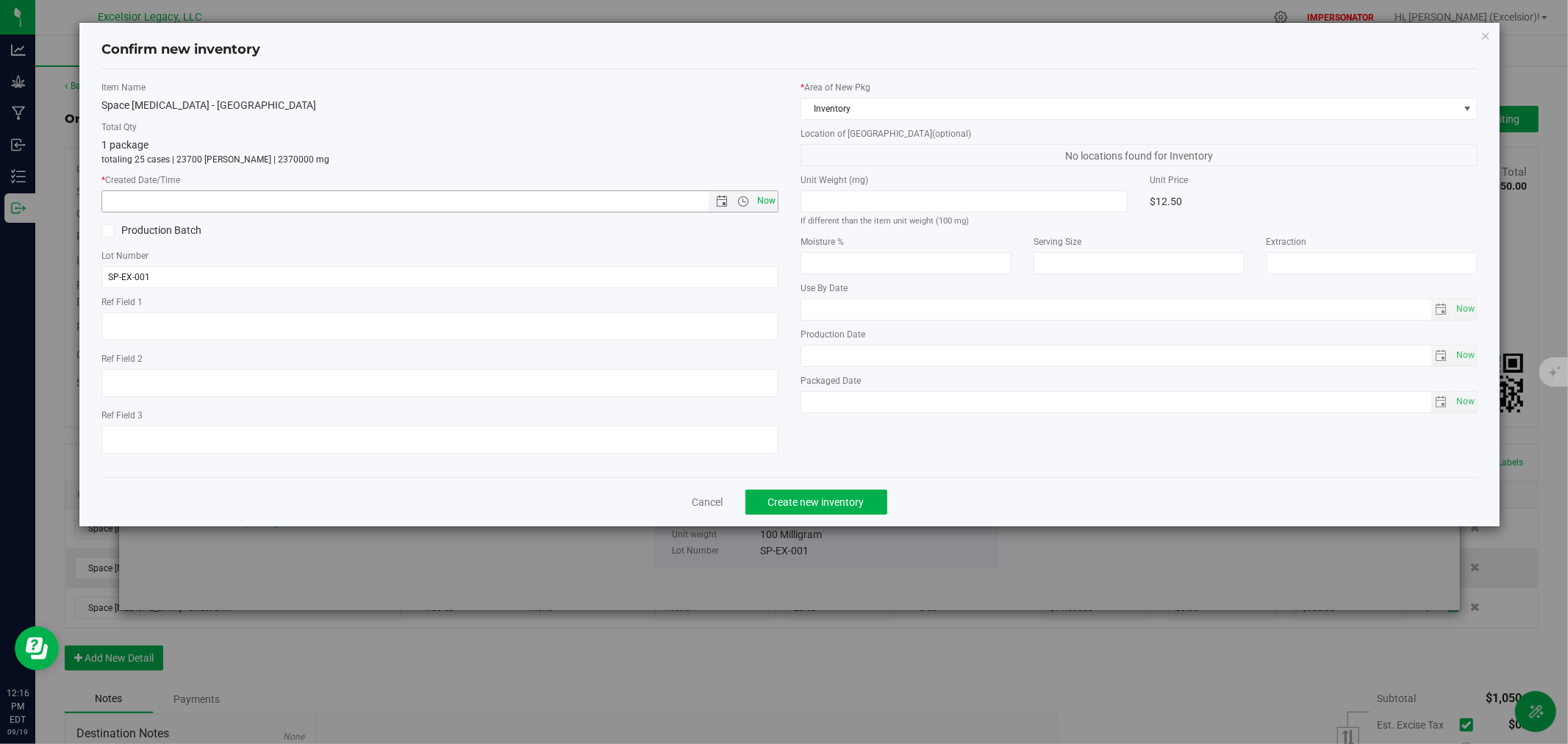
click at [761, 203] on span "Now" at bounding box center [767, 201] width 25 height 22
type input "[DATE] 12:16 PM"
click at [819, 494] on button "Create new inventory" at bounding box center [817, 502] width 142 height 25
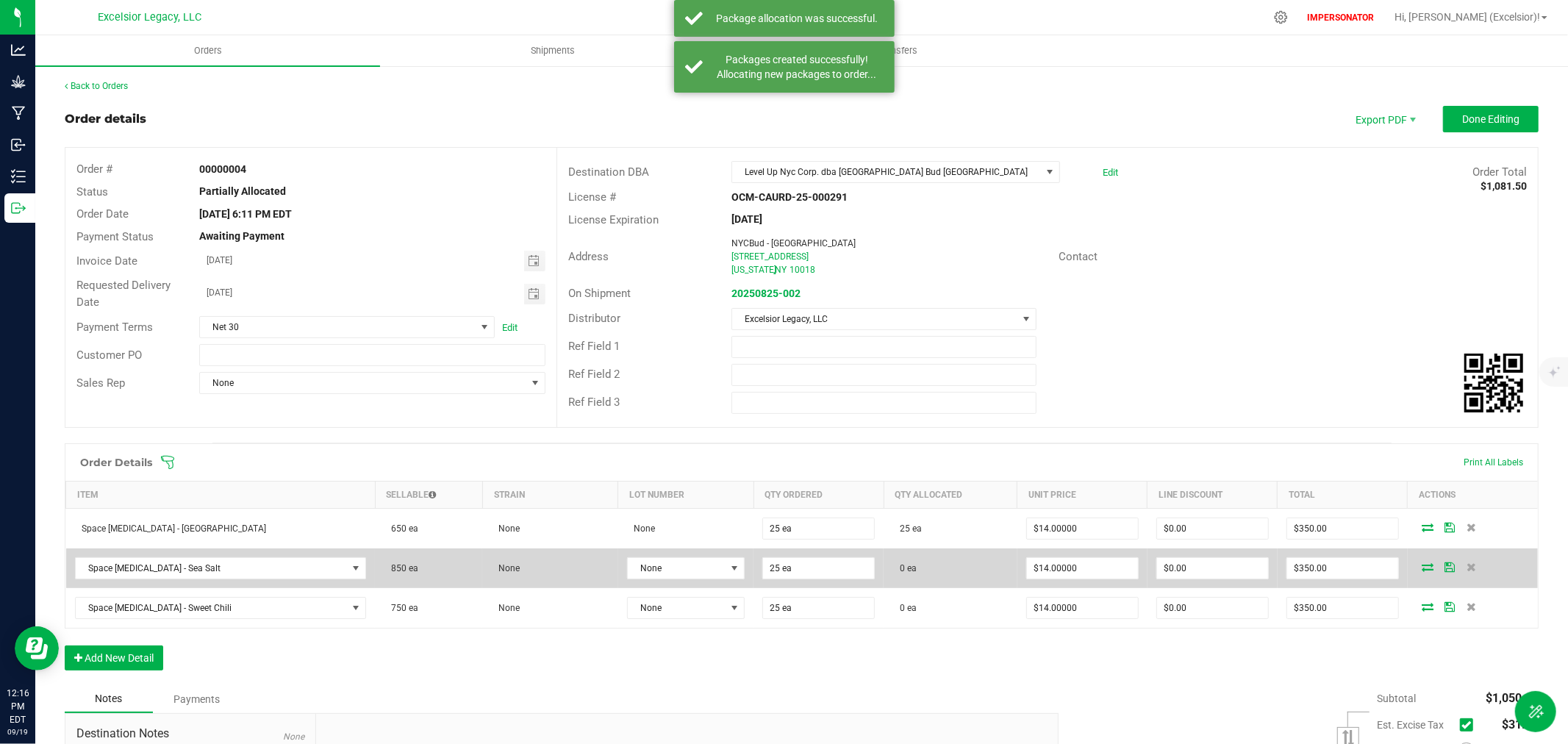
click at [1422, 564] on icon at bounding box center [1428, 566] width 12 height 8
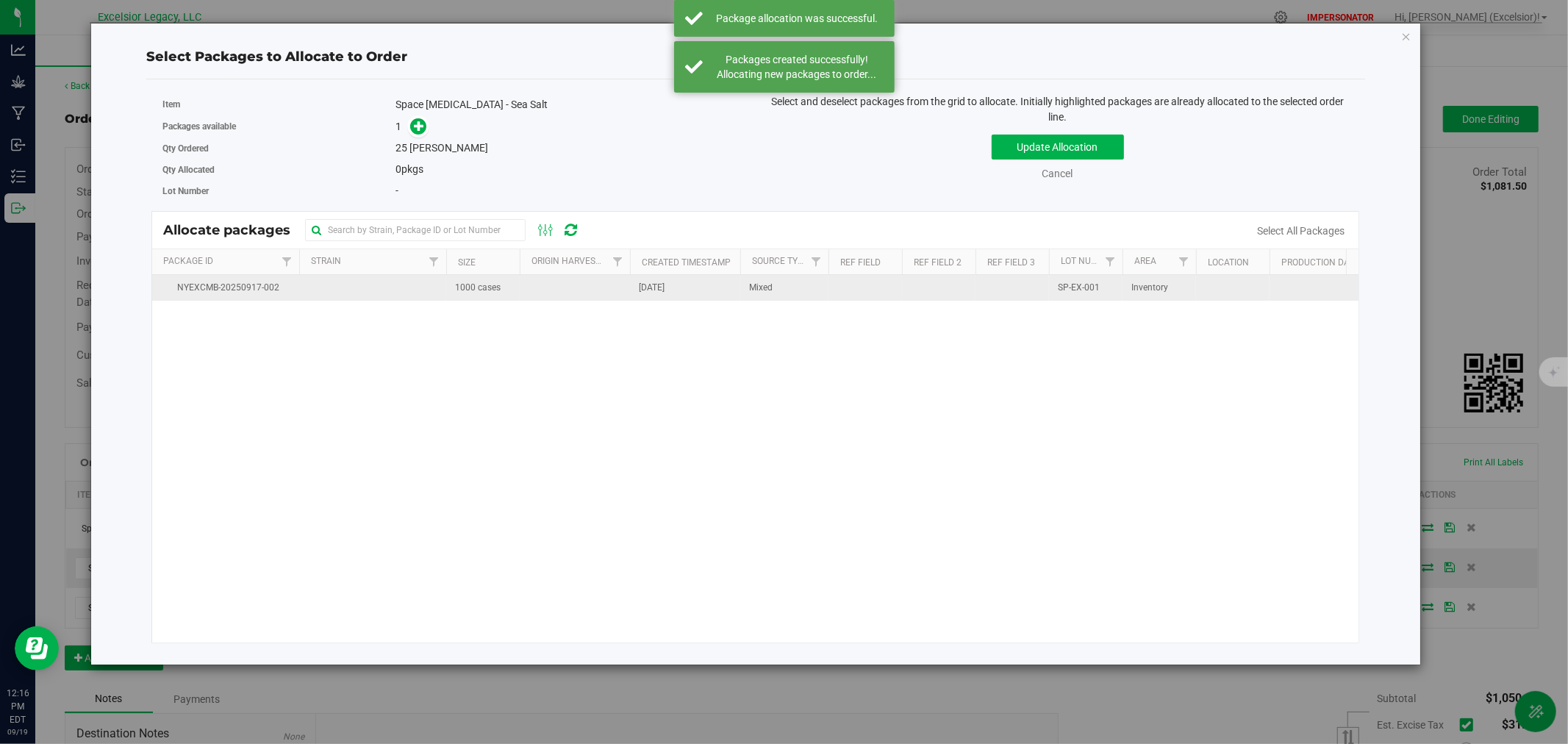
click at [559, 287] on td at bounding box center [575, 288] width 110 height 25
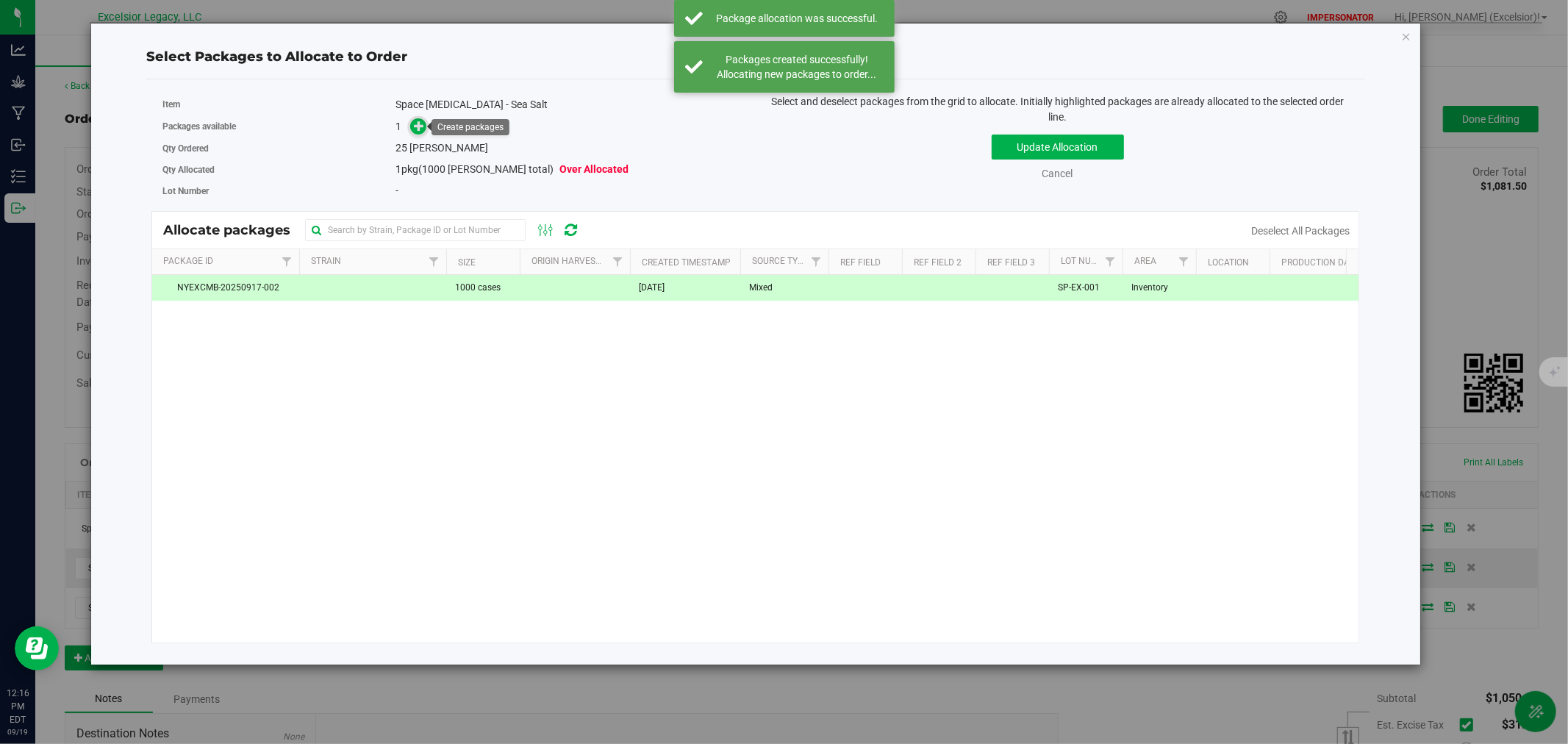
click at [421, 133] on span at bounding box center [419, 126] width 17 height 17
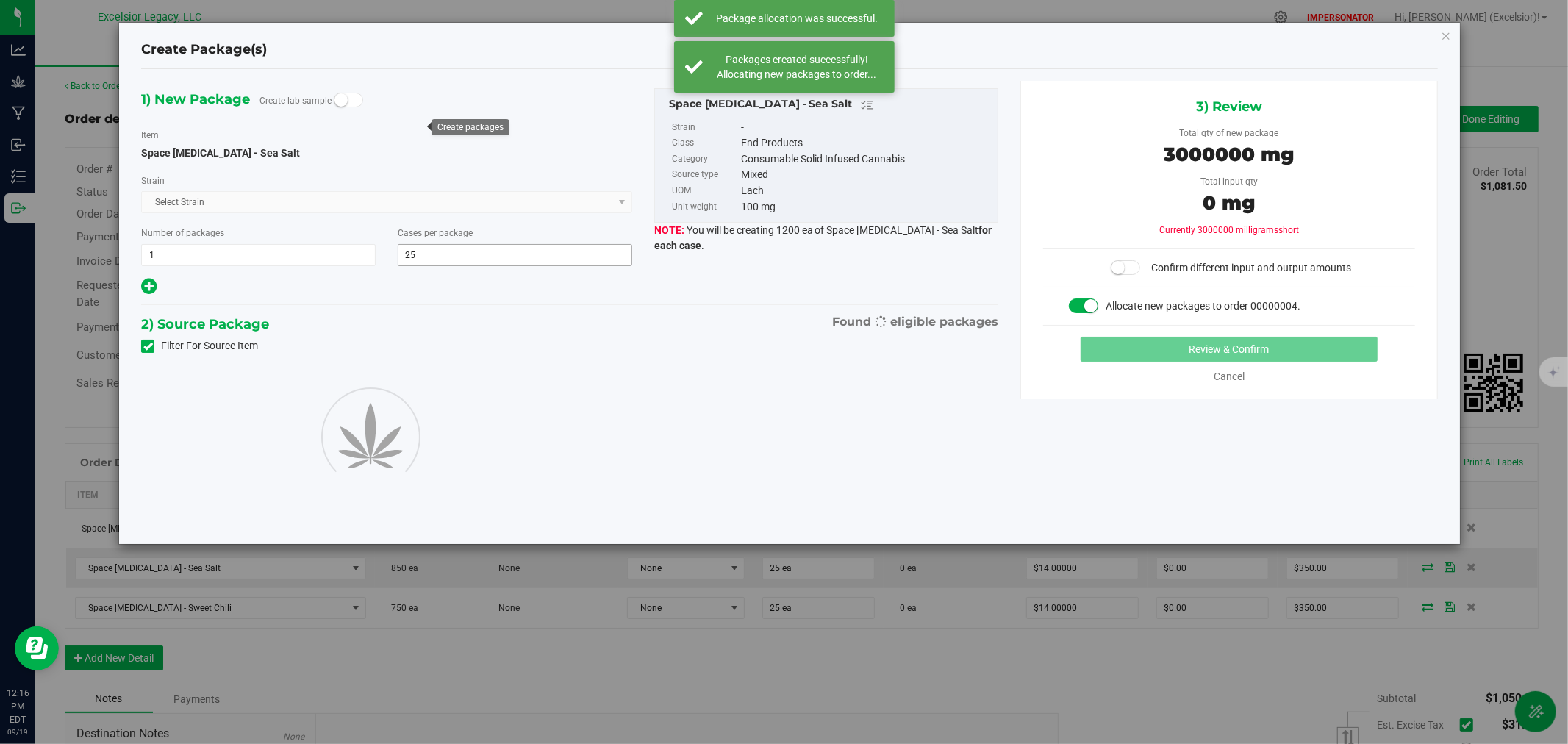
type input "25"
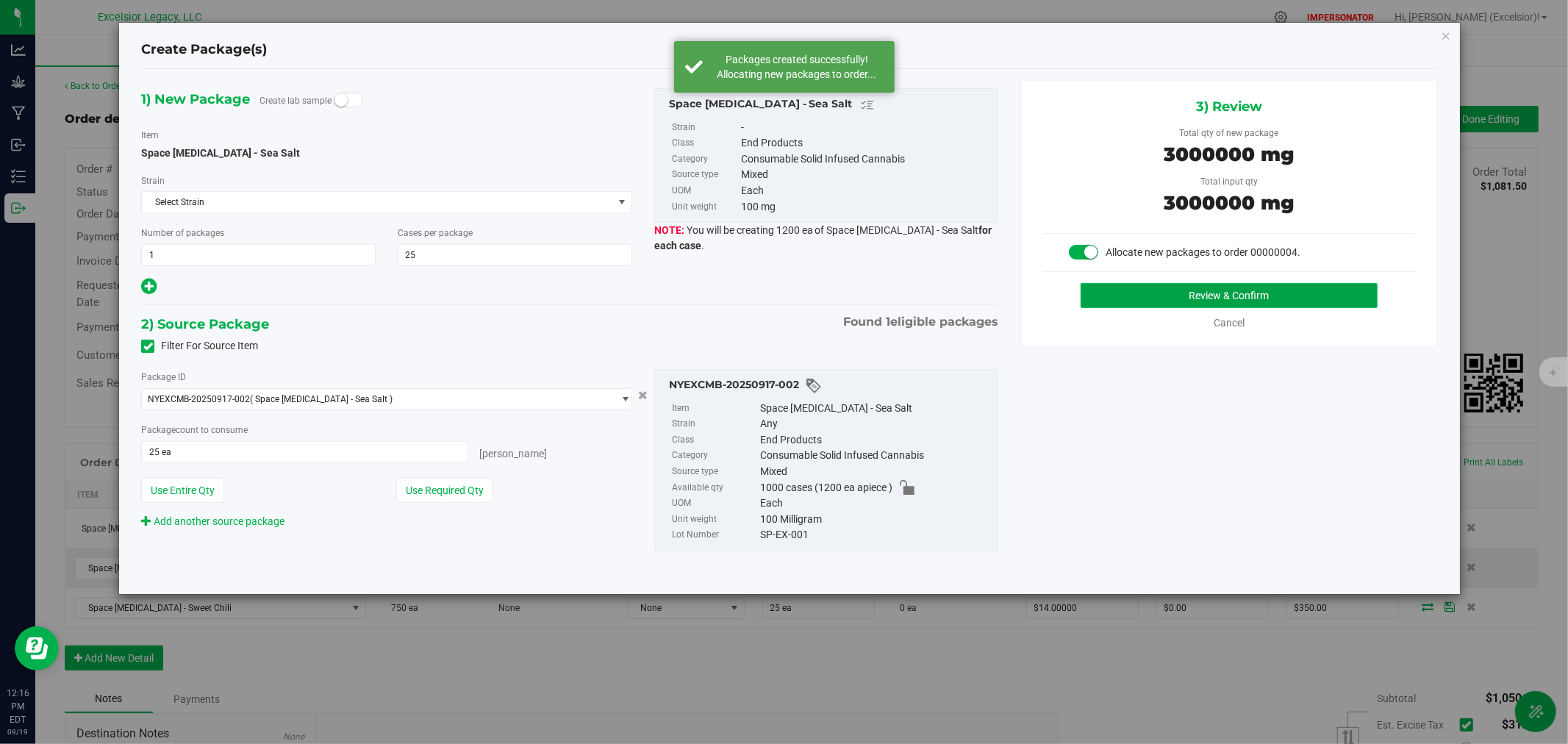
click at [1145, 298] on button "Review & Confirm" at bounding box center [1229, 295] width 298 height 25
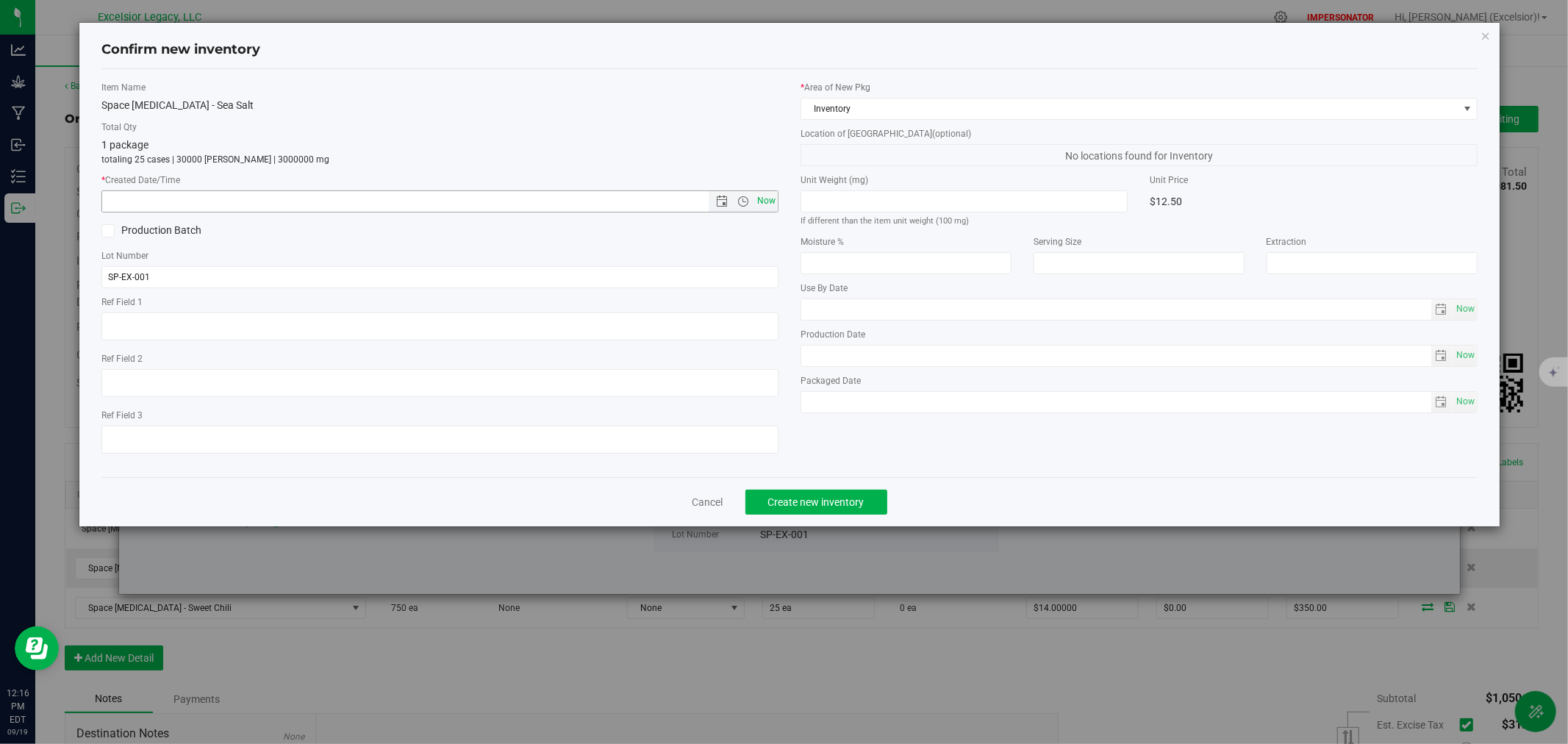
click at [769, 195] on span "Now" at bounding box center [767, 201] width 25 height 22
type input "[DATE] 12:16 PM"
click at [835, 506] on span "Create new inventory" at bounding box center [816, 501] width 96 height 12
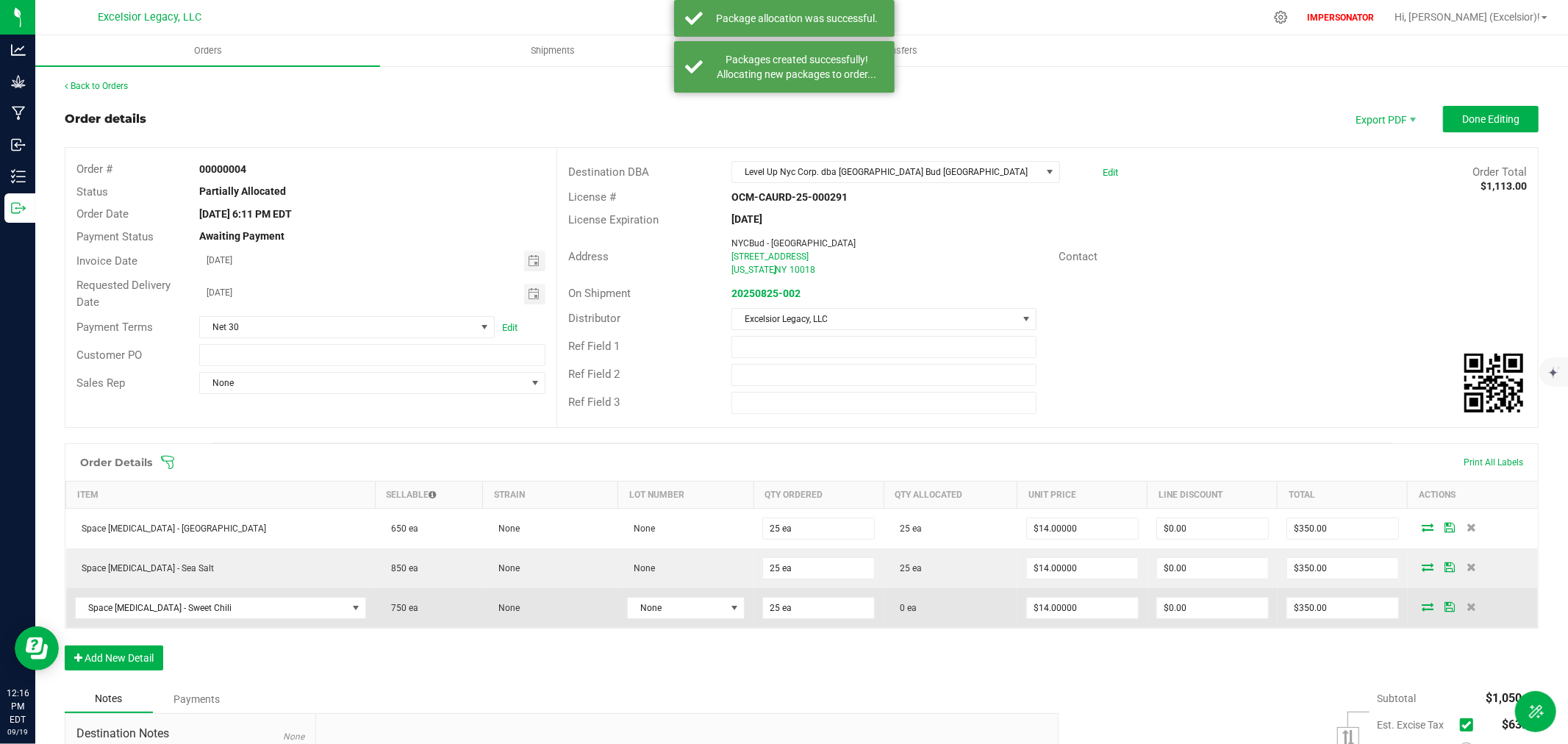
click at [1422, 608] on icon at bounding box center [1428, 606] width 12 height 8
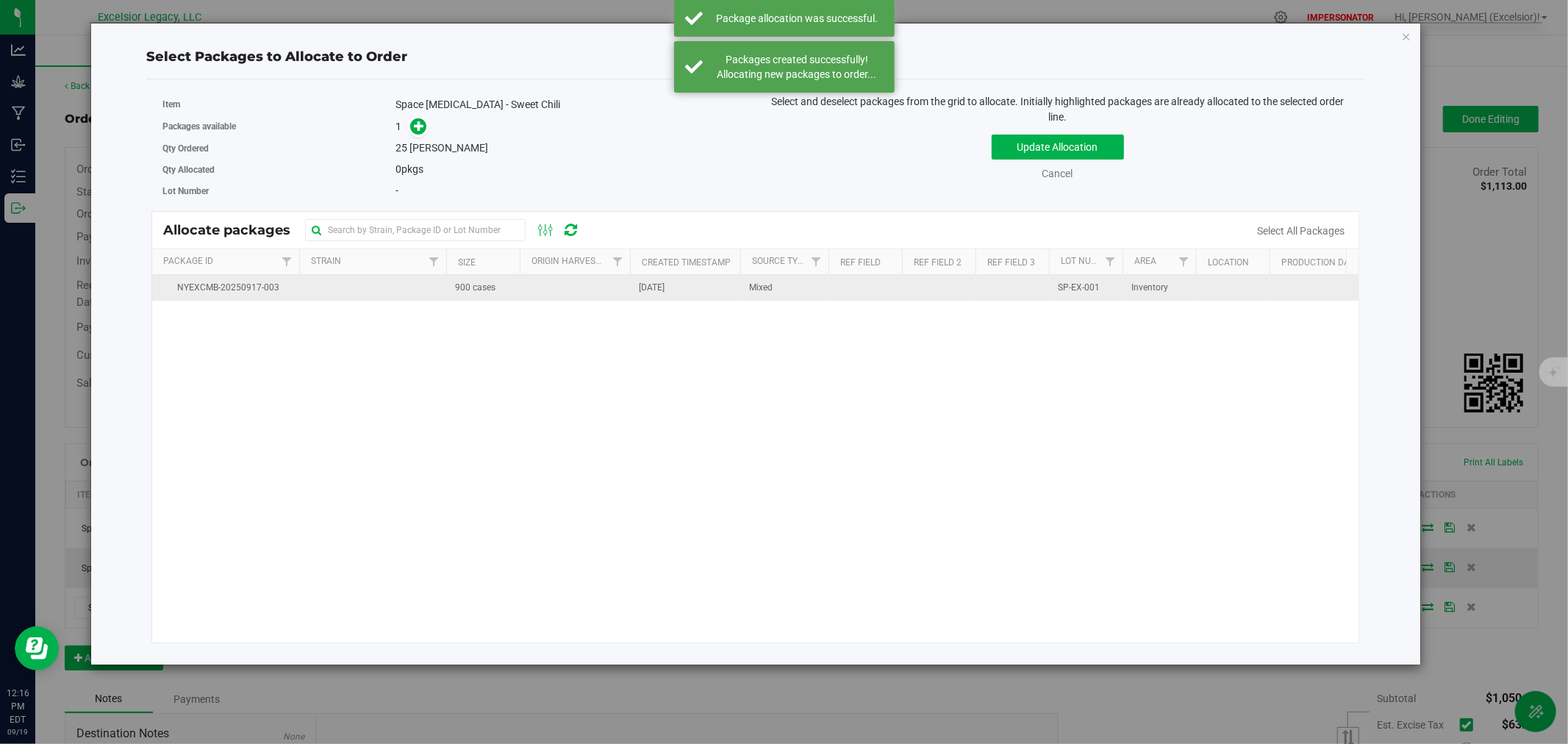
click at [599, 284] on td at bounding box center [575, 288] width 110 height 25
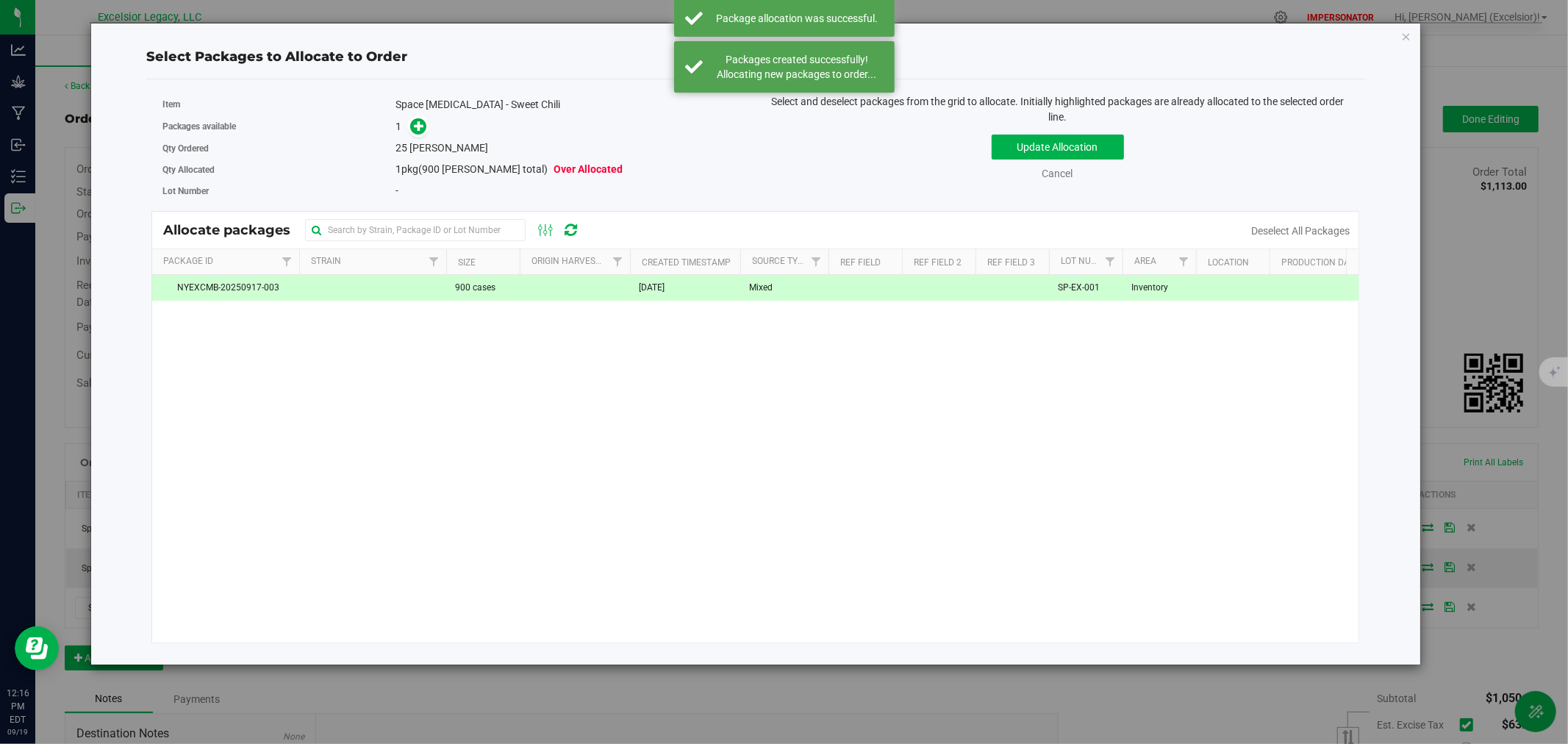
click at [412, 132] on link at bounding box center [419, 125] width 17 height 12
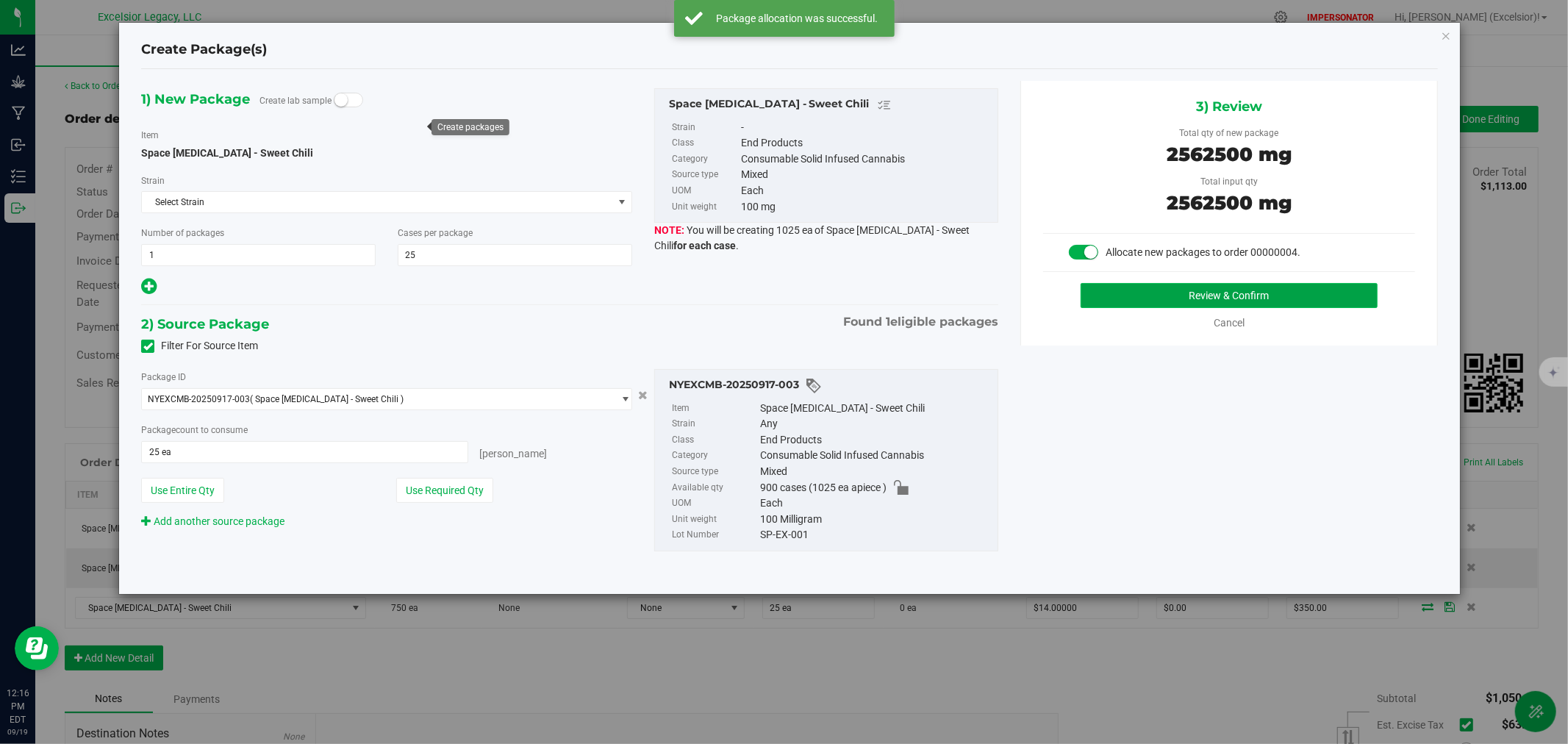
click at [1158, 291] on button "Review & Confirm" at bounding box center [1229, 295] width 298 height 25
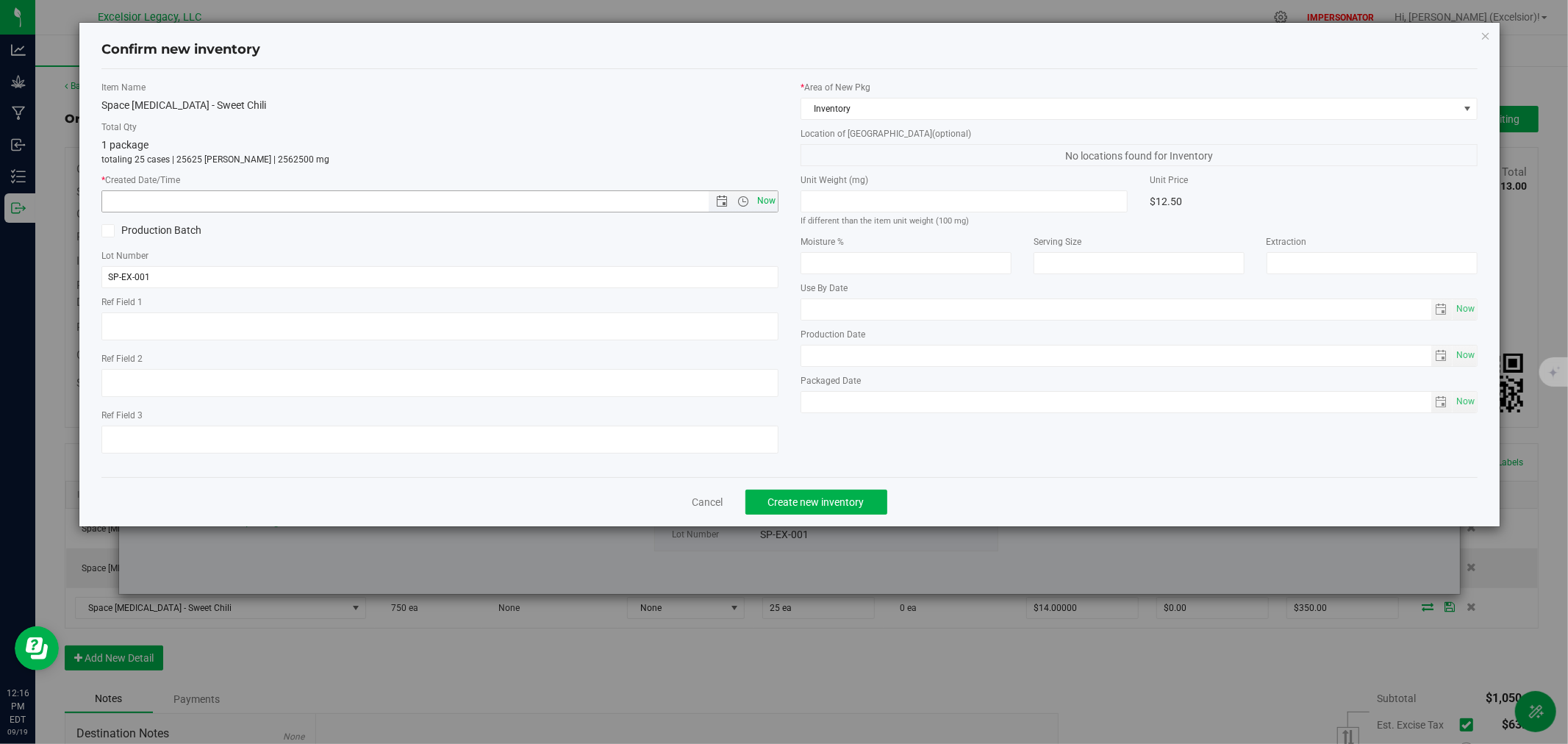
click at [763, 200] on span "Now" at bounding box center [767, 201] width 25 height 22
type input "[DATE] 12:16 PM"
click at [837, 514] on button "Create new inventory" at bounding box center [817, 502] width 142 height 25
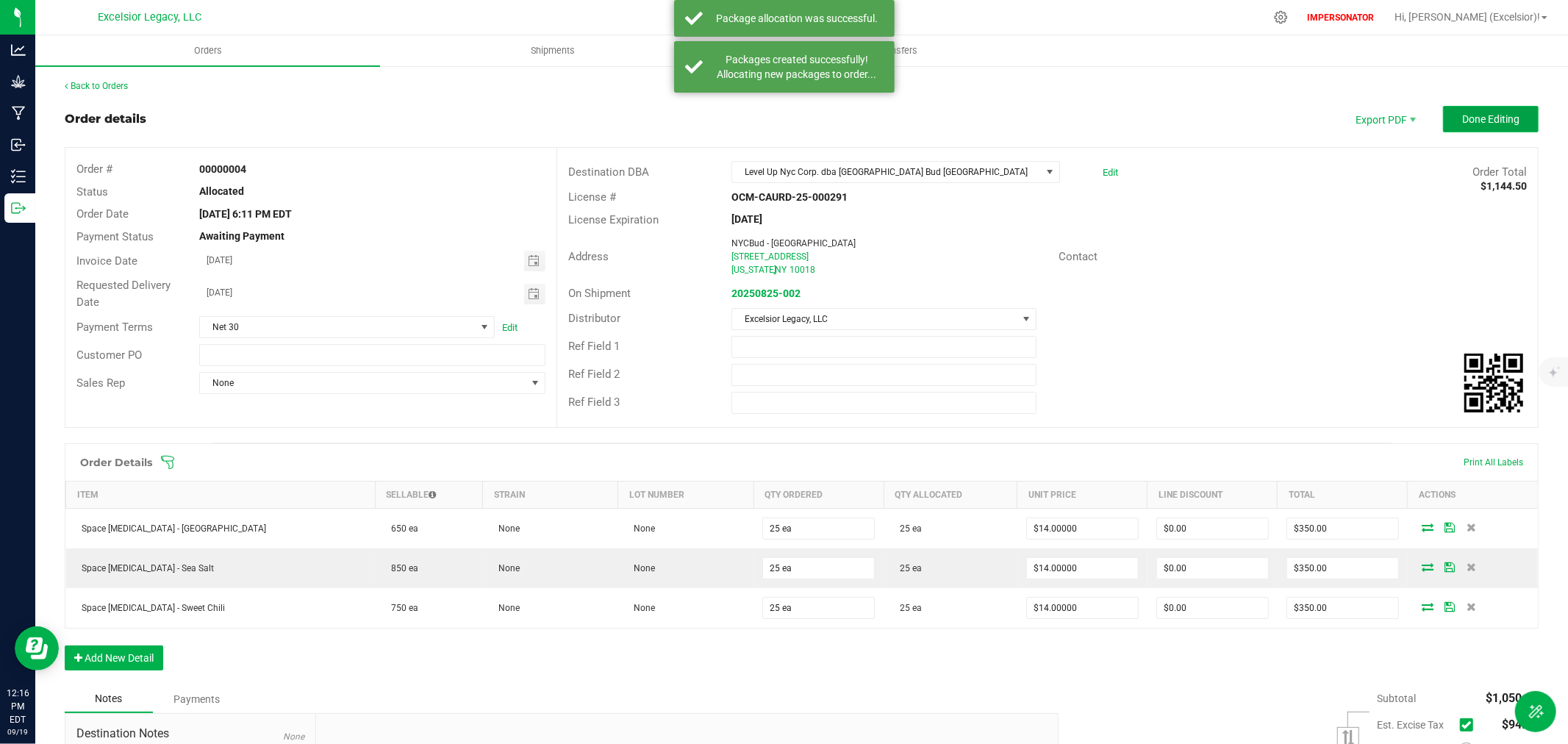
click at [1443, 119] on button "Done Editing" at bounding box center [1491, 119] width 96 height 26
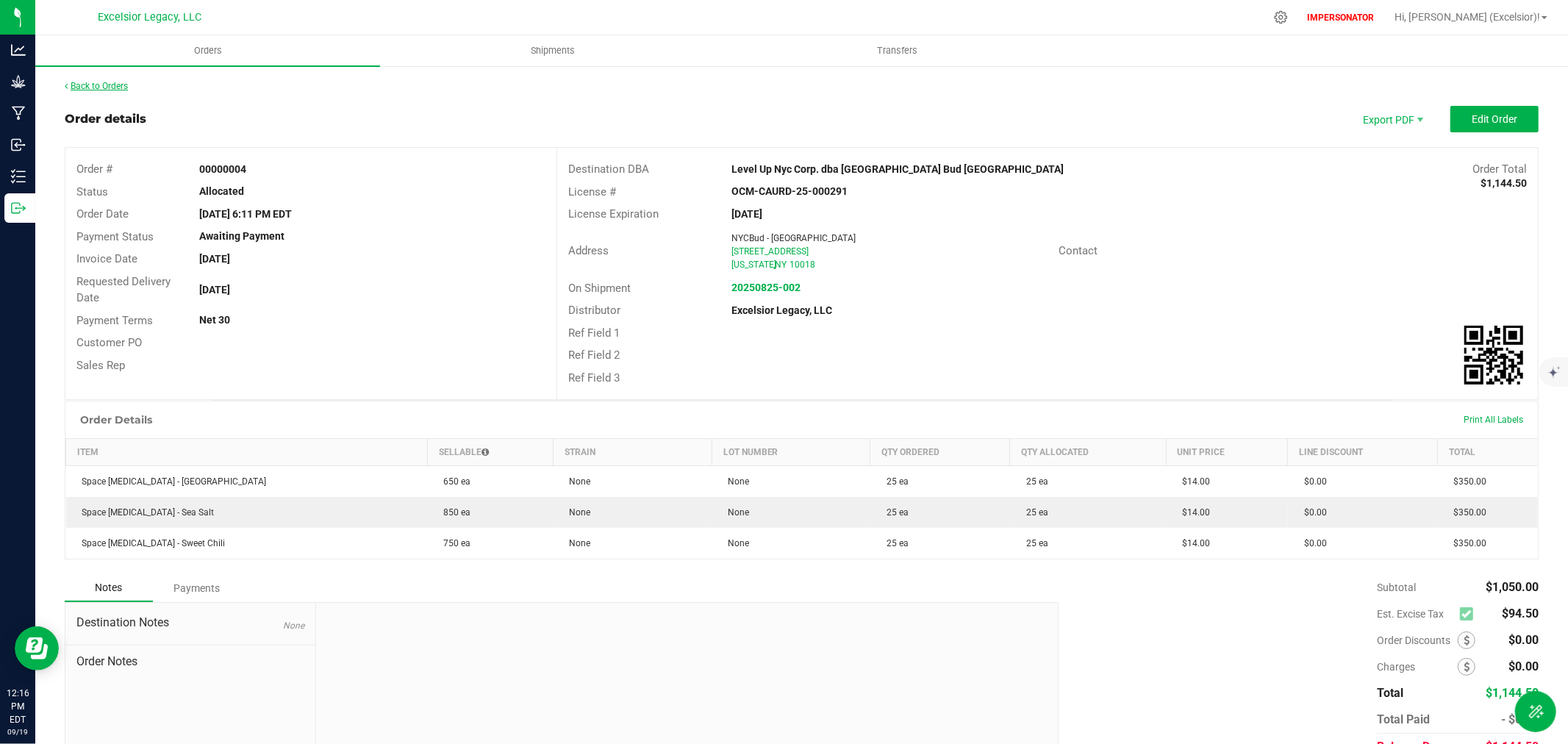
click at [91, 86] on link "Back to Orders" at bounding box center [96, 86] width 63 height 10
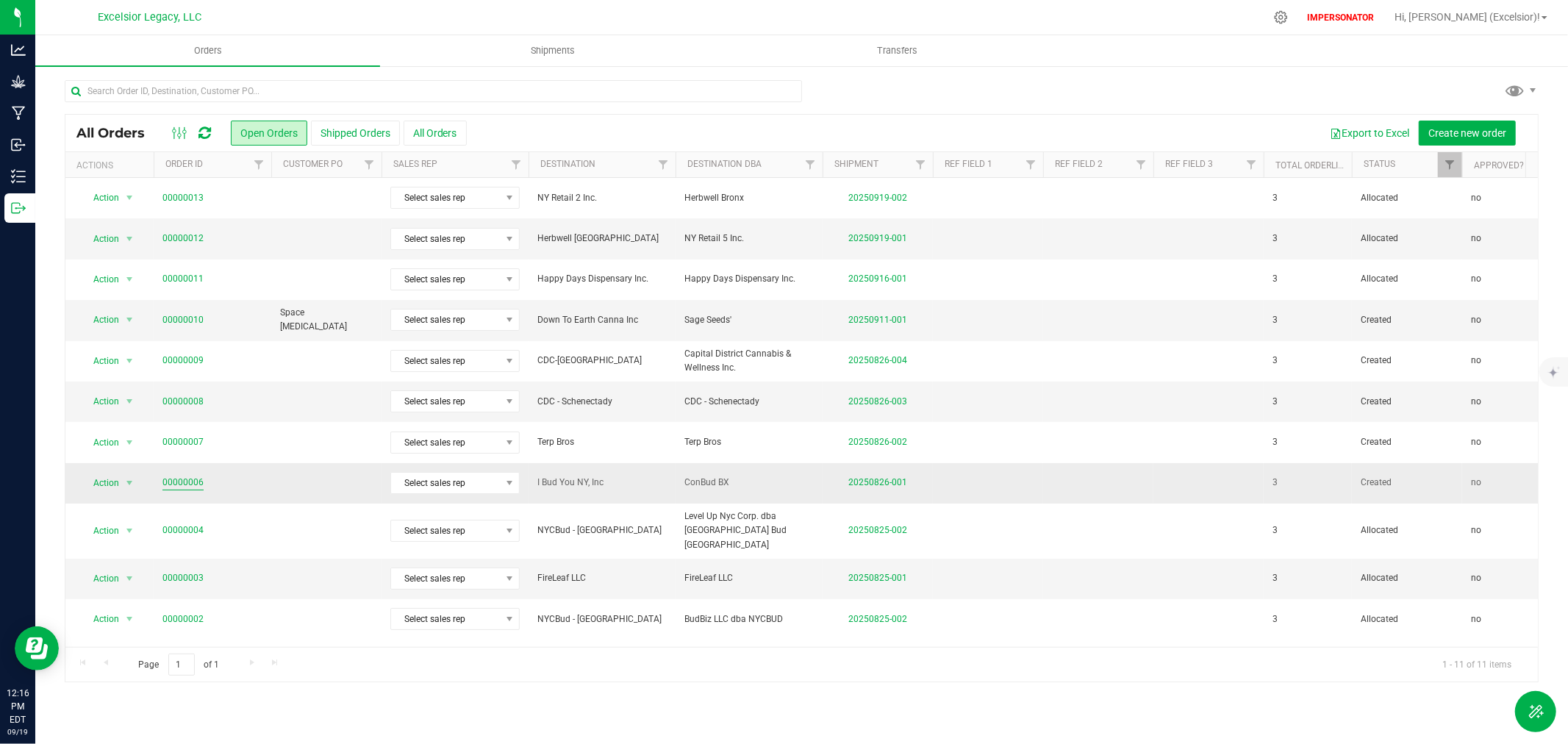
click at [163, 483] on link "00000006" at bounding box center [183, 483] width 41 height 14
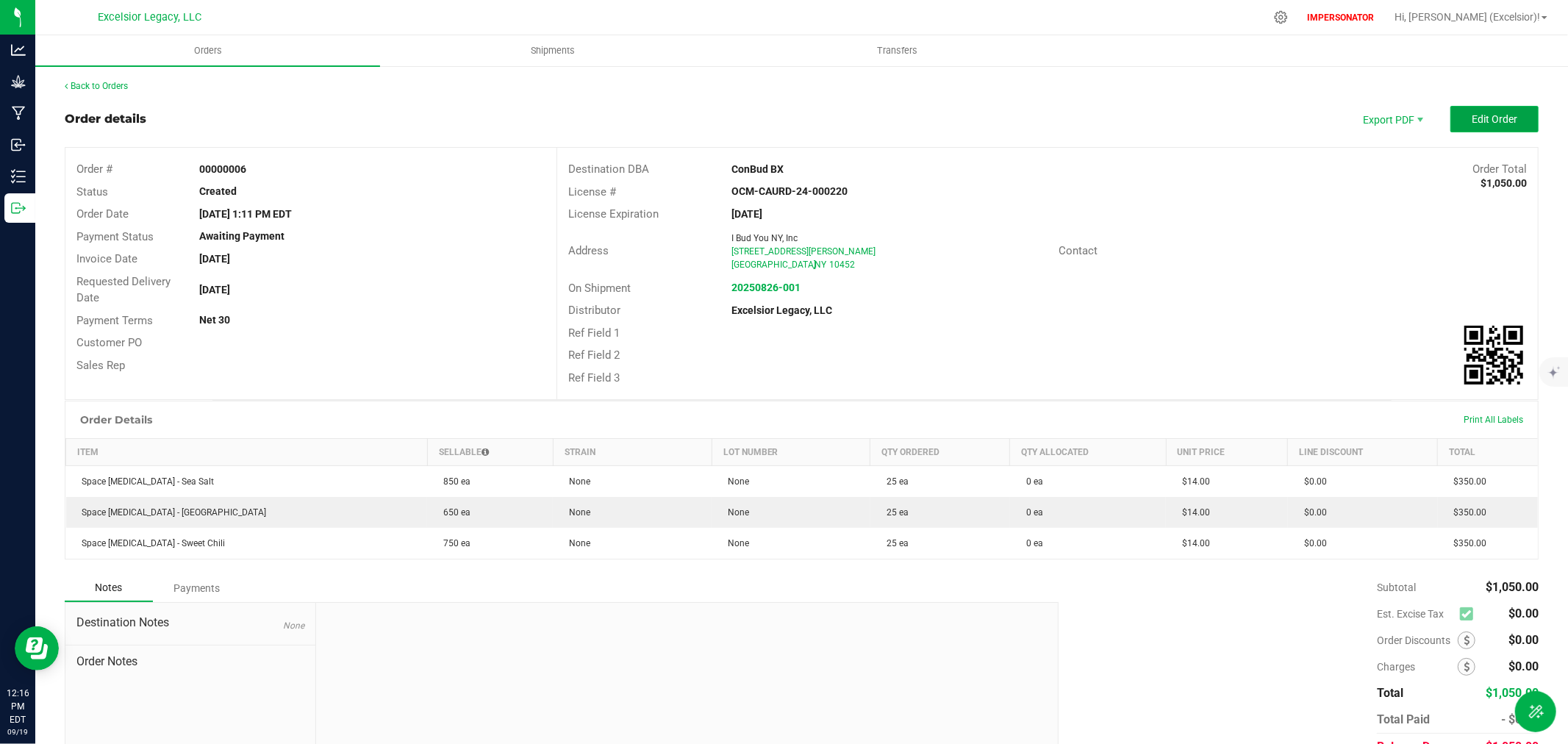
click at [1479, 114] on span "Edit Order" at bounding box center [1494, 119] width 46 height 12
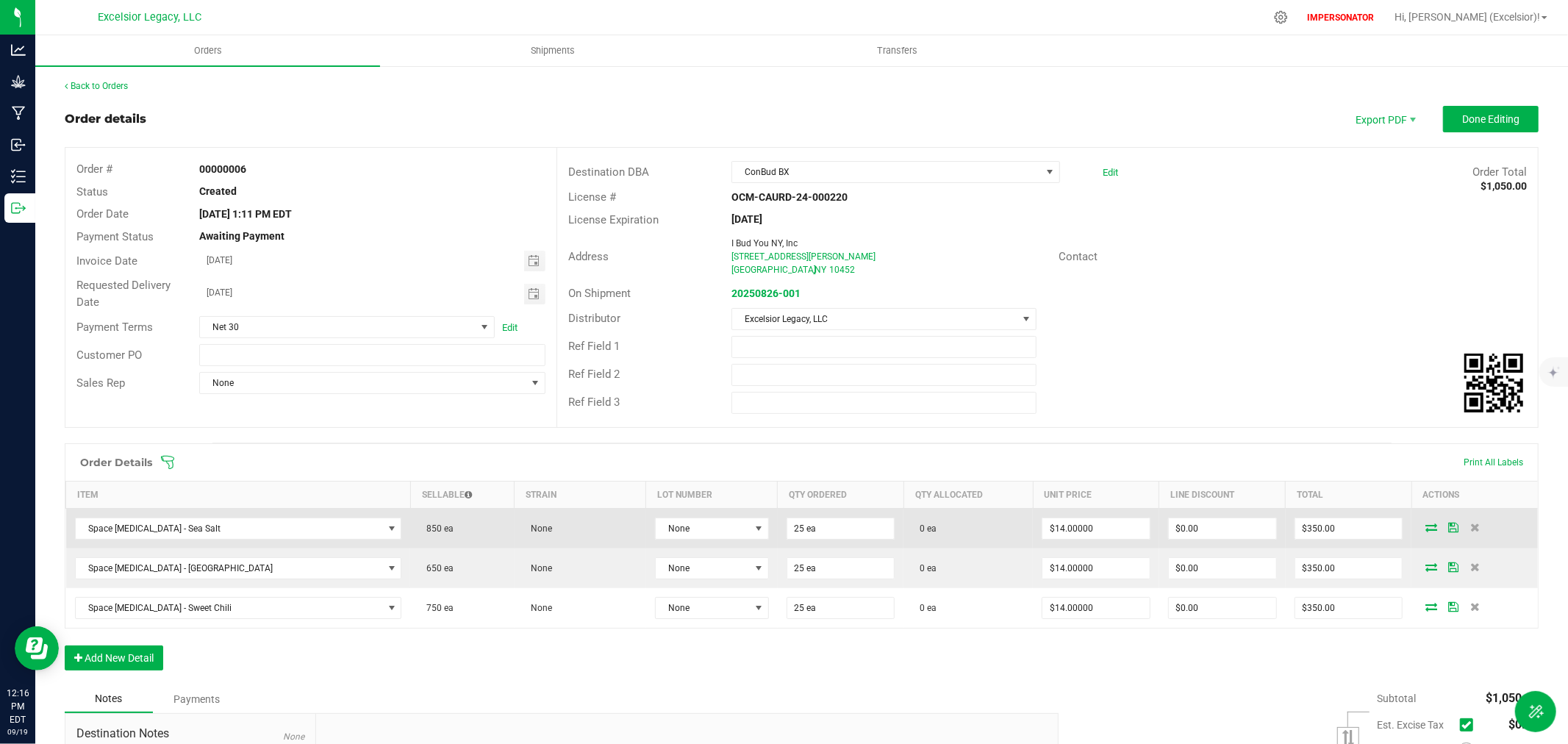
click at [1425, 524] on icon at bounding box center [1431, 527] width 12 height 8
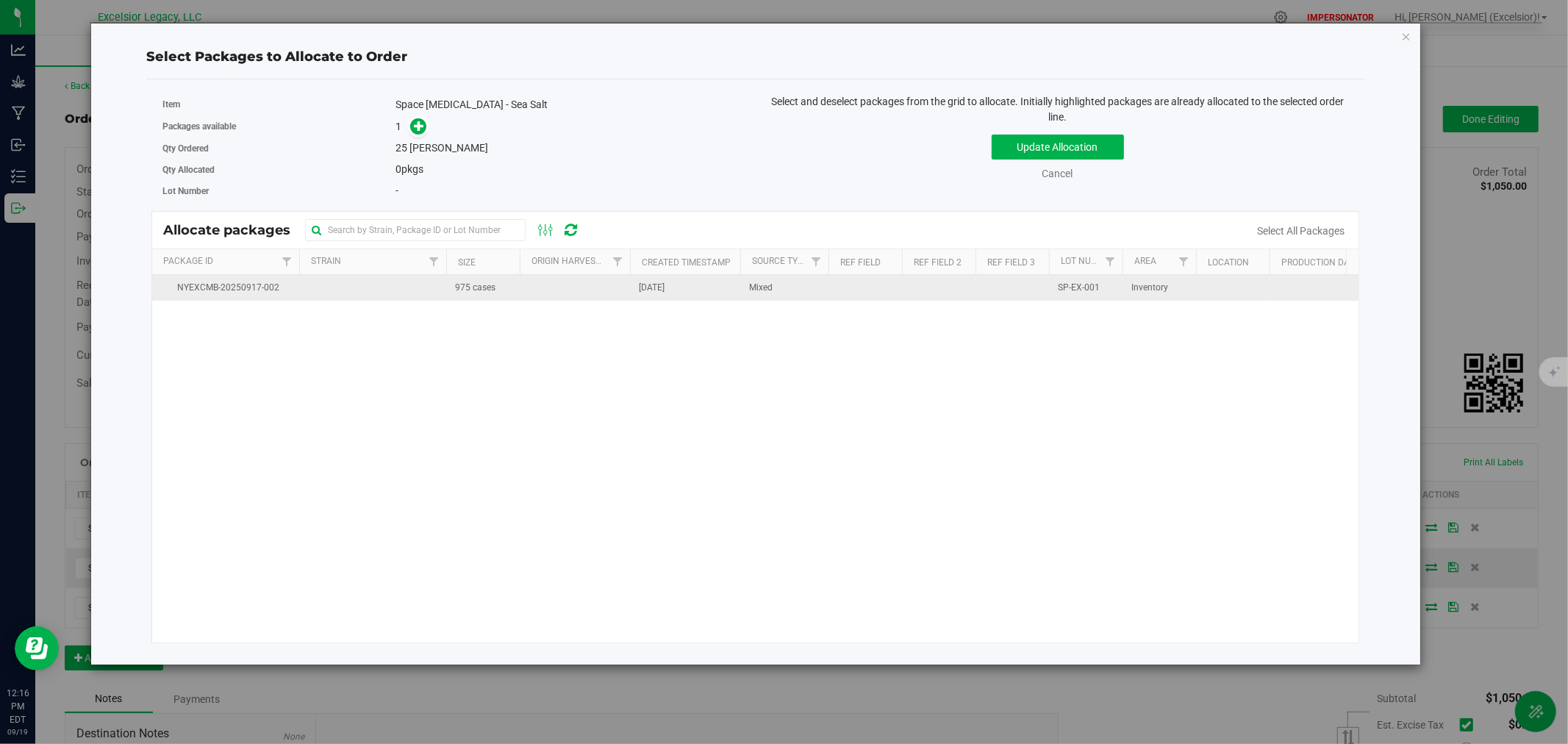
click at [565, 285] on td at bounding box center [575, 288] width 110 height 25
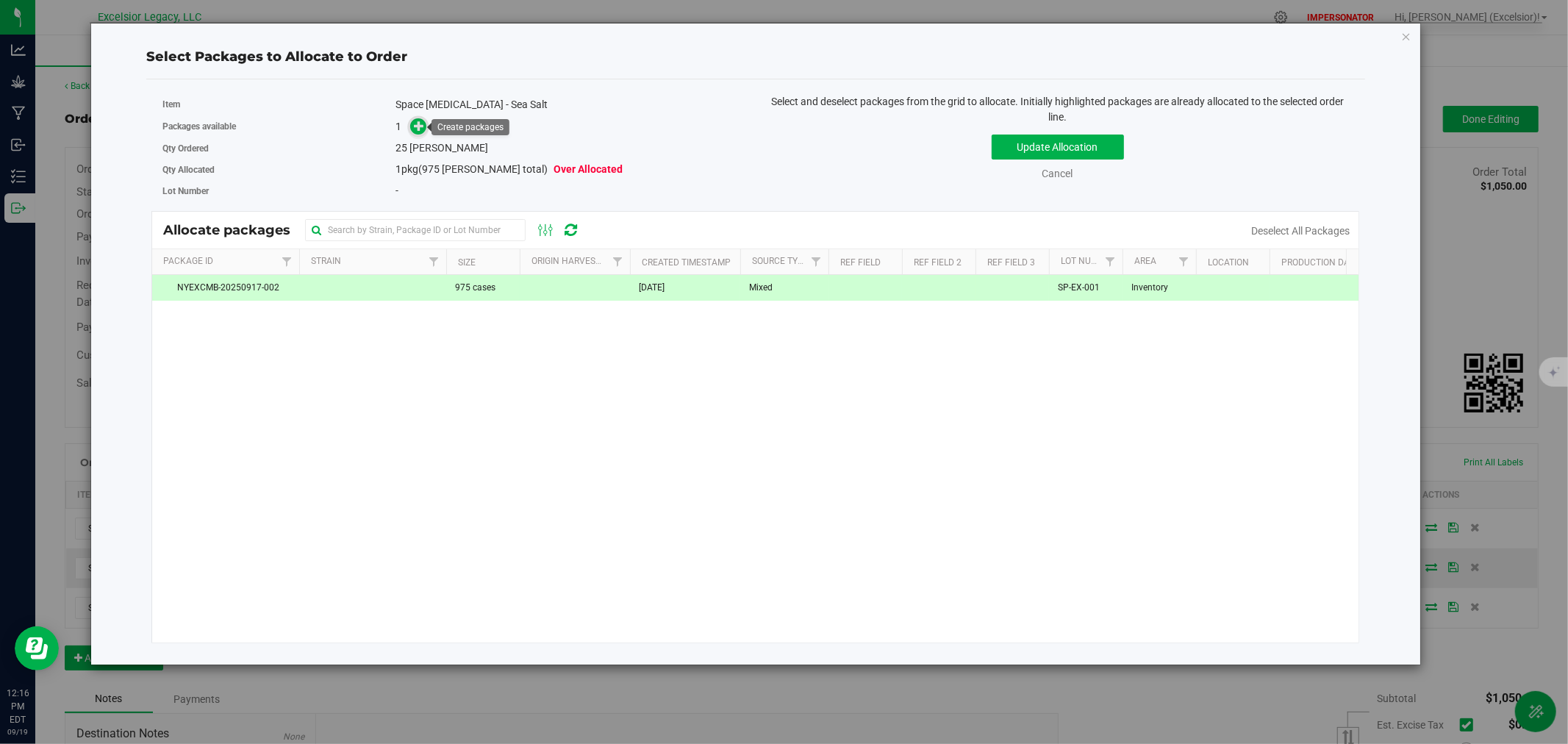
click at [420, 130] on icon at bounding box center [419, 125] width 10 height 10
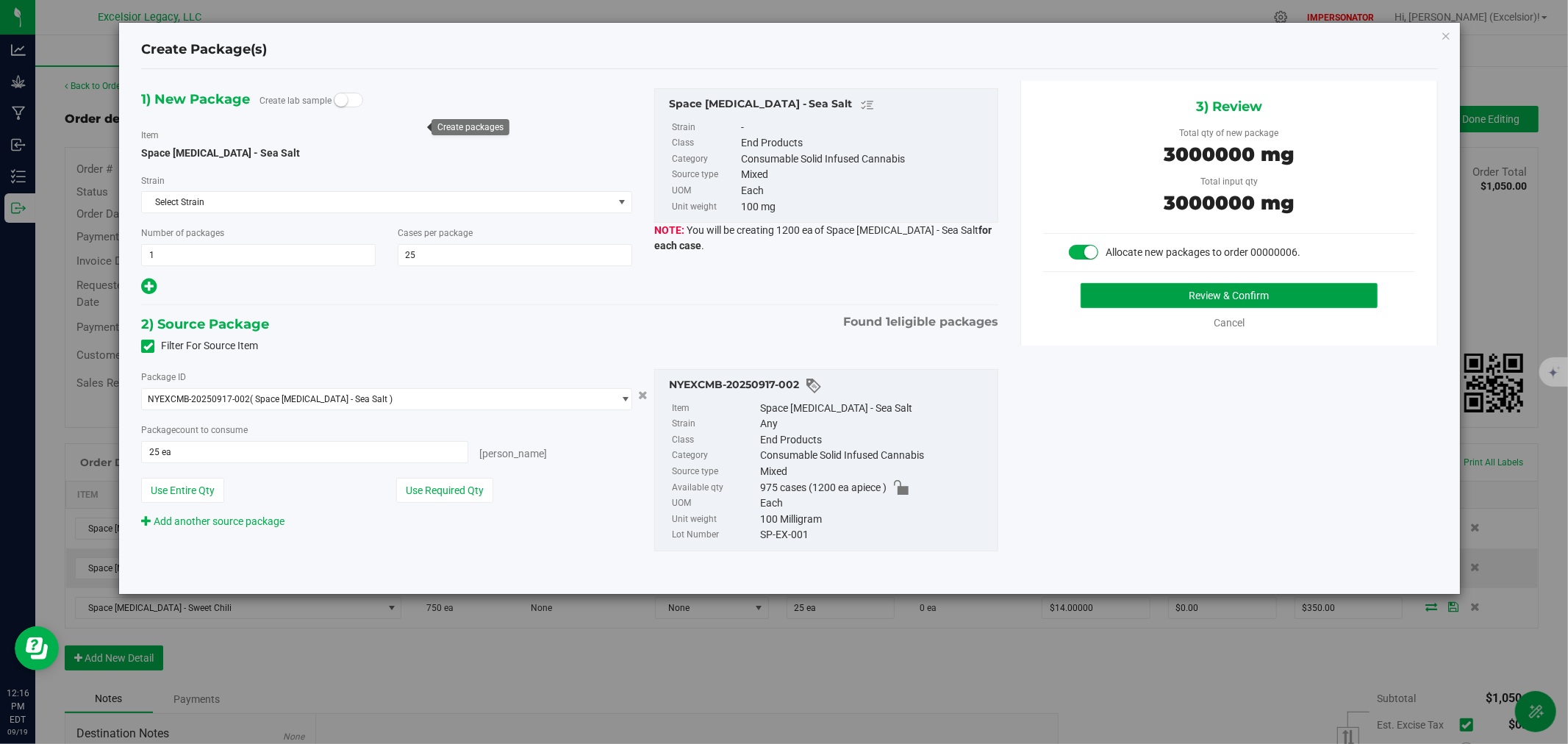
click at [1127, 289] on button "Review & Confirm" at bounding box center [1229, 295] width 298 height 25
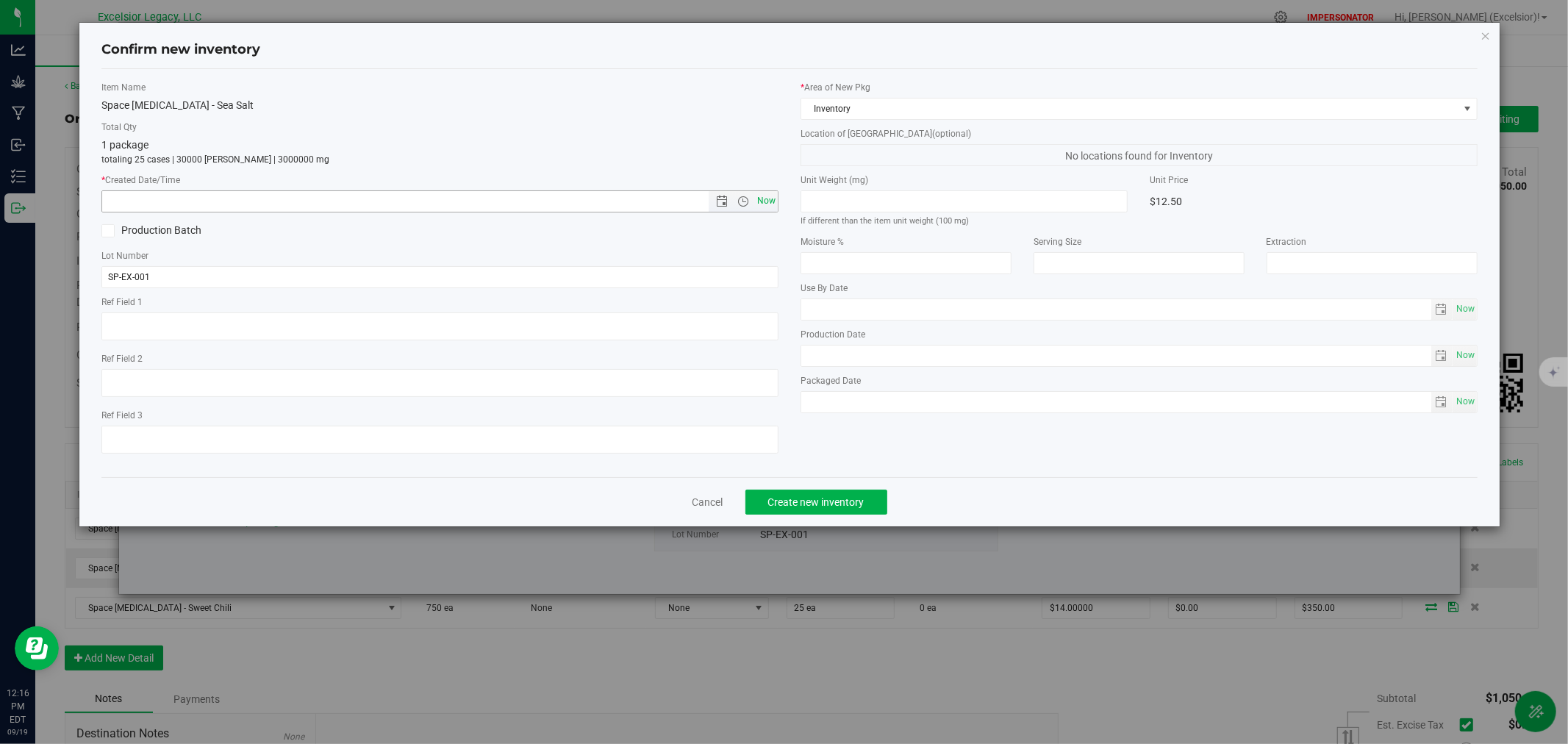
click at [768, 199] on span "Now" at bounding box center [767, 201] width 25 height 22
type input "[DATE] 12:16 PM"
click at [833, 493] on button "Create new inventory" at bounding box center [817, 502] width 142 height 25
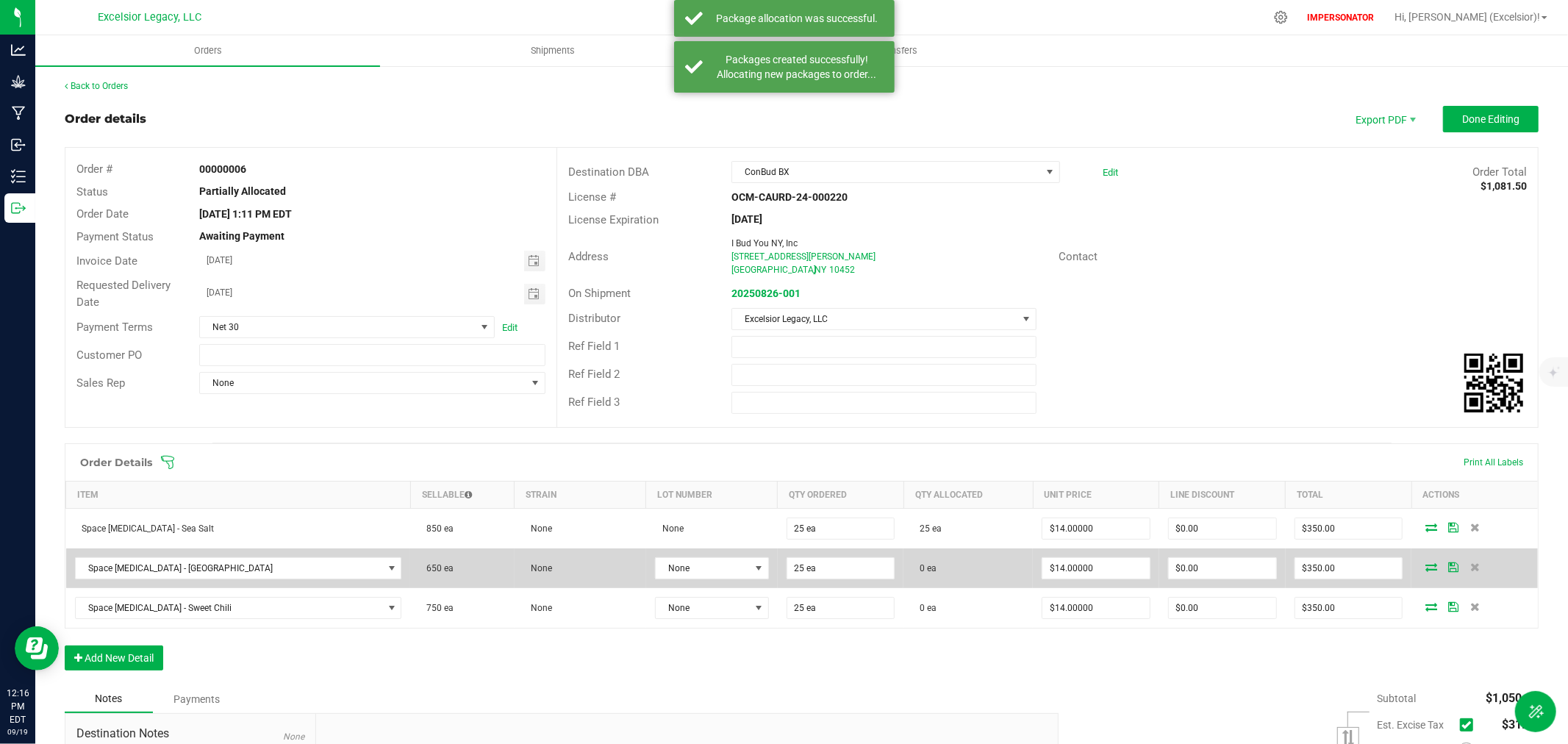
click at [1425, 564] on icon at bounding box center [1431, 566] width 12 height 8
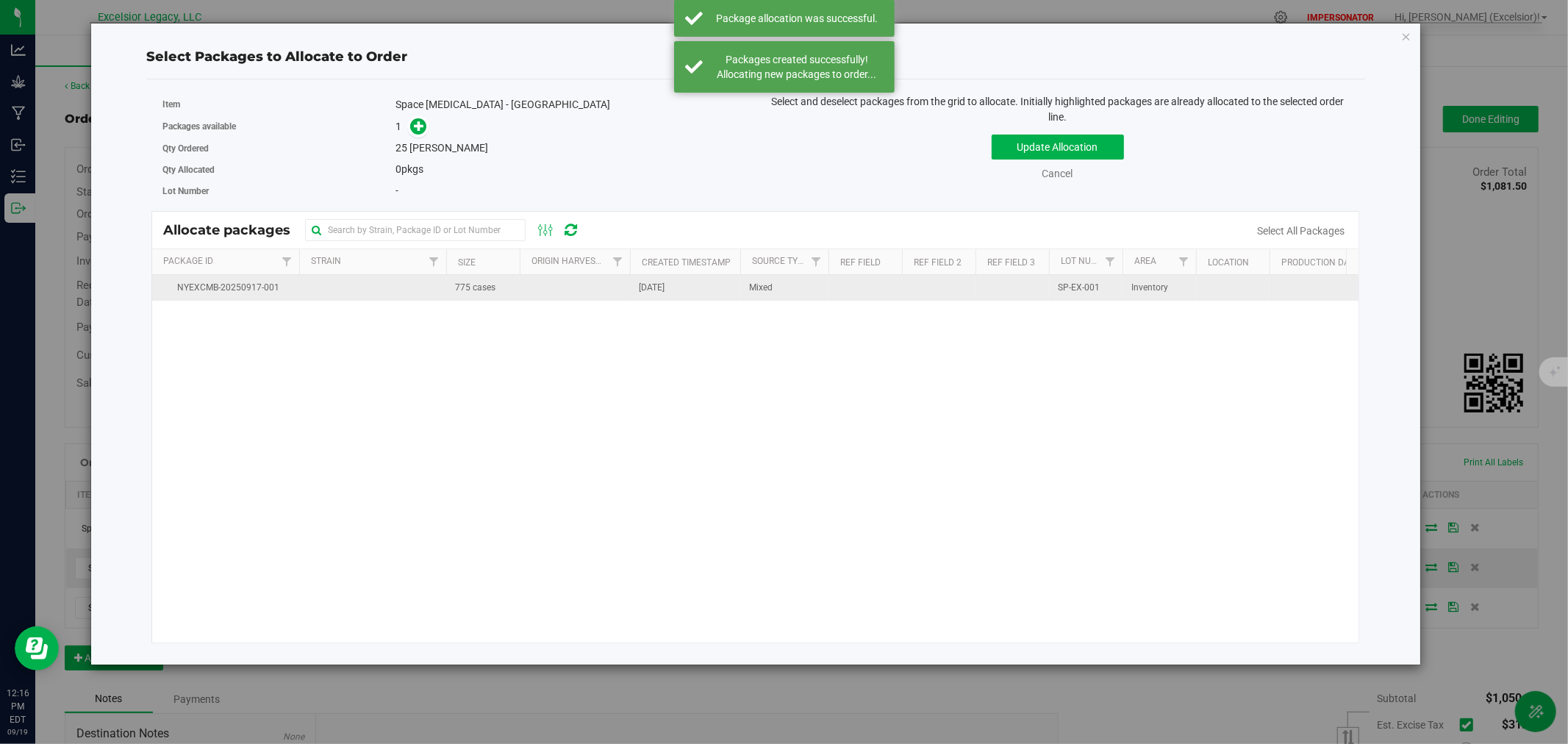
click at [605, 291] on td at bounding box center [575, 288] width 110 height 25
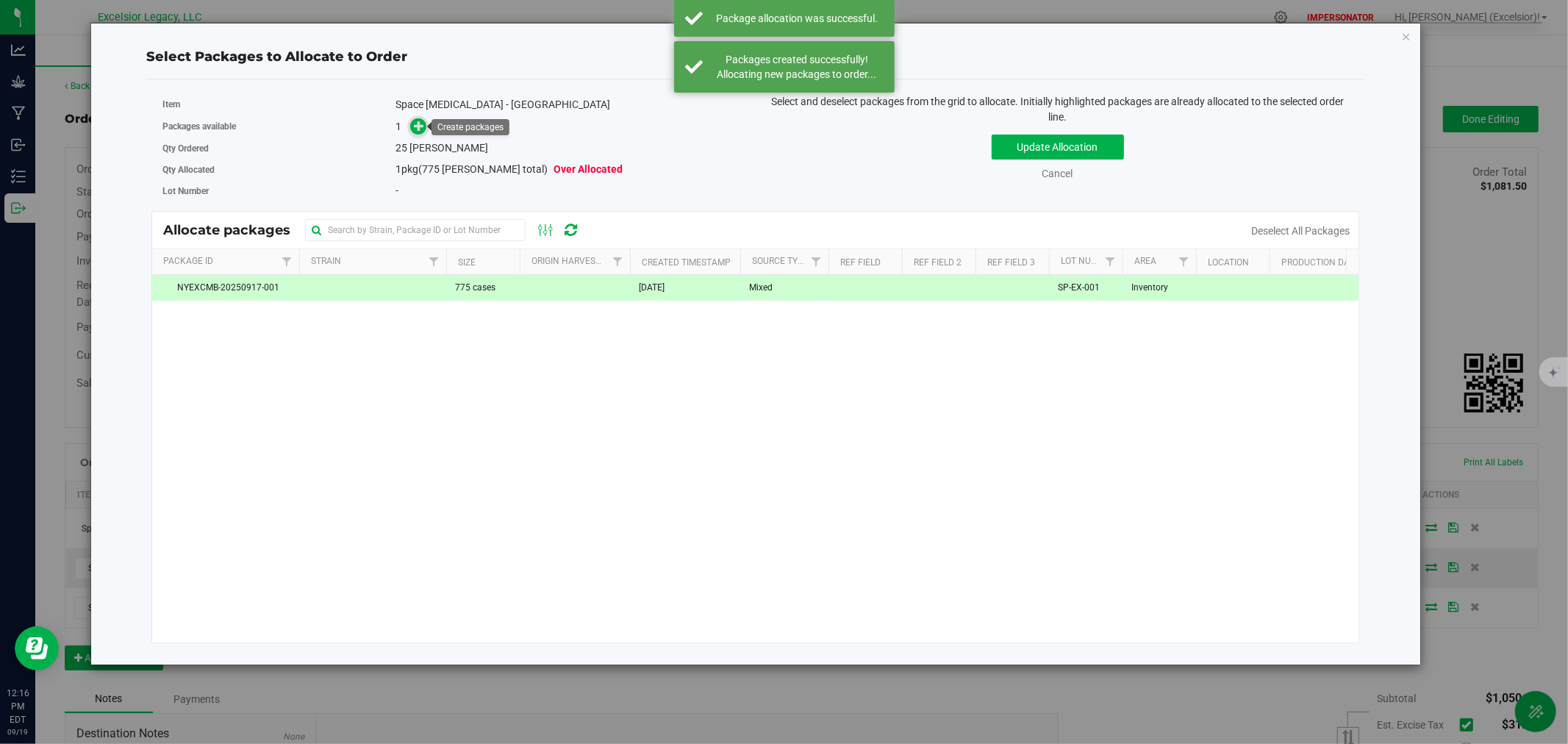
click at [427, 126] on span at bounding box center [419, 126] width 17 height 17
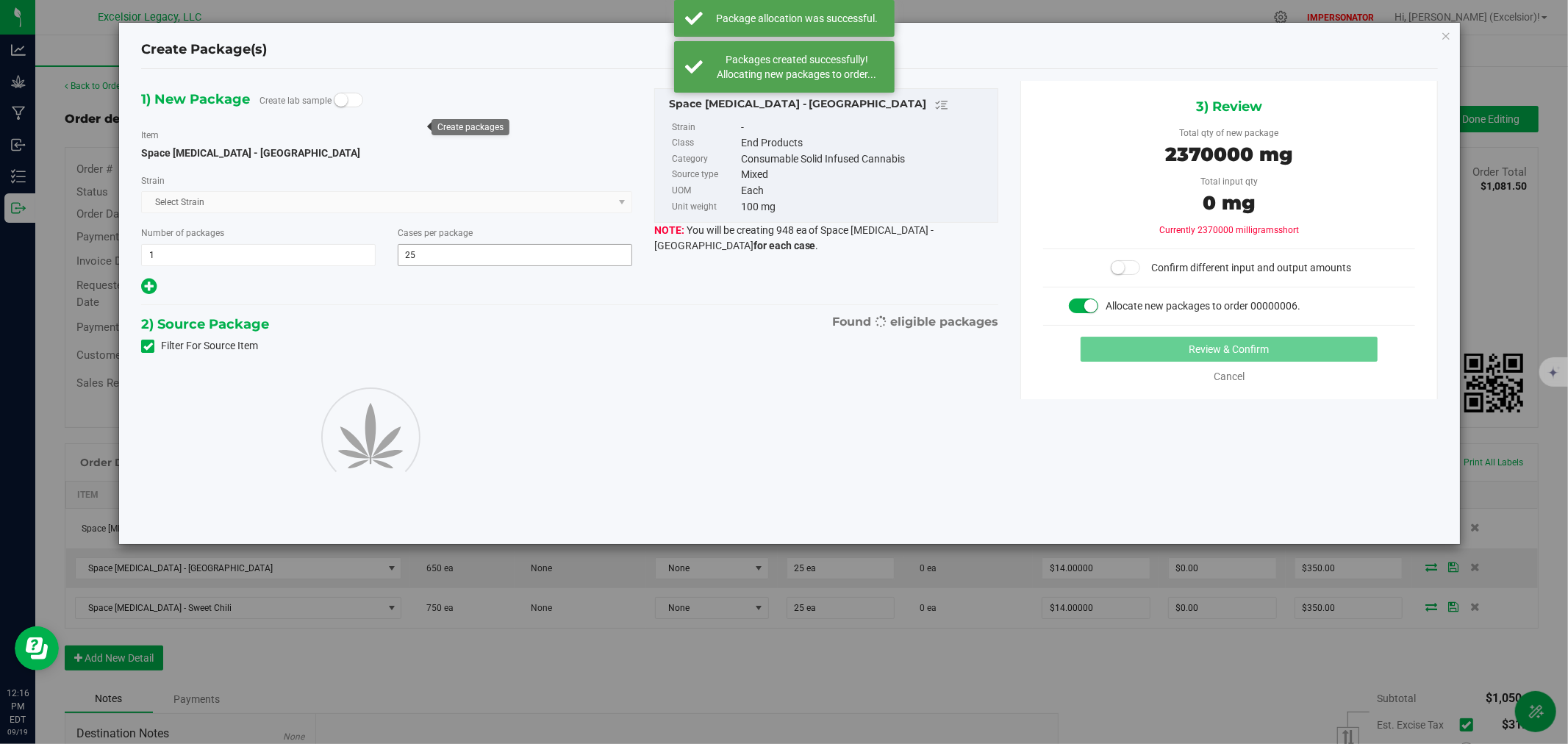
type input "25"
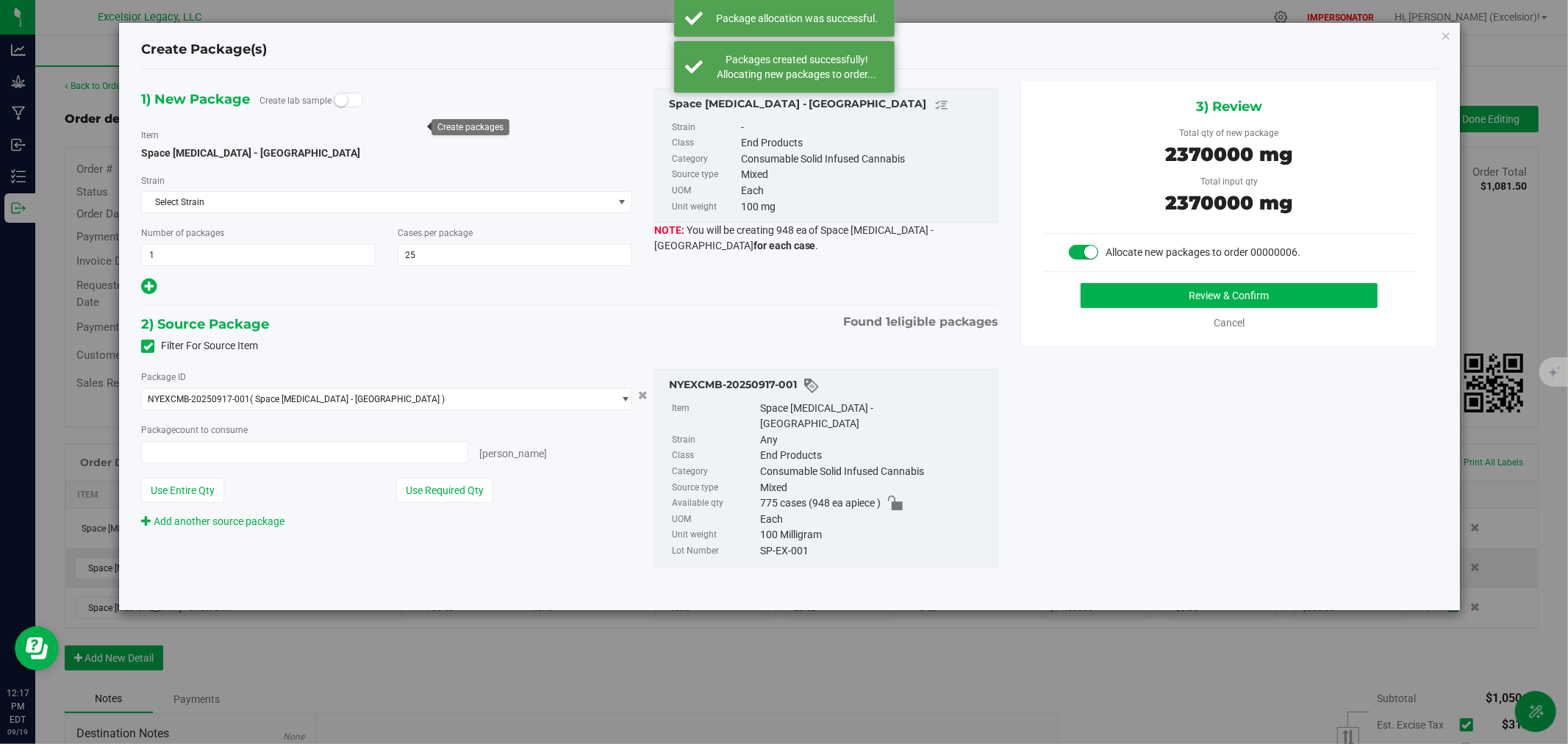
type input "25 ea"
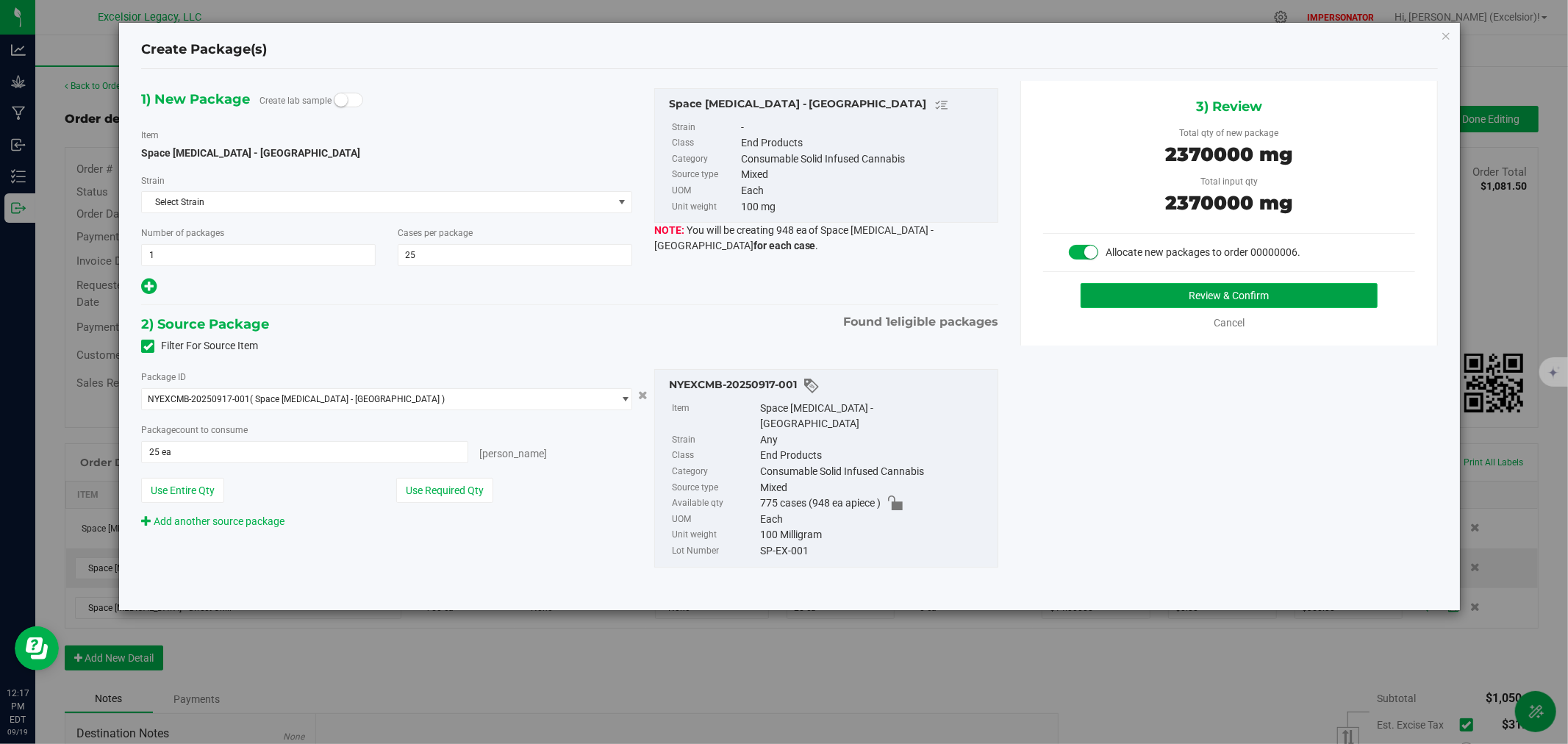
click at [1211, 285] on button "Review & Confirm" at bounding box center [1229, 295] width 298 height 25
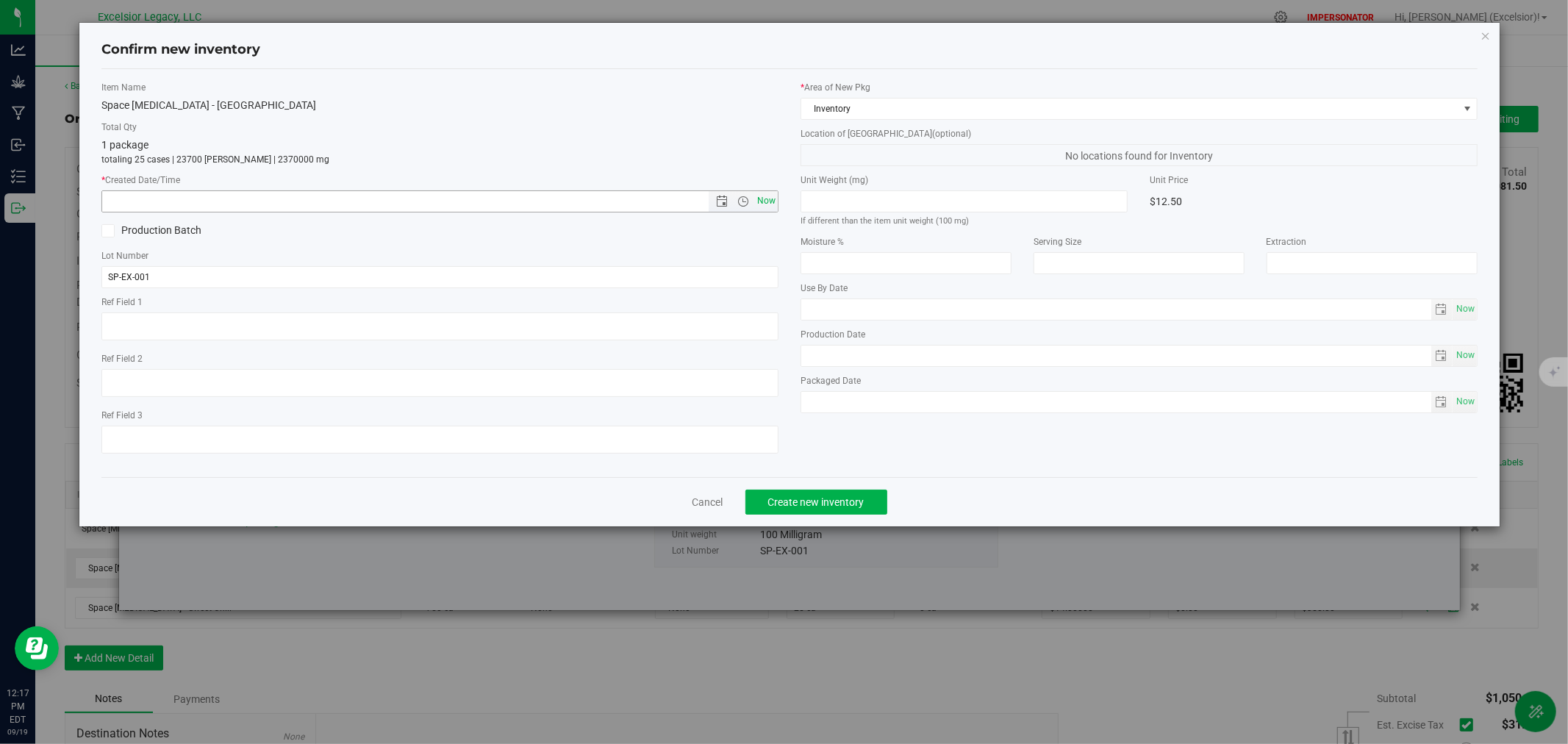
click at [761, 200] on span "Now" at bounding box center [767, 201] width 25 height 22
type input "[DATE] 12:17 PM"
click at [827, 504] on span "Create new inventory" at bounding box center [816, 501] width 96 height 12
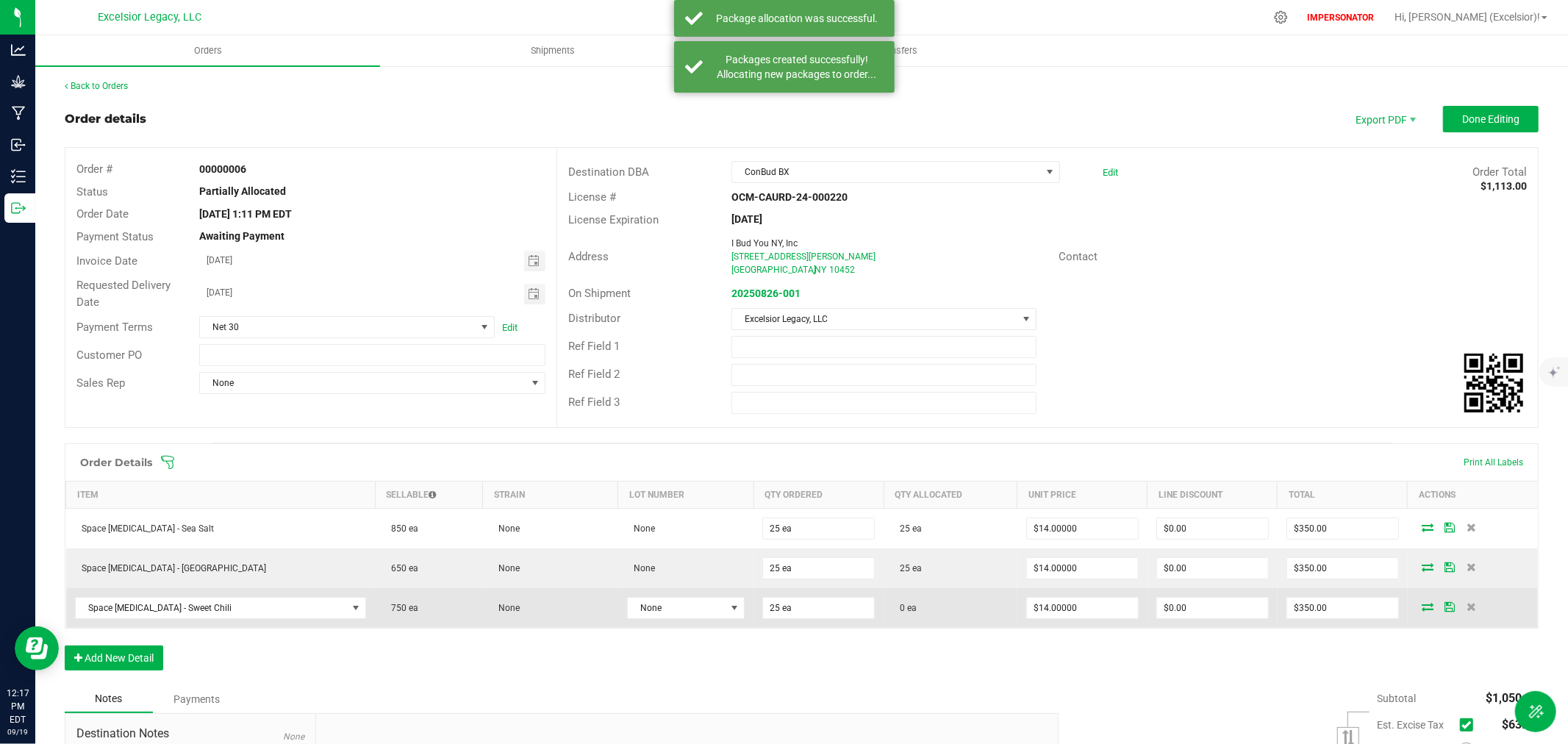
click at [1422, 606] on icon at bounding box center [1428, 606] width 12 height 8
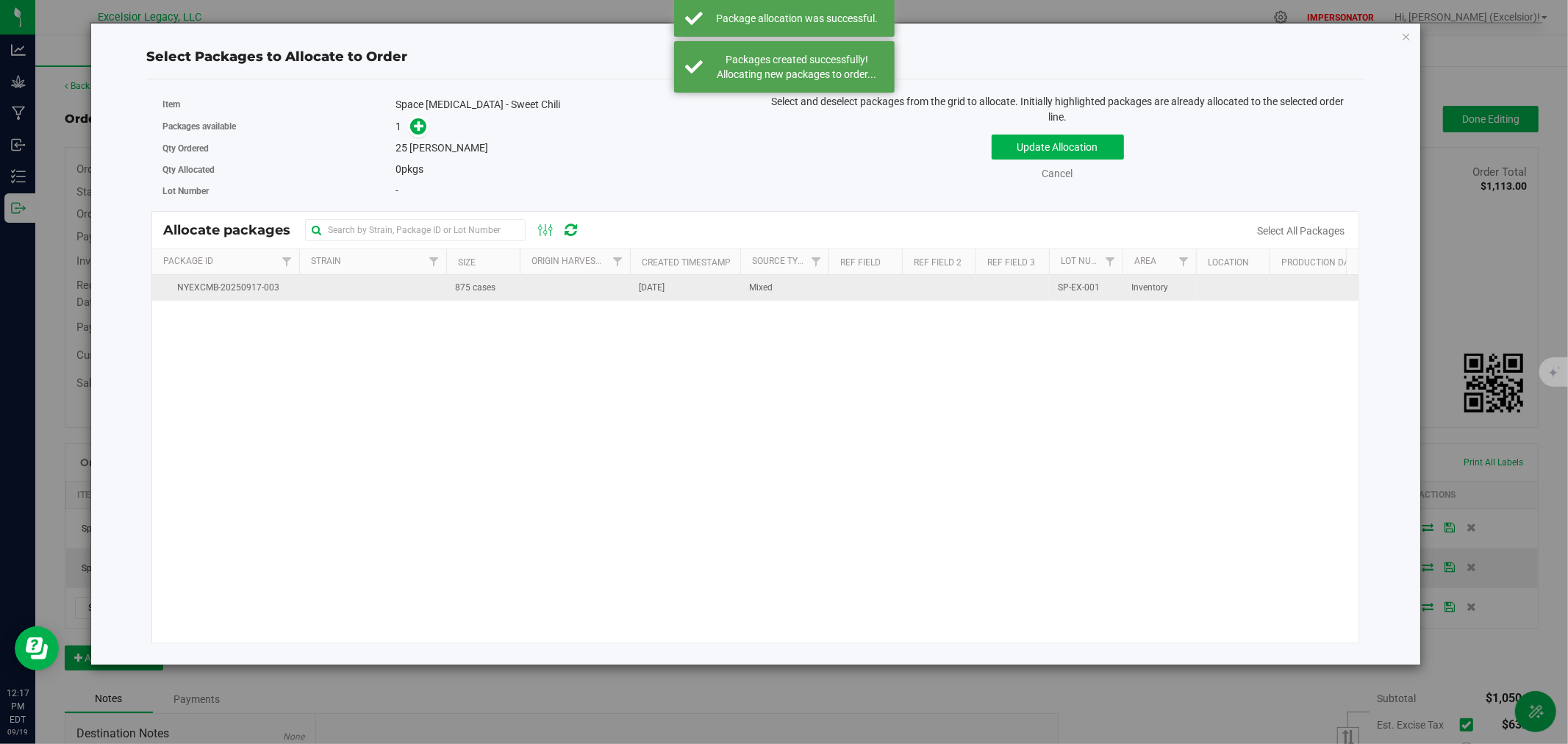
click at [495, 287] on span "875 cases" at bounding box center [475, 288] width 40 height 14
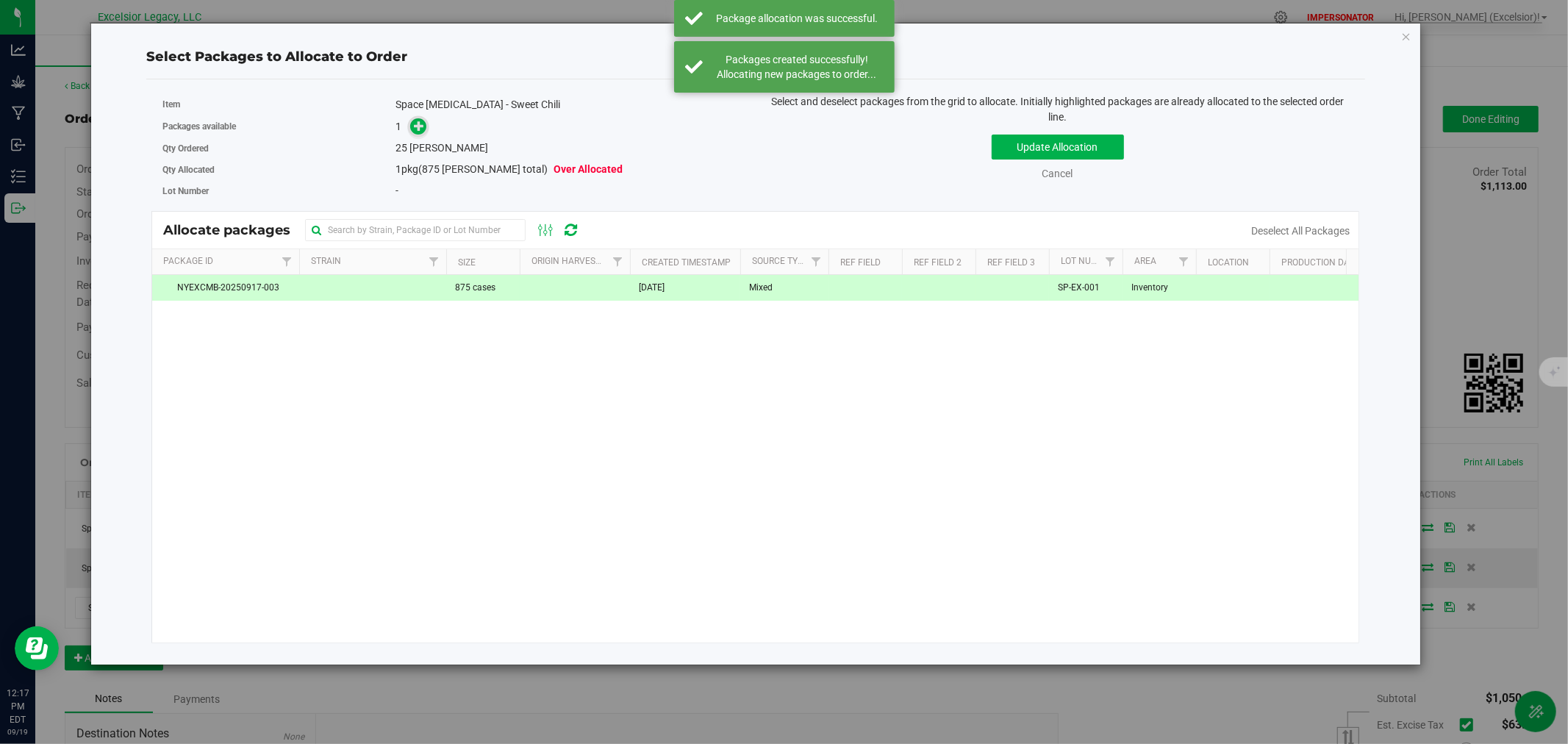
click at [416, 129] on icon at bounding box center [419, 125] width 10 height 10
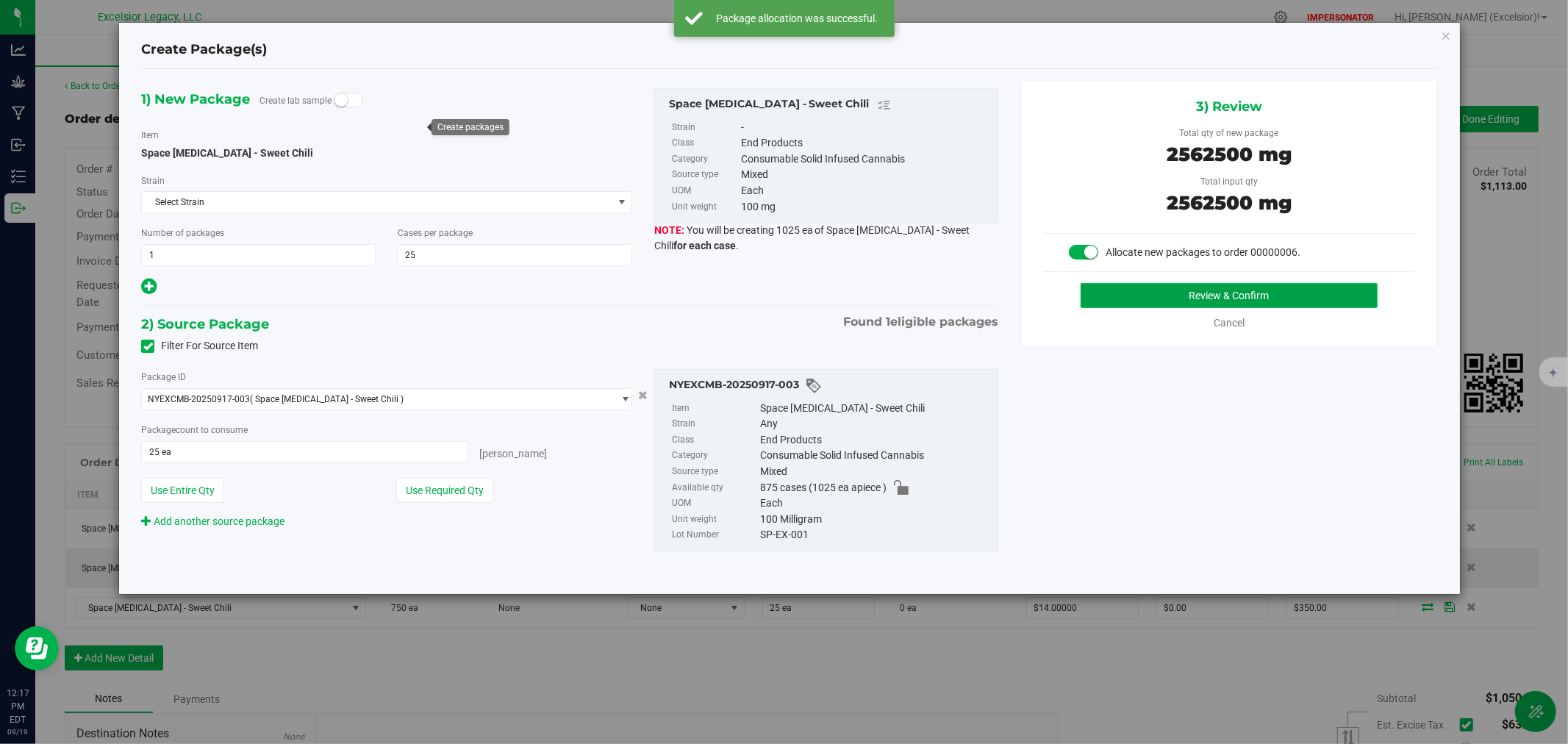
click at [1200, 300] on button "Review & Confirm" at bounding box center [1229, 295] width 298 height 25
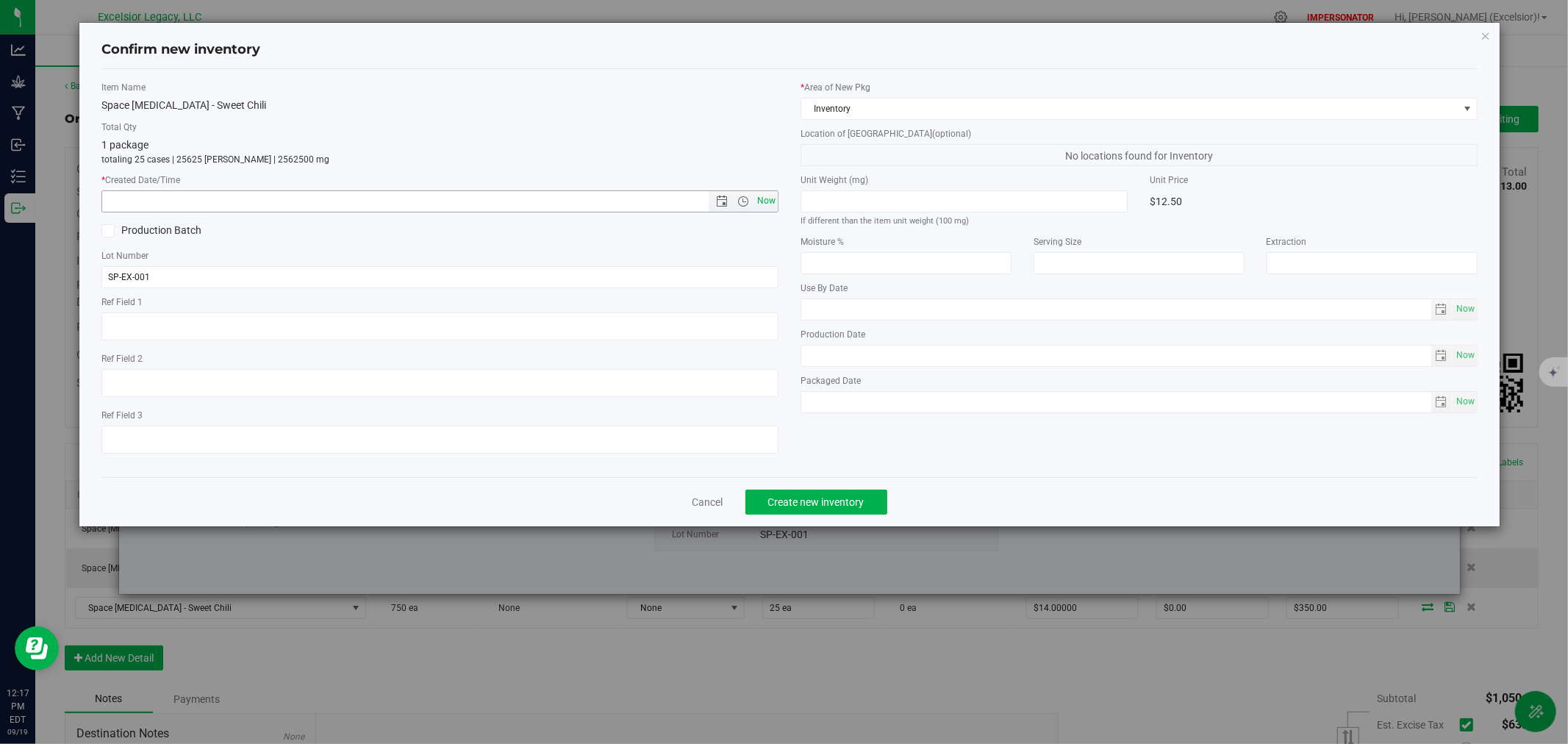
click at [767, 204] on span "Now" at bounding box center [767, 201] width 25 height 22
type input "[DATE] 12:17 PM"
click at [822, 511] on button "Create new inventory" at bounding box center [817, 502] width 142 height 25
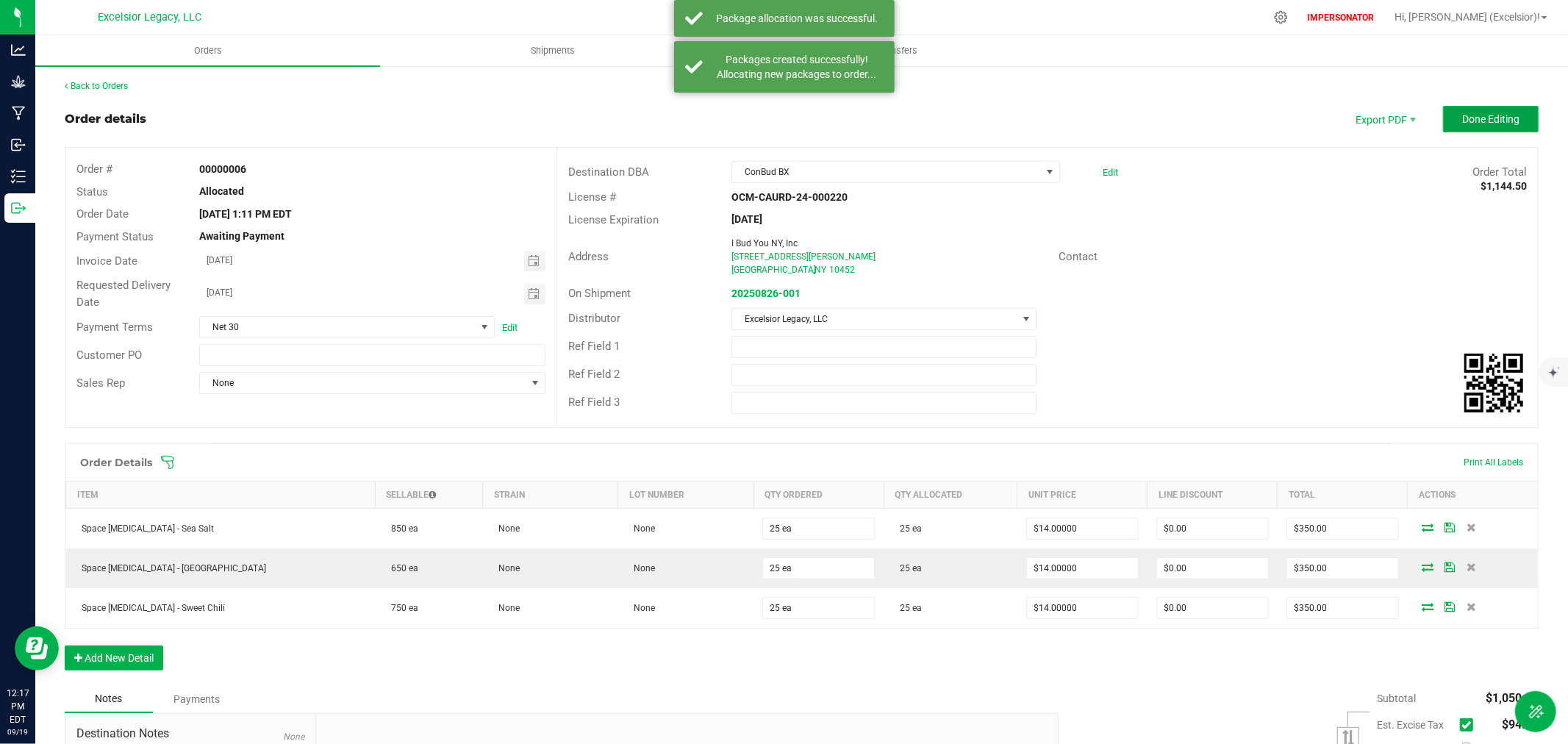
click at [1472, 111] on button "Done Editing" at bounding box center [1491, 119] width 96 height 26
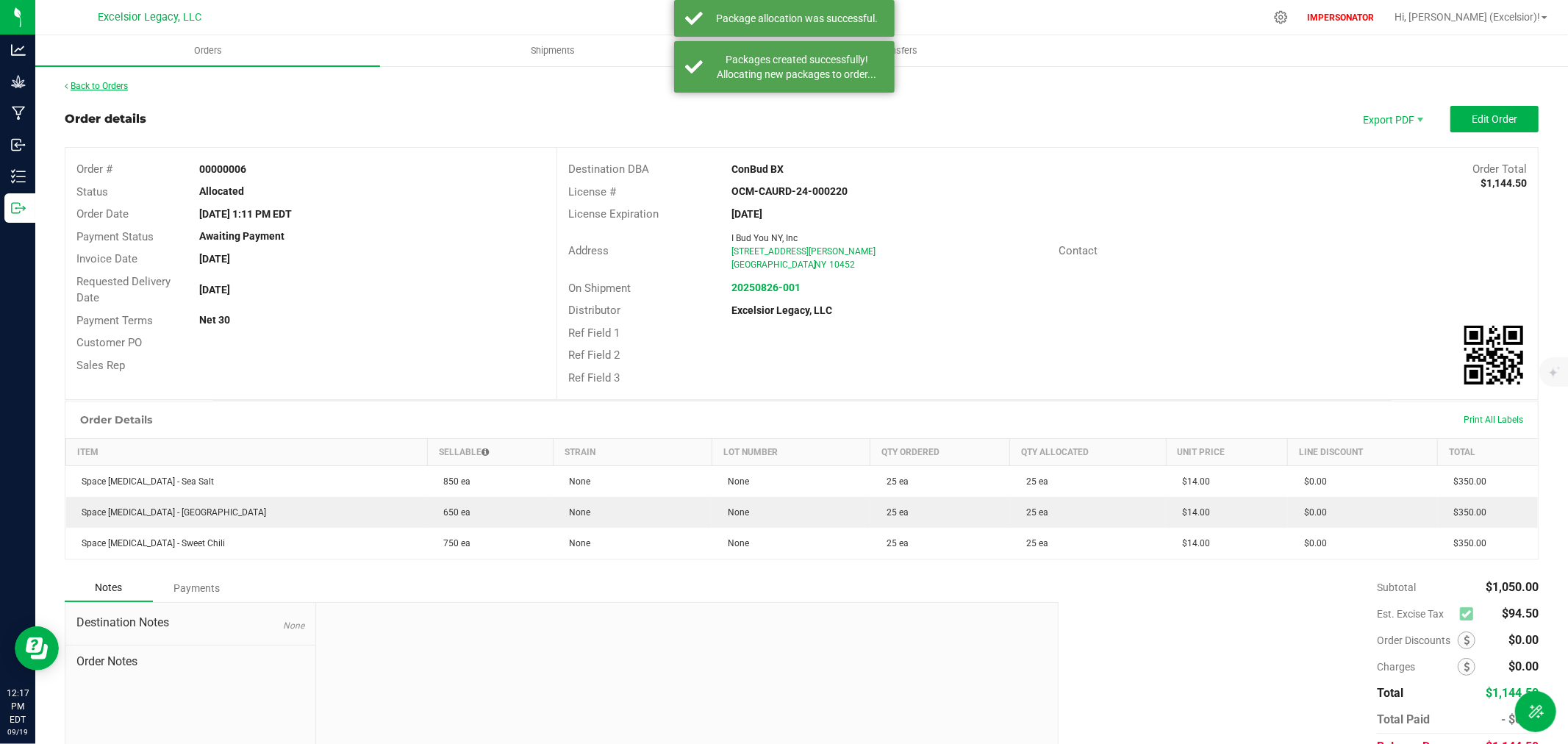
click at [105, 86] on link "Back to Orders" at bounding box center [96, 86] width 63 height 10
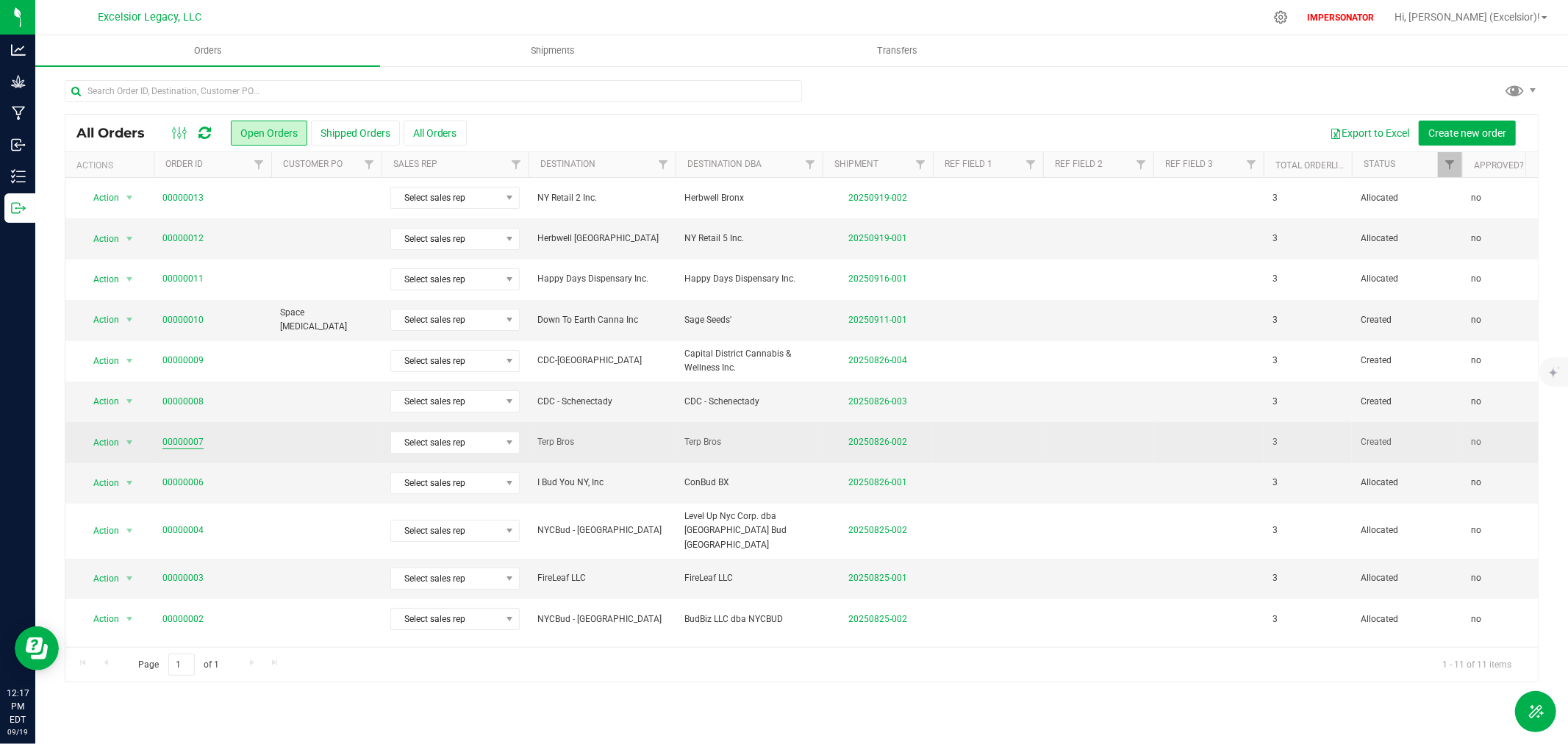
click at [181, 444] on link "00000007" at bounding box center [183, 442] width 41 height 14
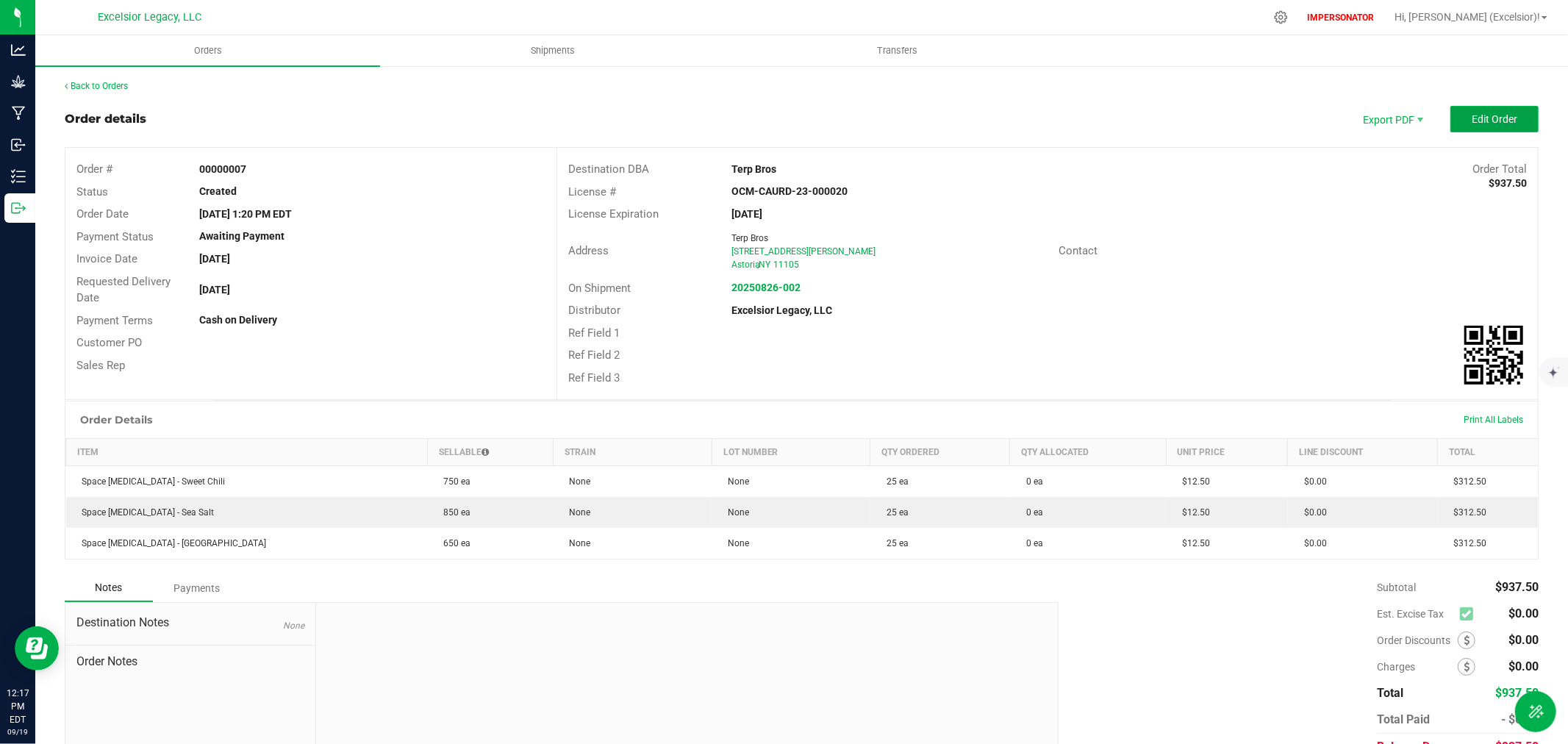
click at [1482, 111] on button "Edit Order" at bounding box center [1495, 119] width 88 height 26
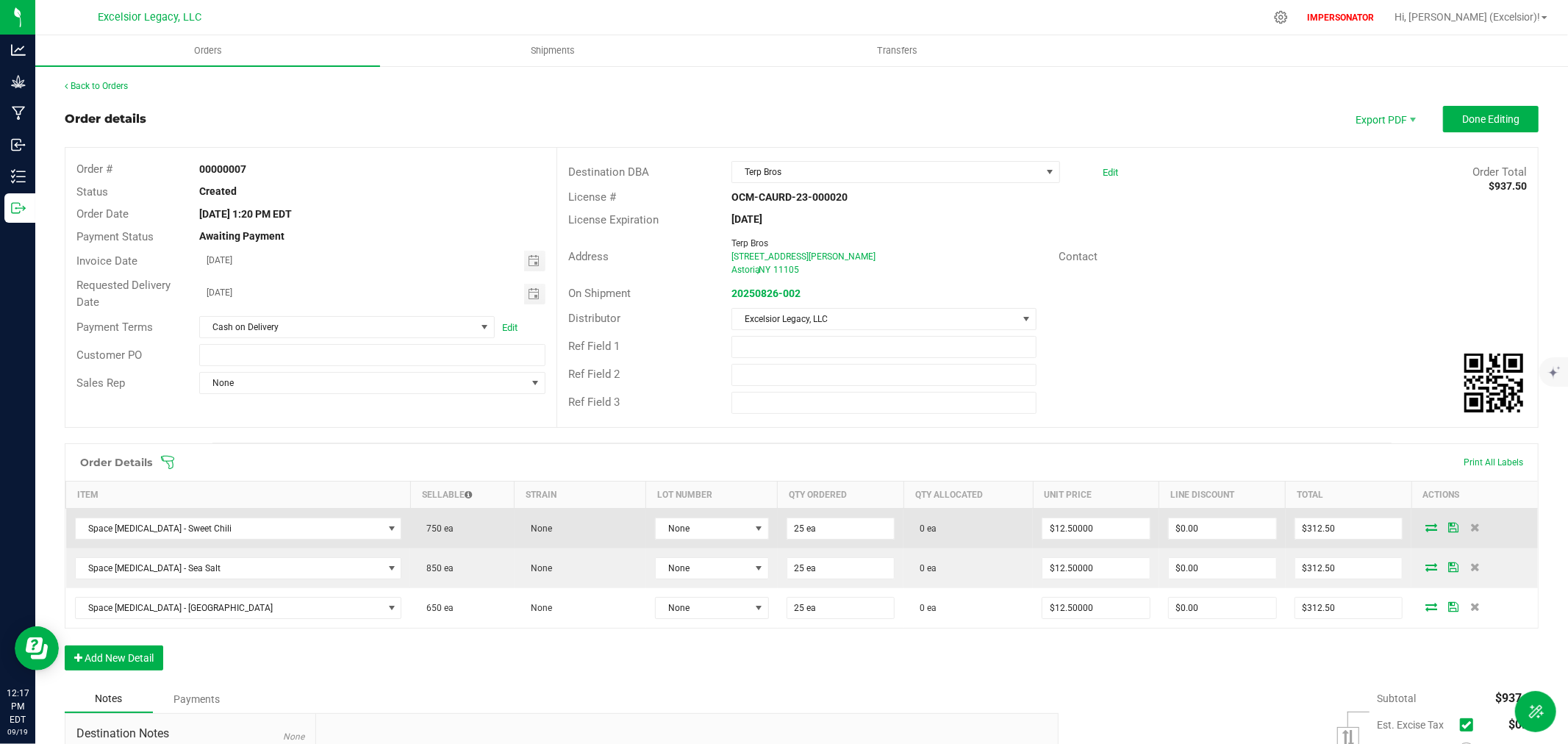
click at [1425, 527] on icon at bounding box center [1431, 527] width 12 height 8
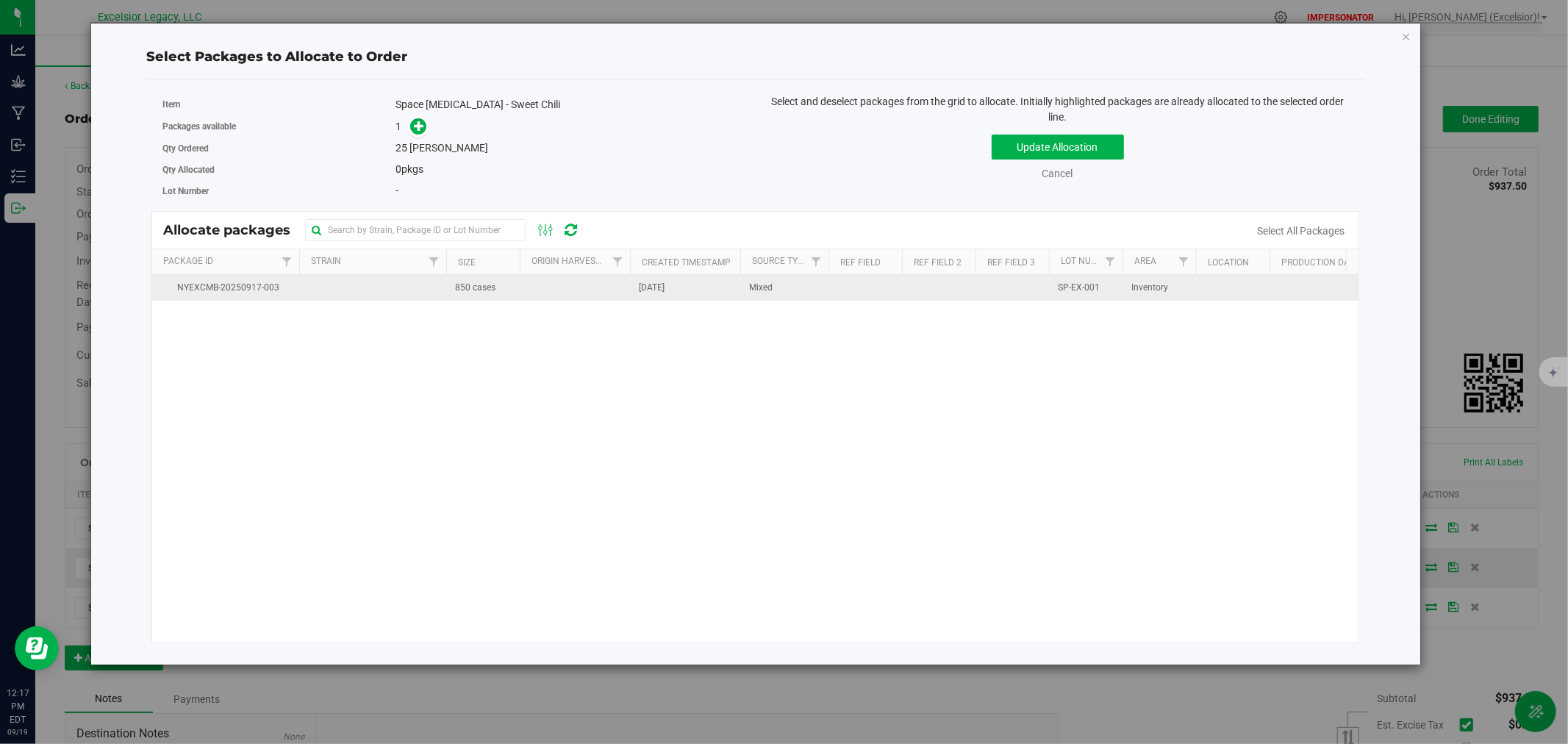
click at [410, 284] on td at bounding box center [373, 288] width 147 height 25
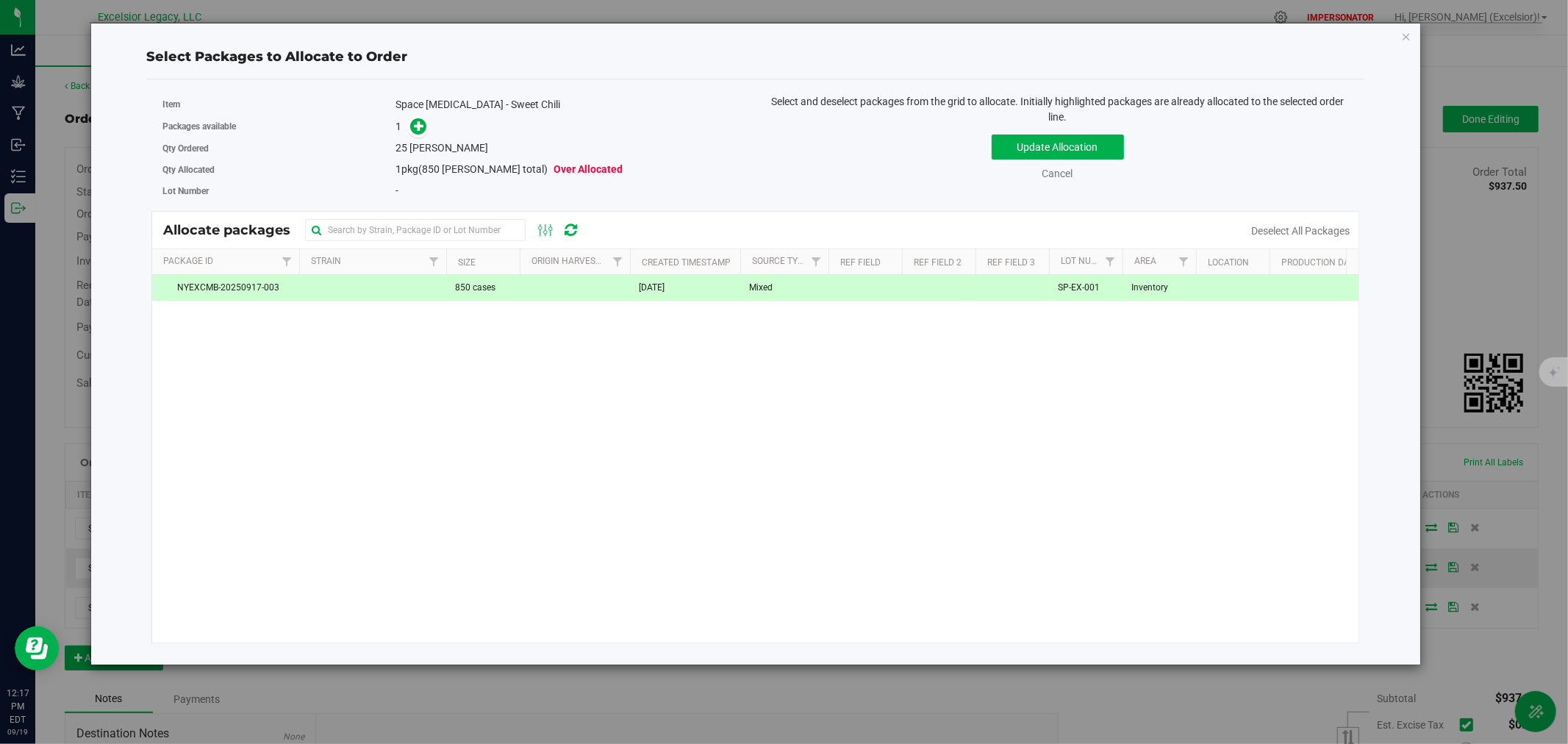
click at [415, 135] on div "Packages available 1" at bounding box center [454, 127] width 582 height 23
click at [420, 127] on icon at bounding box center [419, 125] width 10 height 10
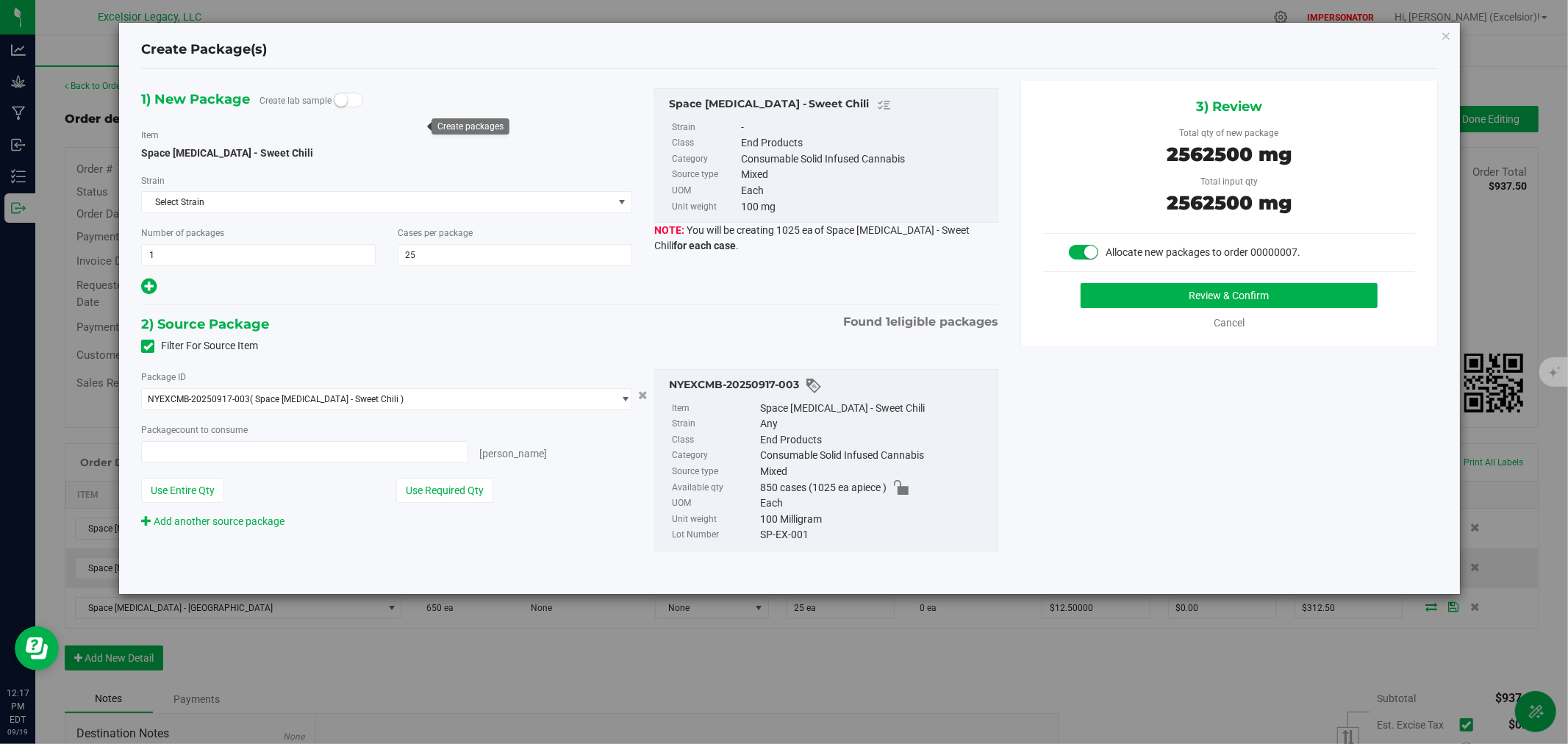
type input "25 ea"
click at [1250, 291] on button "Review & Confirm" at bounding box center [1229, 295] width 298 height 25
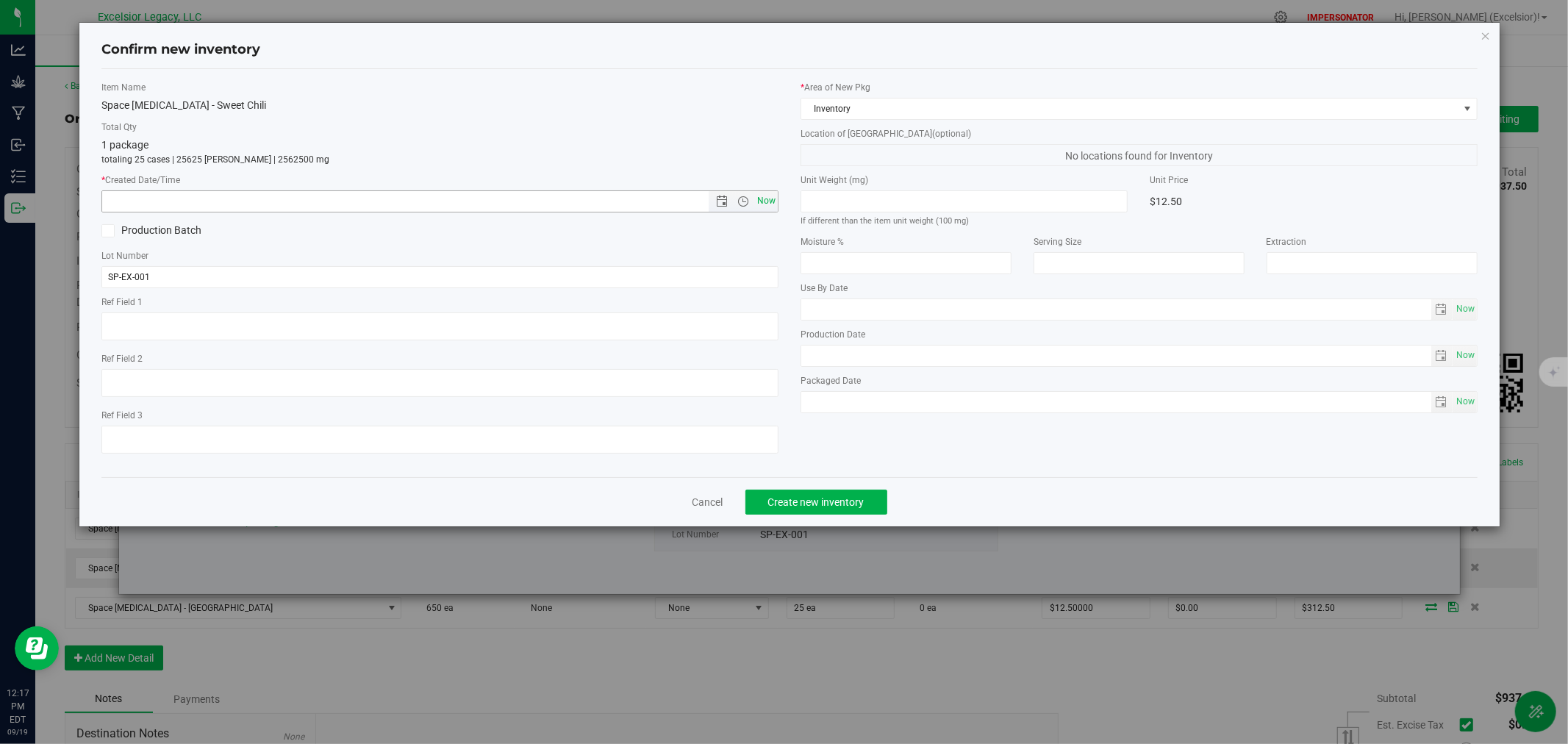
click at [775, 200] on span "Now" at bounding box center [767, 201] width 25 height 22
type input "[DATE] 12:17 PM"
click at [847, 507] on span "Create new inventory" at bounding box center [816, 501] width 96 height 12
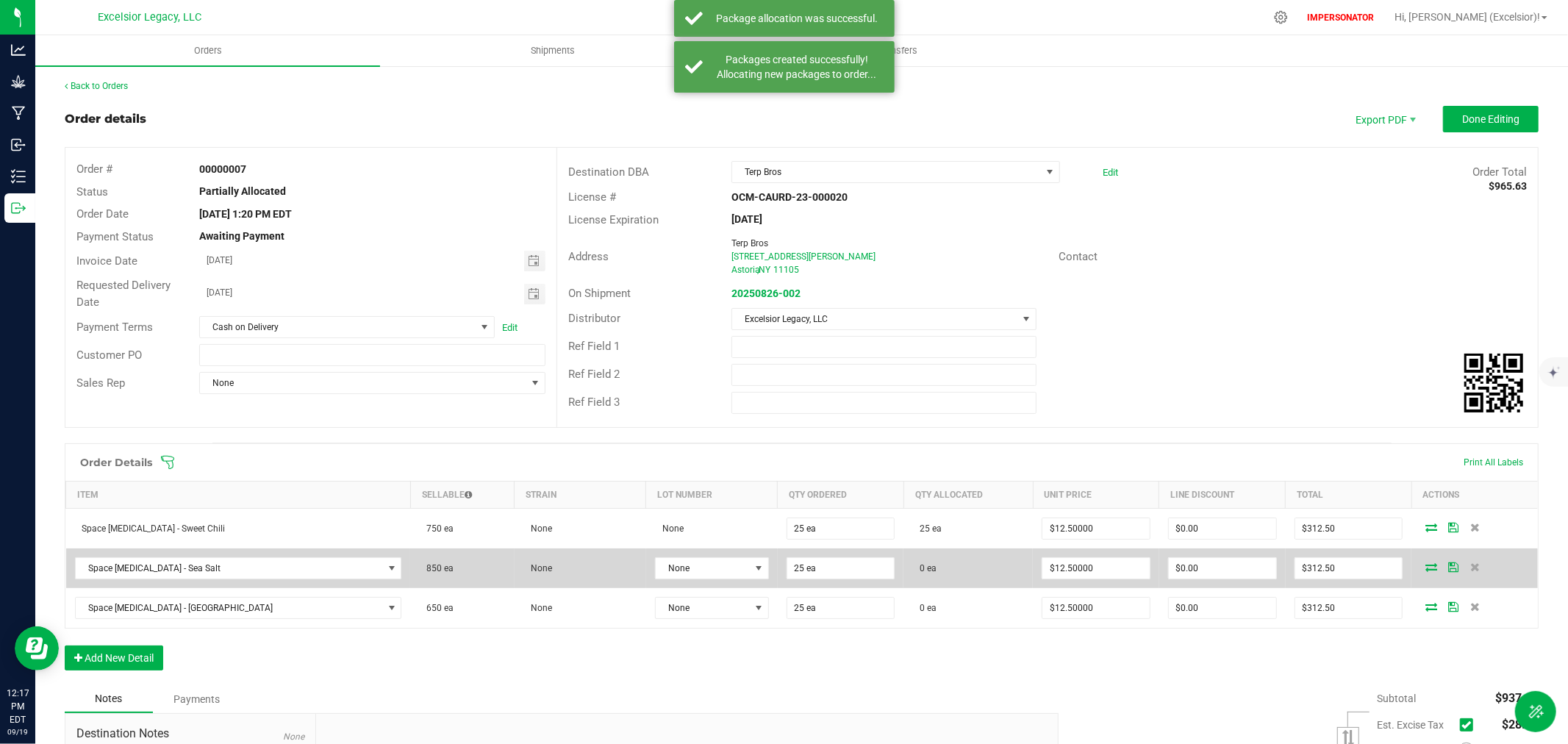
click at [1425, 566] on icon at bounding box center [1431, 566] width 12 height 8
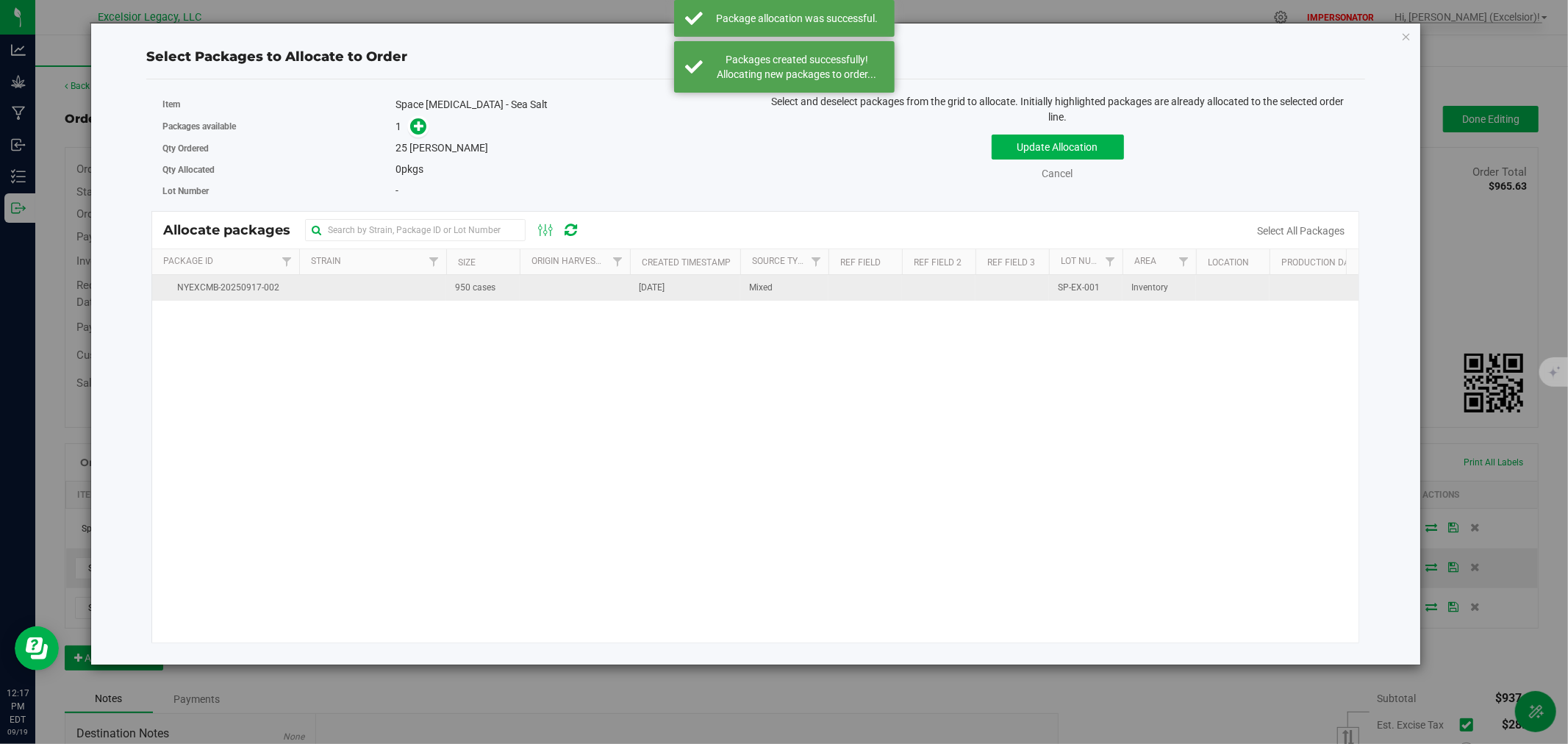
click at [643, 297] on td "[DATE]" at bounding box center [685, 288] width 110 height 25
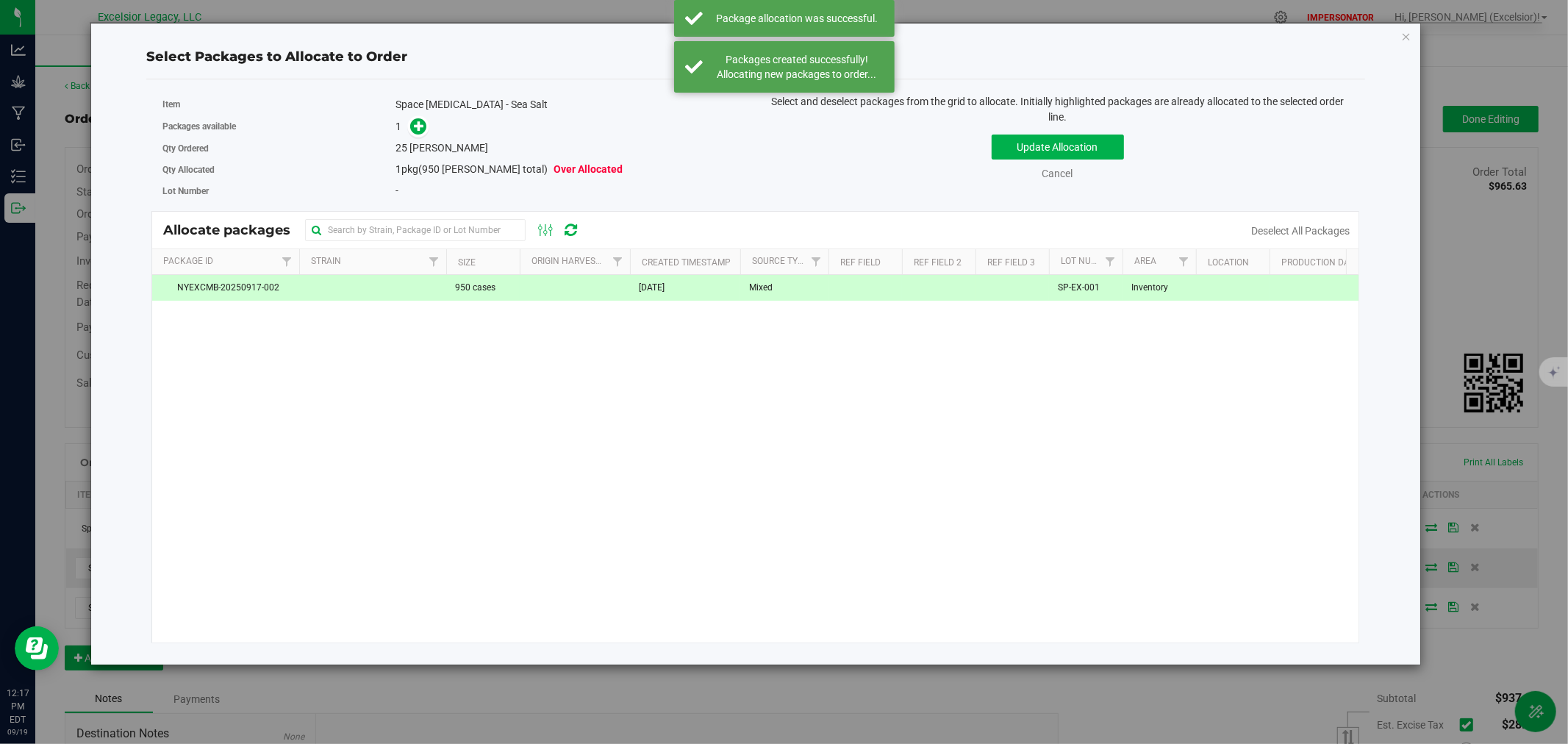
click at [424, 136] on div "Packages available 1" at bounding box center [454, 127] width 582 height 23
click at [421, 133] on span at bounding box center [419, 126] width 17 height 17
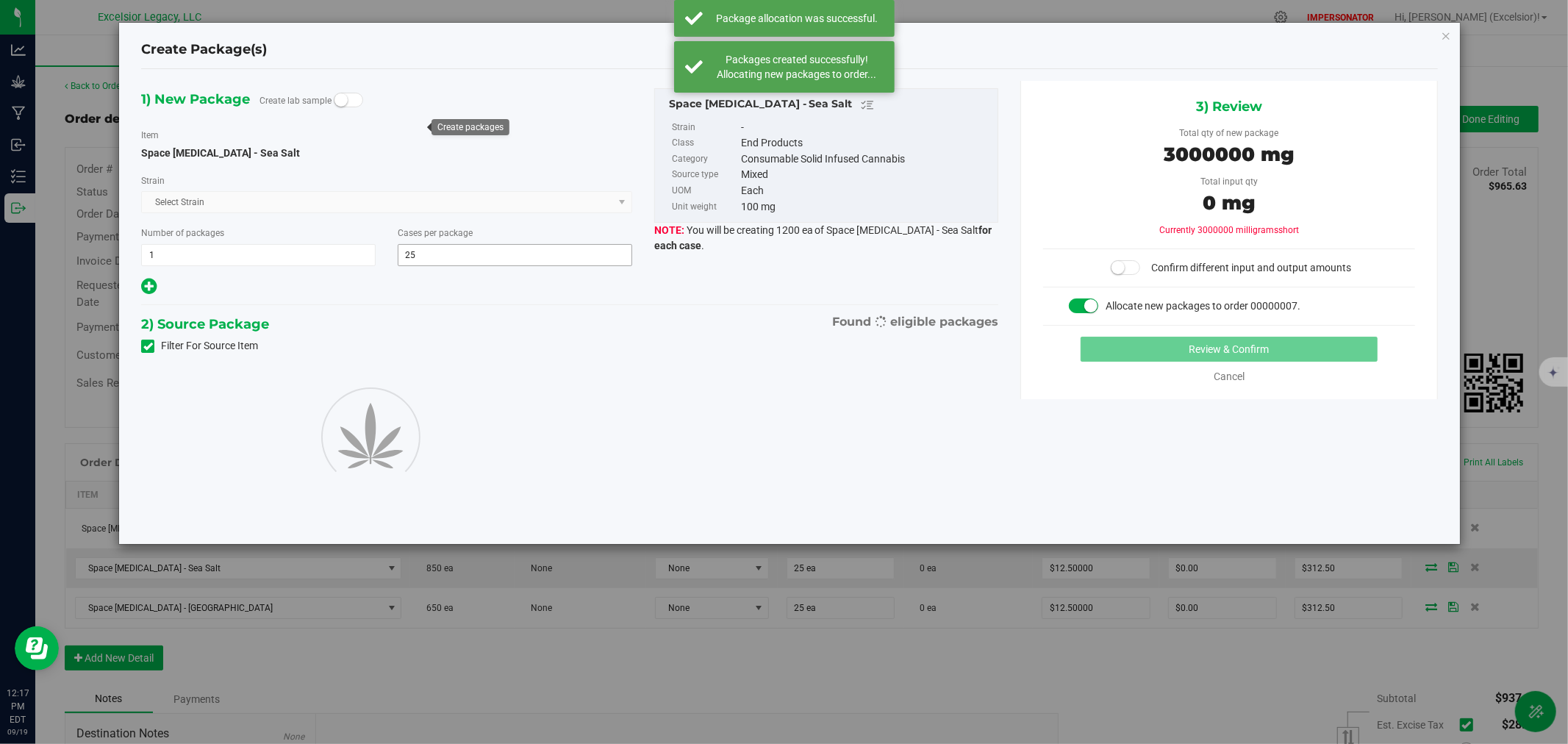
type input "25"
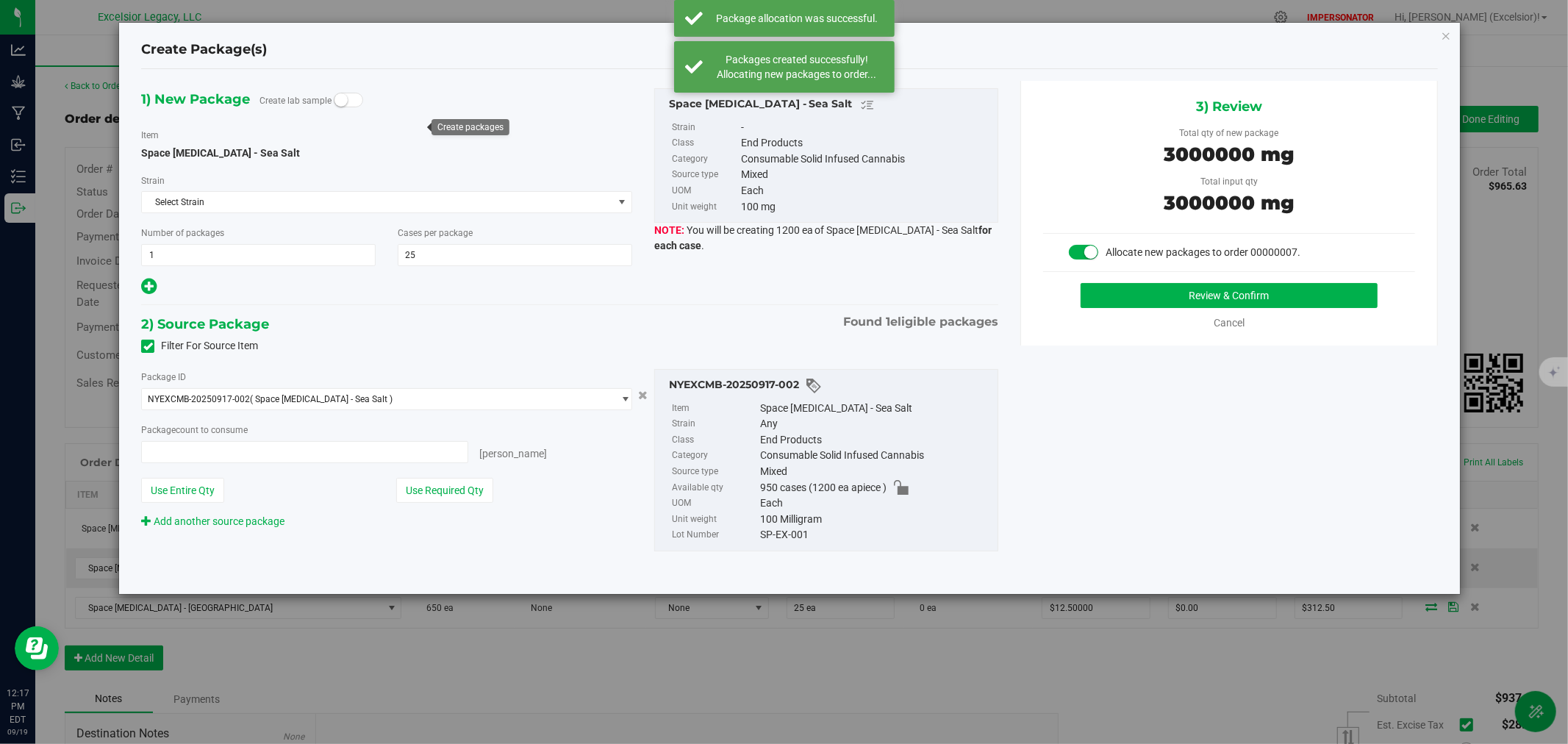
type input "25 ea"
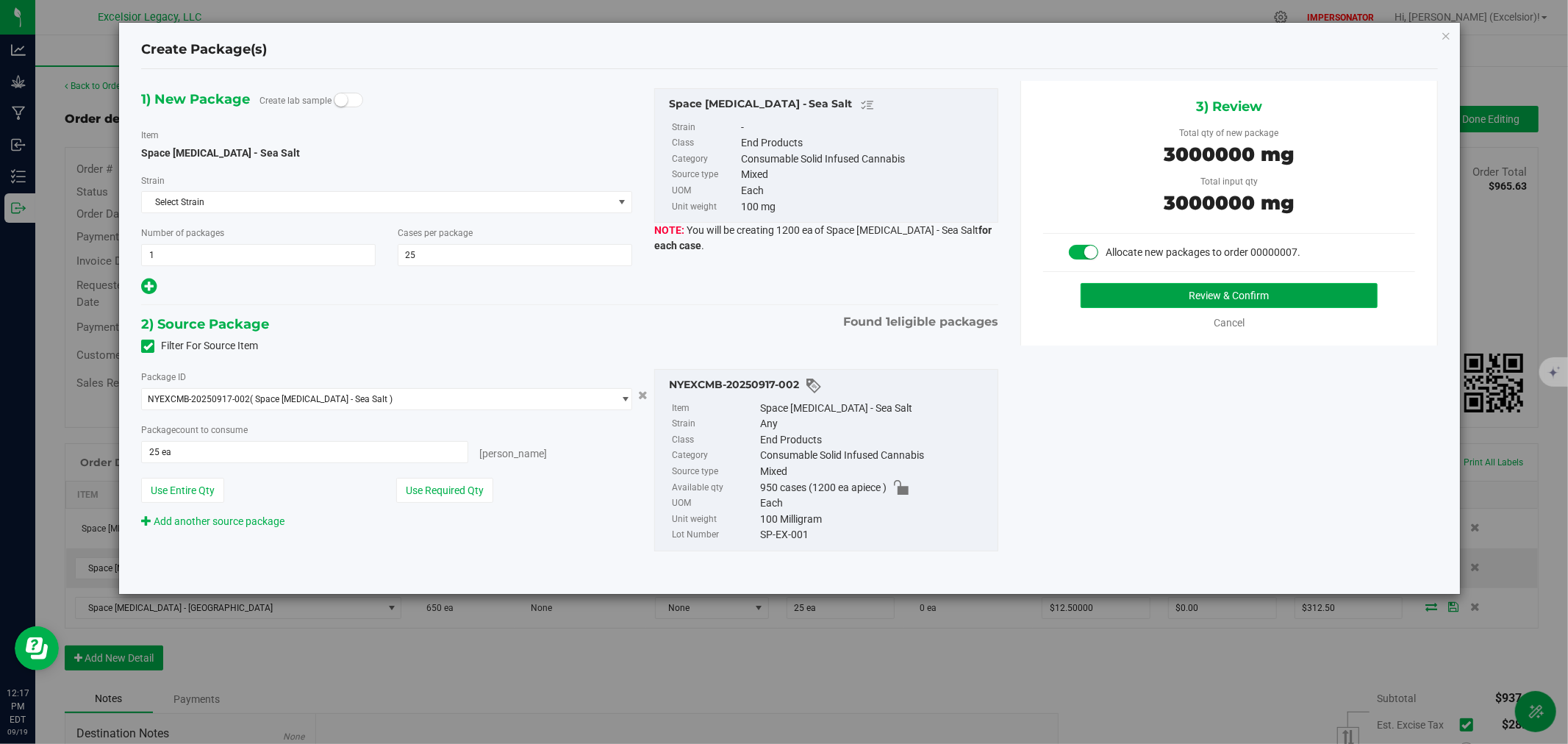
click at [1171, 298] on button "Review & Confirm" at bounding box center [1229, 295] width 298 height 25
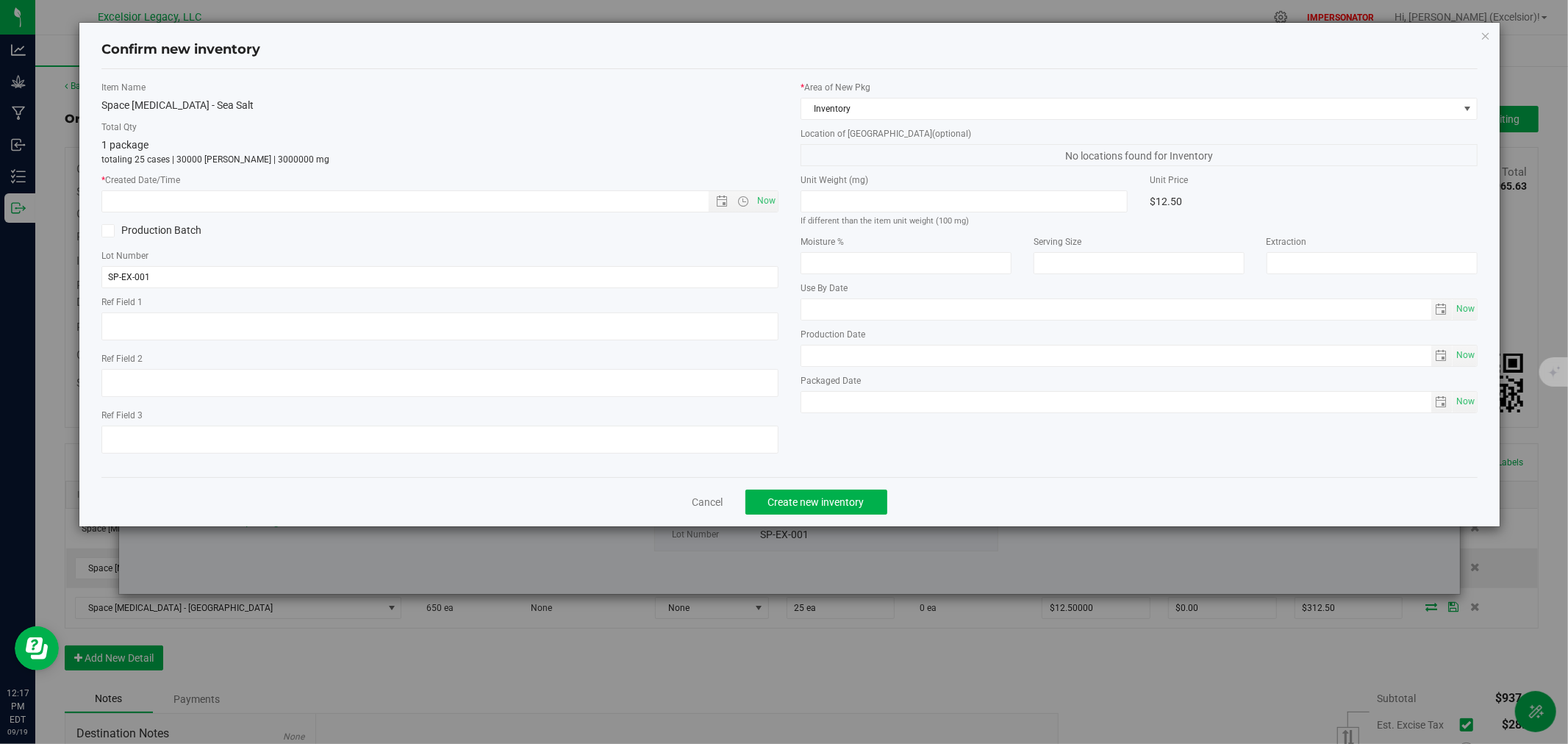
click at [780, 201] on div "Item Name Space [MEDICAL_DATA] - Sea Salt Total Qty 1 package totaling 25 cases…" at bounding box center [440, 273] width 700 height 385
click at [774, 204] on span "Now" at bounding box center [767, 201] width 25 height 22
type input "[DATE] 12:17 PM"
click at [838, 502] on span "Create new inventory" at bounding box center [816, 501] width 96 height 12
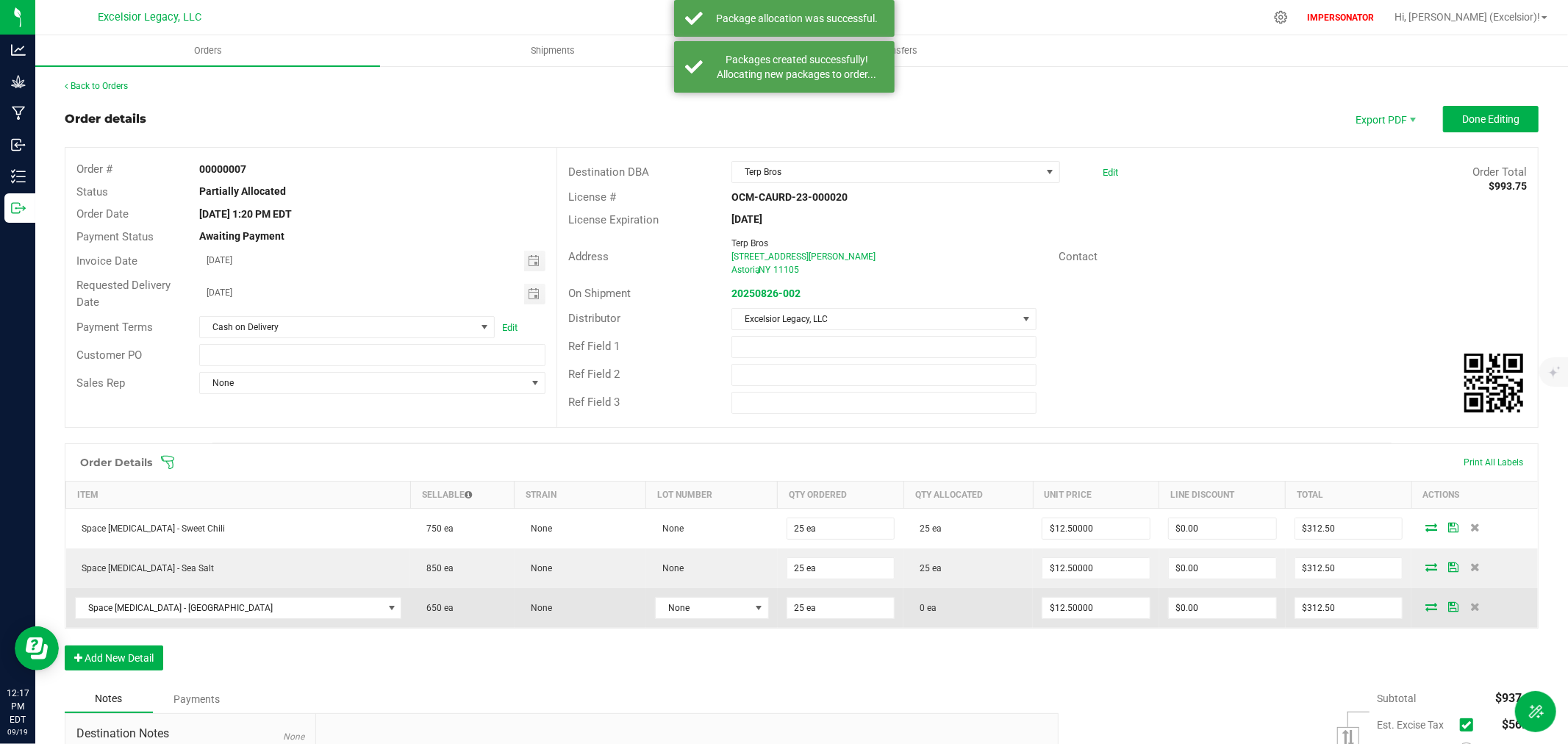
click at [1425, 605] on icon at bounding box center [1431, 606] width 12 height 8
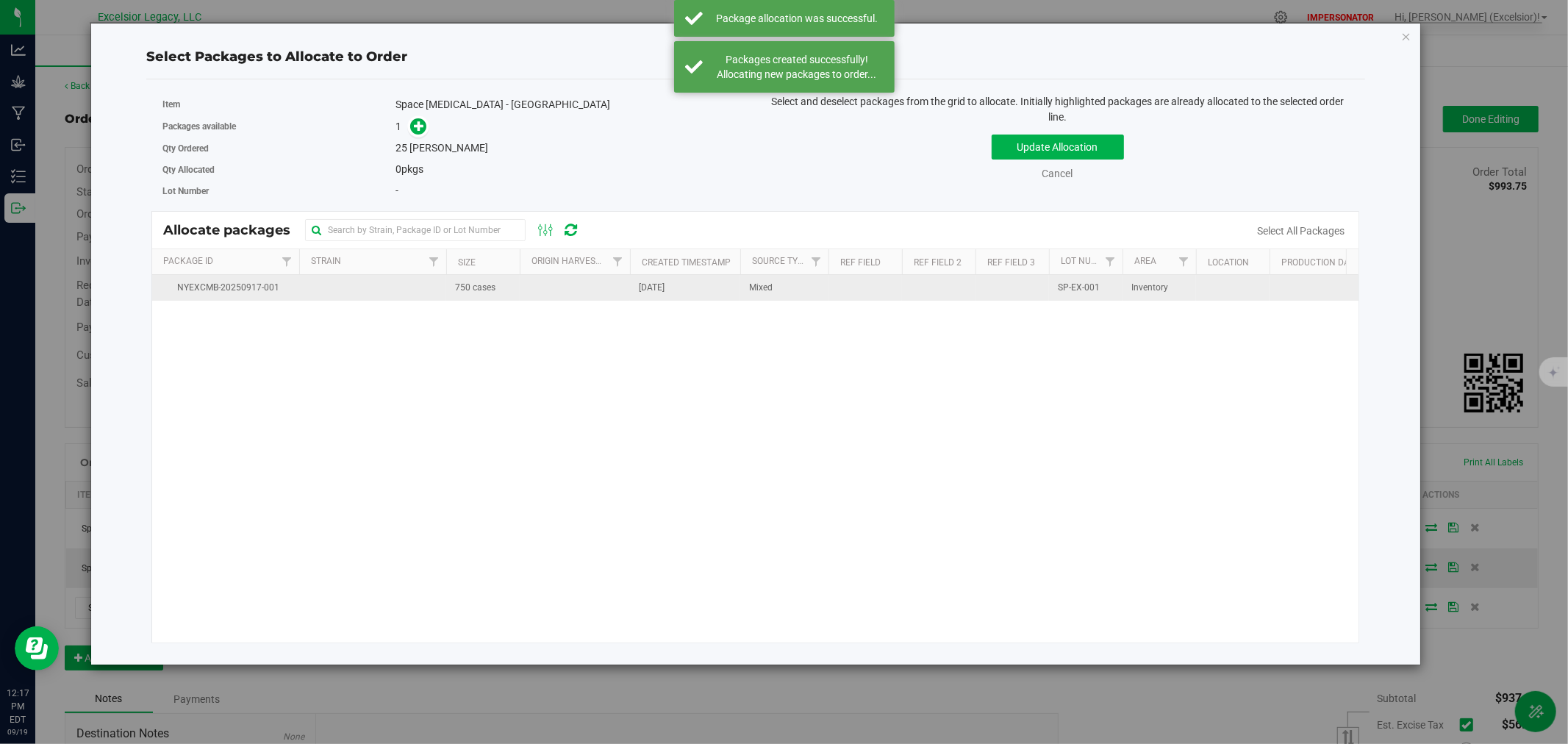
click at [465, 290] on span "750 cases" at bounding box center [475, 288] width 40 height 14
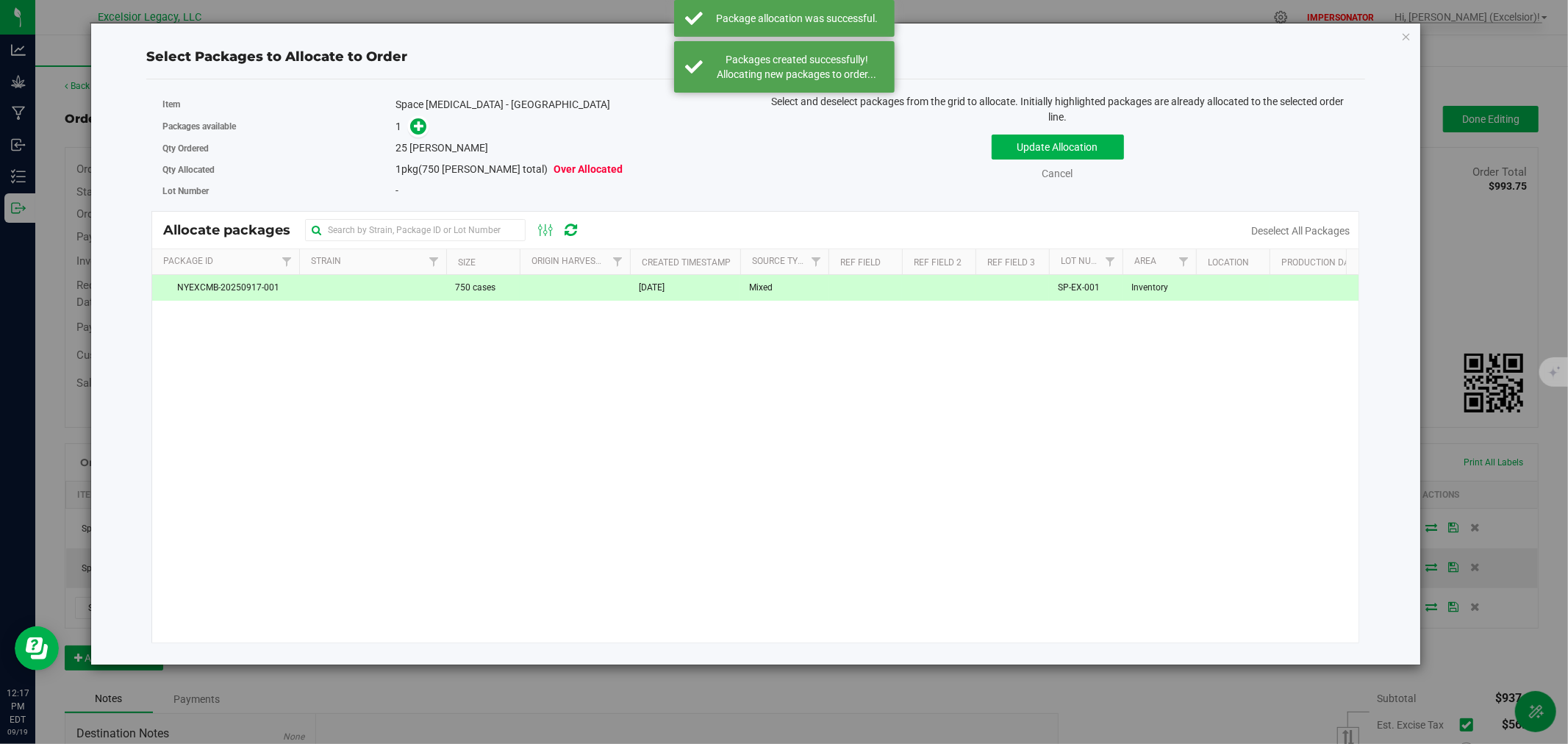
click at [408, 133] on span at bounding box center [414, 126] width 24 height 17
click at [416, 127] on icon at bounding box center [419, 125] width 10 height 10
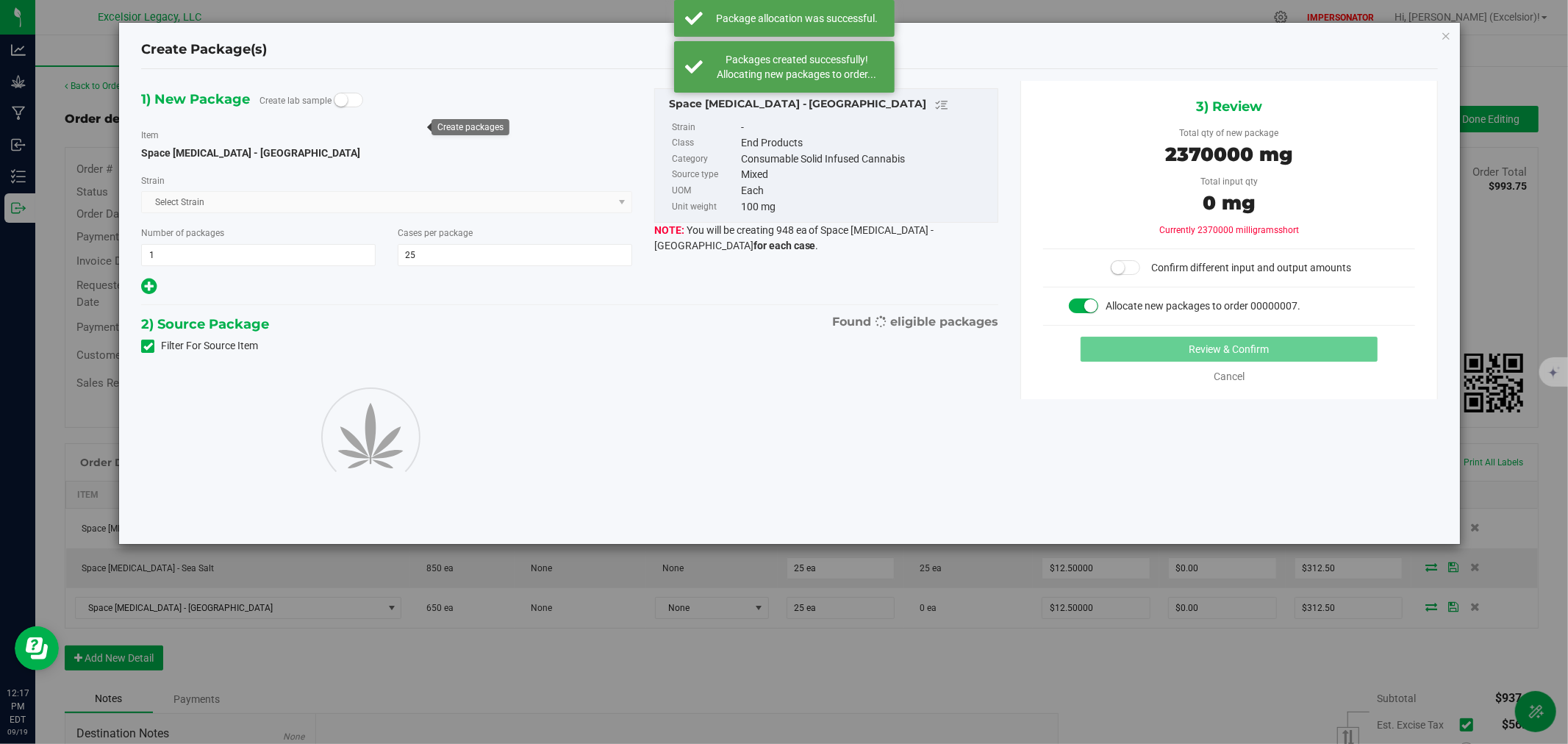
type input "25"
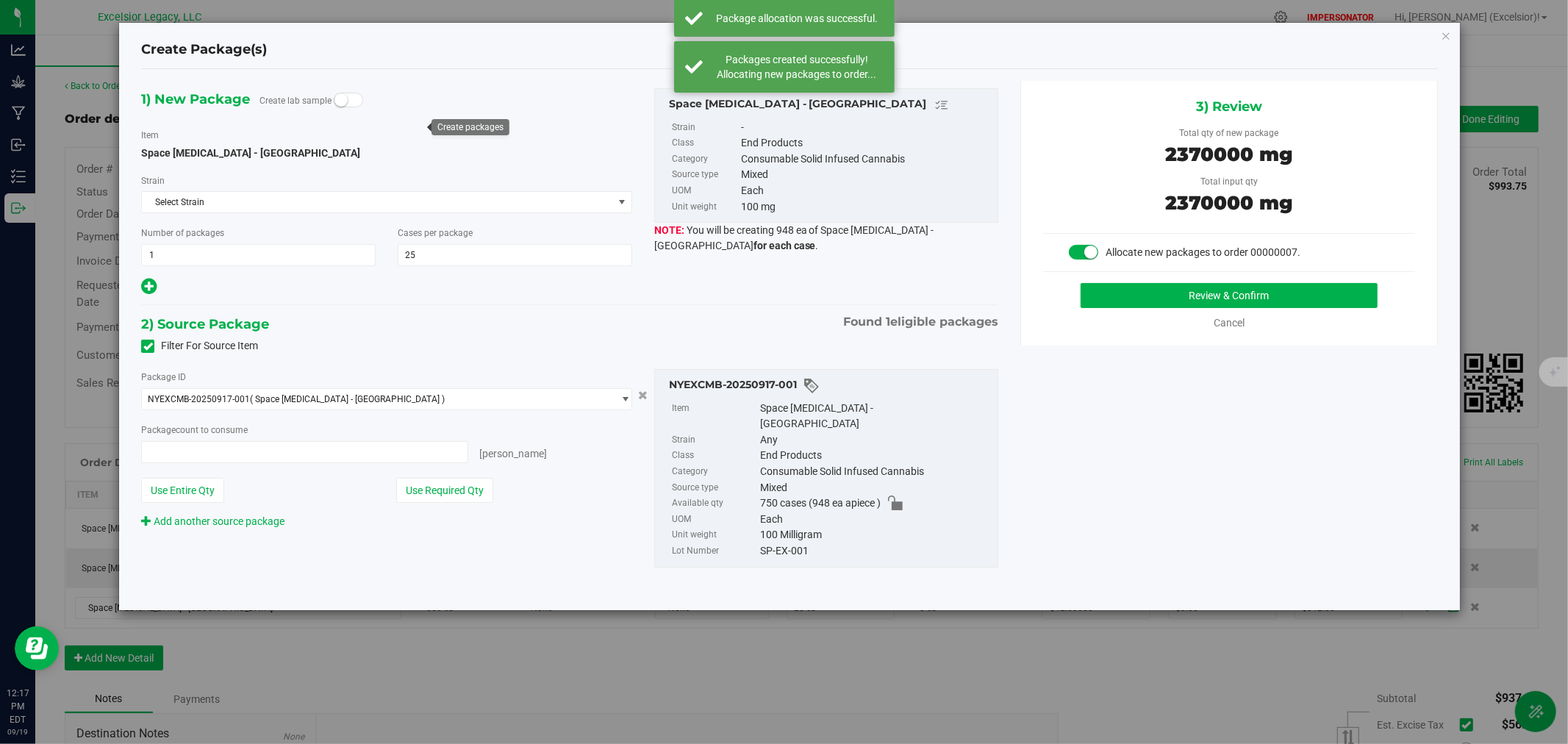
type input "25 ea"
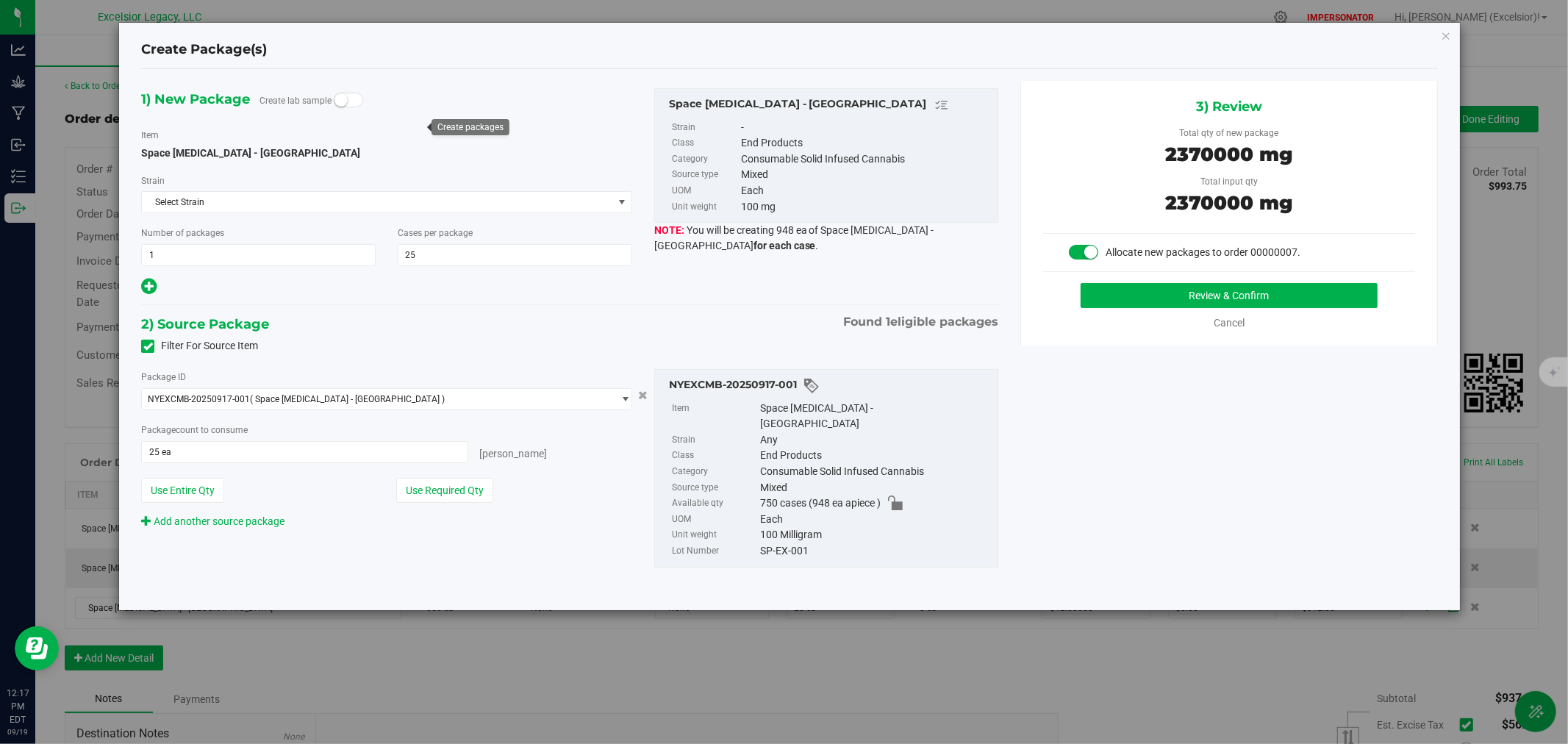
click at [1141, 275] on div "3) Review Total qty of new package 2370000 mg Total input qty 2370000 mg Alloca…" at bounding box center [1229, 213] width 417 height 264
click at [1140, 285] on button "Review & Confirm" at bounding box center [1229, 295] width 298 height 25
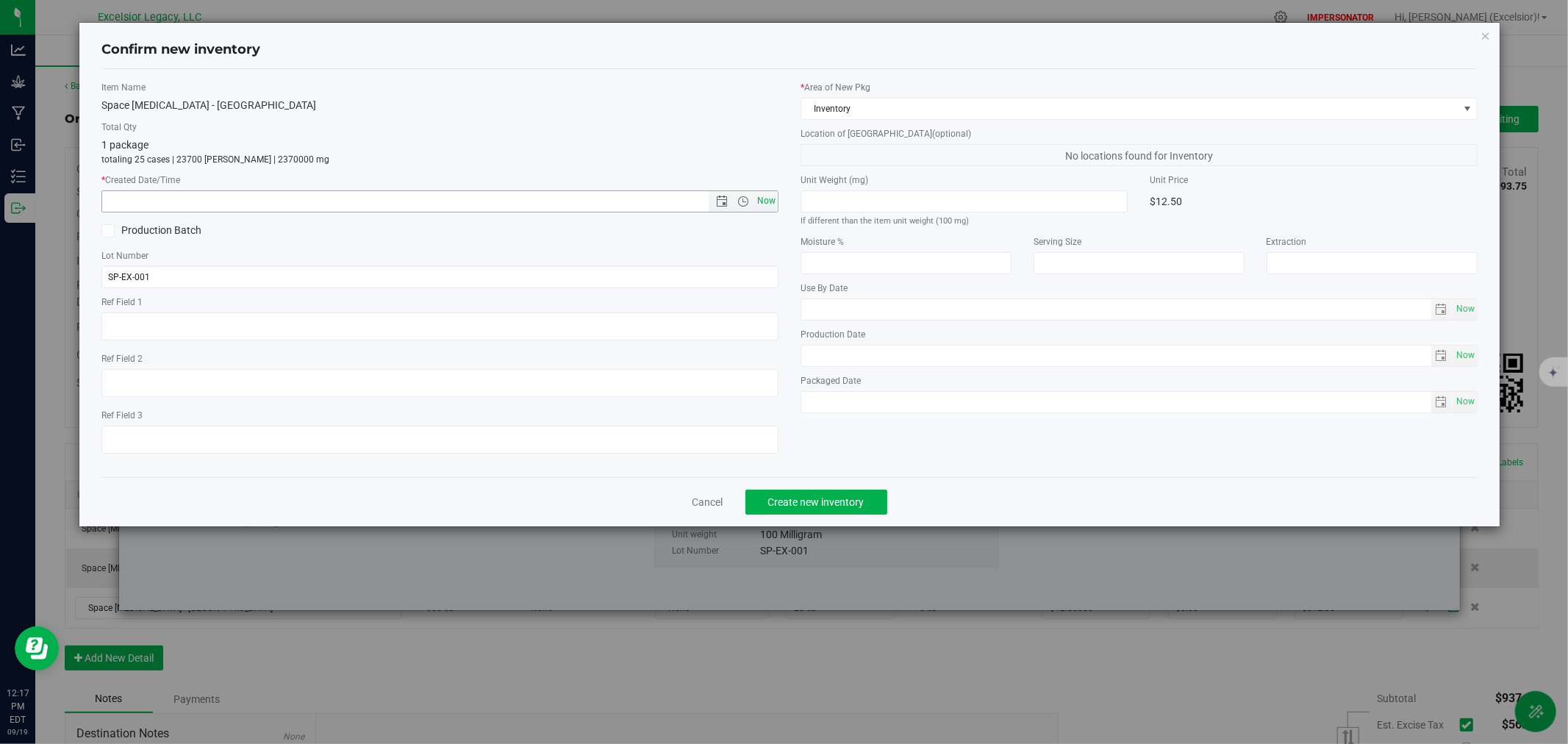
click at [767, 198] on span "Now" at bounding box center [767, 201] width 25 height 22
type input "[DATE] 12:17 PM"
click at [825, 490] on div "Cancel Create new inventory" at bounding box center [790, 502] width 1376 height 49
click at [820, 506] on span "Create new inventory" at bounding box center [816, 501] width 96 height 12
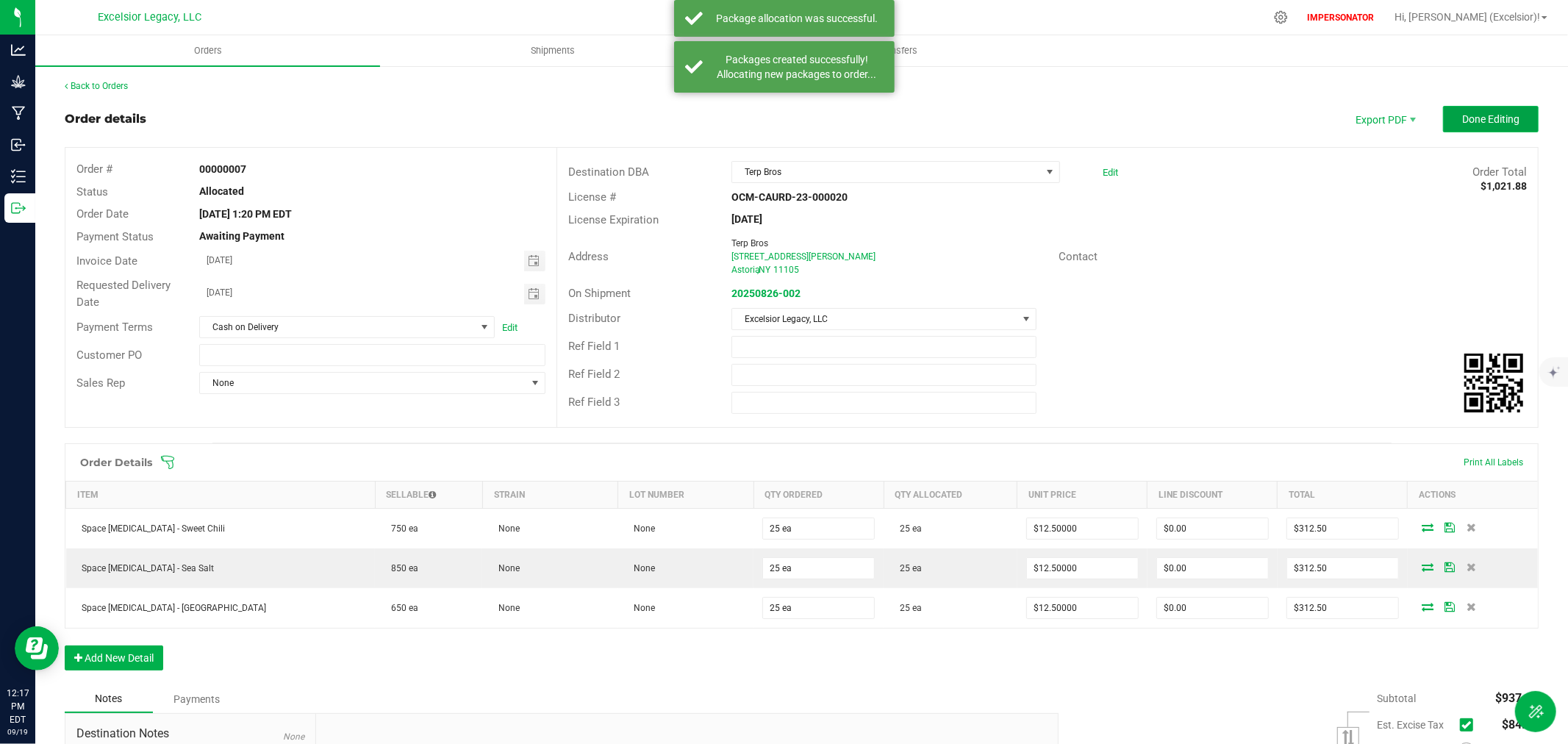
click at [1472, 120] on span "Done Editing" at bounding box center [1491, 119] width 57 height 12
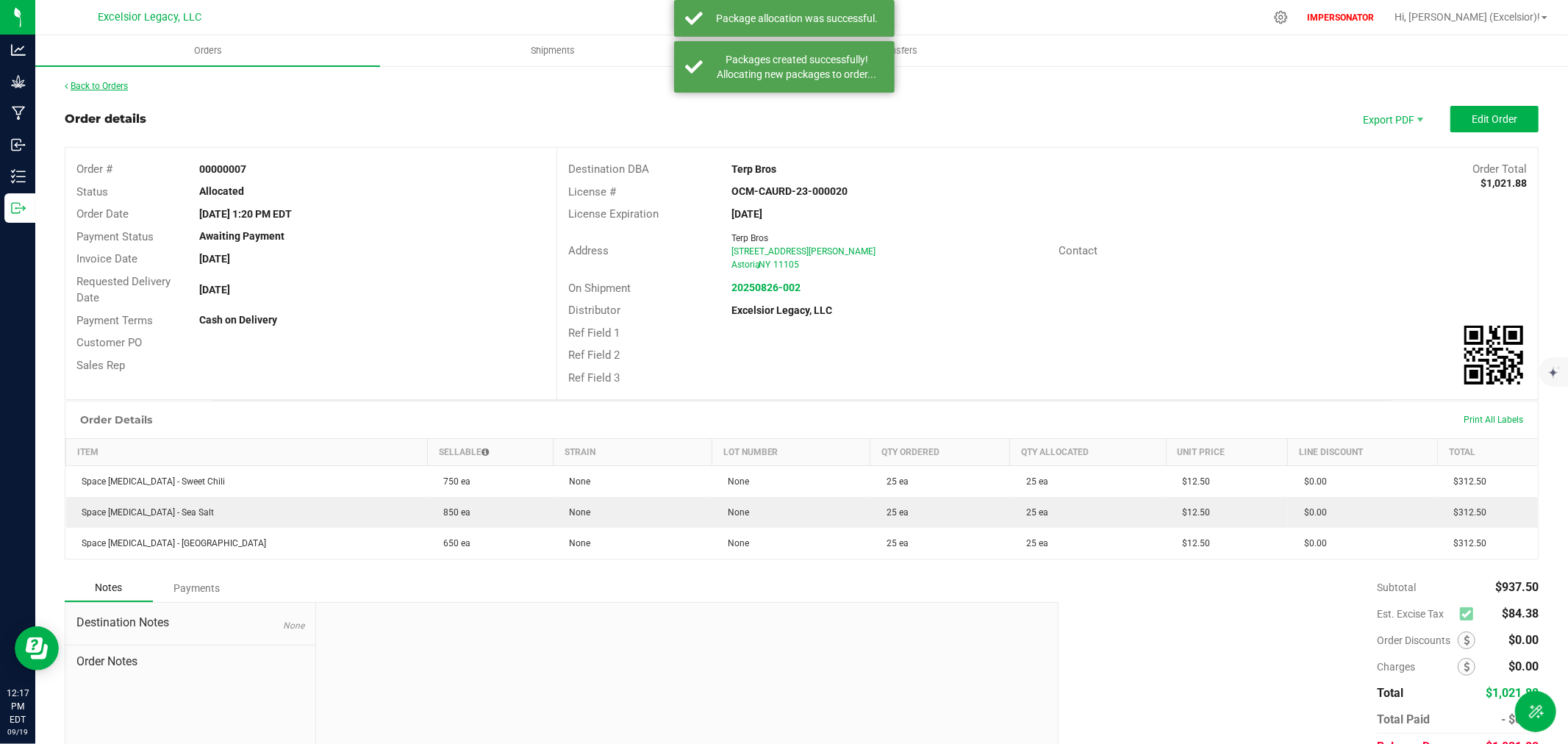
click at [86, 86] on link "Back to Orders" at bounding box center [96, 86] width 63 height 10
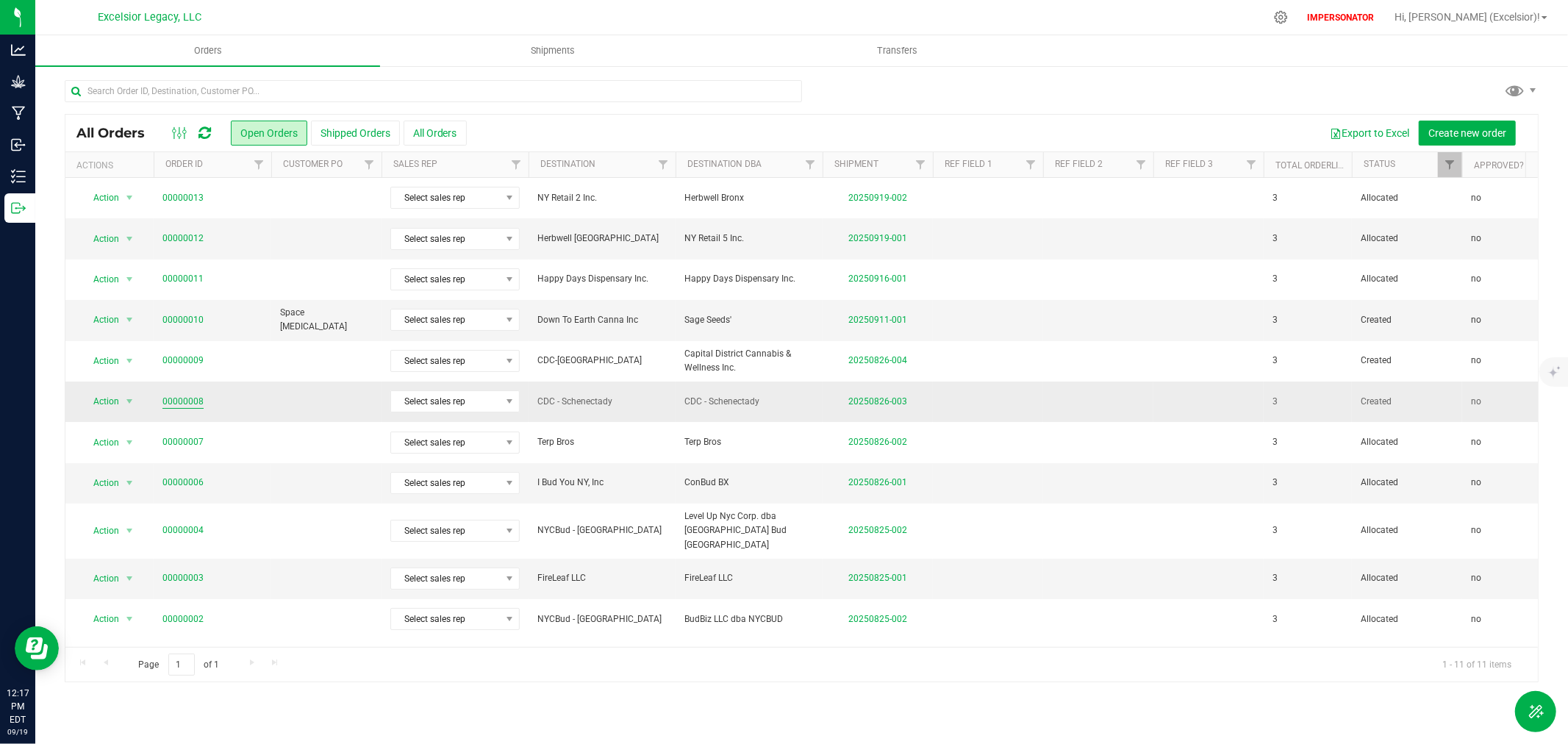
click at [177, 400] on link "00000008" at bounding box center [183, 402] width 41 height 14
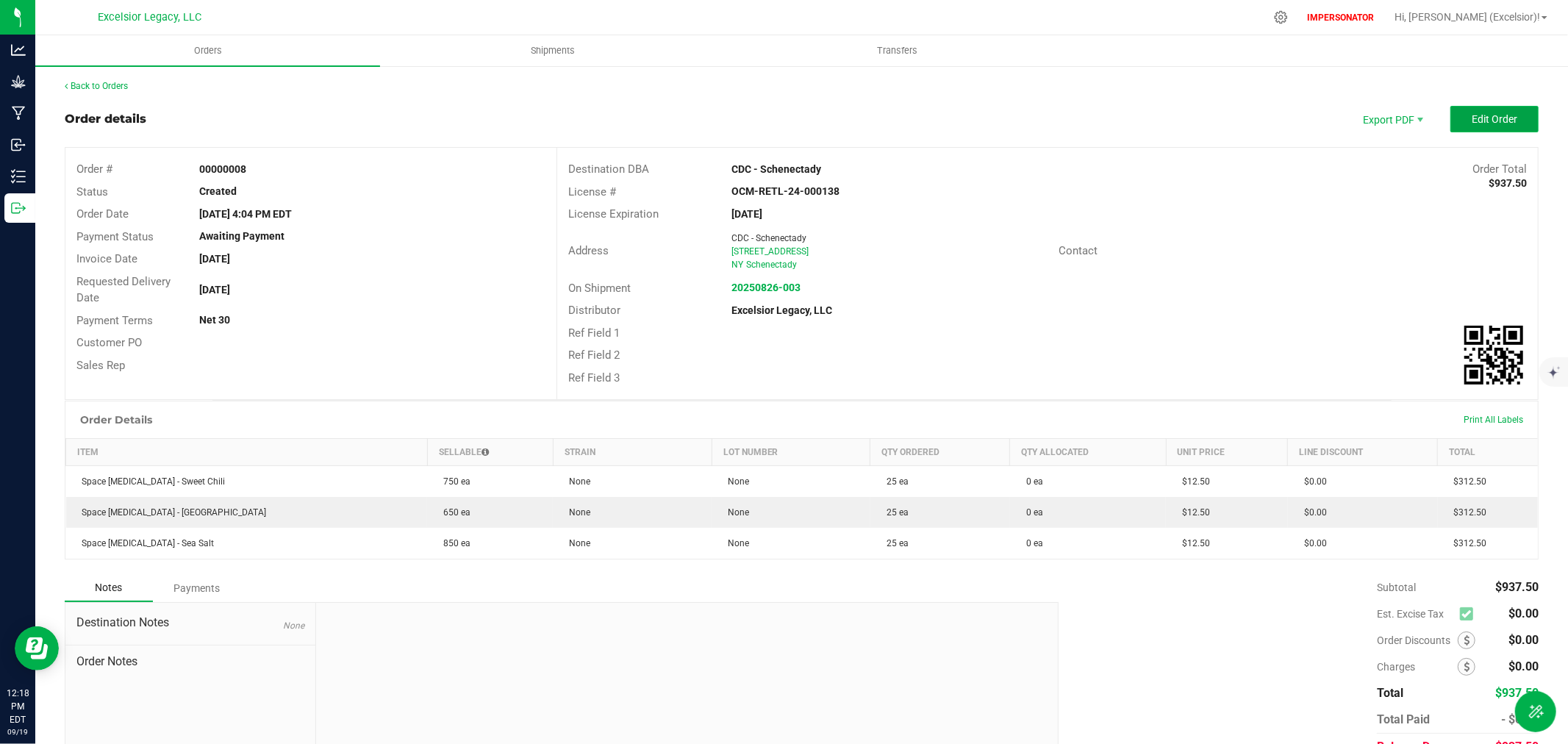
click at [1472, 122] on span "Edit Order" at bounding box center [1494, 119] width 46 height 12
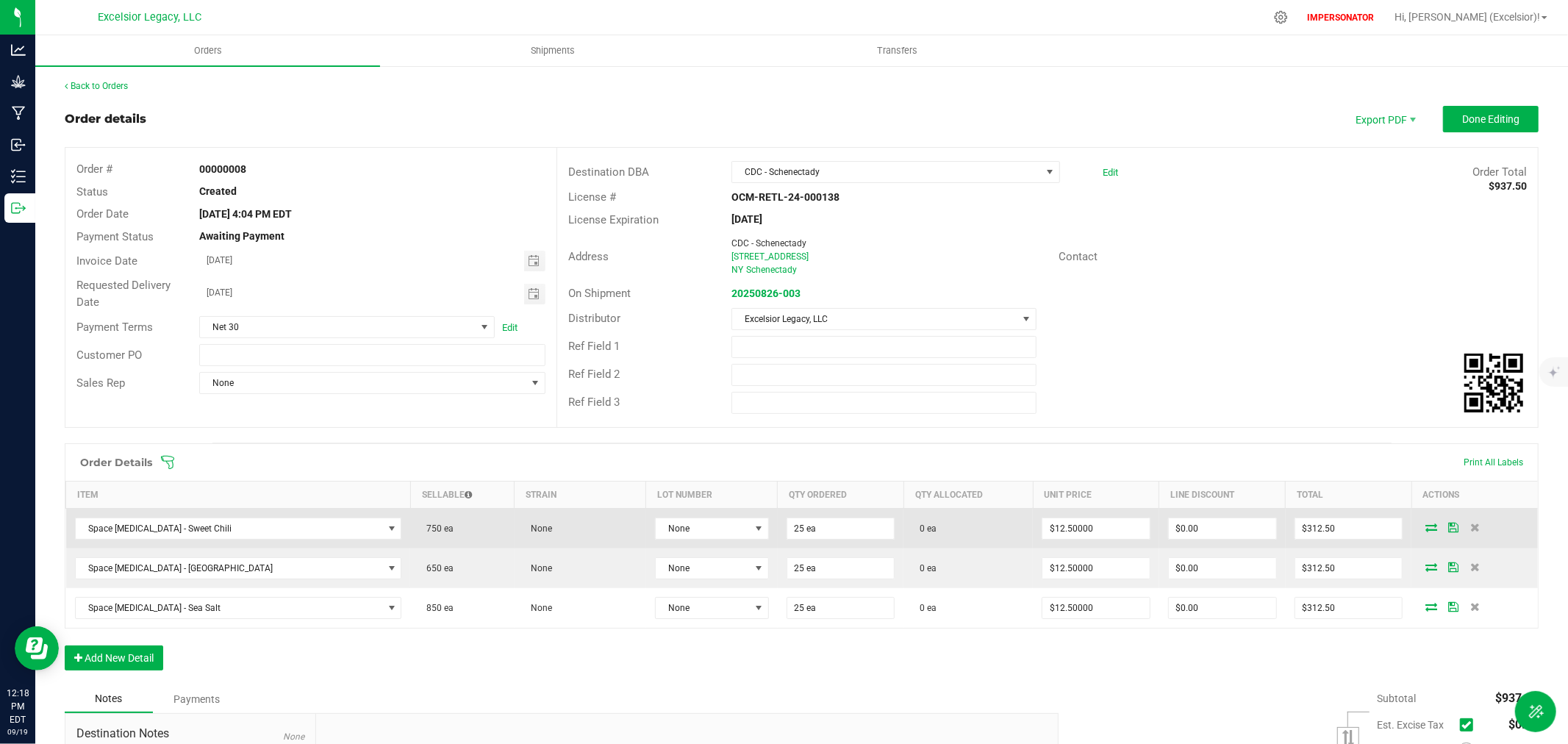
click at [1425, 530] on icon at bounding box center [1431, 527] width 12 height 8
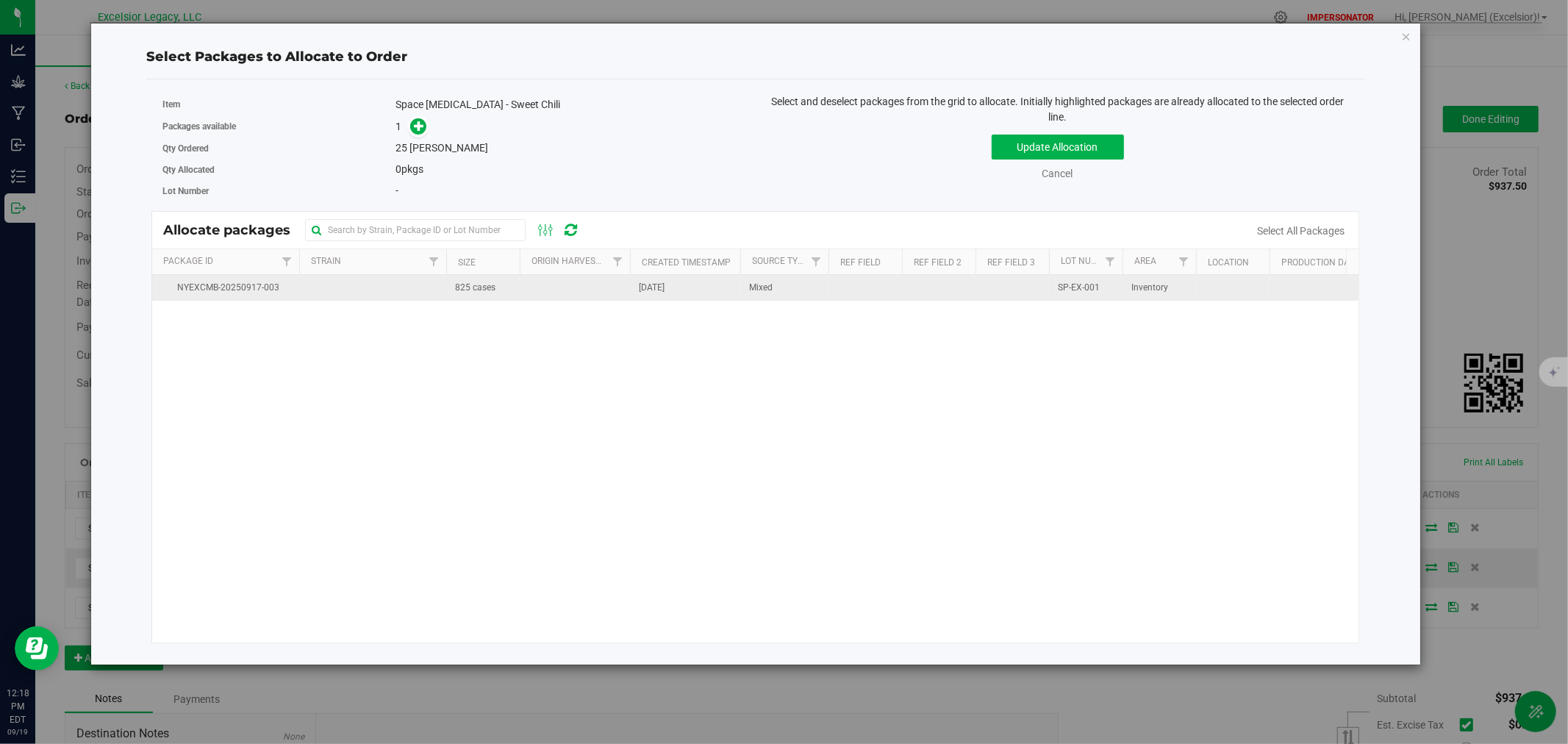
click at [507, 281] on td "825 cases" at bounding box center [483, 288] width 73 height 25
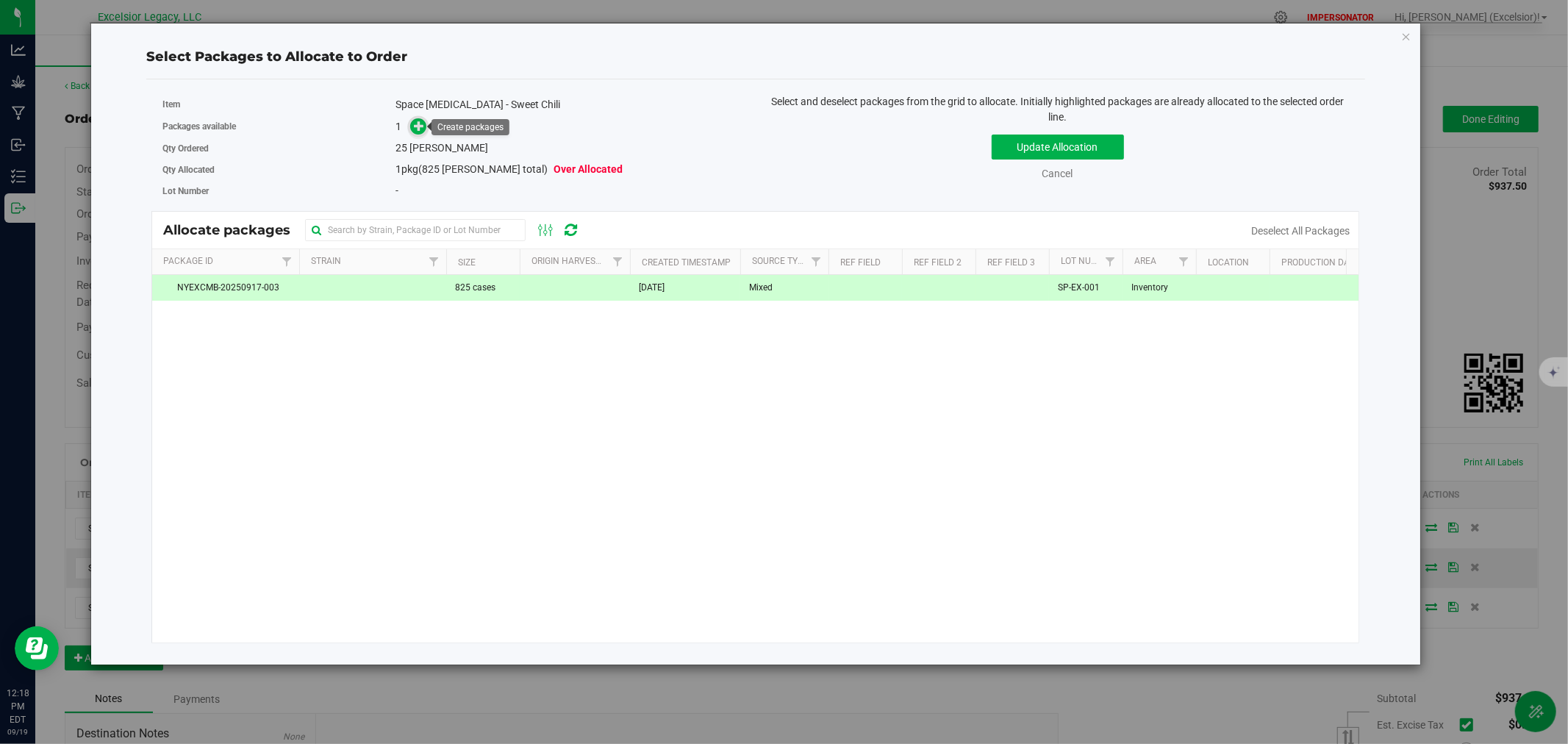
click at [416, 125] on icon at bounding box center [419, 125] width 10 height 10
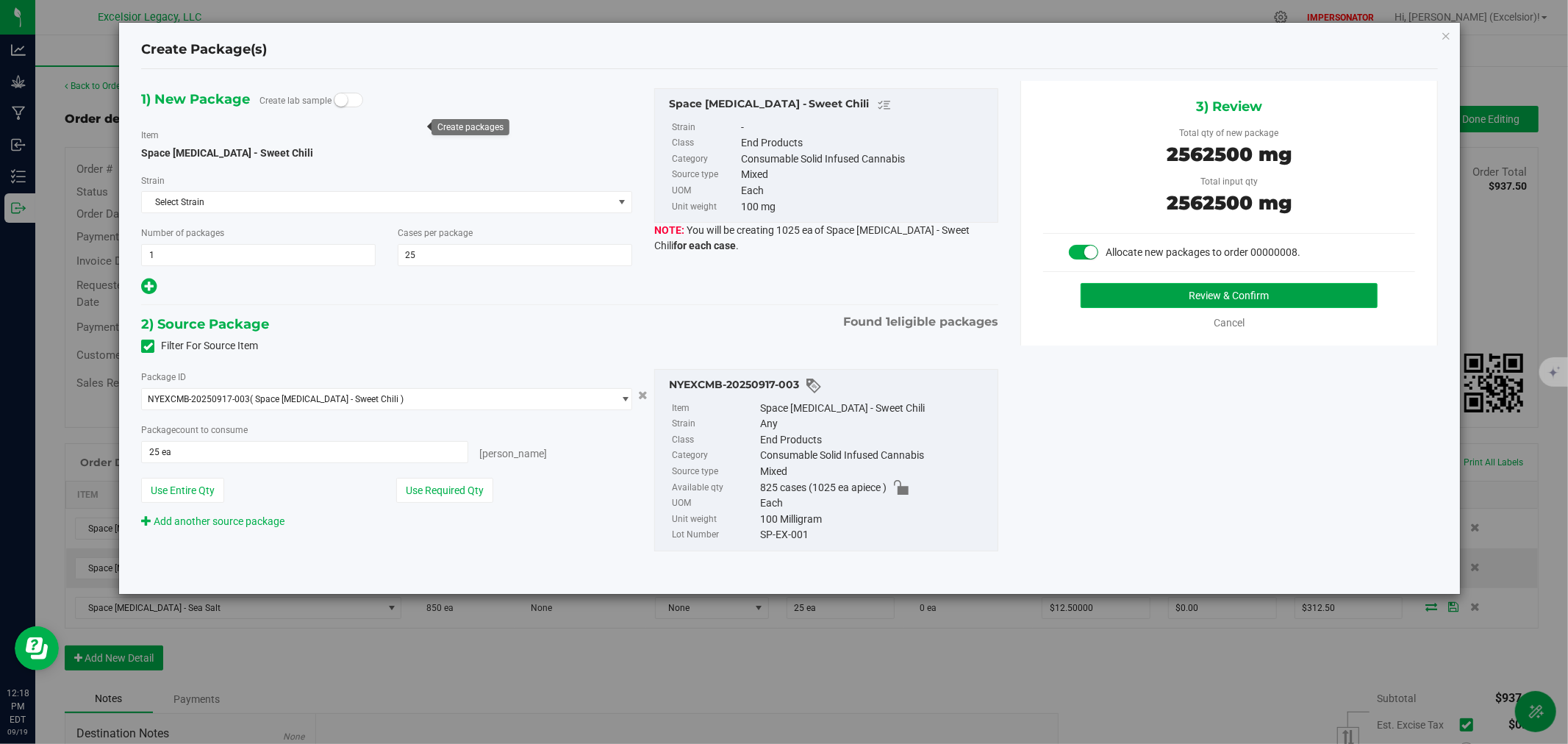
click at [1179, 298] on button "Review & Confirm" at bounding box center [1229, 295] width 298 height 25
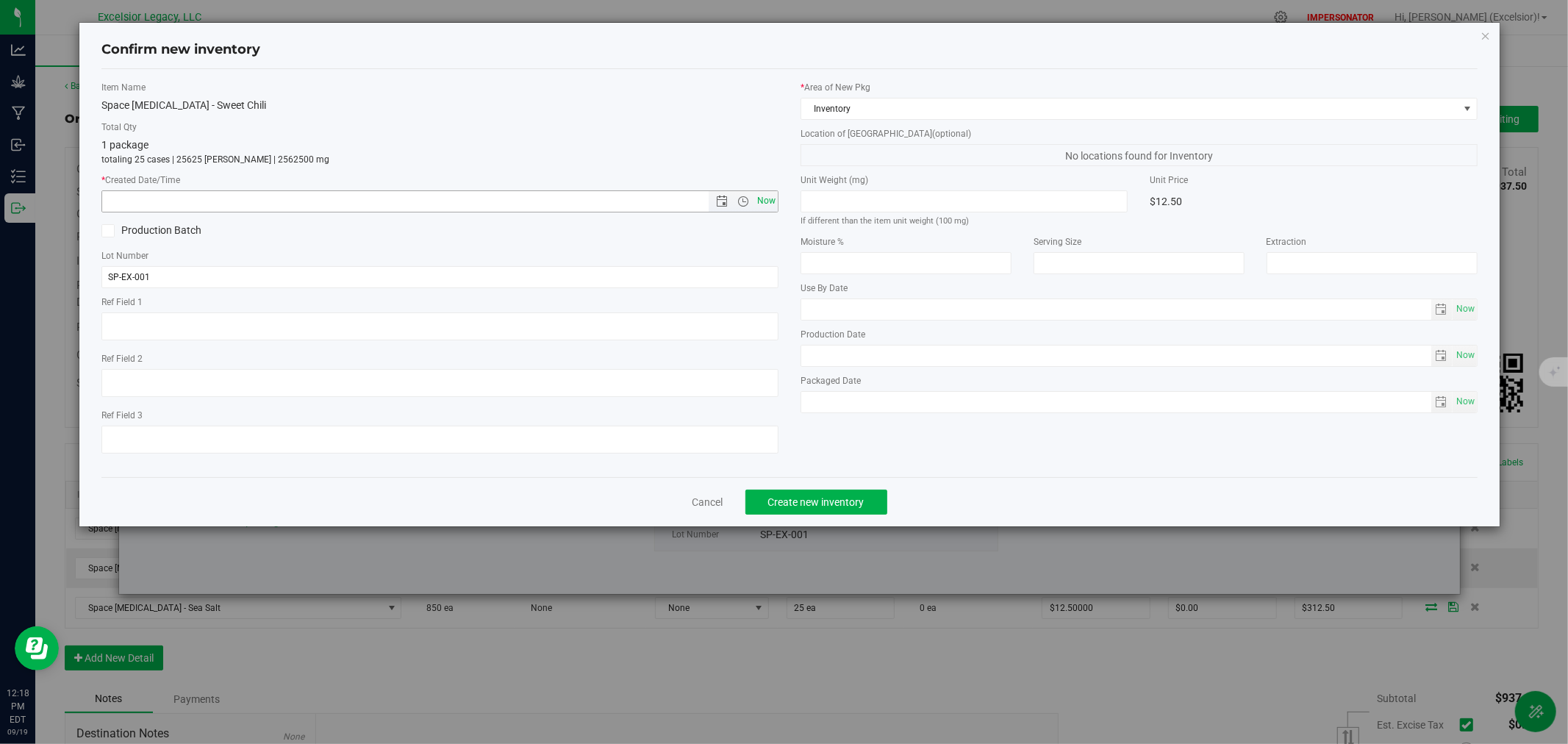
click at [774, 203] on span "Now" at bounding box center [767, 201] width 25 height 22
type input "[DATE] 12:18 PM"
click at [803, 497] on button "Create new inventory" at bounding box center [817, 502] width 142 height 25
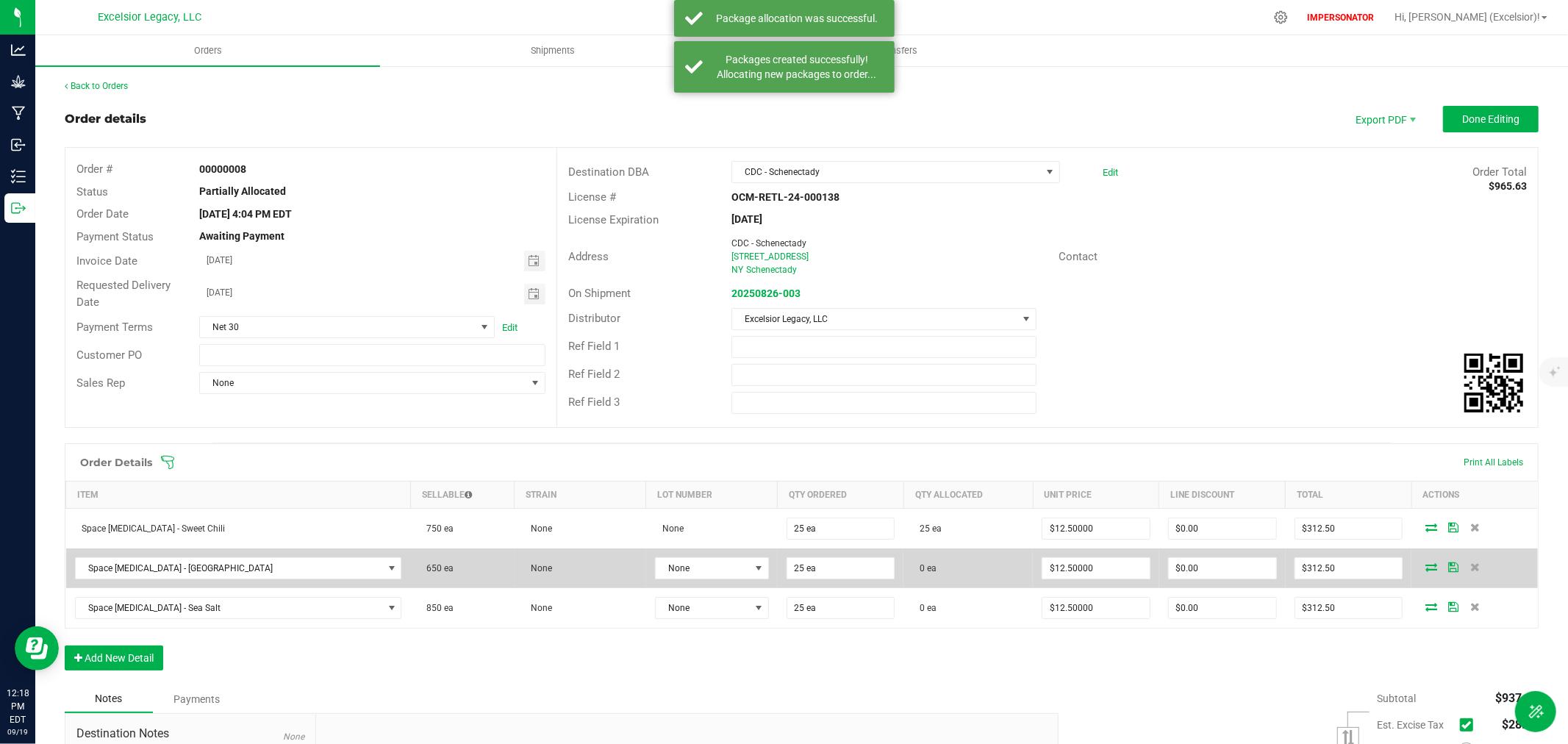
click at [1425, 568] on icon at bounding box center [1431, 566] width 12 height 8
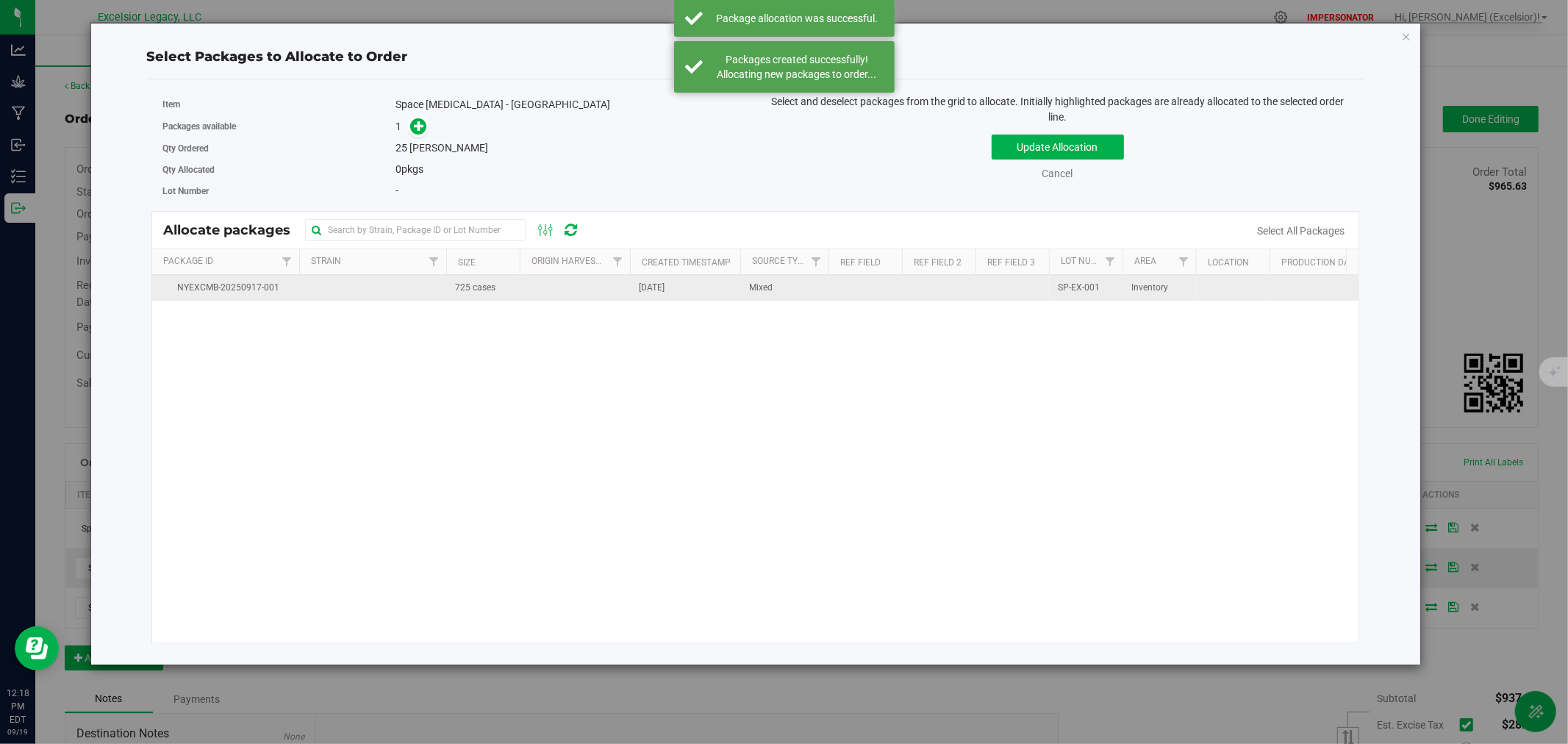
click at [530, 299] on td at bounding box center [575, 288] width 110 height 25
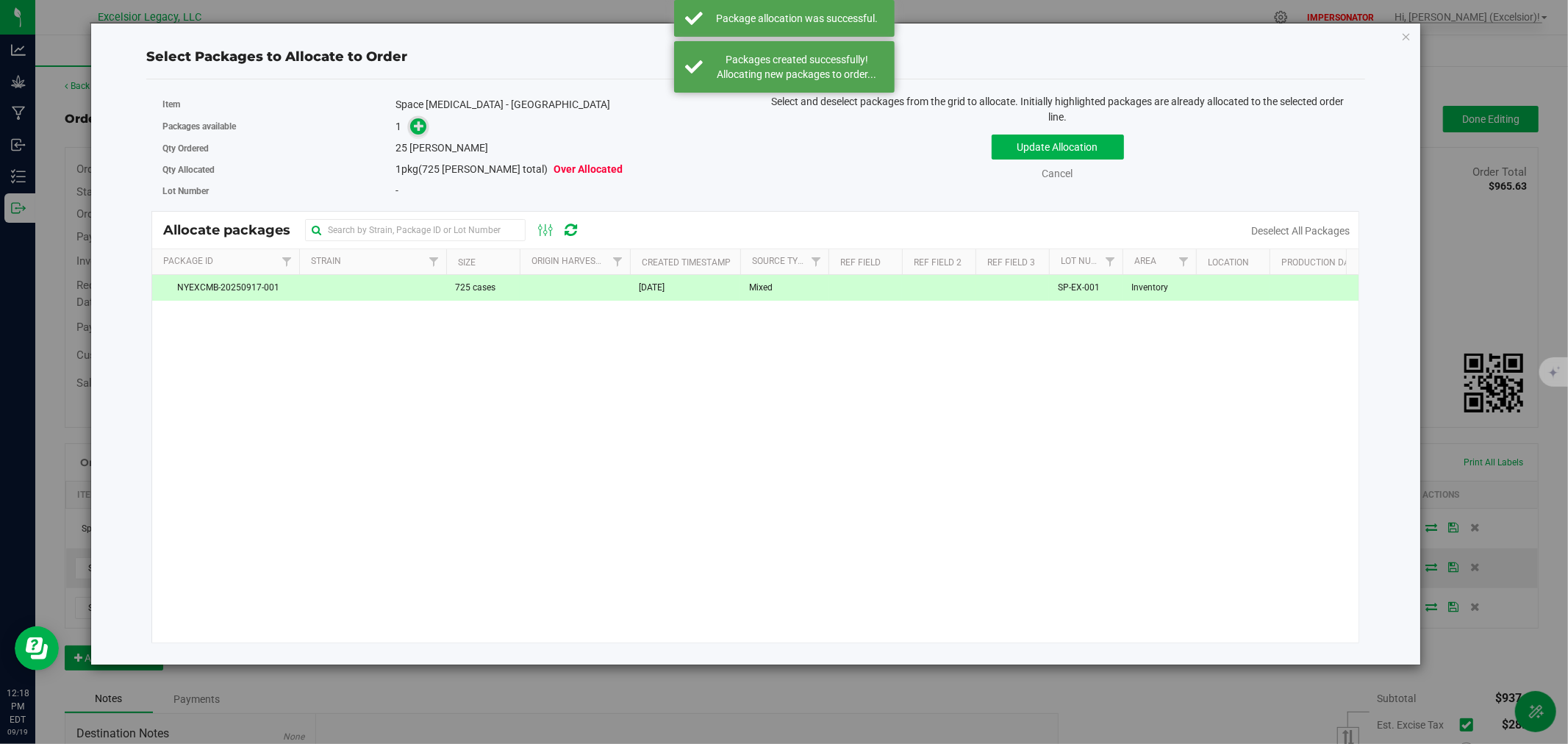
click at [413, 121] on span at bounding box center [419, 126] width 17 height 17
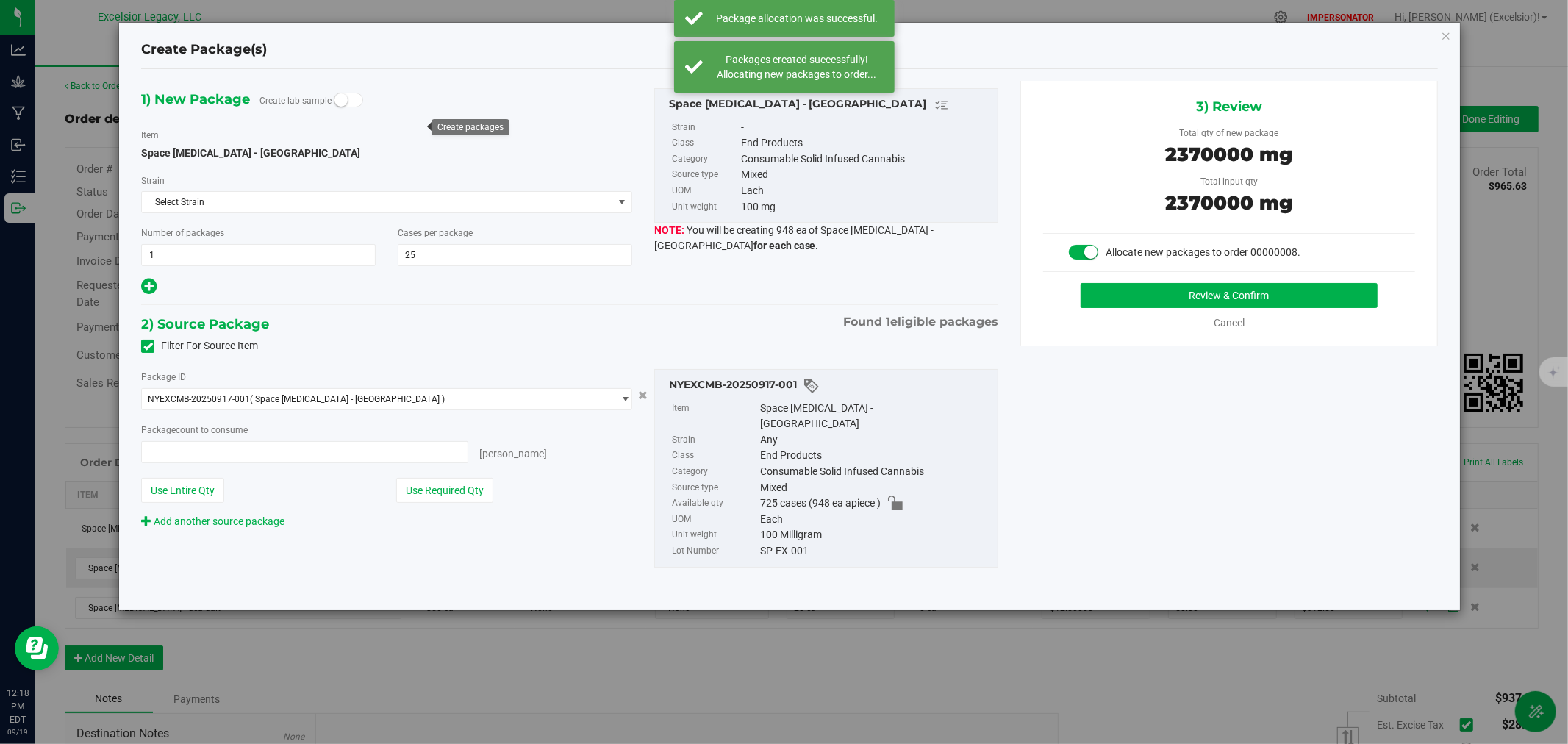
type input "25 ea"
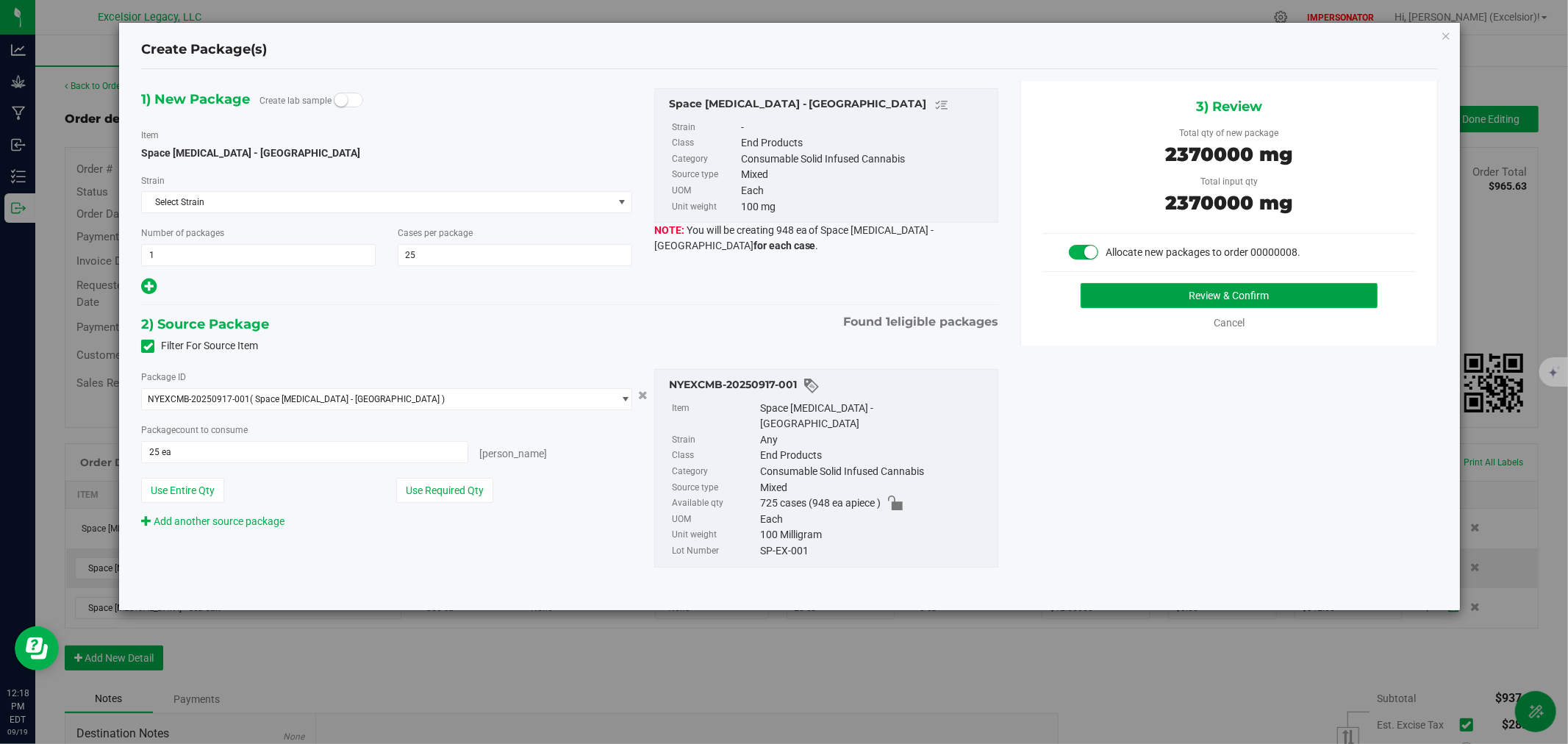
click at [1169, 299] on button "Review & Confirm" at bounding box center [1229, 295] width 298 height 25
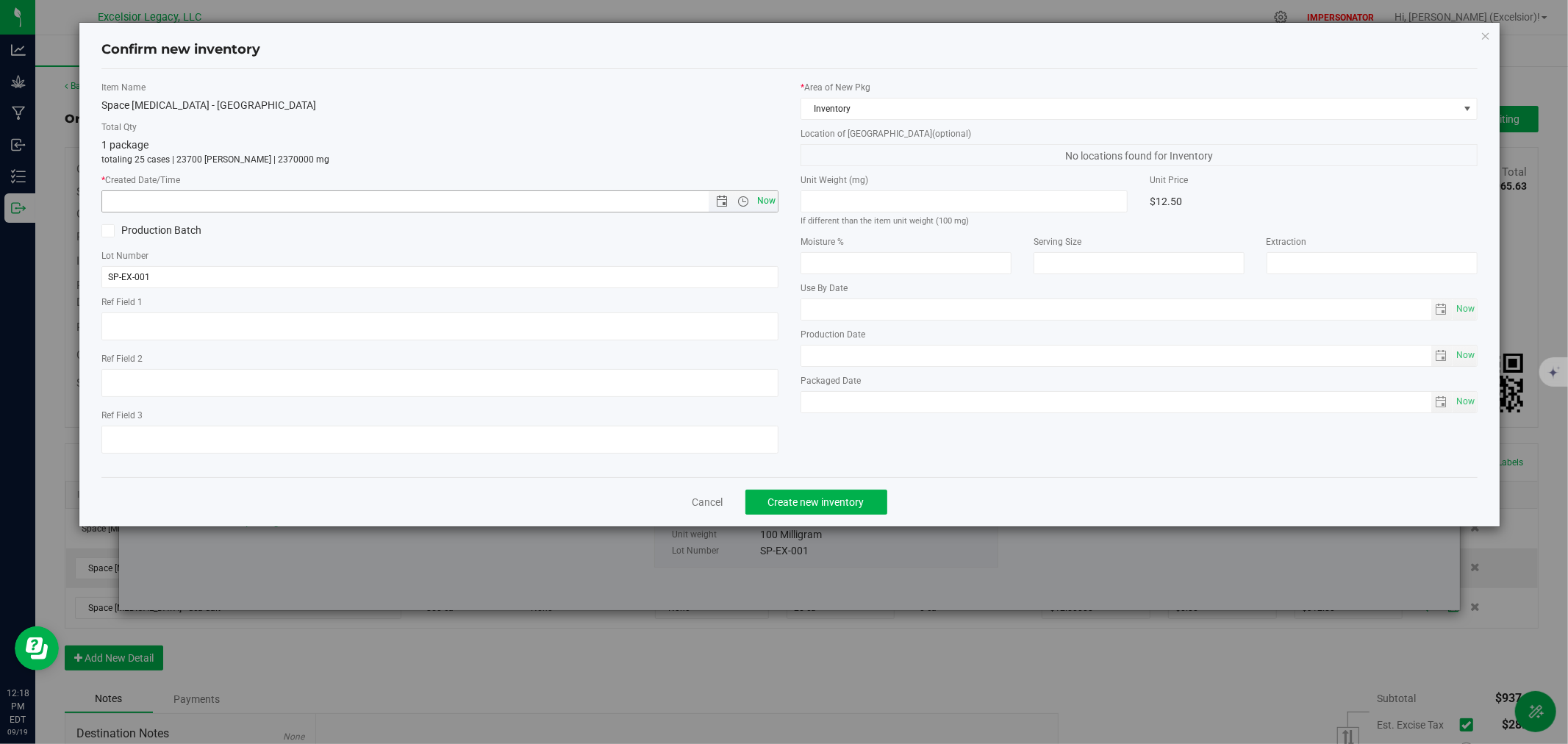
click at [766, 200] on span "Now" at bounding box center [767, 201] width 25 height 22
type input "[DATE] 12:18 PM"
click at [816, 491] on div "Cancel Create new inventory" at bounding box center [790, 502] width 1376 height 49
click at [814, 504] on span "Create new inventory" at bounding box center [816, 501] width 96 height 12
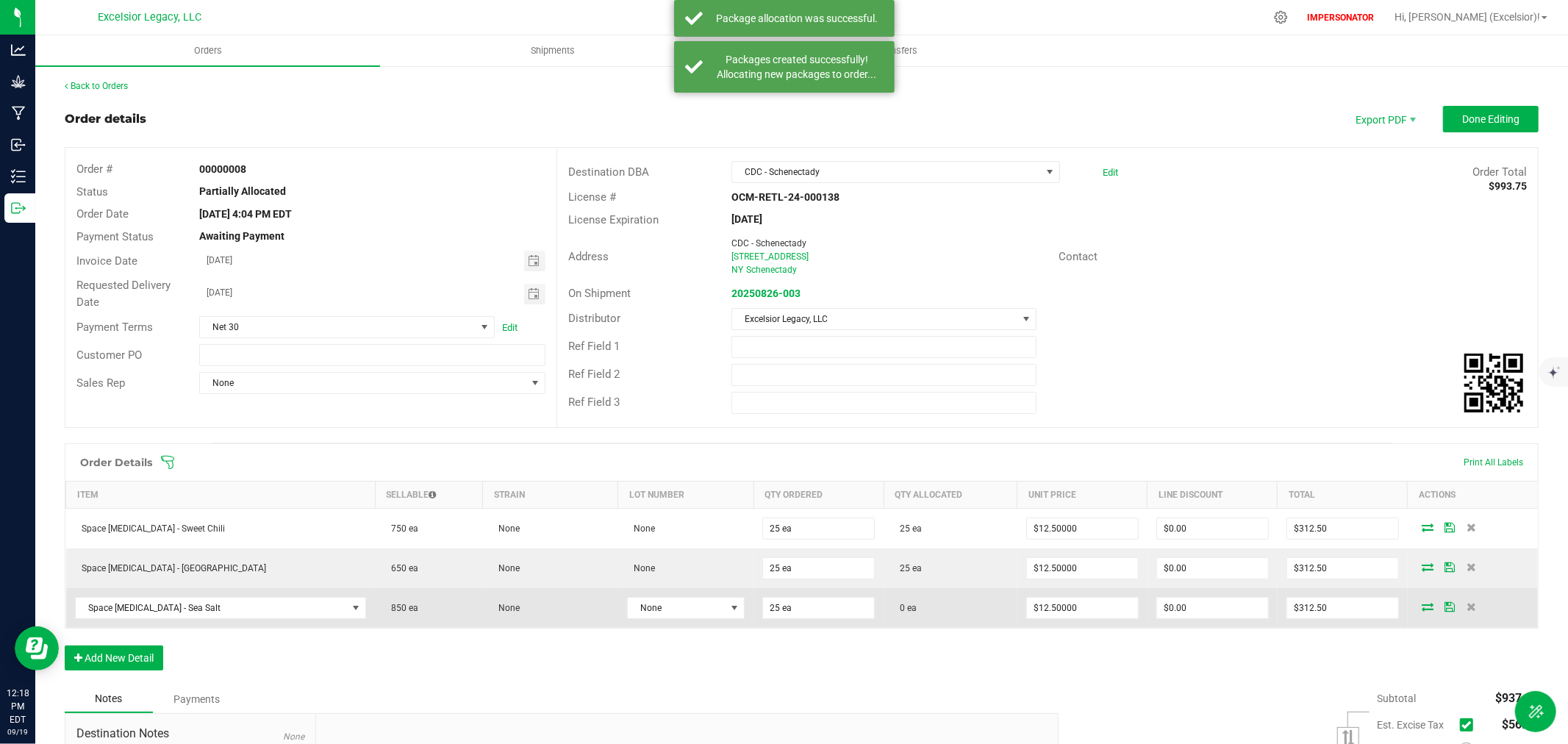
click at [1420, 608] on span at bounding box center [1428, 606] width 22 height 8
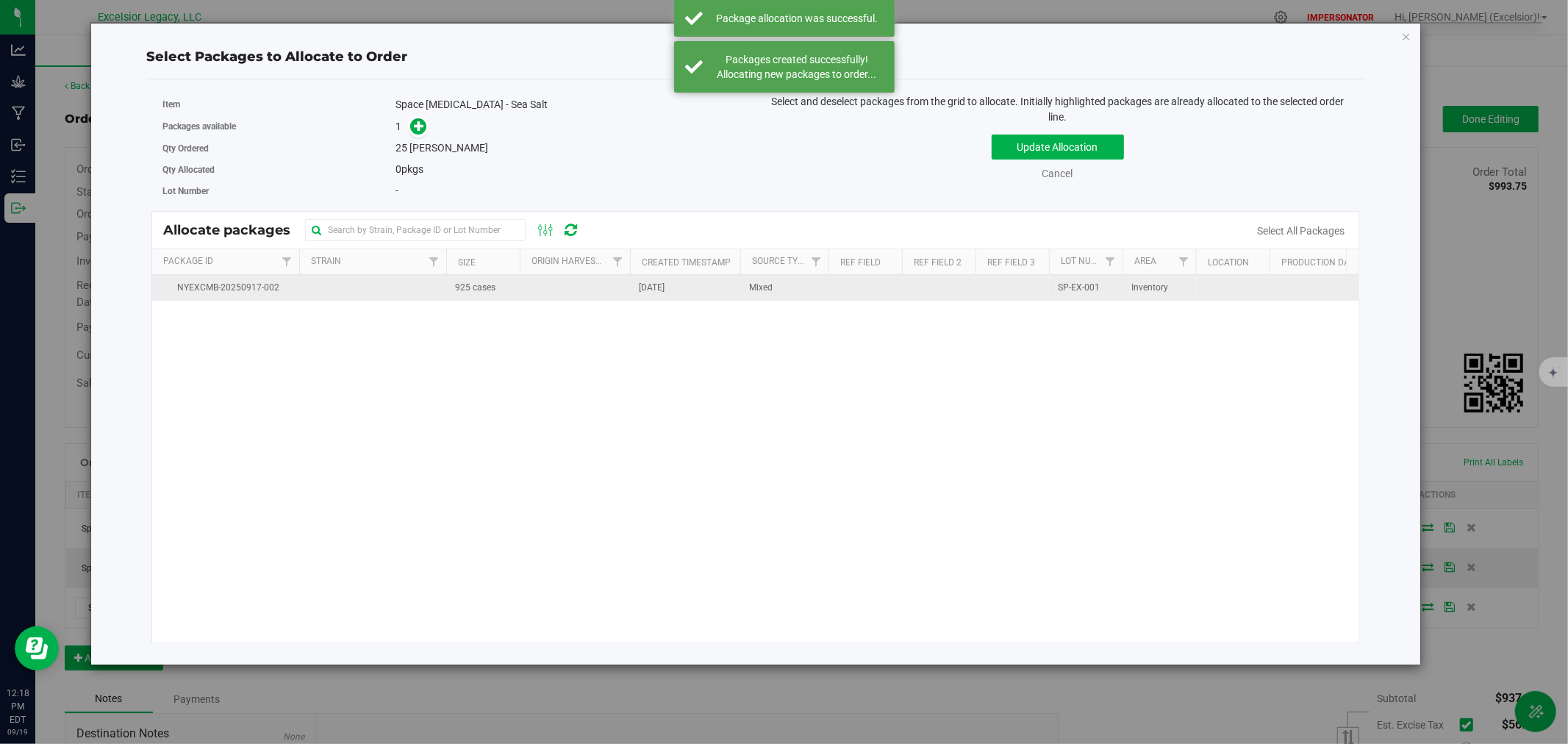
click at [529, 294] on td at bounding box center [575, 288] width 110 height 25
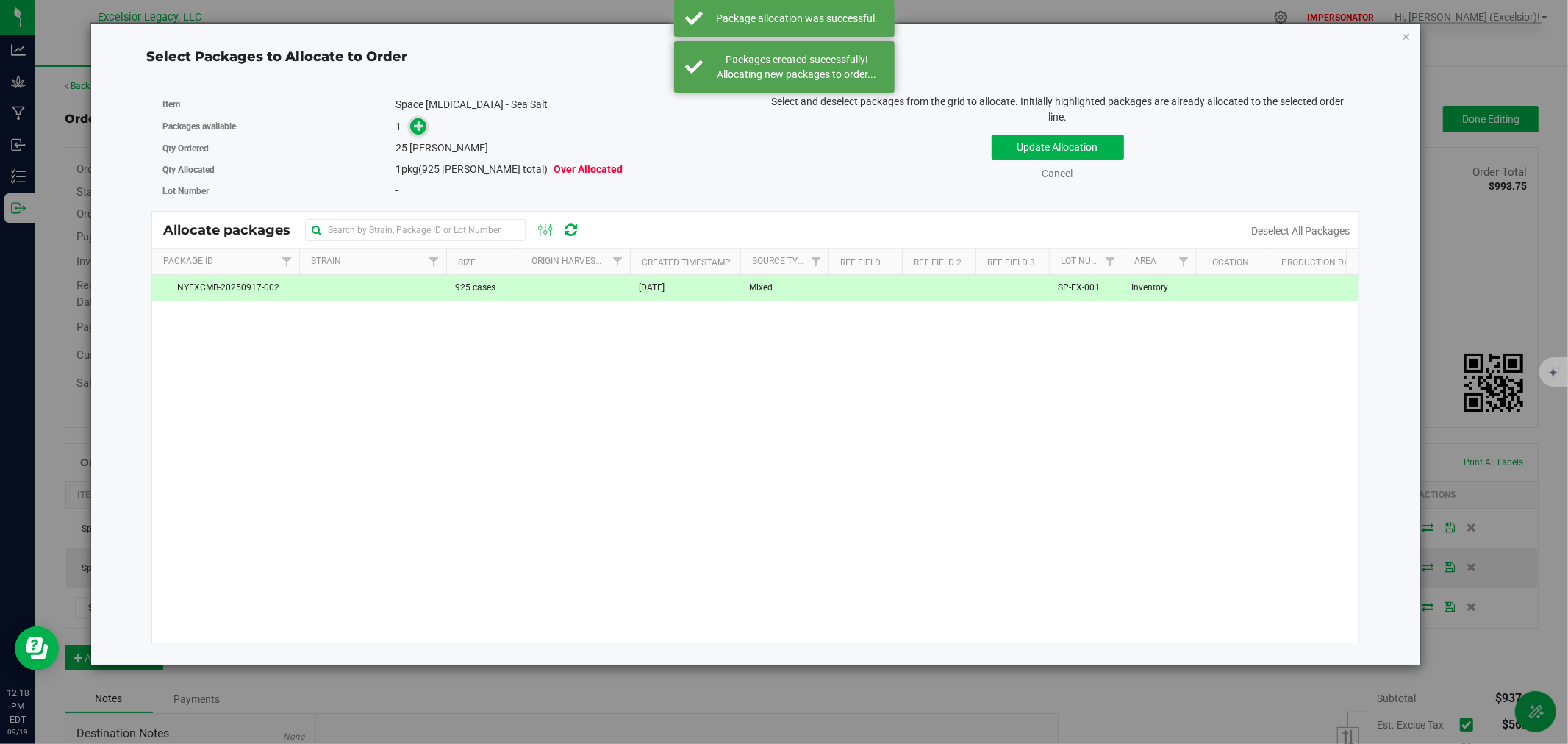
click at [416, 131] on icon at bounding box center [420, 125] width 11 height 11
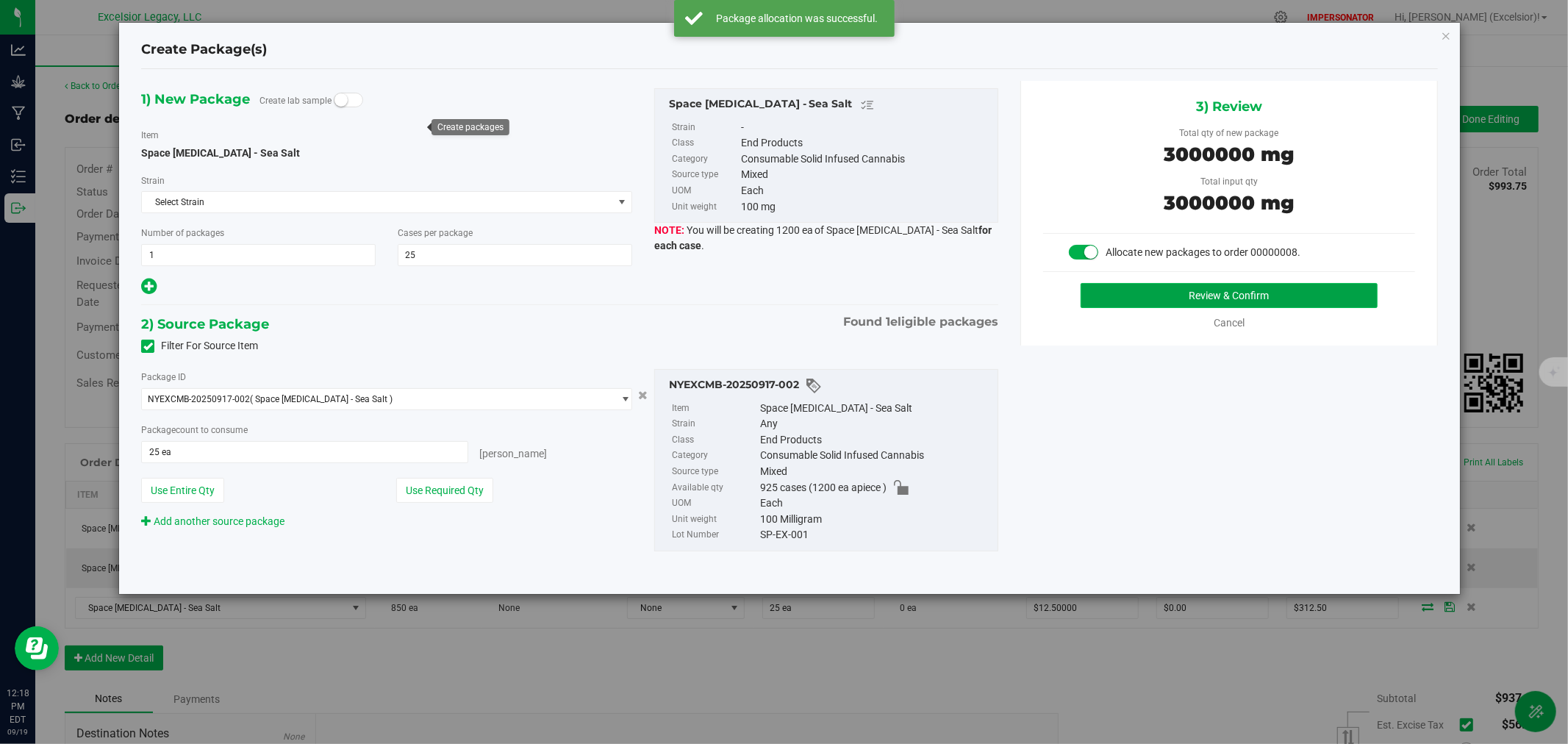
click at [1145, 291] on button "Review & Confirm" at bounding box center [1229, 295] width 298 height 25
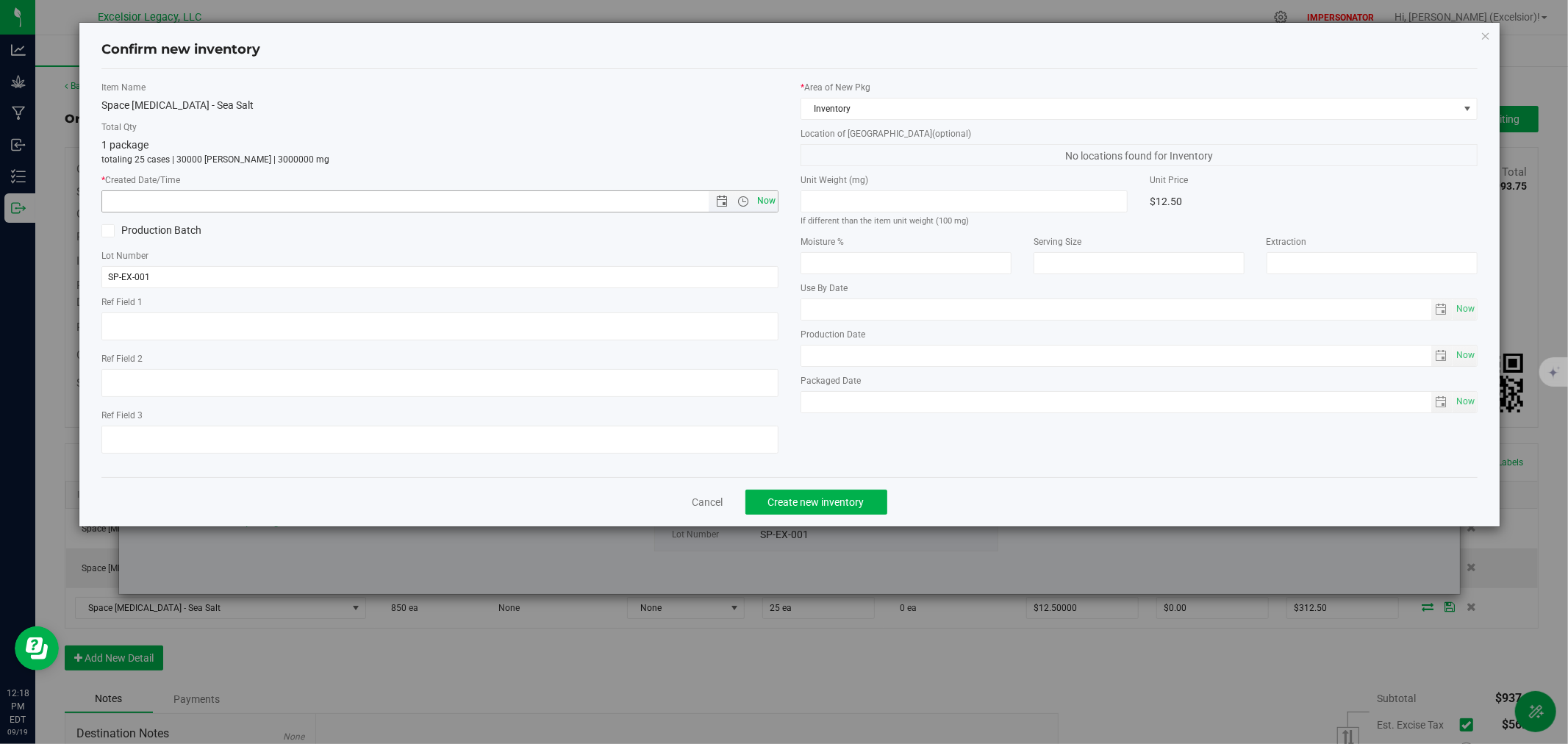
click at [769, 200] on span "Now" at bounding box center [767, 201] width 25 height 22
type input "[DATE] 12:18 PM"
click at [843, 508] on span "Create new inventory" at bounding box center [816, 501] width 96 height 12
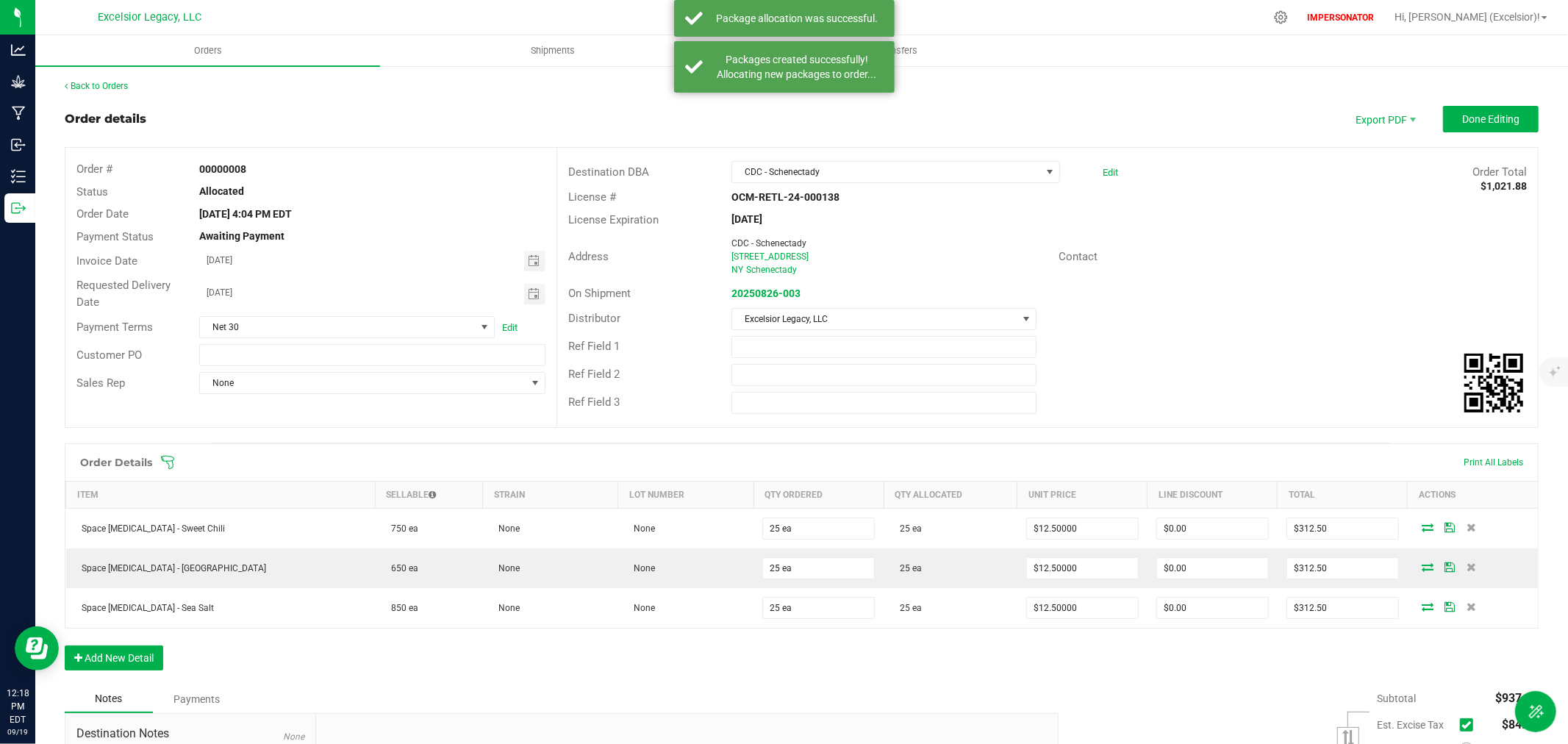
drag, startPoint x: 1415, startPoint y: 610, endPoint x: 1027, endPoint y: 665, distance: 391.9
click at [1027, 665] on div "Order Details Print All Labels Item Sellable Strain Lot Number Qty Ordered Qty …" at bounding box center [801, 564] width 1474 height 242
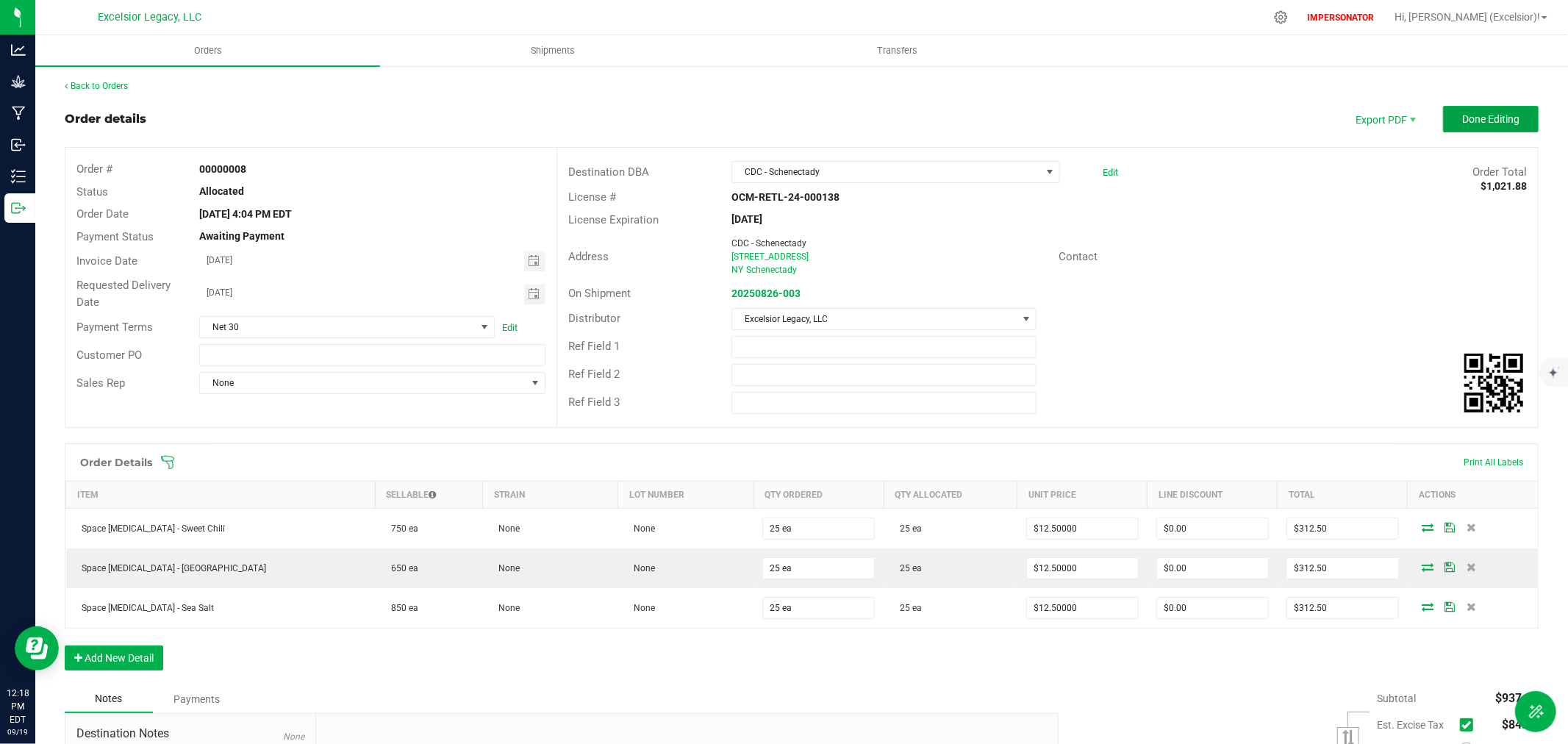
click at [1465, 119] on span "Done Editing" at bounding box center [1491, 119] width 57 height 12
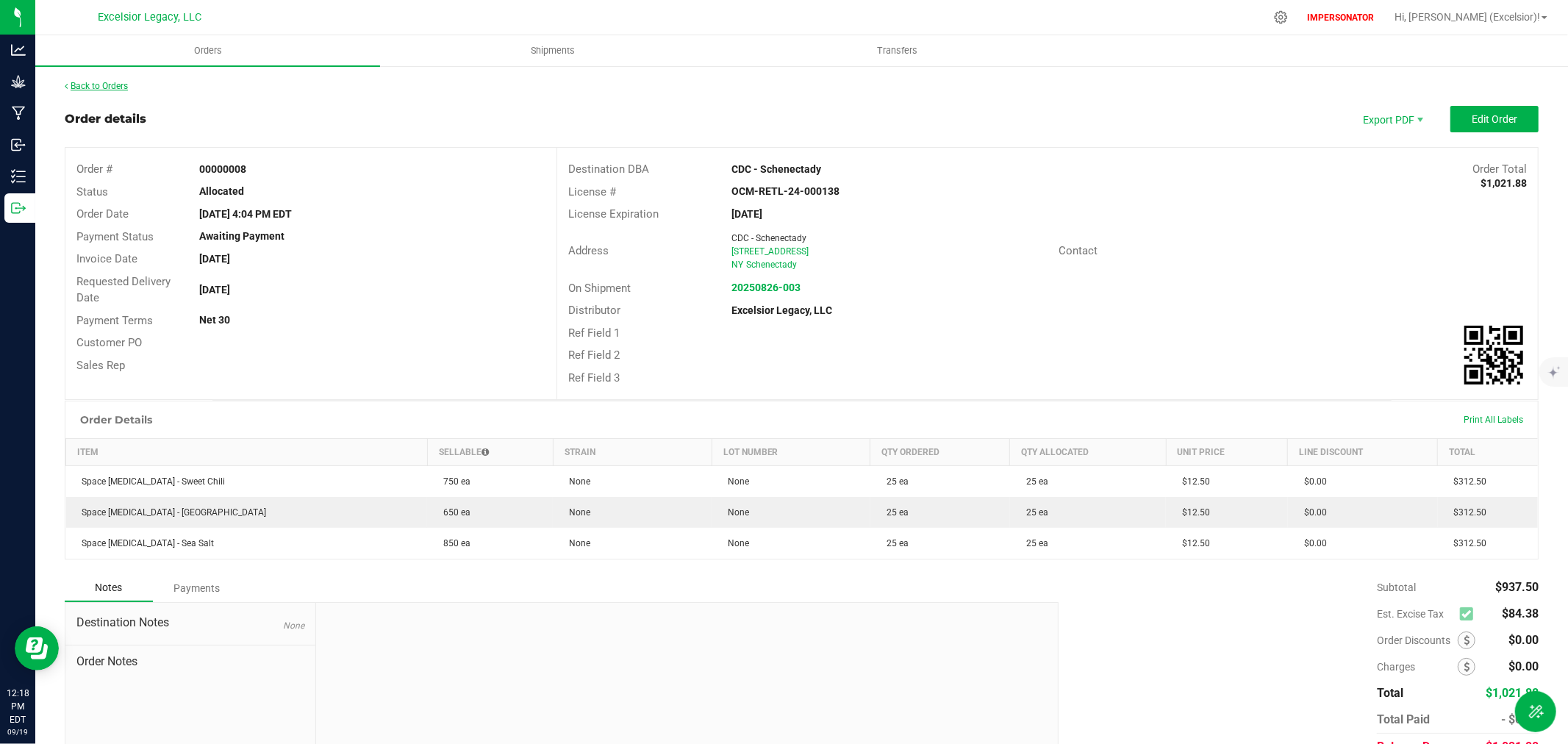
click at [120, 83] on link "Back to Orders" at bounding box center [96, 86] width 63 height 10
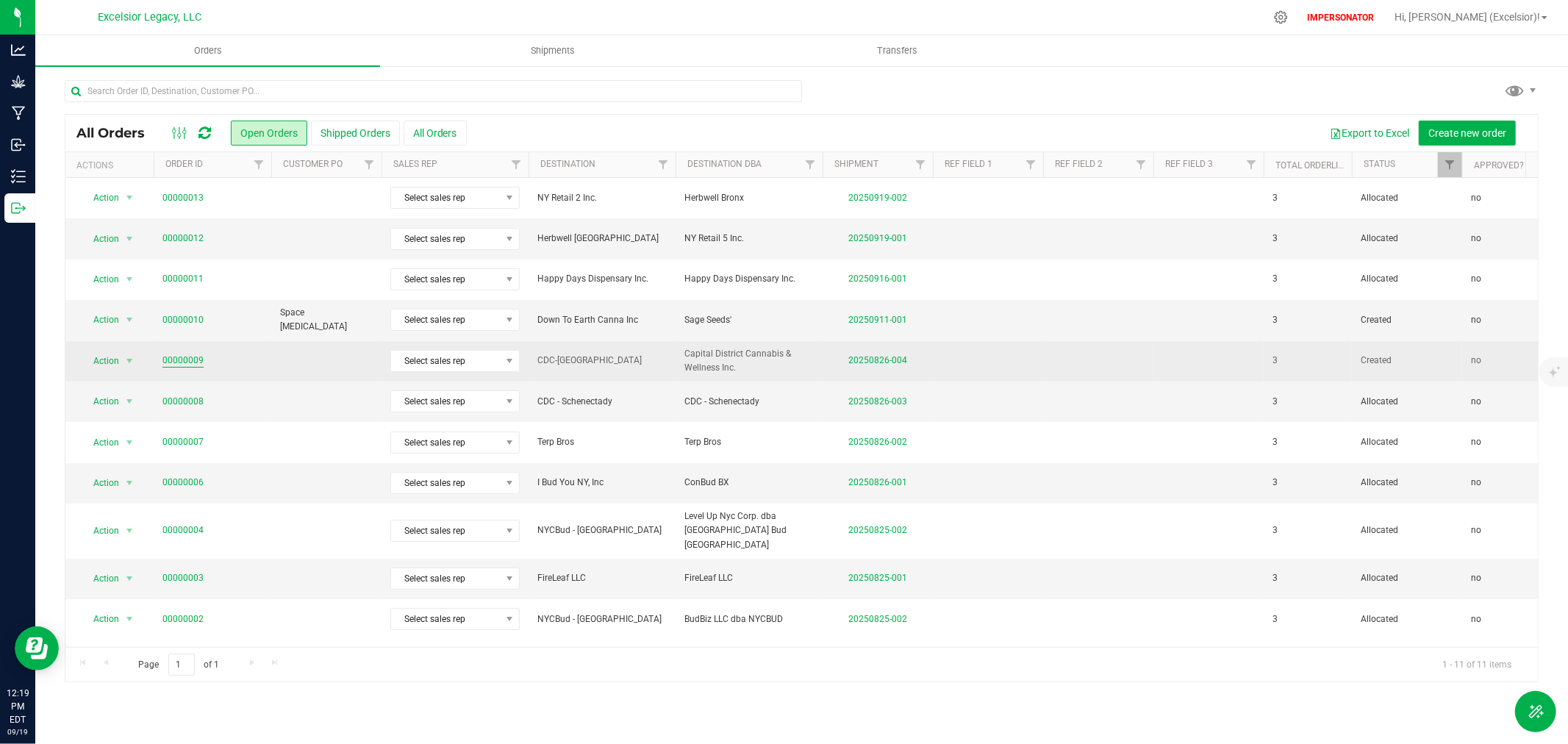
click at [179, 363] on link "00000009" at bounding box center [183, 361] width 41 height 14
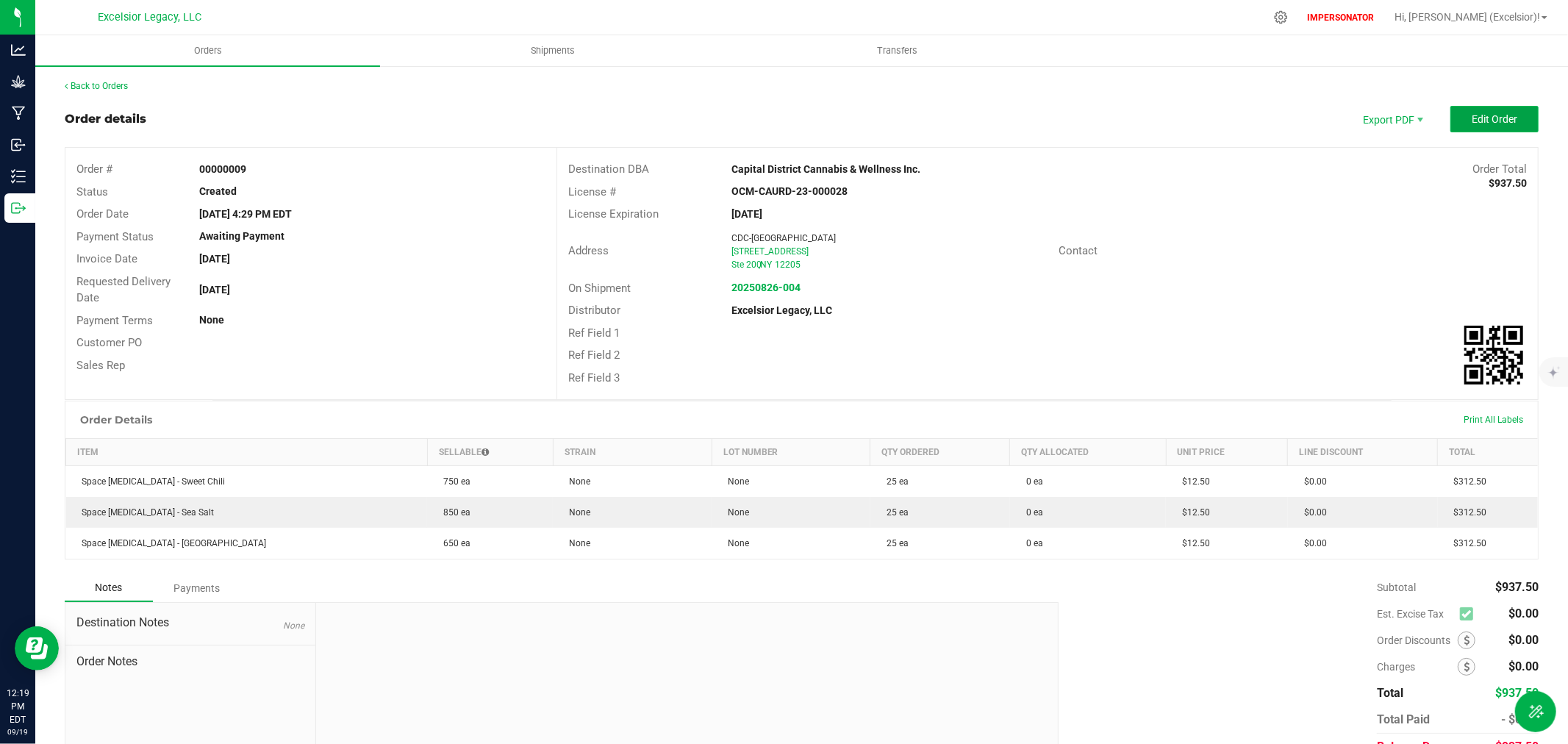
click at [1509, 116] on button "Edit Order" at bounding box center [1495, 119] width 88 height 26
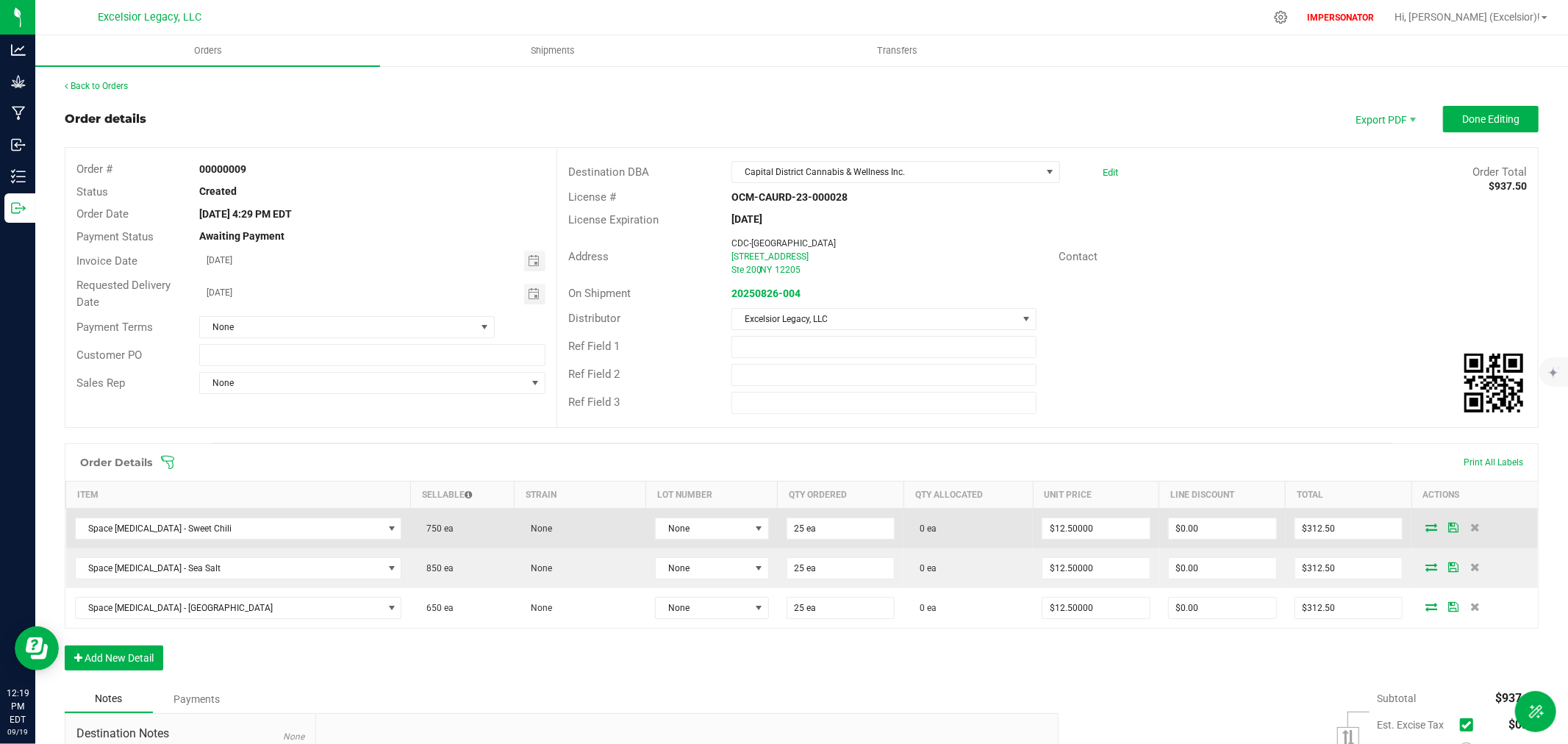
click at [1425, 527] on icon at bounding box center [1431, 527] width 12 height 8
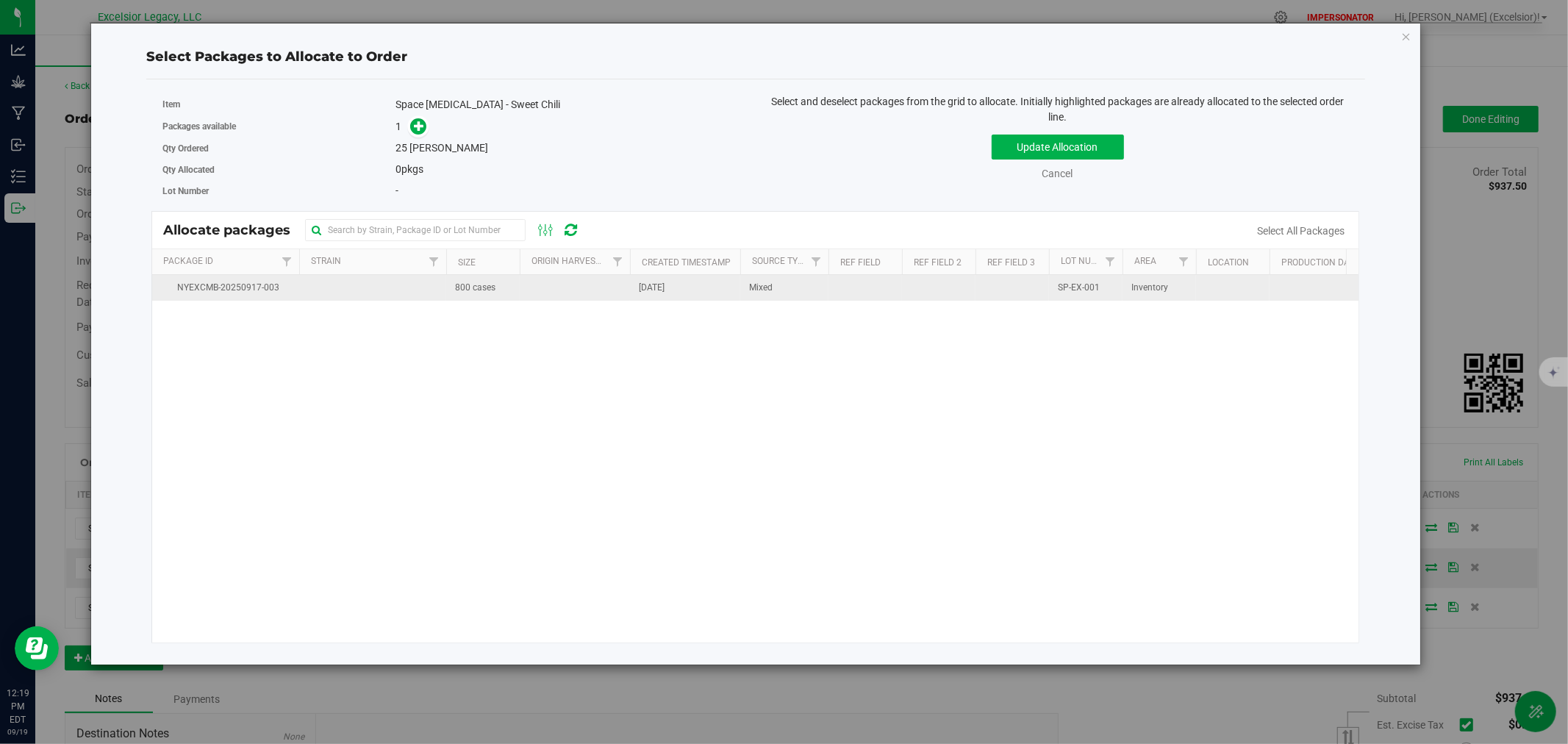
click at [396, 280] on td at bounding box center [373, 288] width 147 height 25
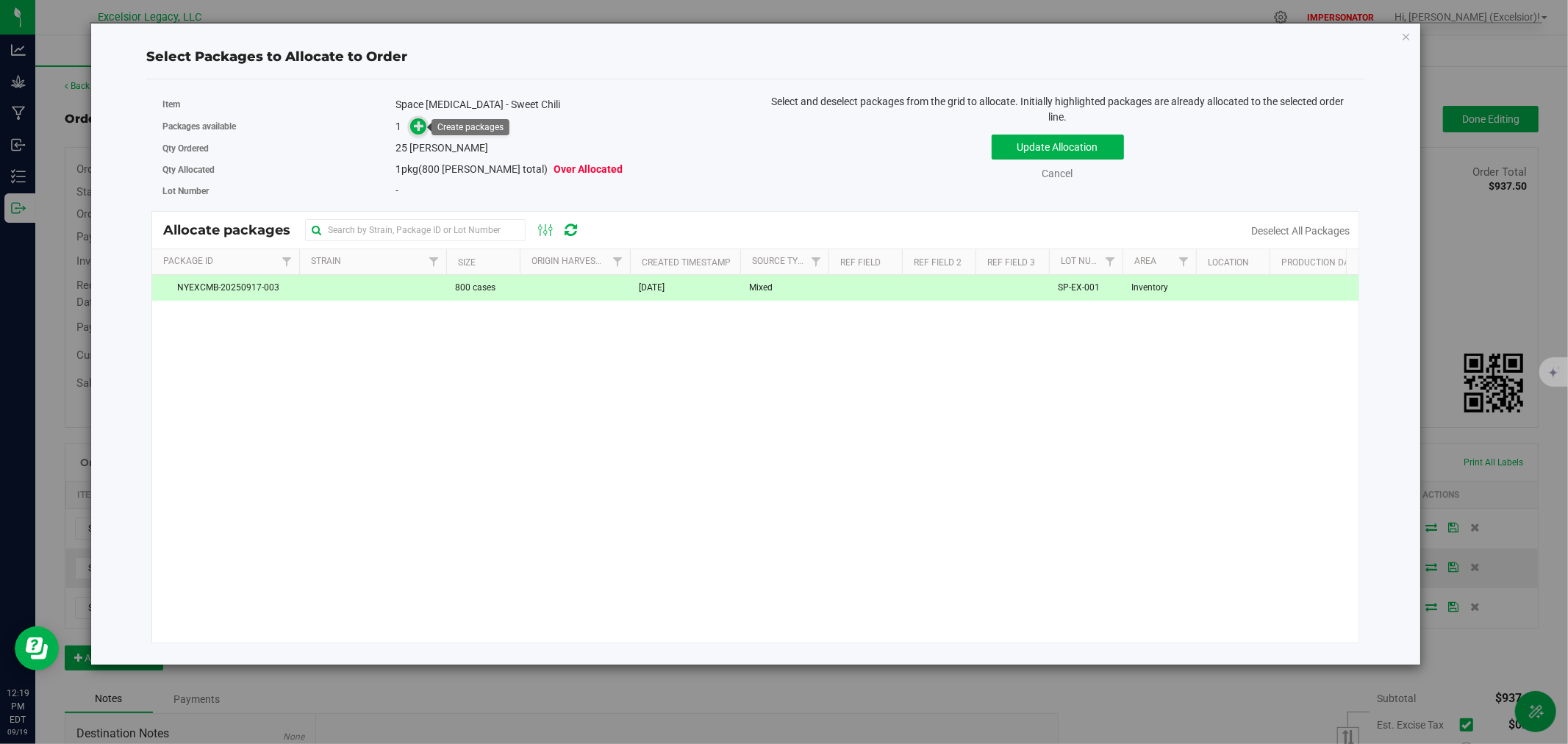
click at [417, 118] on span at bounding box center [419, 126] width 17 height 17
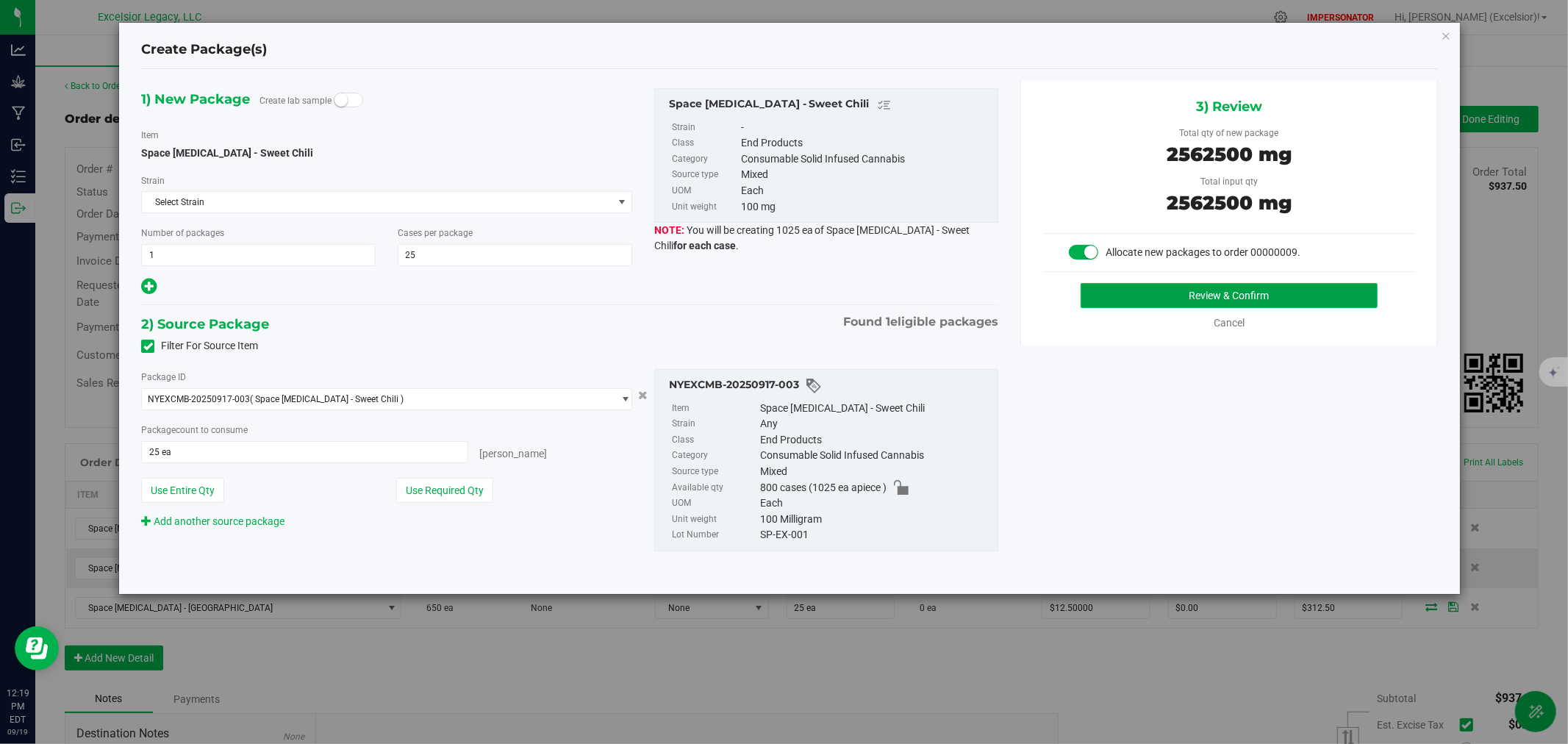
click at [1185, 297] on button "Review & Confirm" at bounding box center [1229, 295] width 298 height 25
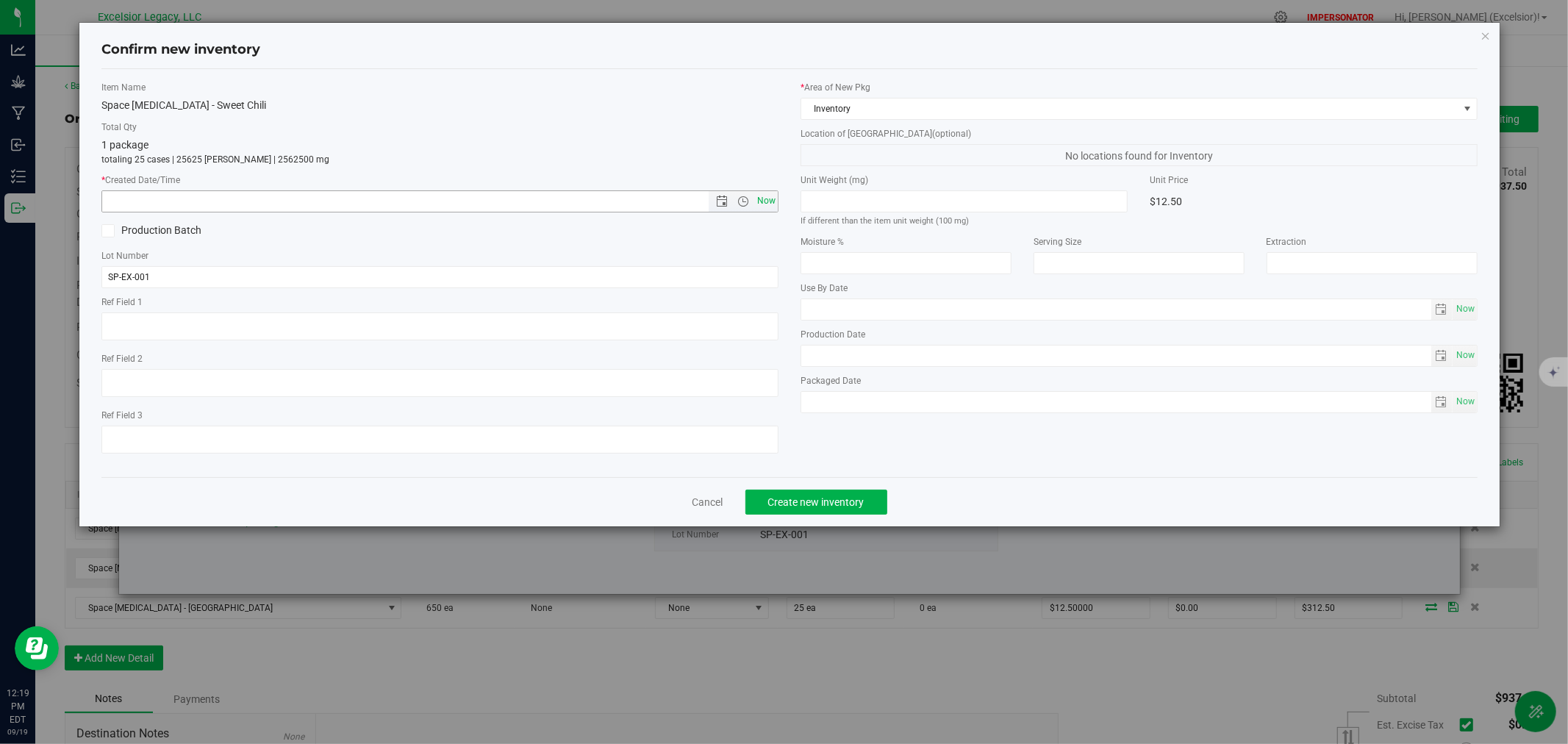
click at [761, 196] on span "Now" at bounding box center [767, 201] width 25 height 22
type input "[DATE] 12:19 PM"
click at [848, 495] on button "Create new inventory" at bounding box center [817, 502] width 142 height 25
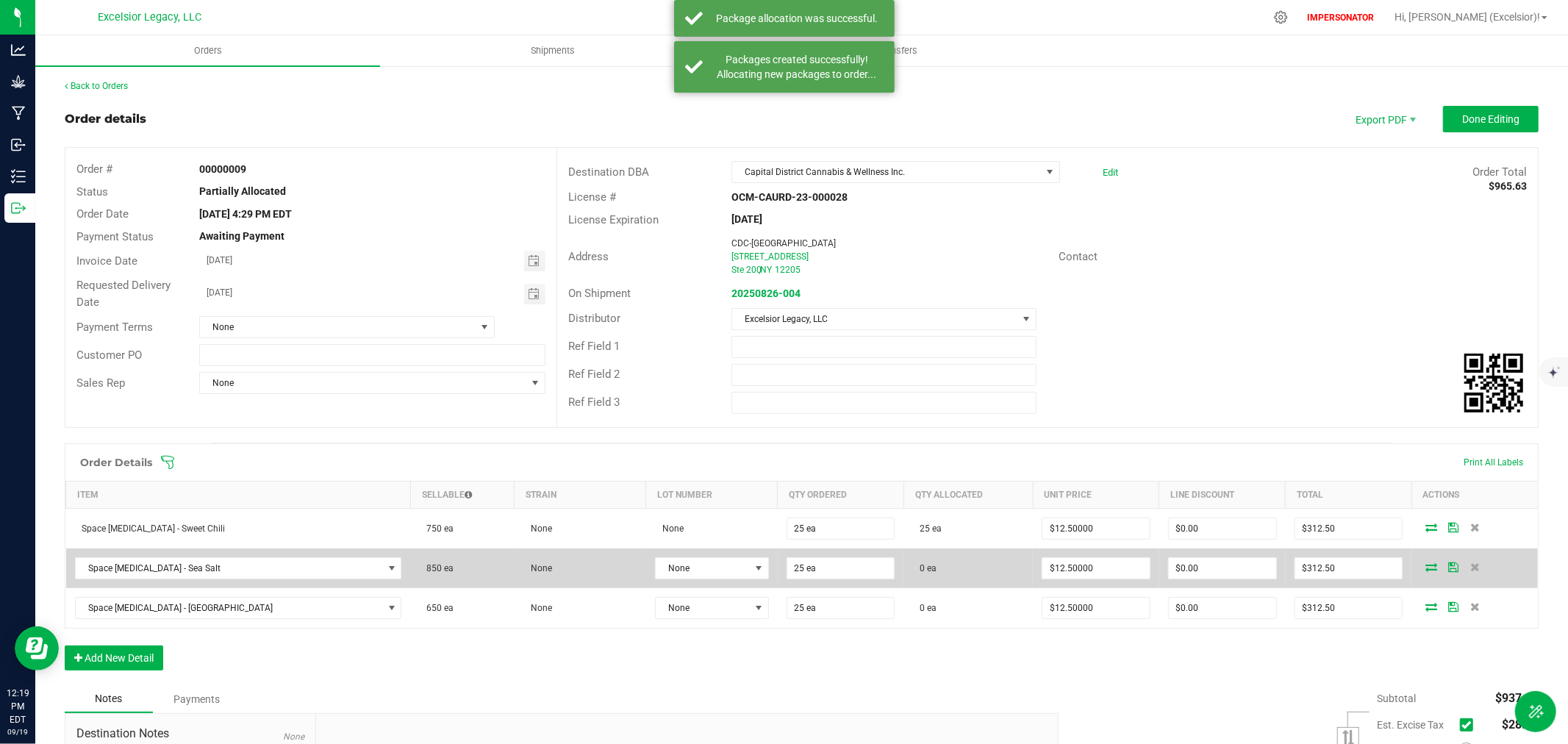
click at [1425, 567] on icon at bounding box center [1431, 566] width 12 height 8
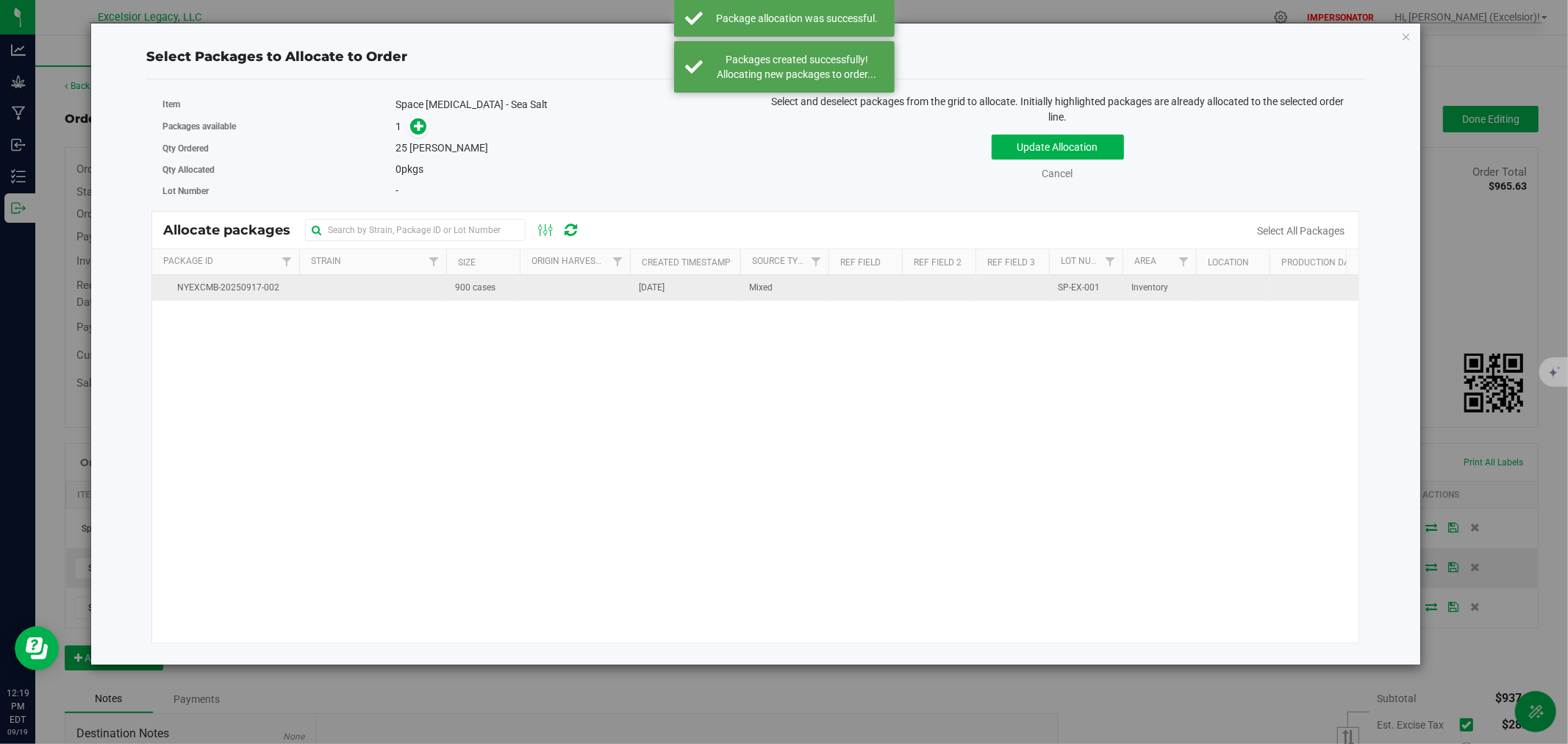
click at [471, 288] on span "900 cases" at bounding box center [475, 288] width 40 height 14
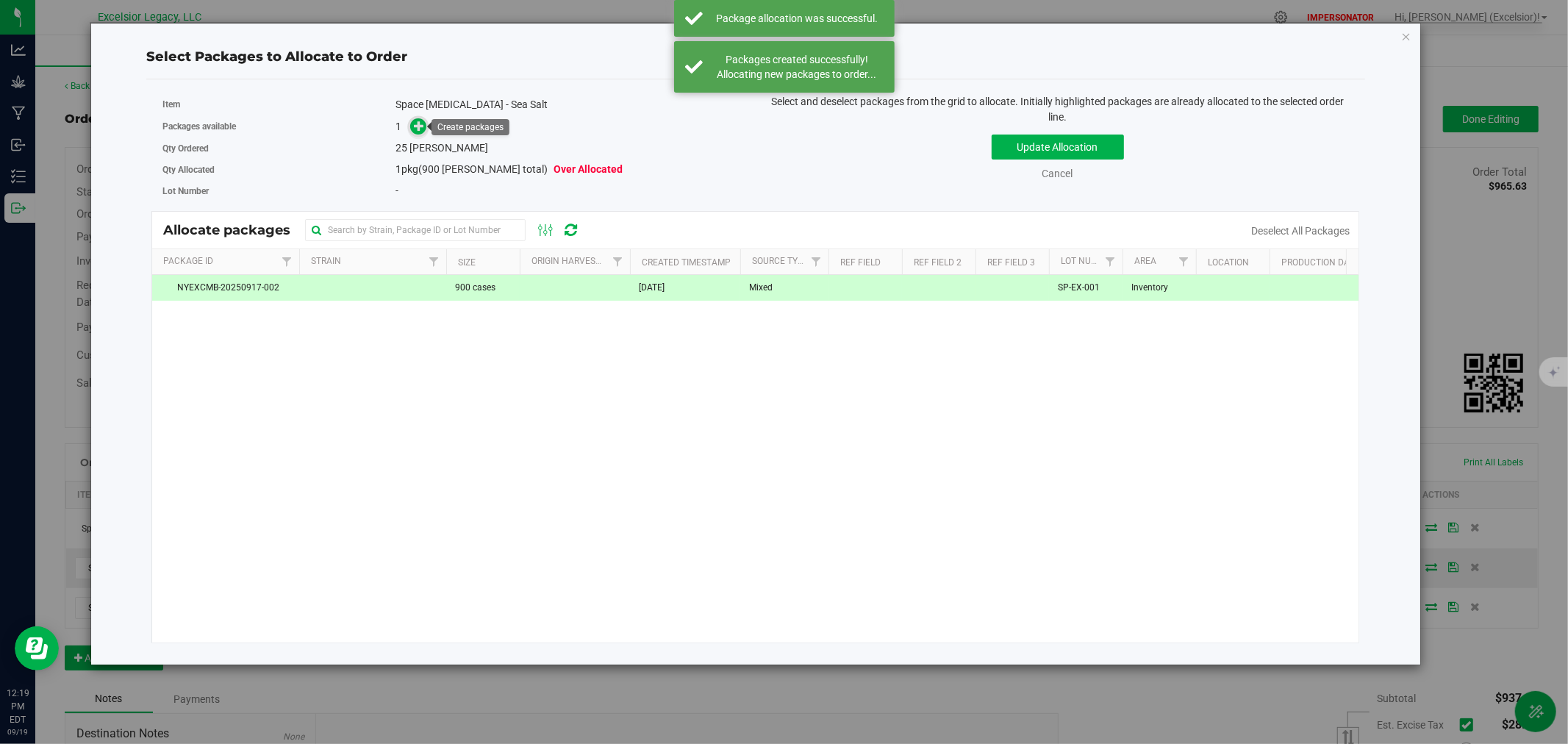
click at [410, 130] on span at bounding box center [419, 126] width 17 height 17
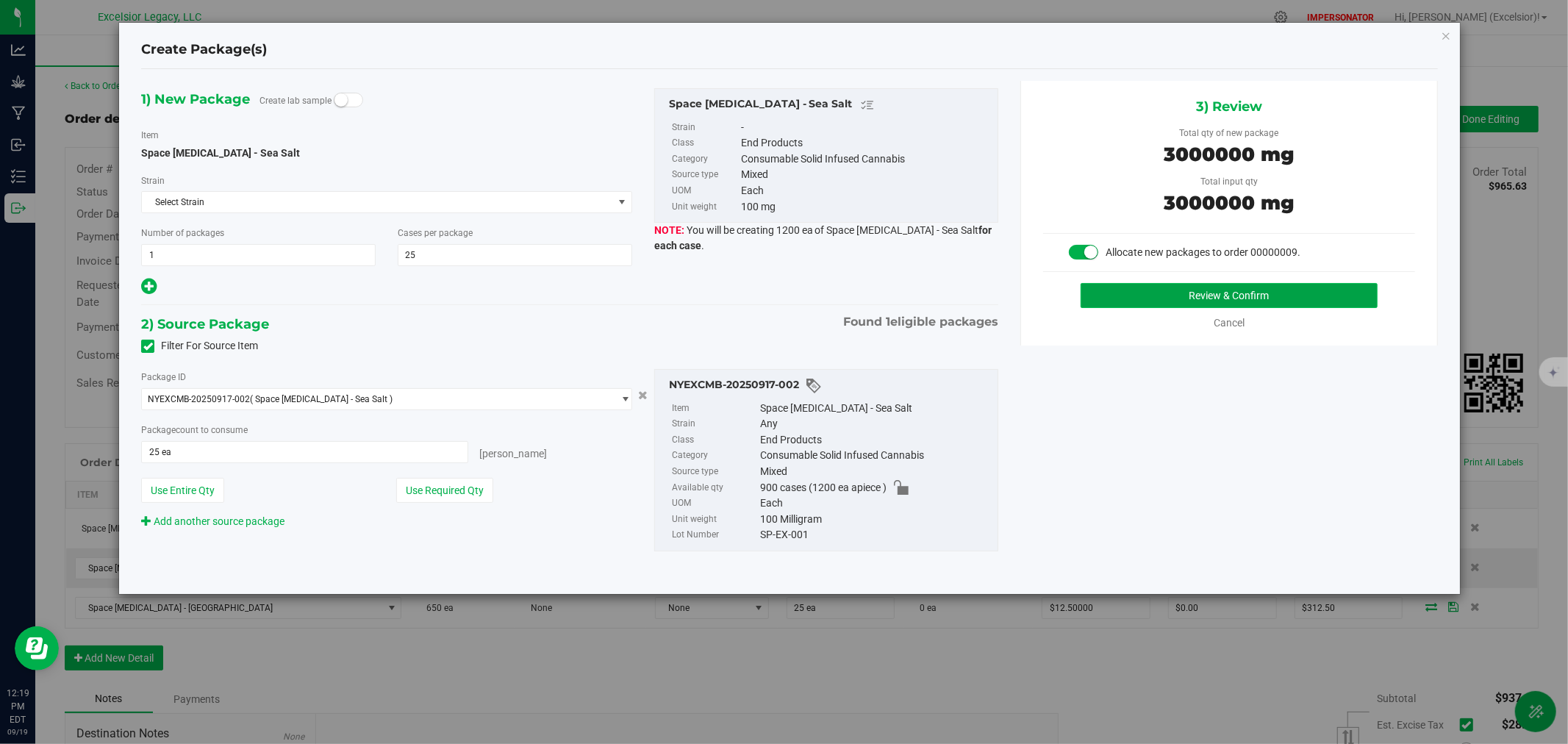
click at [1197, 288] on button "Review & Confirm" at bounding box center [1229, 295] width 298 height 25
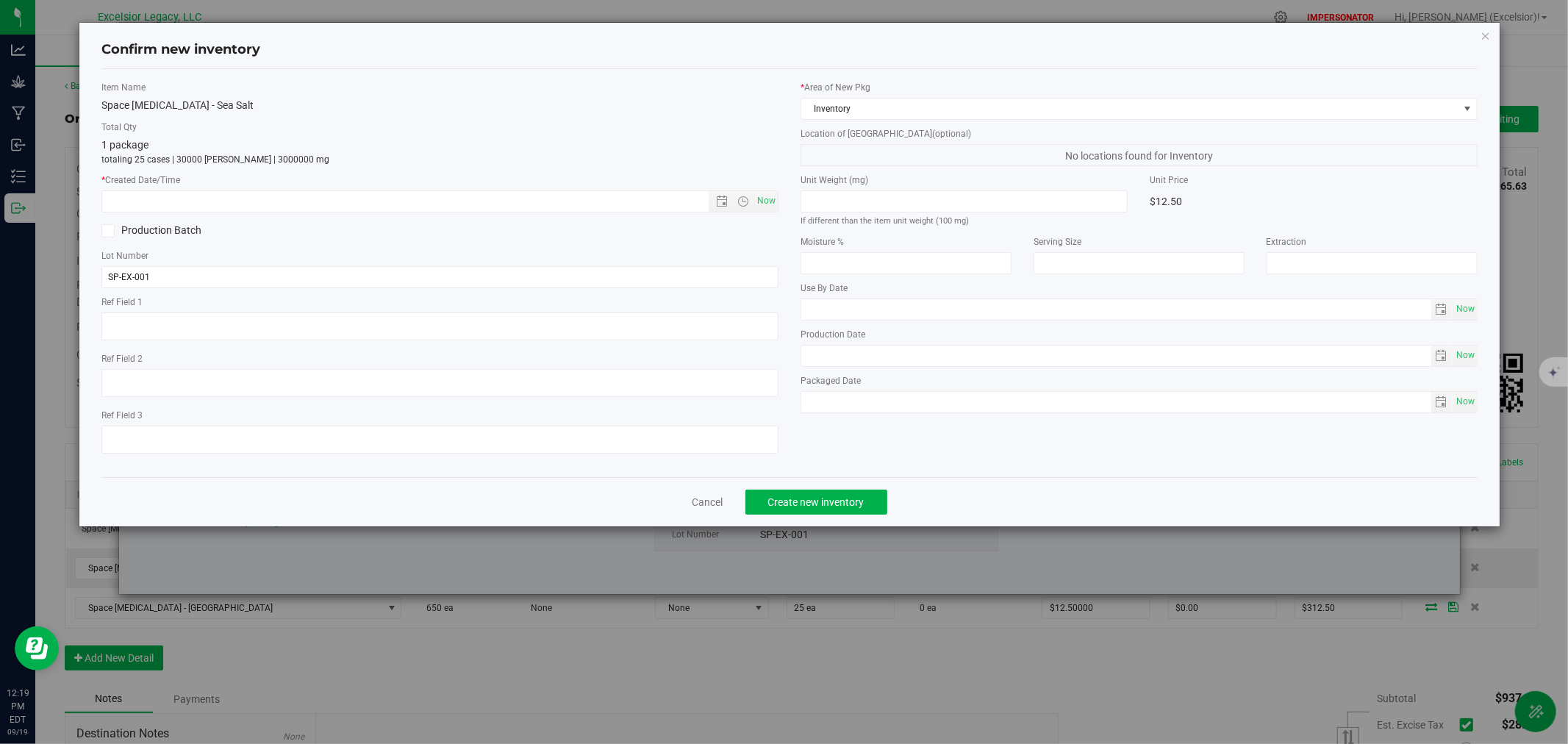
click at [781, 203] on div "Item Name Space [MEDICAL_DATA] - Sea Salt Total Qty 1 package totaling 25 cases…" at bounding box center [440, 273] width 700 height 385
click at [767, 203] on span "Now" at bounding box center [767, 201] width 25 height 22
type input "[DATE] 12:19 PM"
click at [807, 512] on button "Create new inventory" at bounding box center [817, 502] width 142 height 25
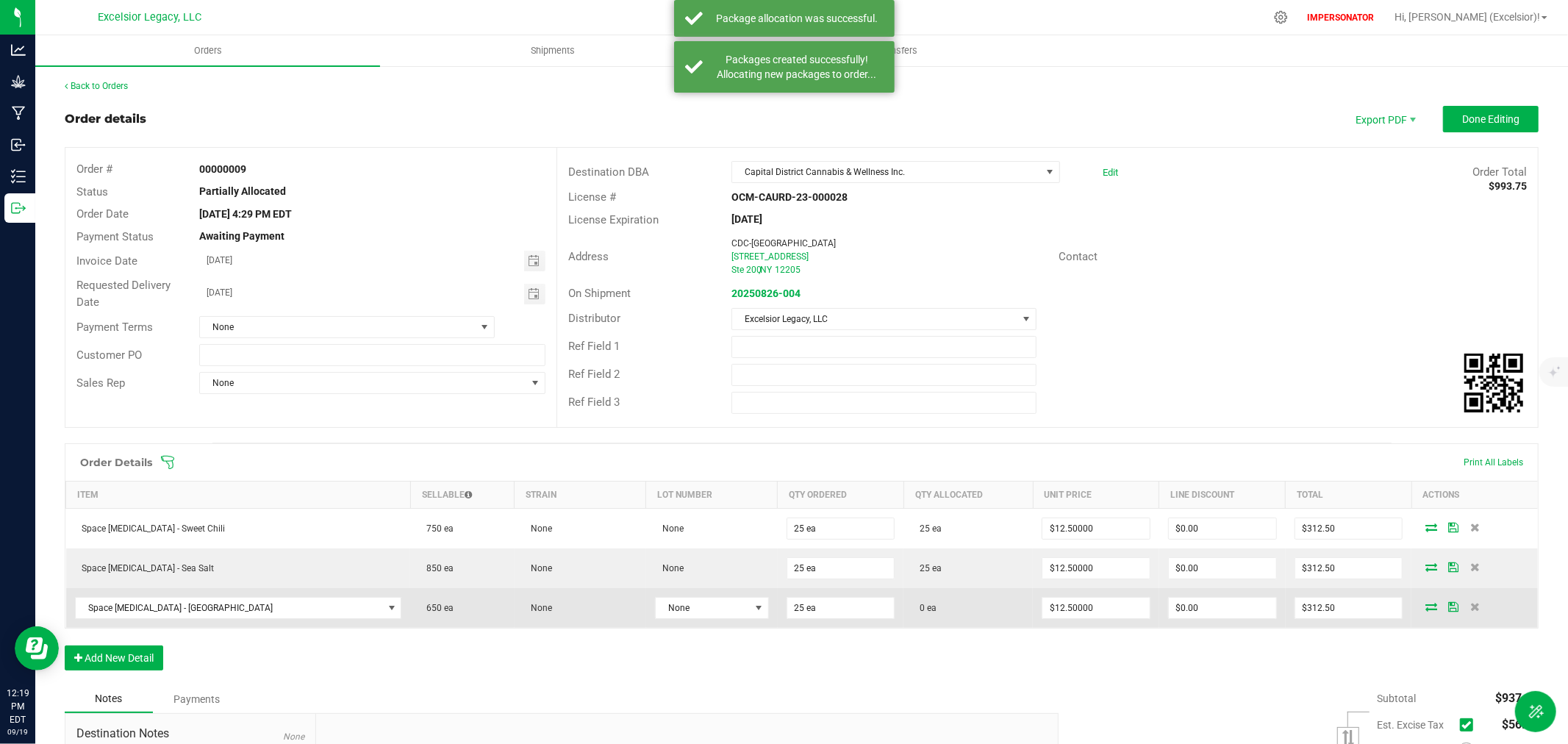
click at [1425, 611] on icon at bounding box center [1431, 606] width 12 height 8
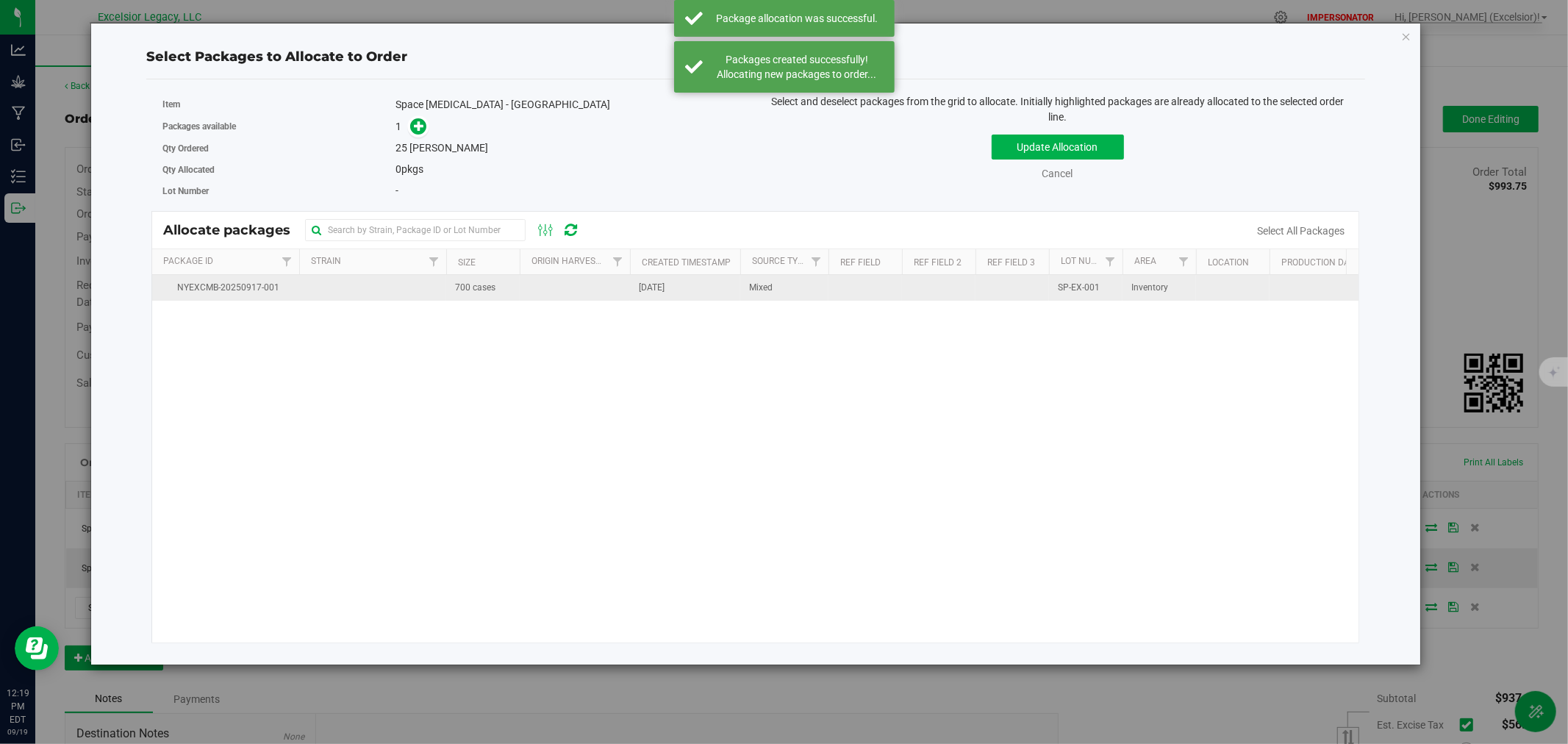
click at [448, 282] on td "700 cases" at bounding box center [483, 288] width 73 height 25
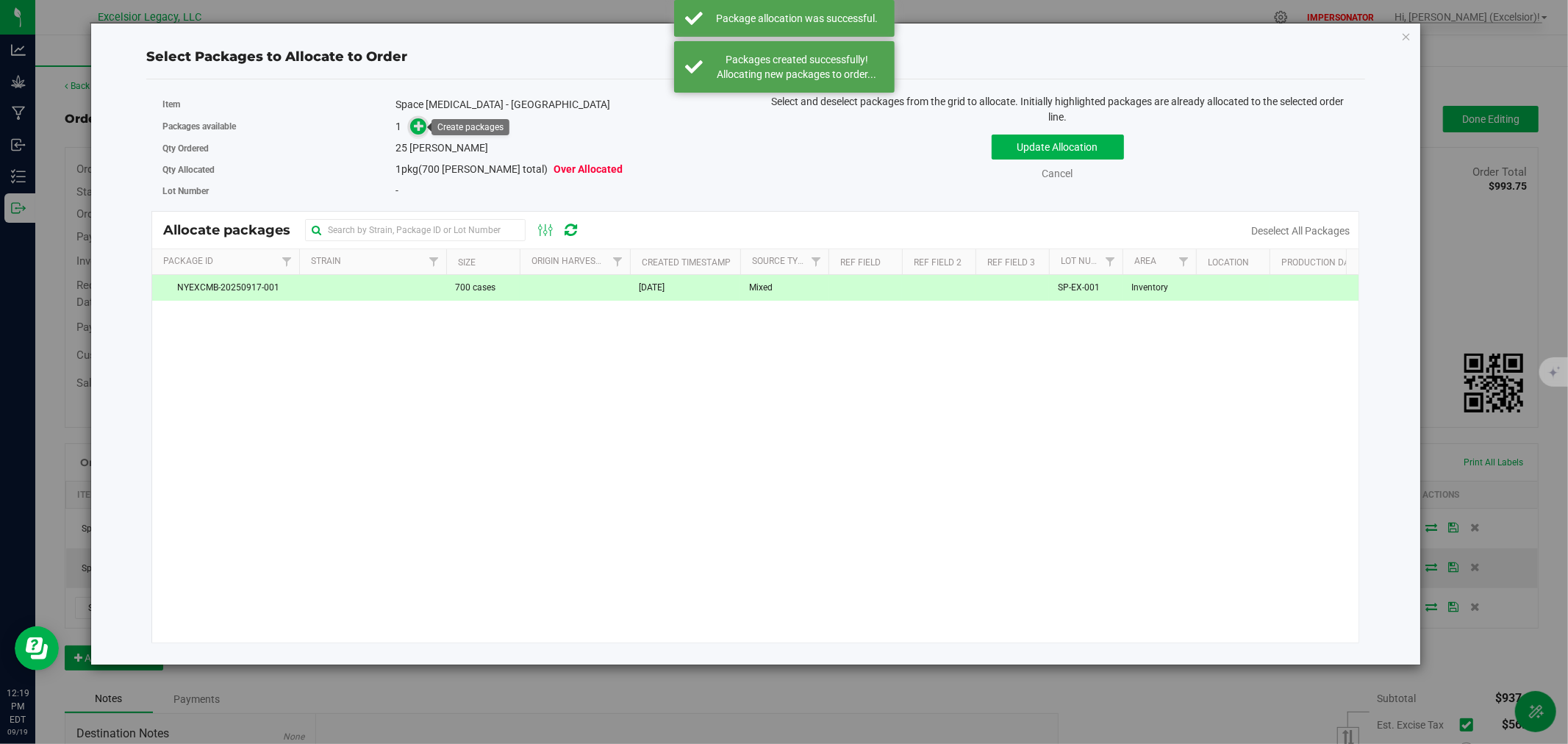
click at [422, 130] on icon at bounding box center [419, 124] width 10 height 10
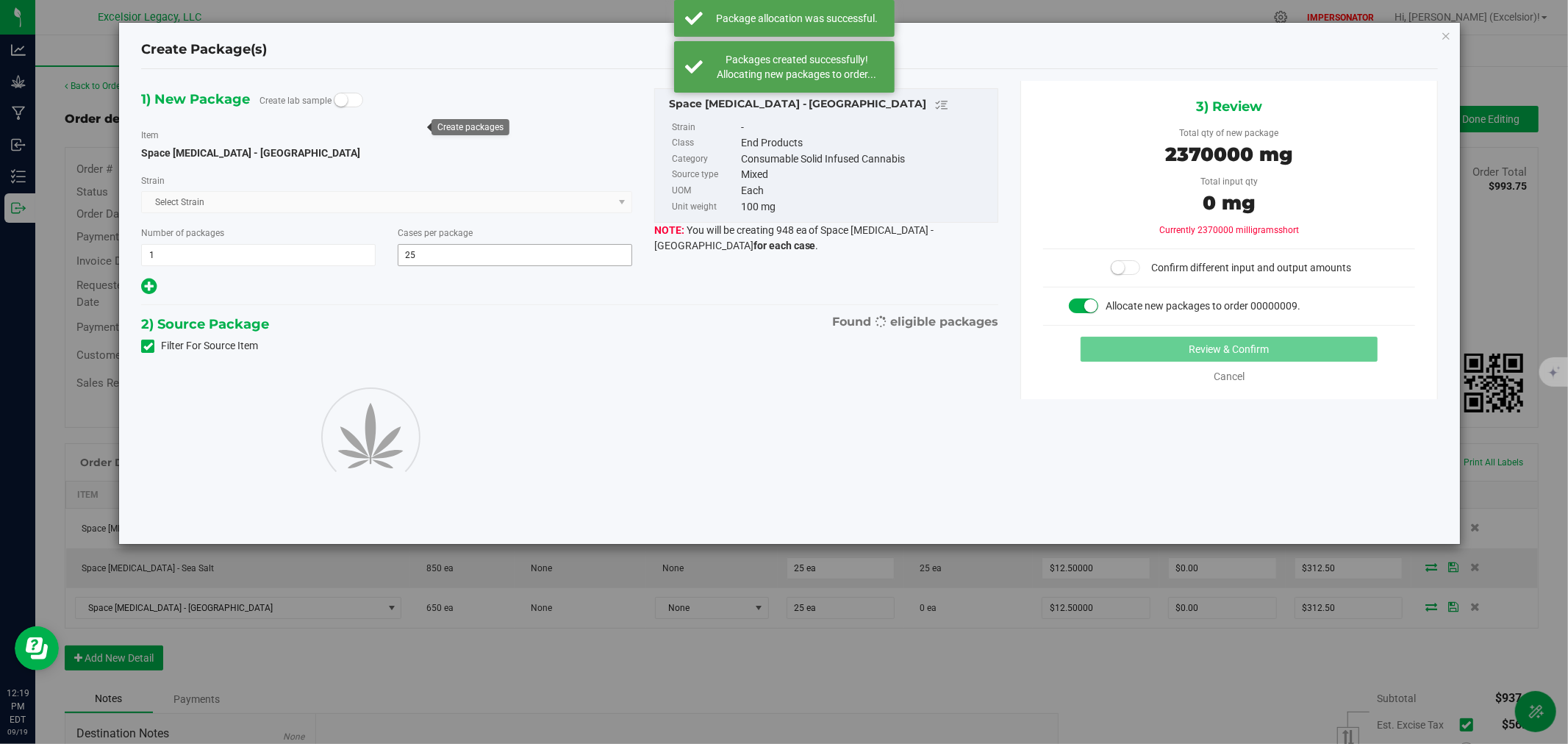
type input "25"
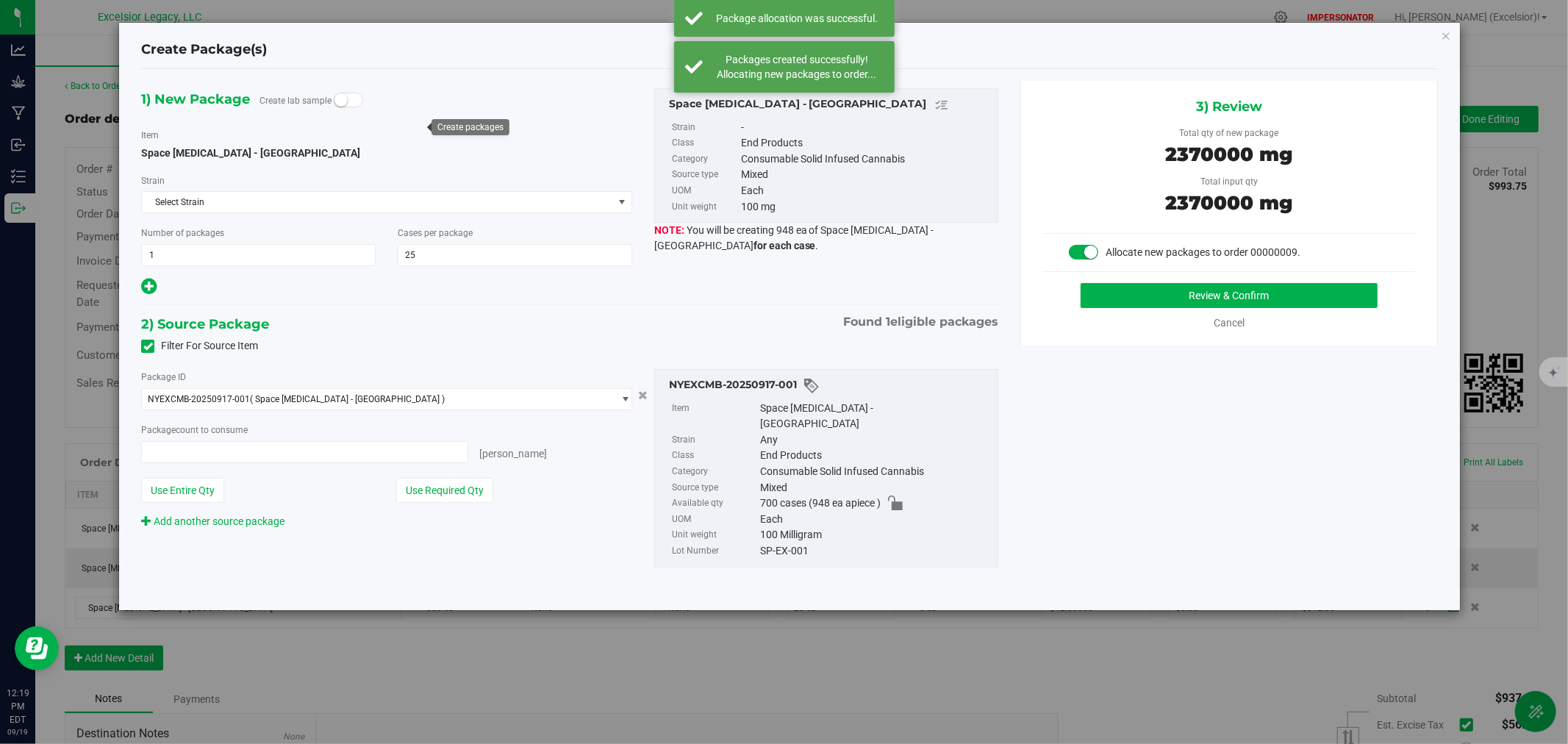
type input "25 ea"
click at [1215, 289] on button "Review & Confirm" at bounding box center [1229, 295] width 298 height 25
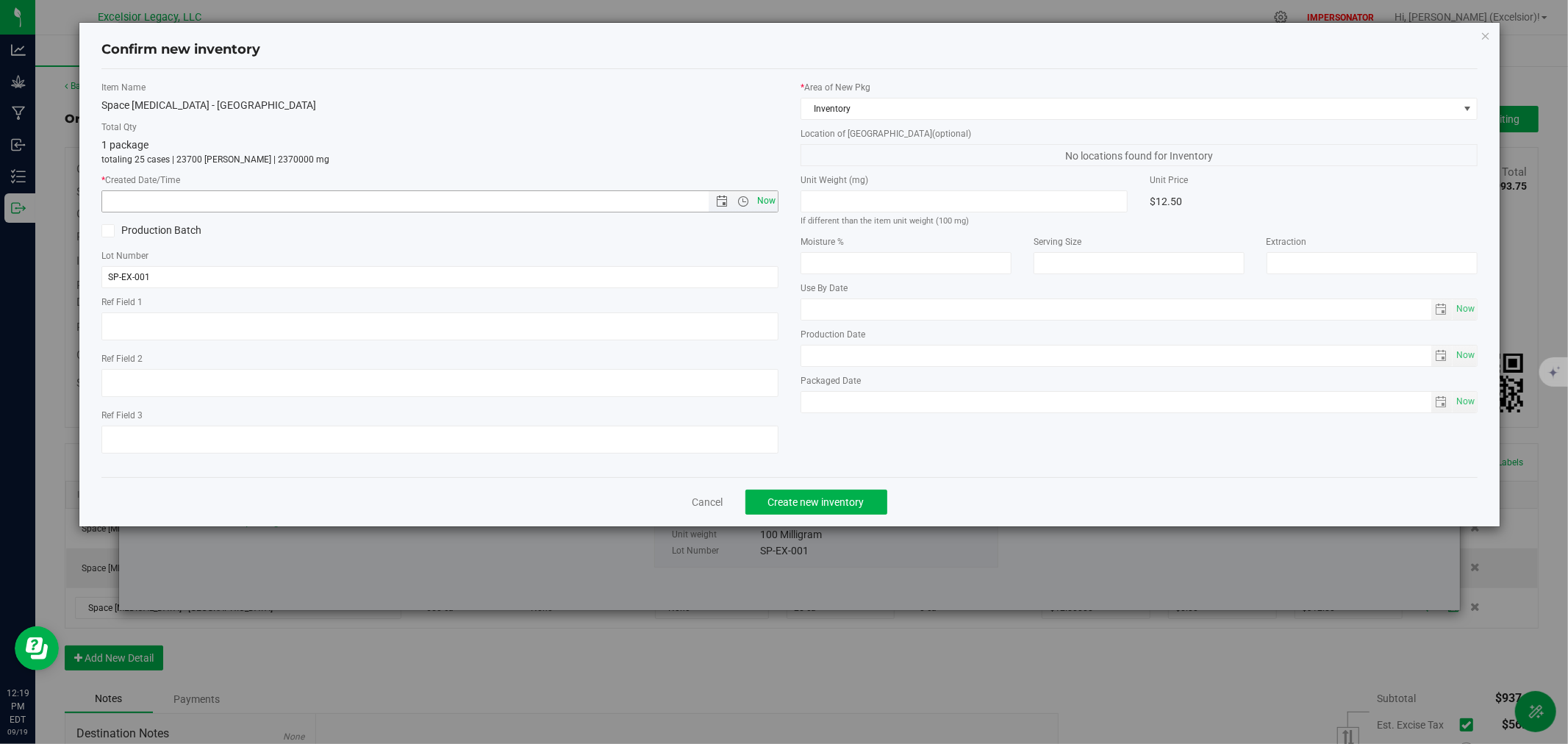
click at [761, 204] on span "Now" at bounding box center [767, 201] width 25 height 22
type input "[DATE] 12:19 PM"
click at [813, 502] on span "Create new inventory" at bounding box center [816, 501] width 96 height 12
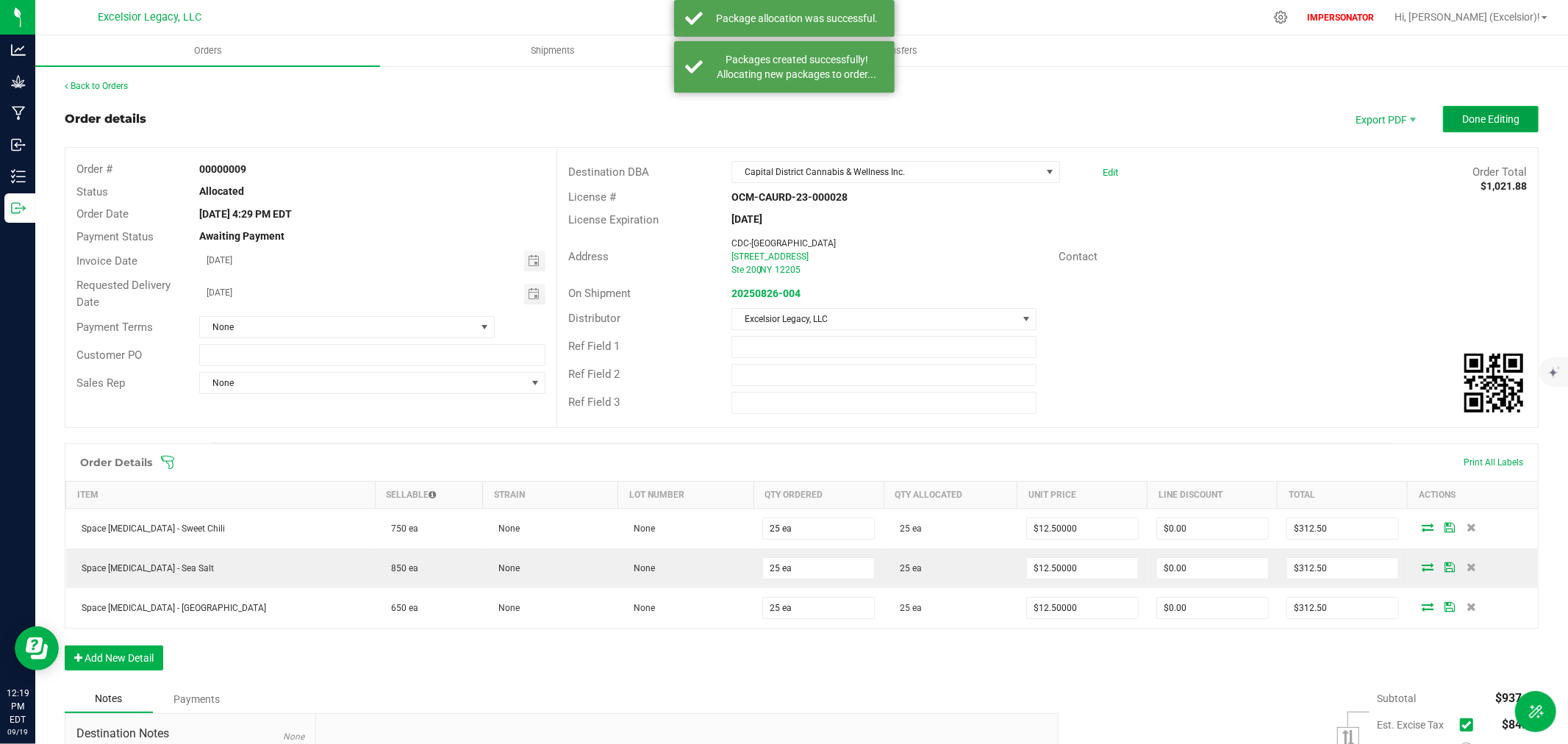
click at [1487, 114] on span "Done Editing" at bounding box center [1491, 119] width 57 height 12
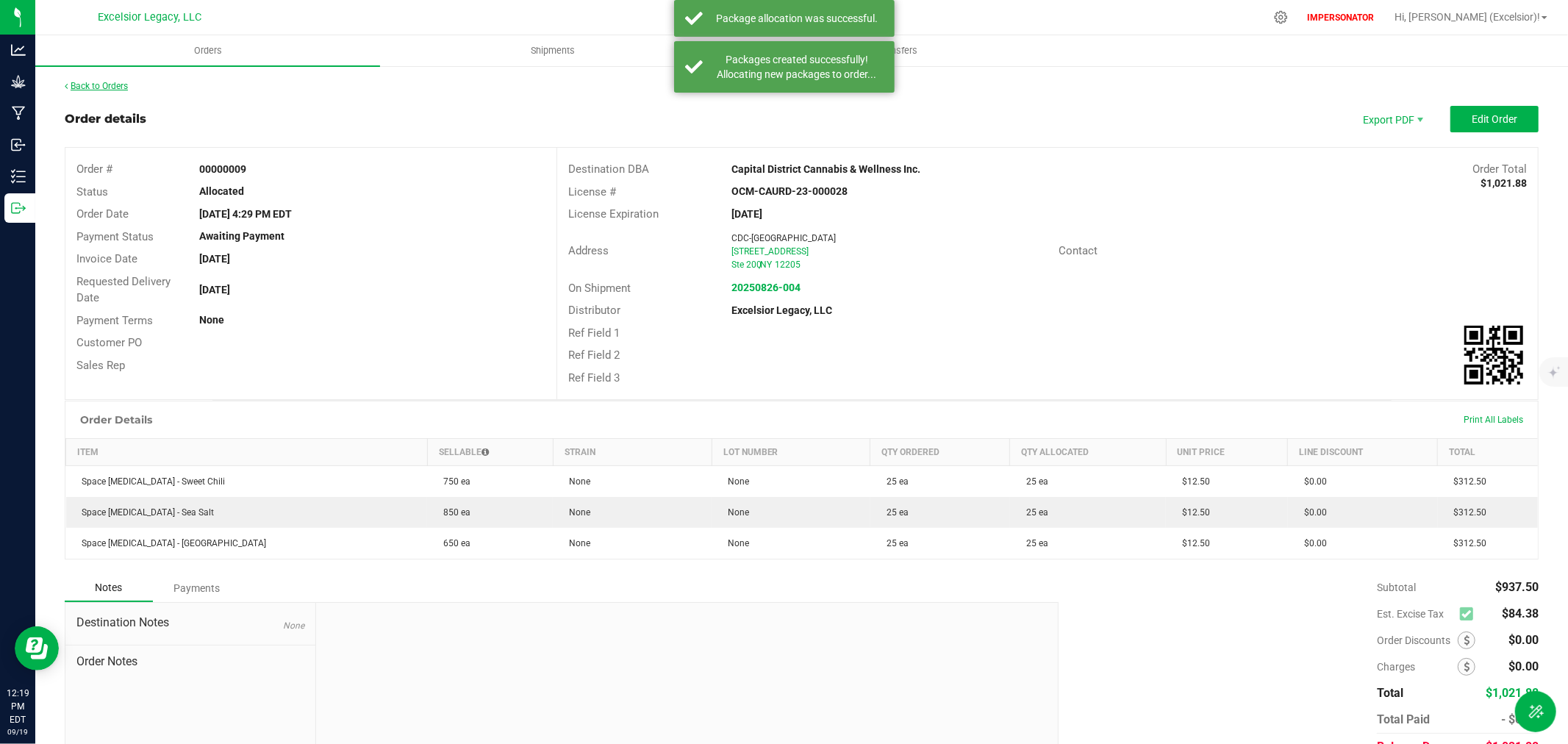
click at [127, 85] on link "Back to Orders" at bounding box center [96, 86] width 63 height 10
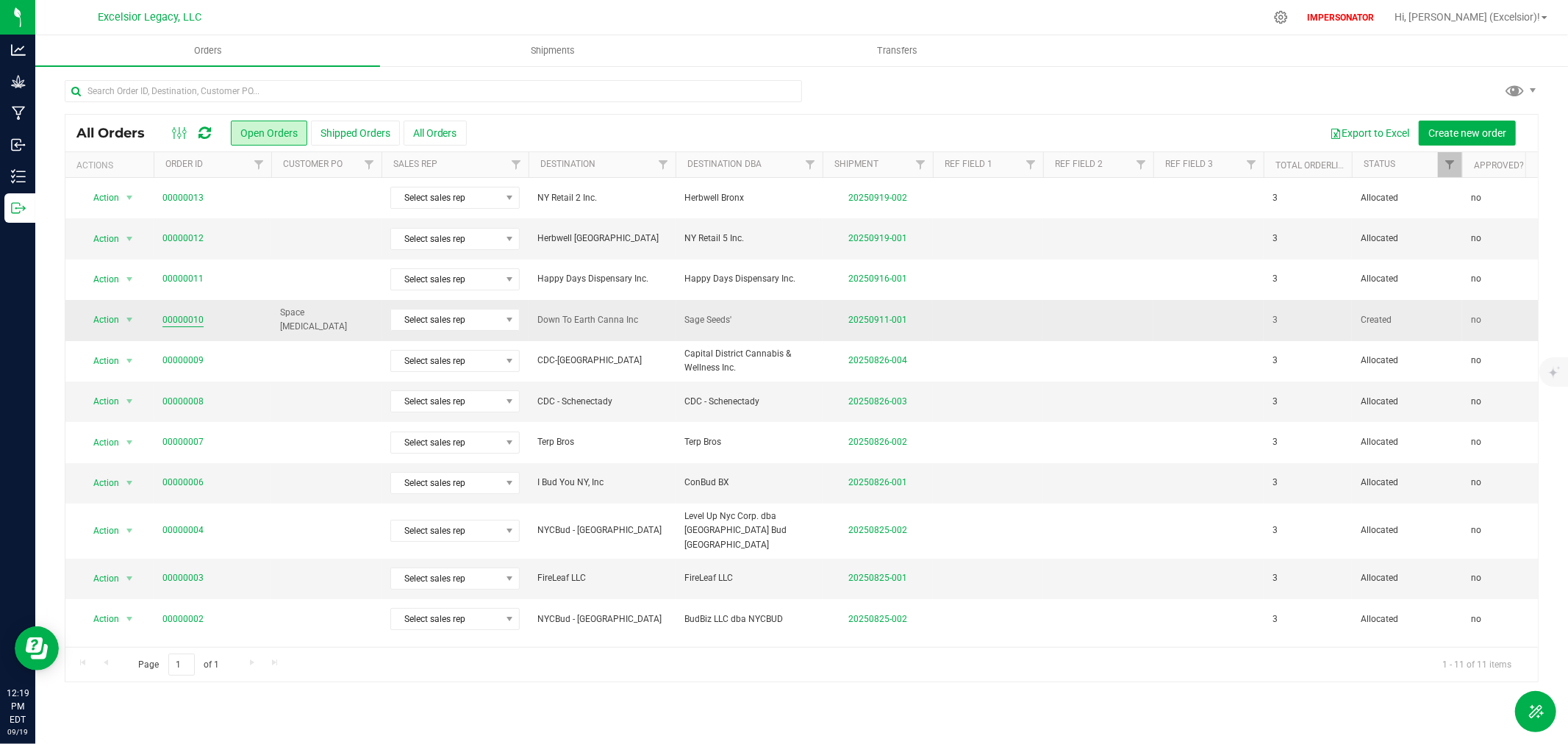
click at [172, 319] on link "00000010" at bounding box center [183, 320] width 41 height 14
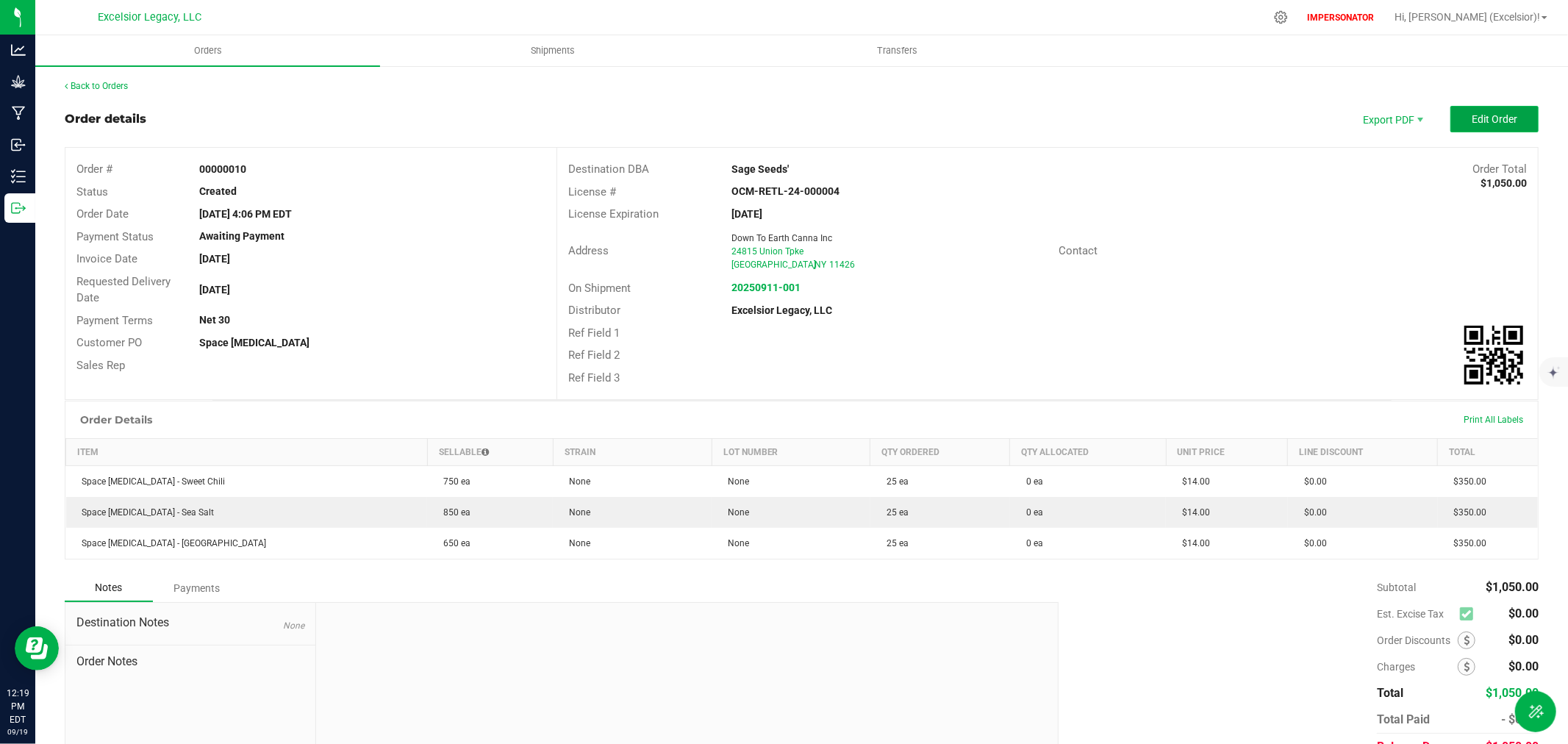
click at [1451, 125] on button "Edit Order" at bounding box center [1495, 119] width 88 height 26
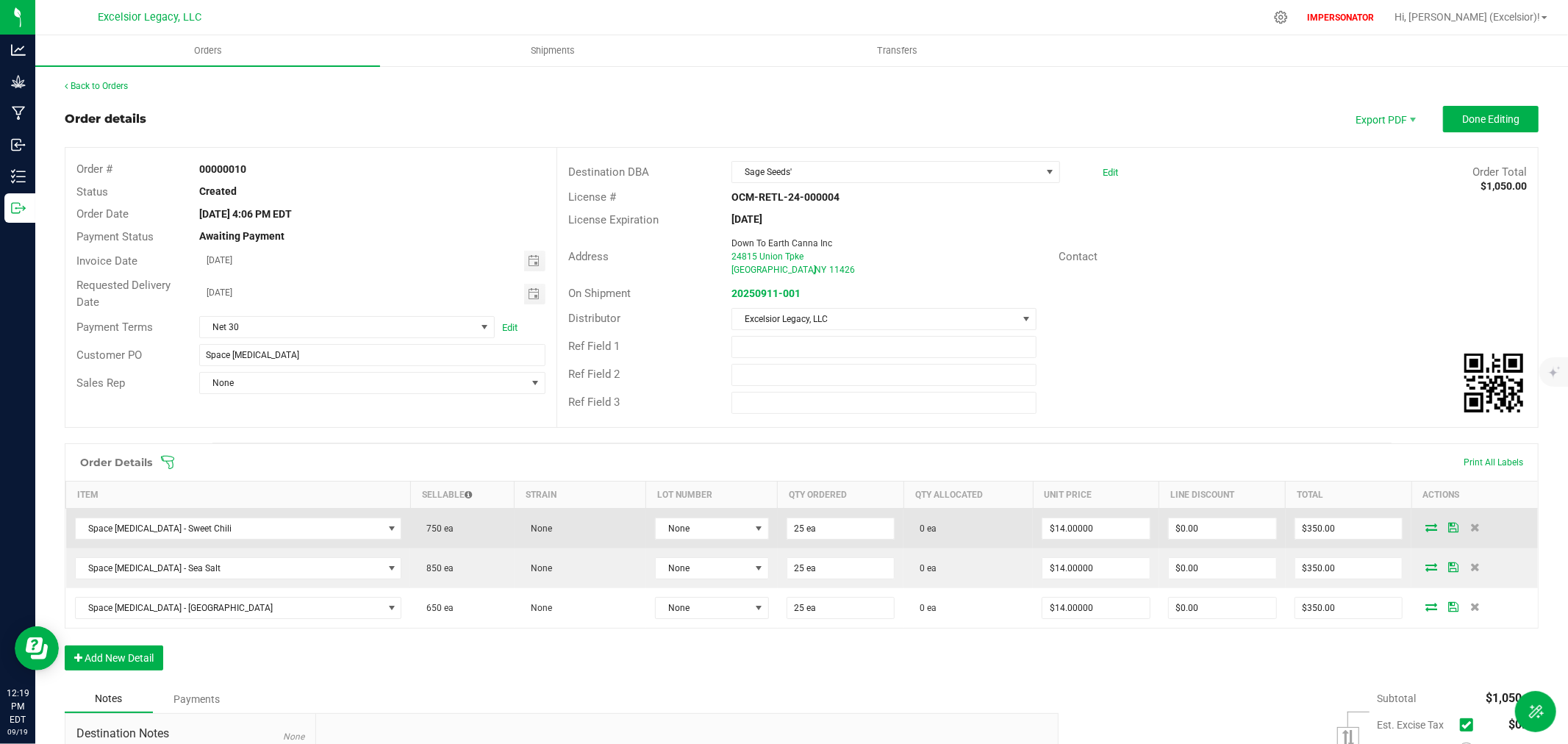
click at [1425, 526] on icon at bounding box center [1431, 527] width 12 height 8
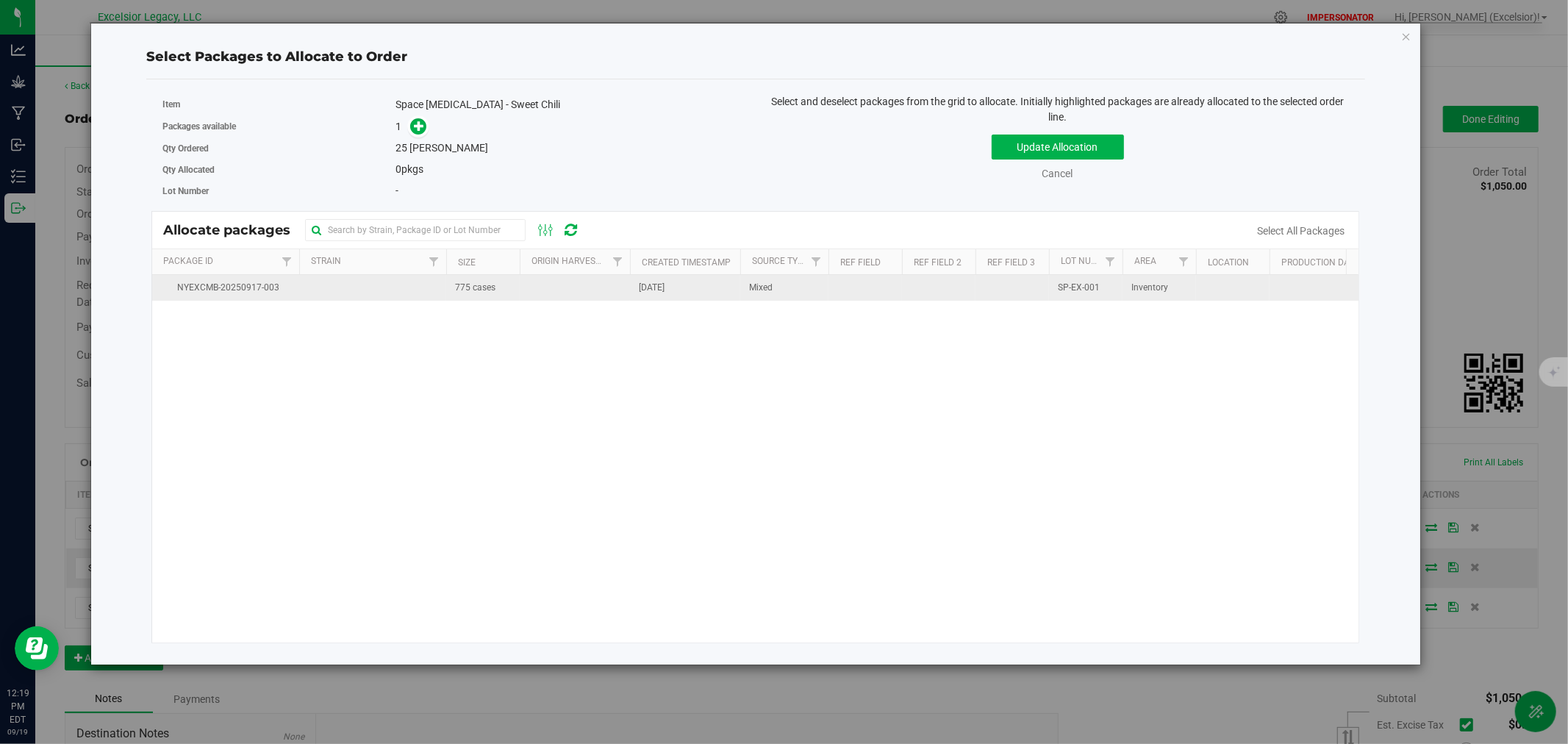
click at [352, 296] on td at bounding box center [373, 288] width 147 height 25
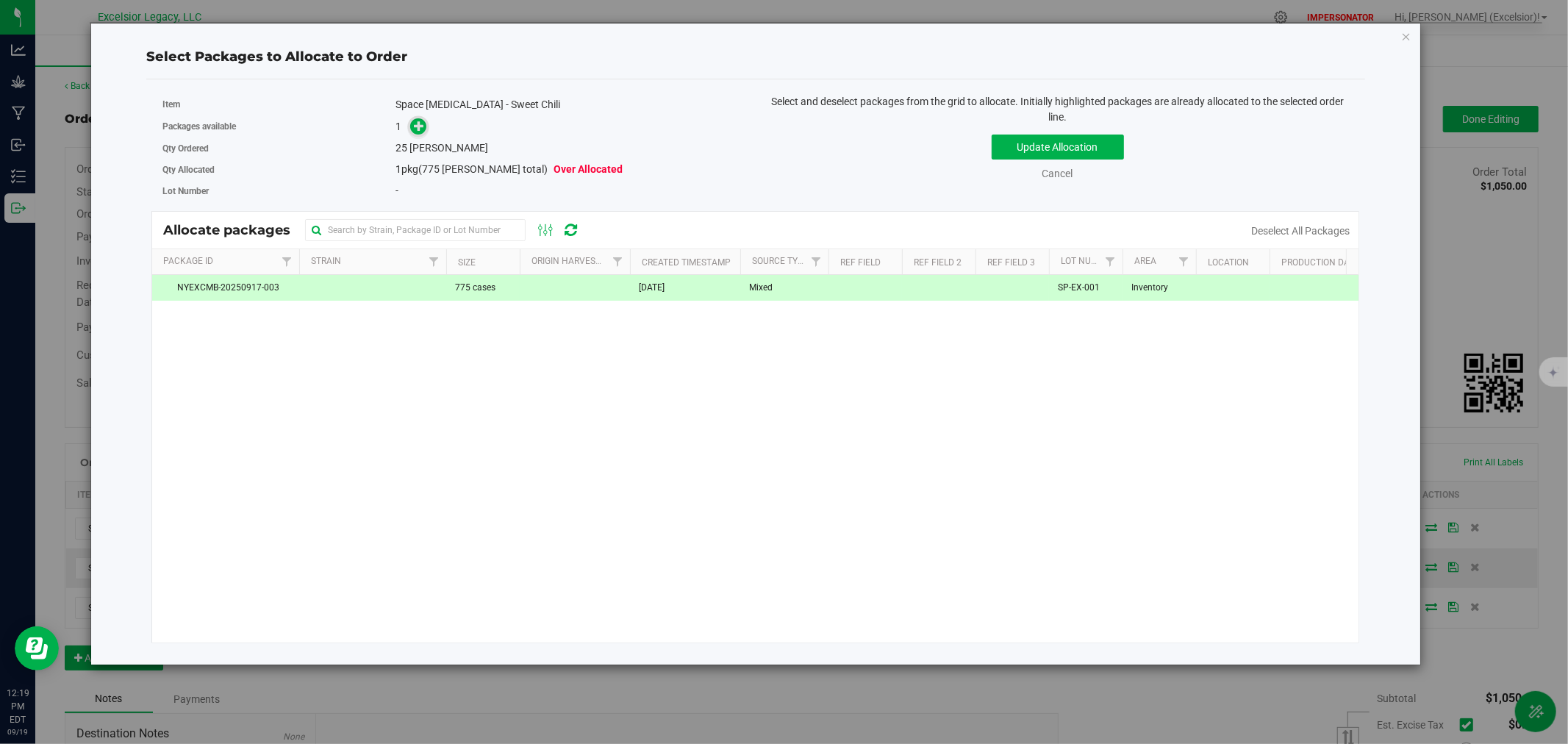
click at [420, 127] on icon at bounding box center [419, 125] width 10 height 10
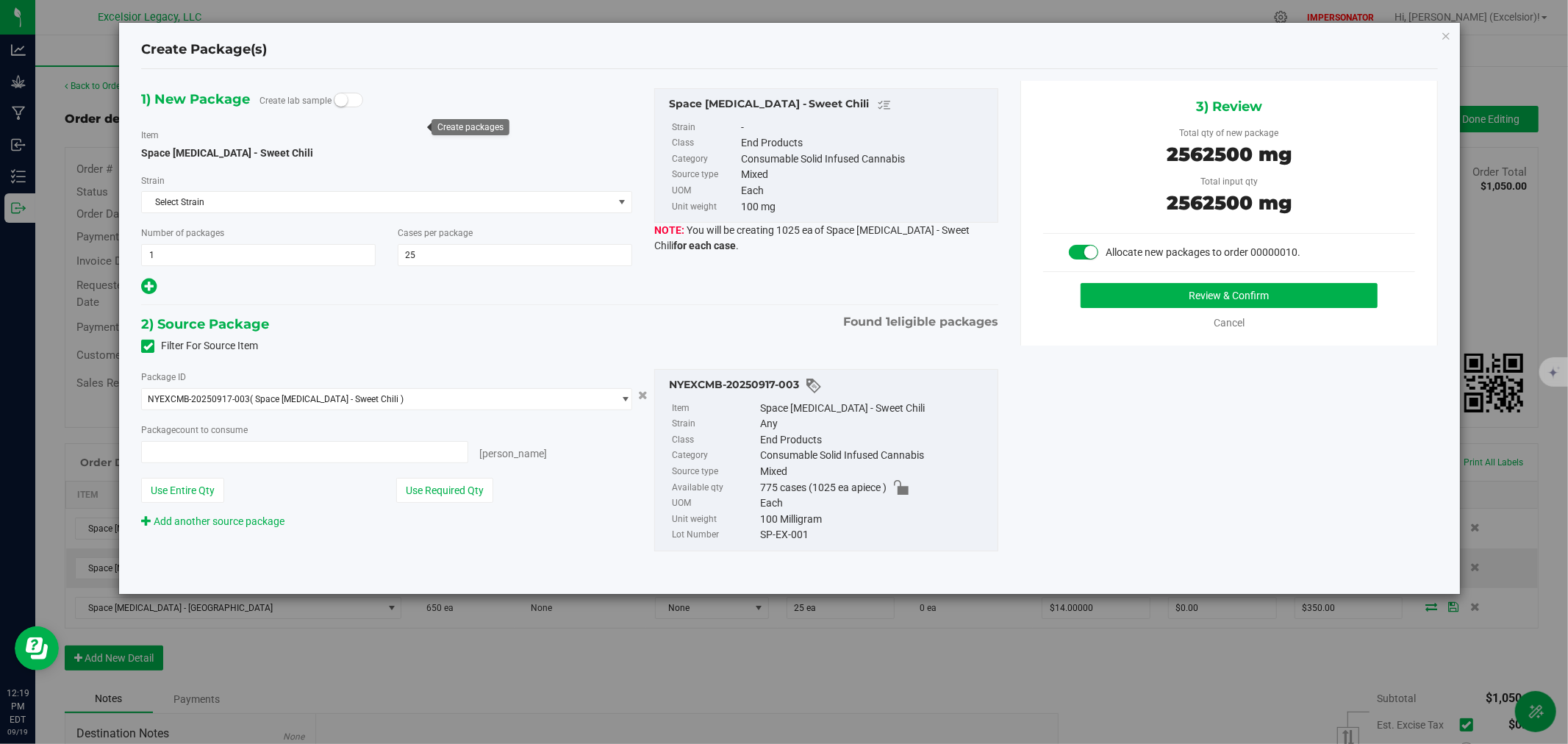
type input "25 ea"
click at [1158, 295] on button "Review & Confirm" at bounding box center [1229, 295] width 298 height 25
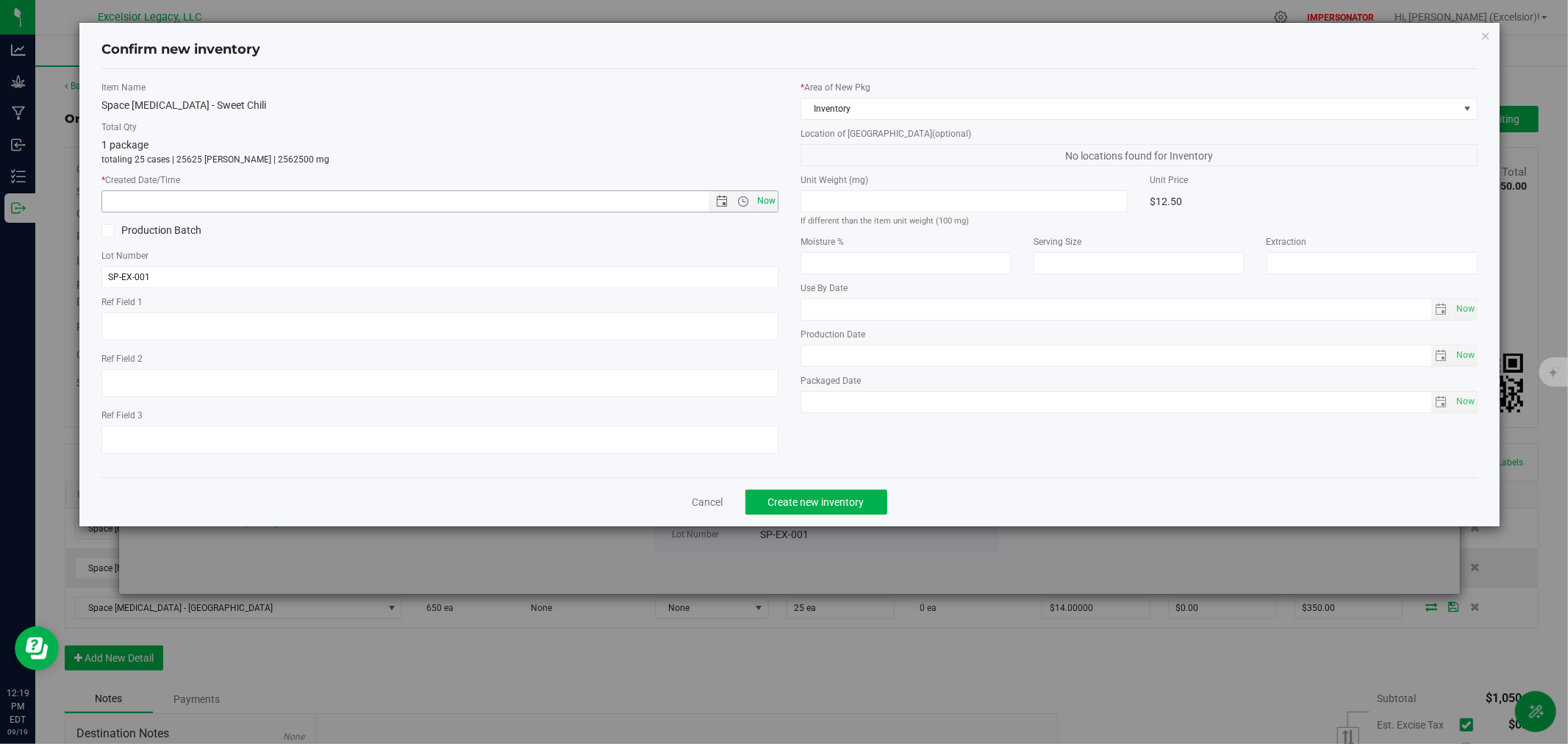
click at [754, 198] on span "Now" at bounding box center [767, 201] width 25 height 22
type input "[DATE] 12:19 PM"
click at [813, 507] on span "Create new inventory" at bounding box center [816, 501] width 96 height 12
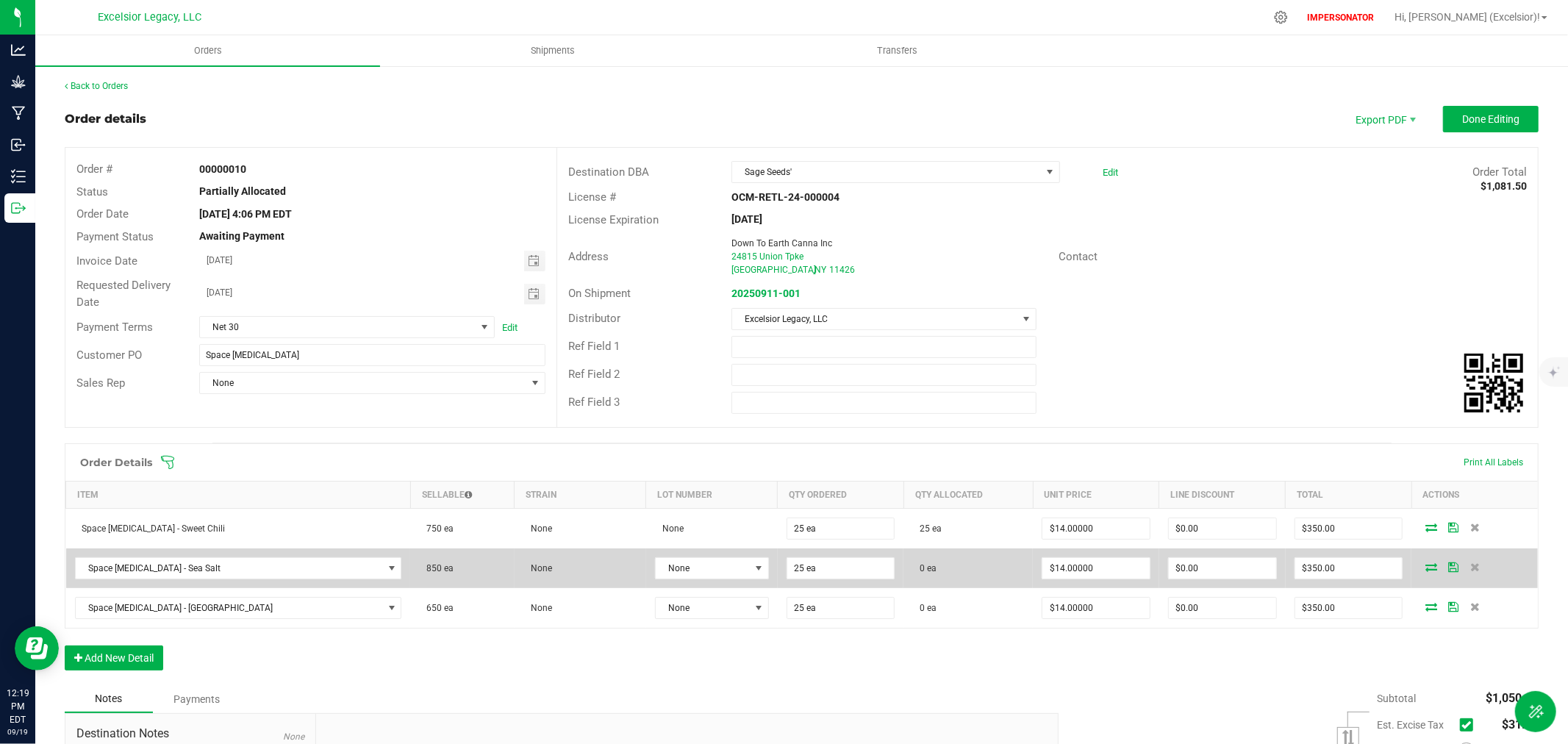
click at [1421, 567] on span at bounding box center [1431, 566] width 22 height 8
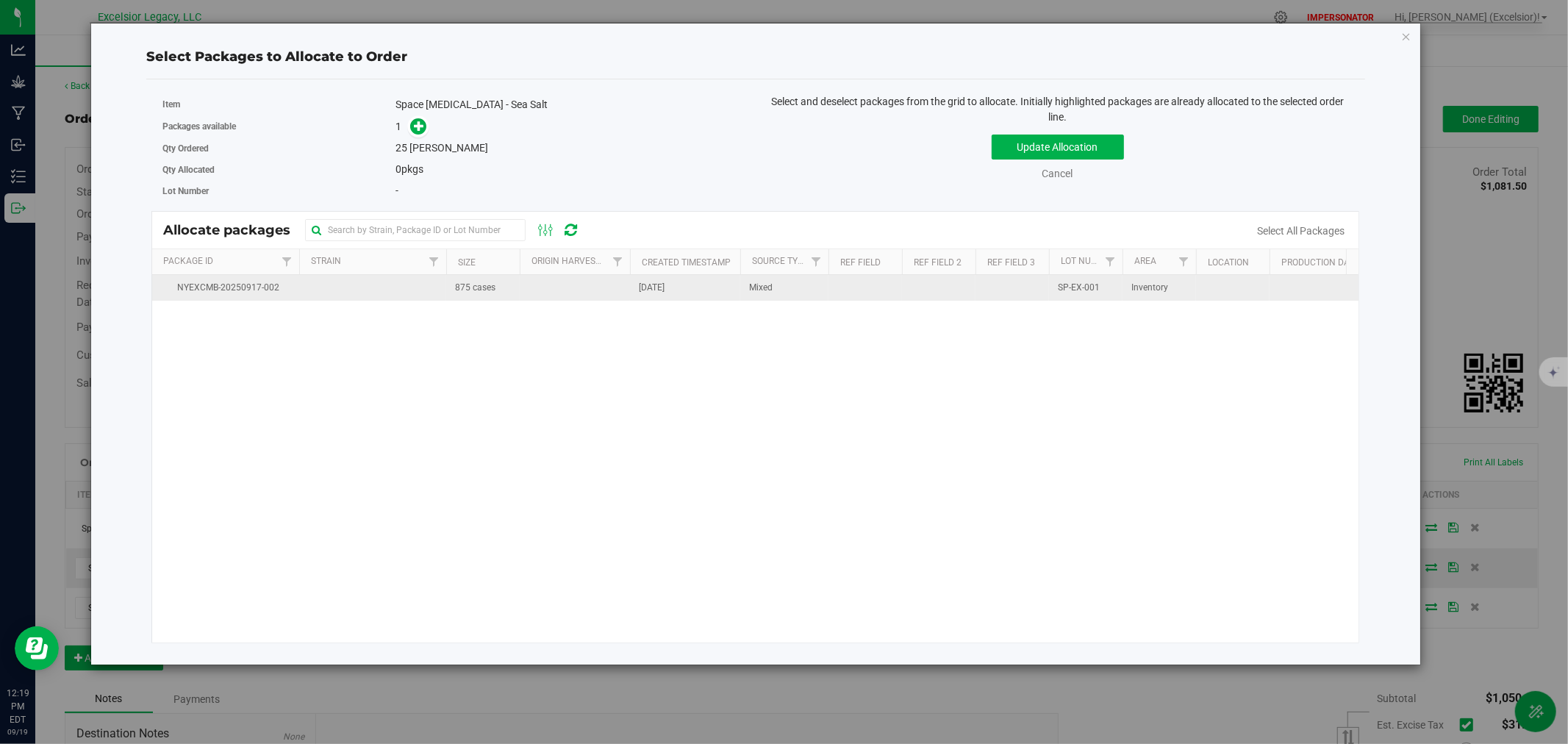
click at [476, 284] on span "875 cases" at bounding box center [475, 288] width 40 height 14
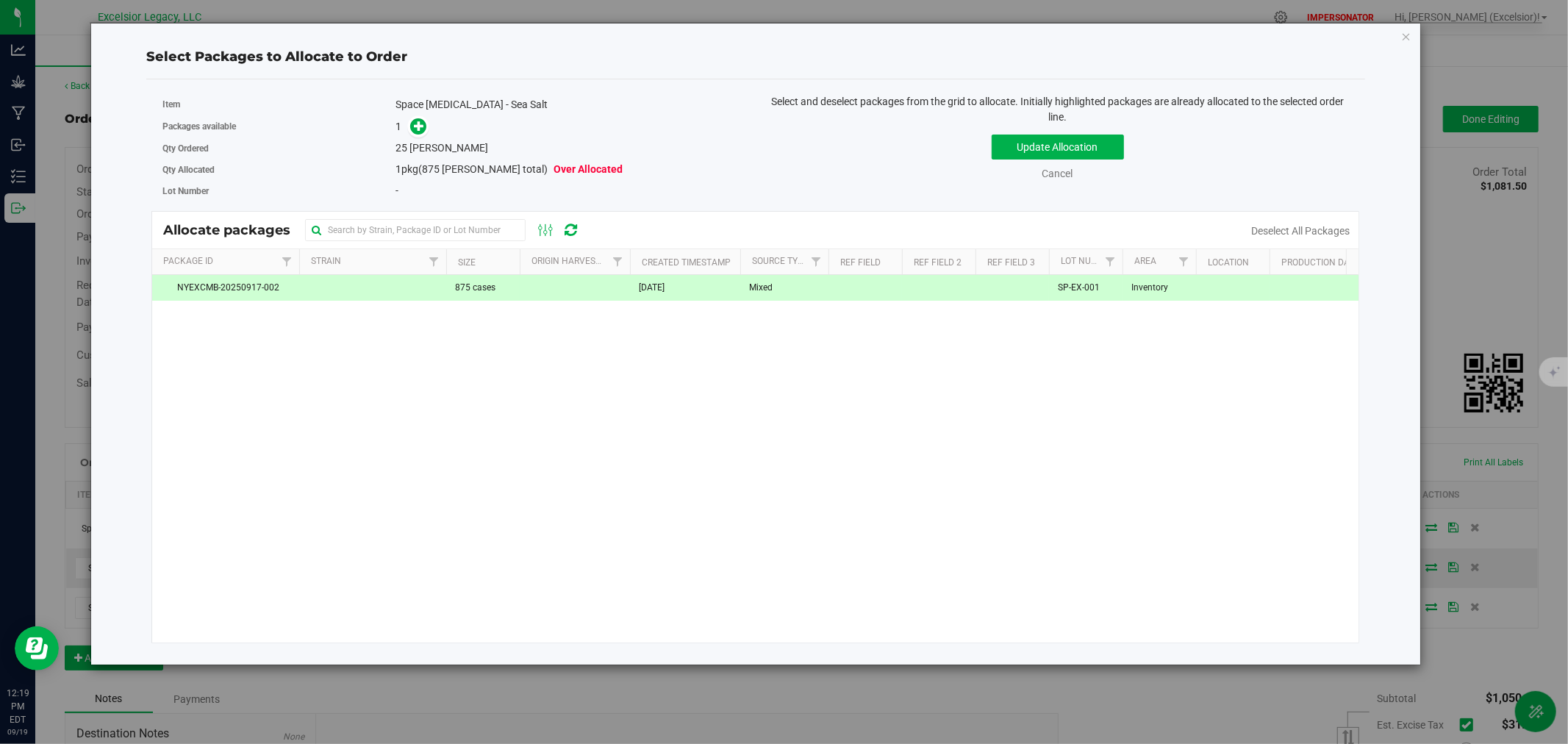
click at [416, 113] on div "Item Space [MEDICAL_DATA] - Sea Salt" at bounding box center [454, 105] width 582 height 22
click at [416, 122] on icon at bounding box center [419, 125] width 10 height 10
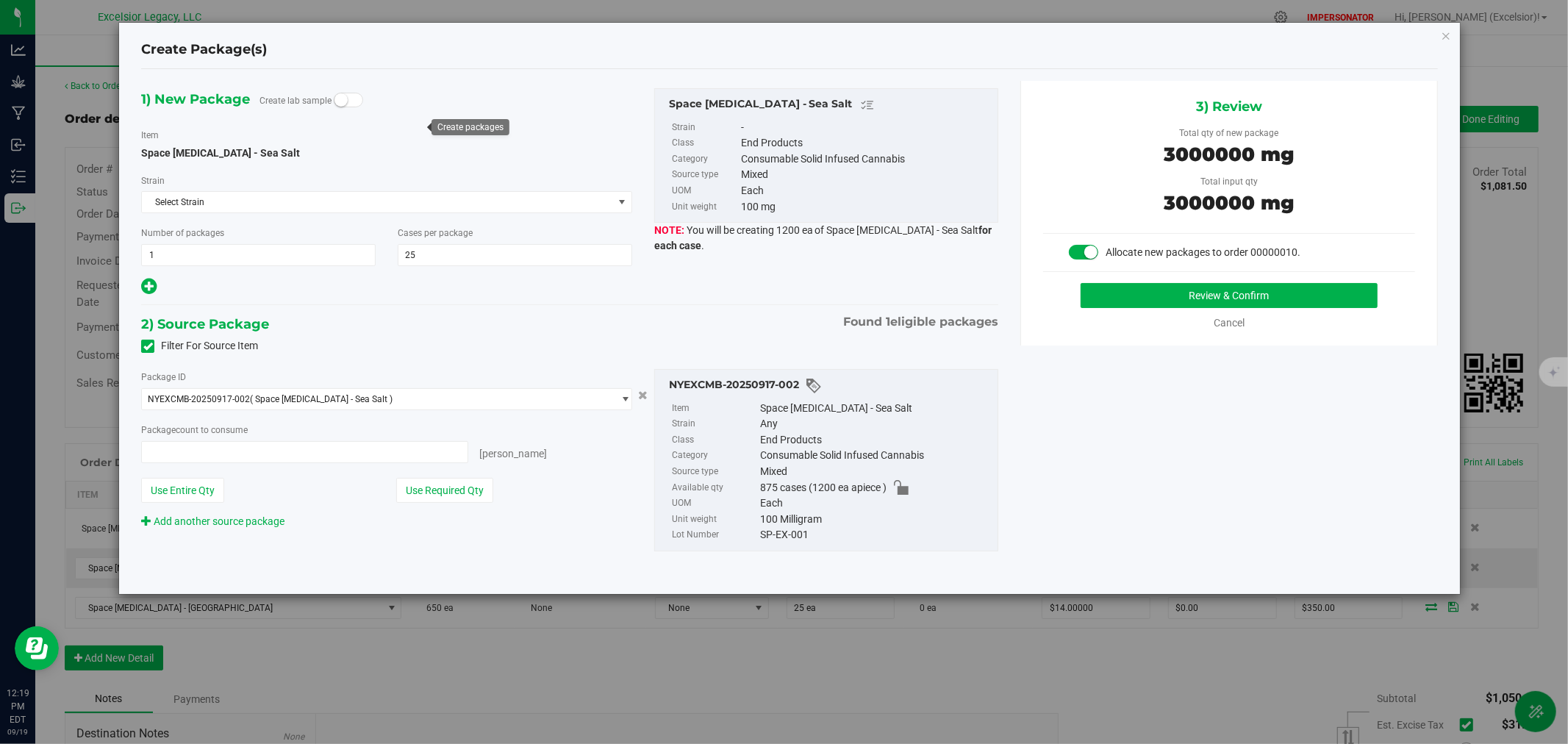
type input "25 ea"
click at [1226, 295] on button "Review & Confirm" at bounding box center [1229, 295] width 298 height 25
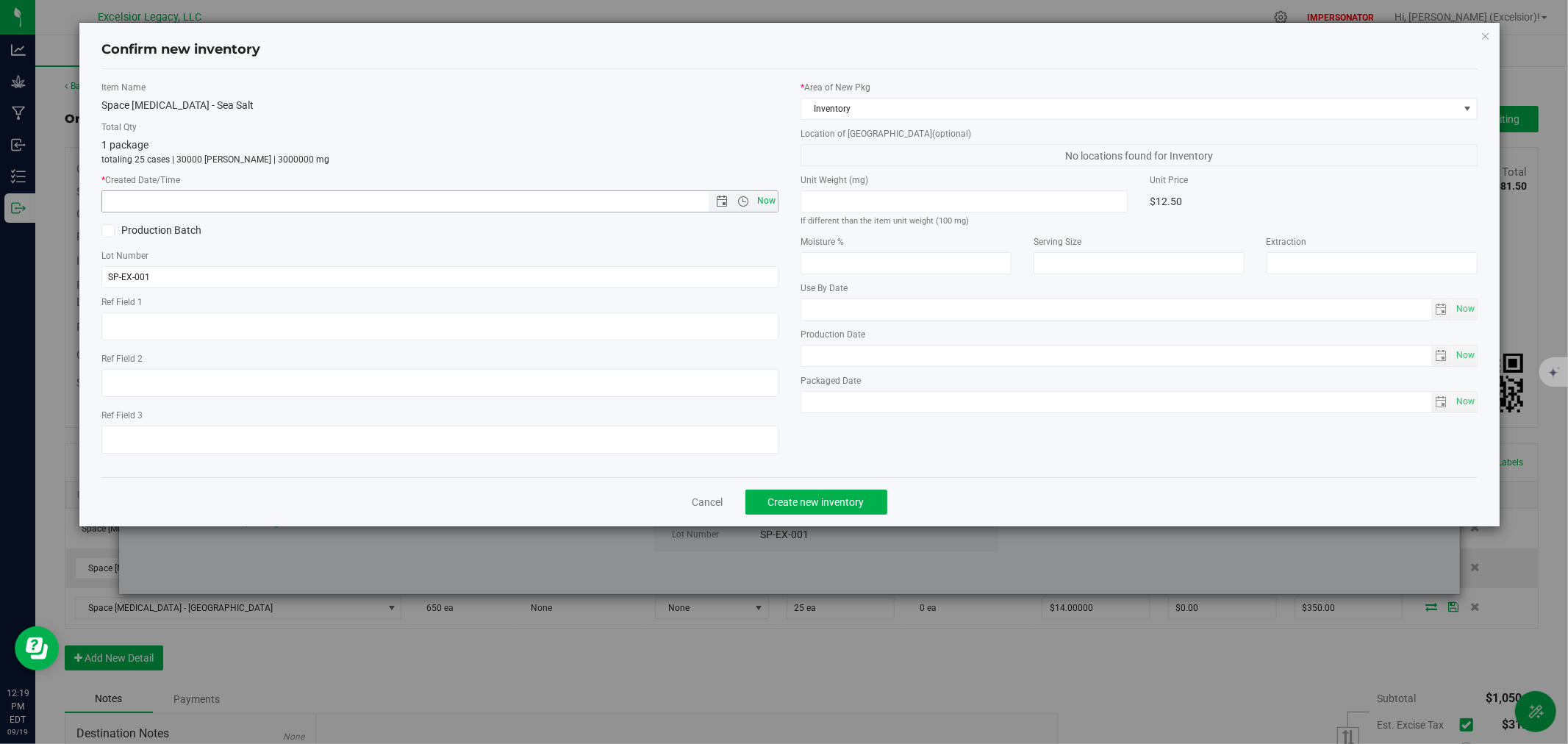
click at [760, 206] on span "Now" at bounding box center [767, 201] width 25 height 22
type input "[DATE] 12:20 PM"
click at [828, 498] on span "Create new inventory" at bounding box center [816, 501] width 96 height 12
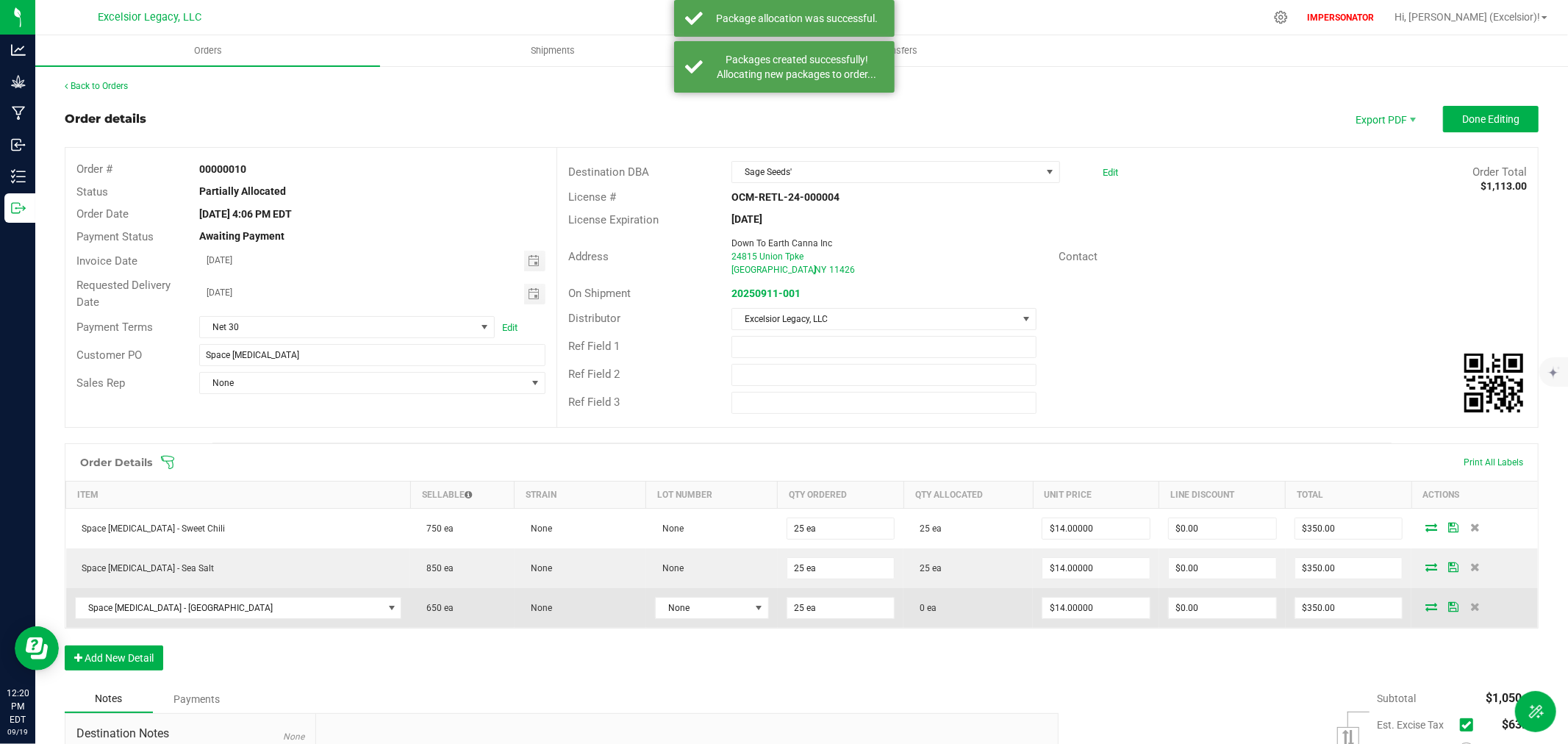
click at [1425, 608] on icon at bounding box center [1431, 606] width 12 height 8
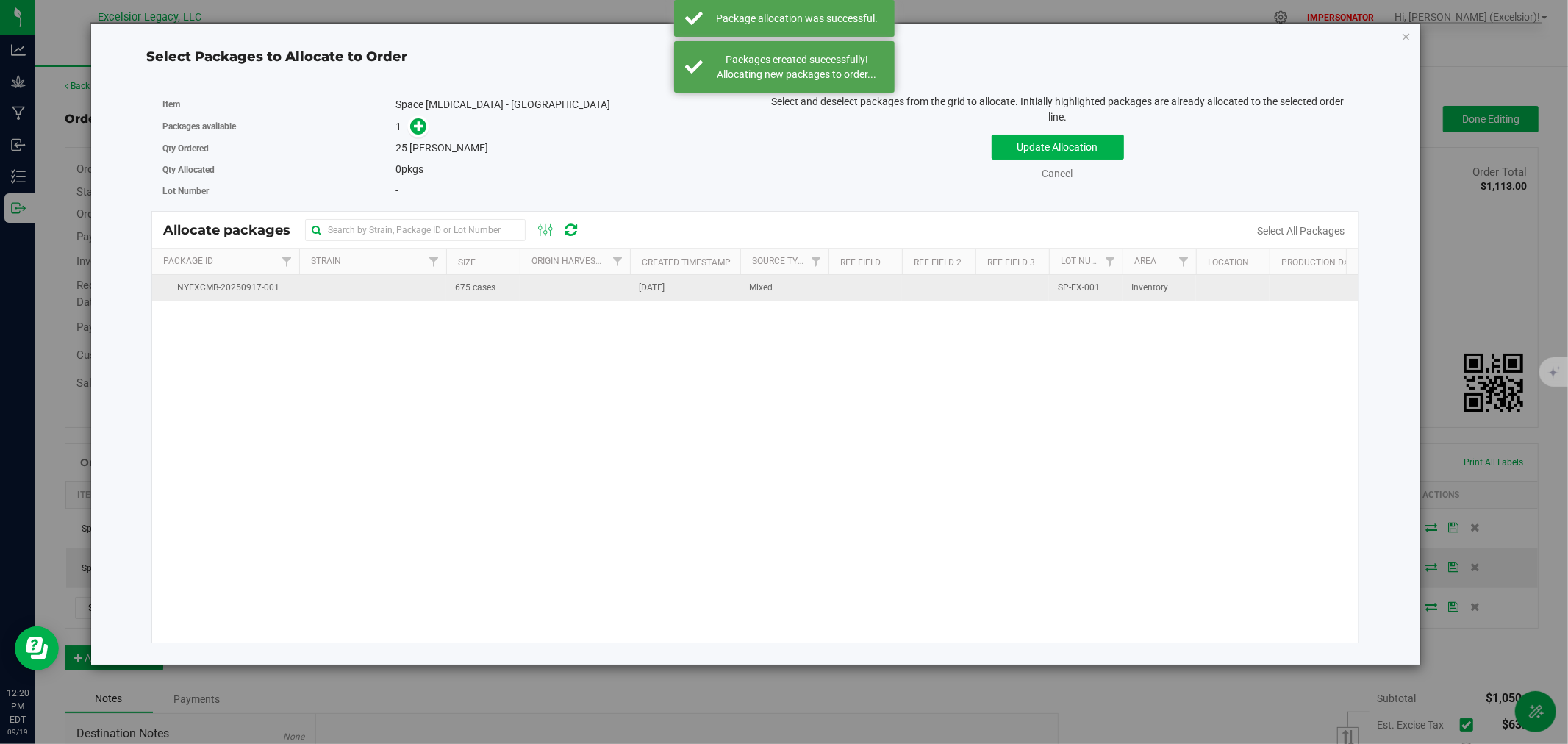
click at [394, 296] on td at bounding box center [373, 288] width 147 height 25
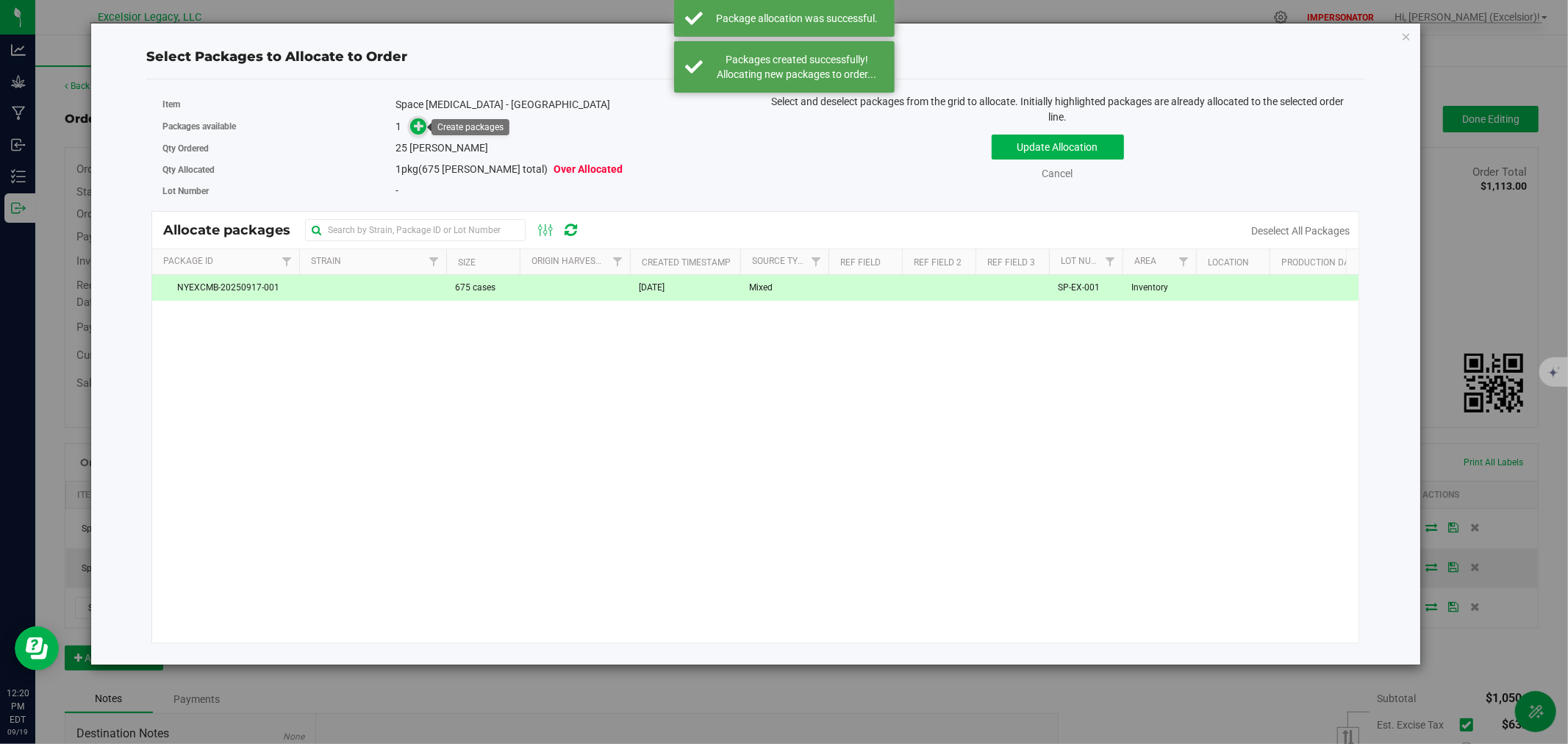
click at [423, 133] on span at bounding box center [418, 126] width 18 height 18
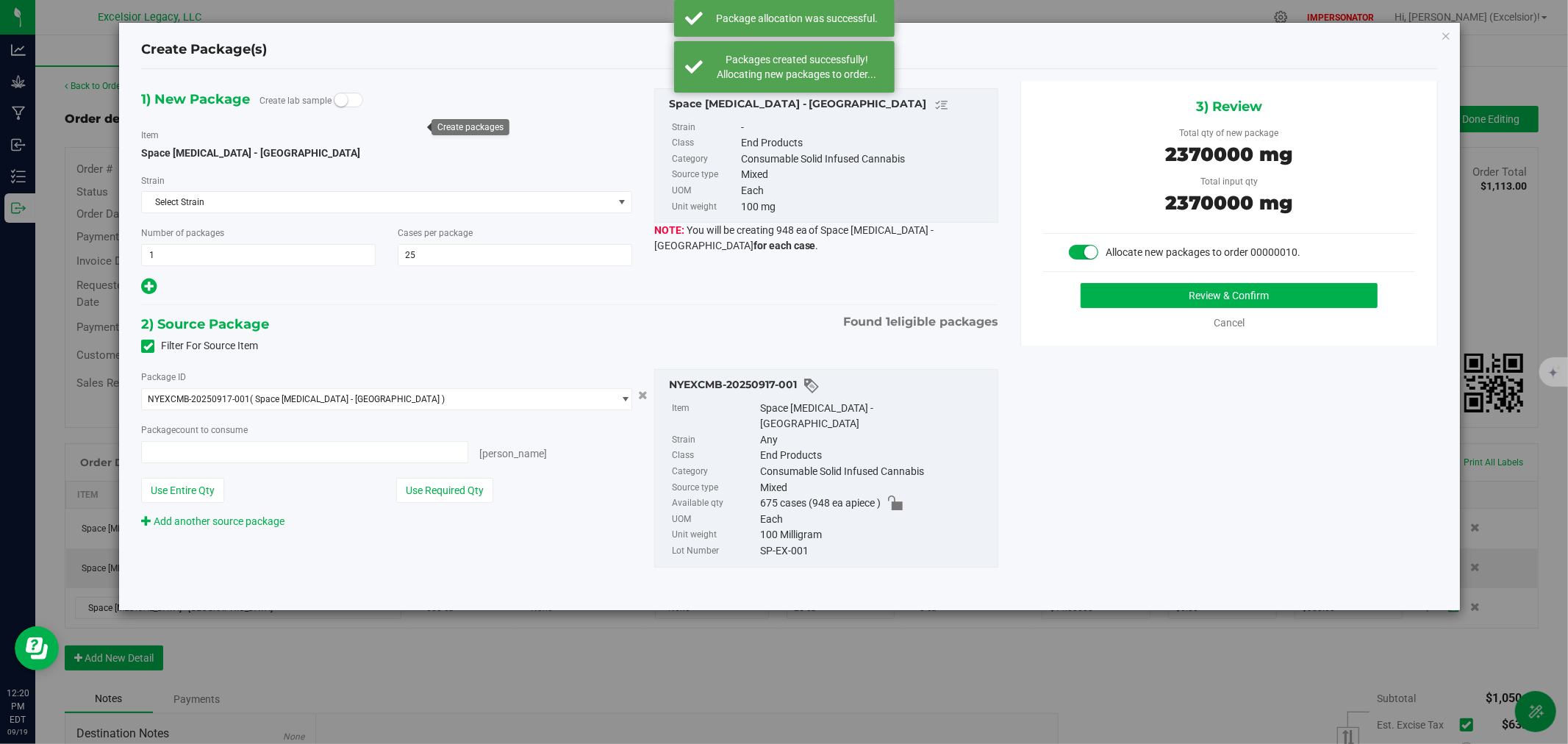
type input "25 ea"
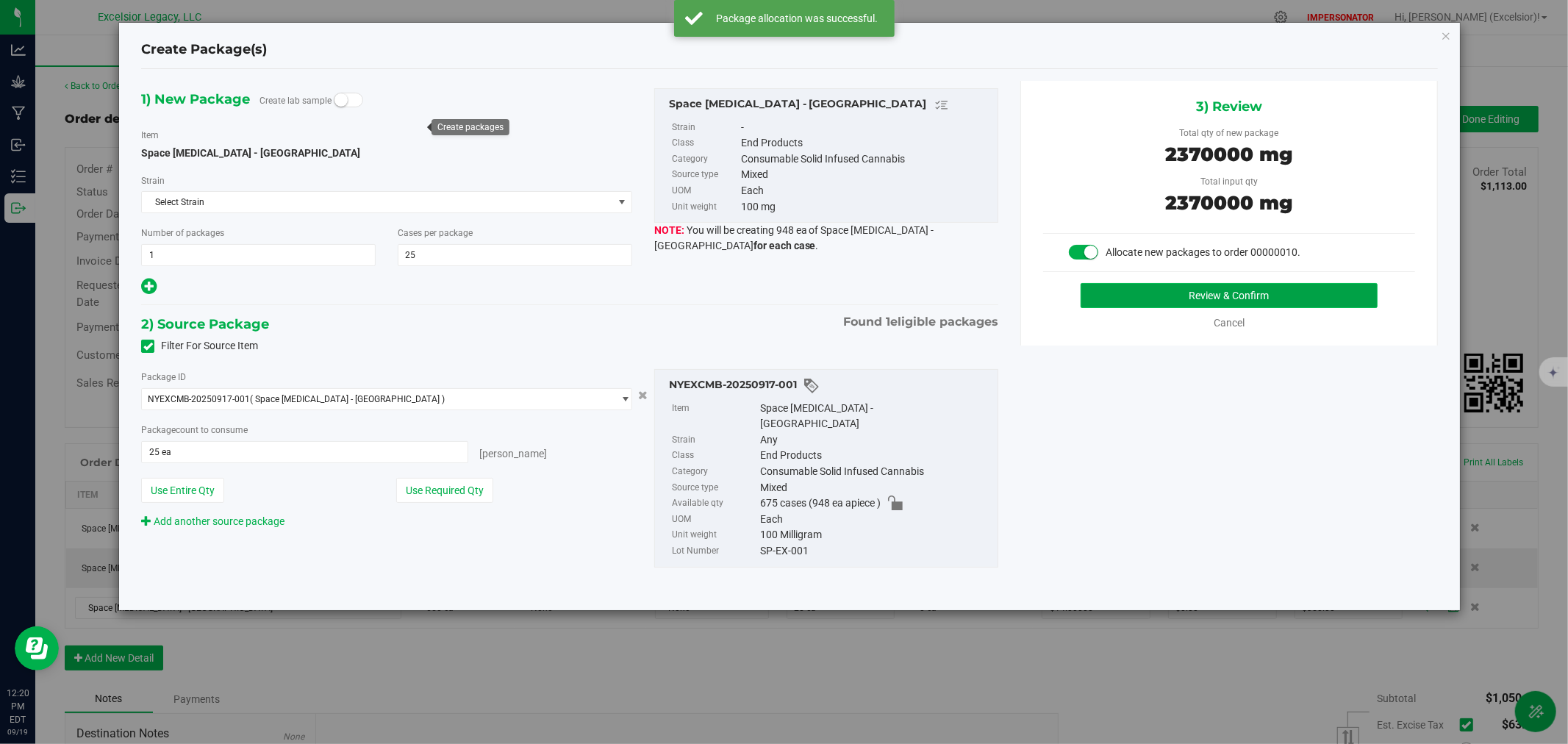
click at [1155, 291] on button "Review & Confirm" at bounding box center [1229, 295] width 298 height 25
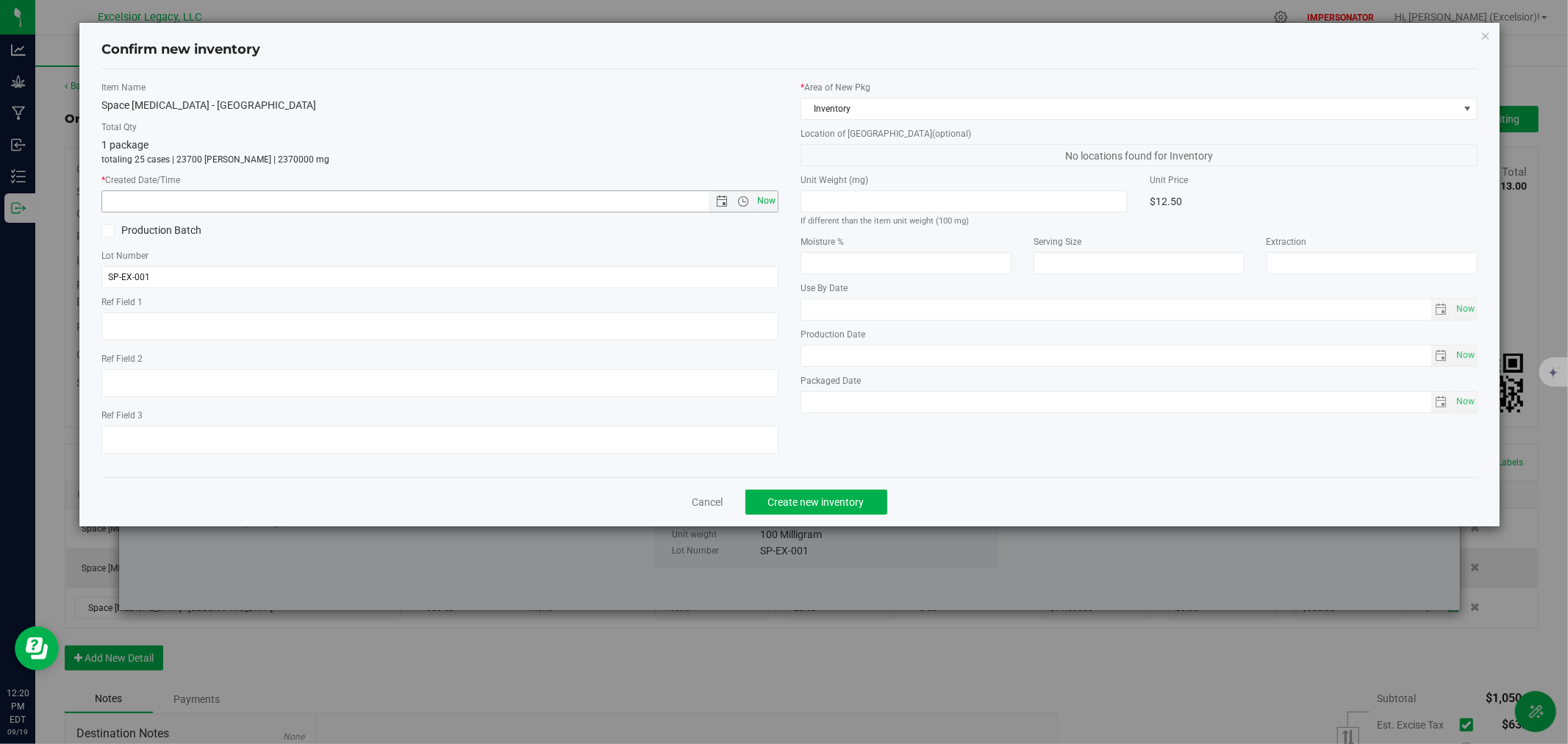
click at [760, 198] on span "Now" at bounding box center [767, 201] width 25 height 22
type input "[DATE] 12:20 PM"
click at [814, 506] on span "Create new inventory" at bounding box center [816, 501] width 96 height 12
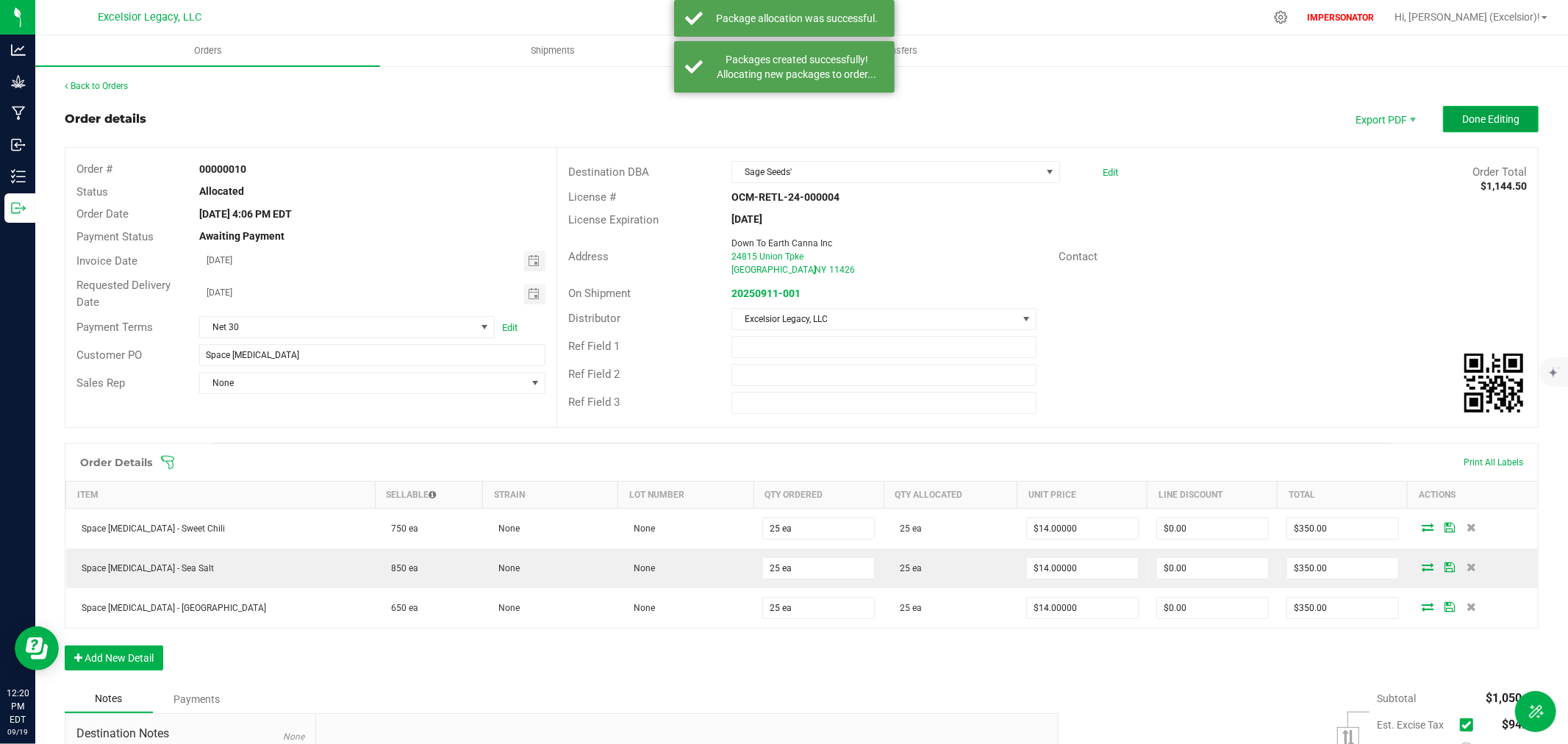
click at [1462, 106] on button "Done Editing" at bounding box center [1491, 119] width 96 height 26
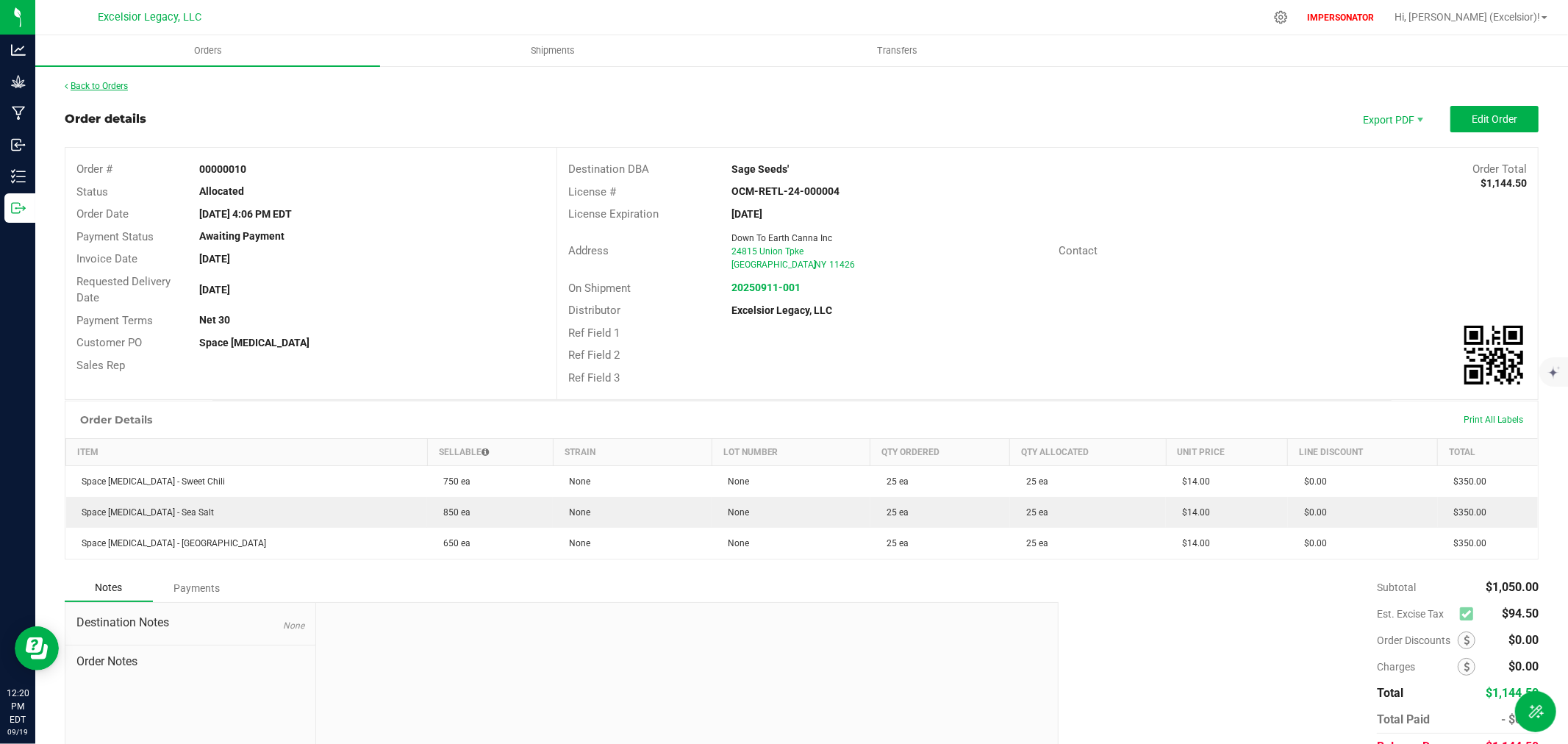
click at [123, 86] on link "Back to Orders" at bounding box center [96, 86] width 63 height 10
